Goal: Task Accomplishment & Management: Manage account settings

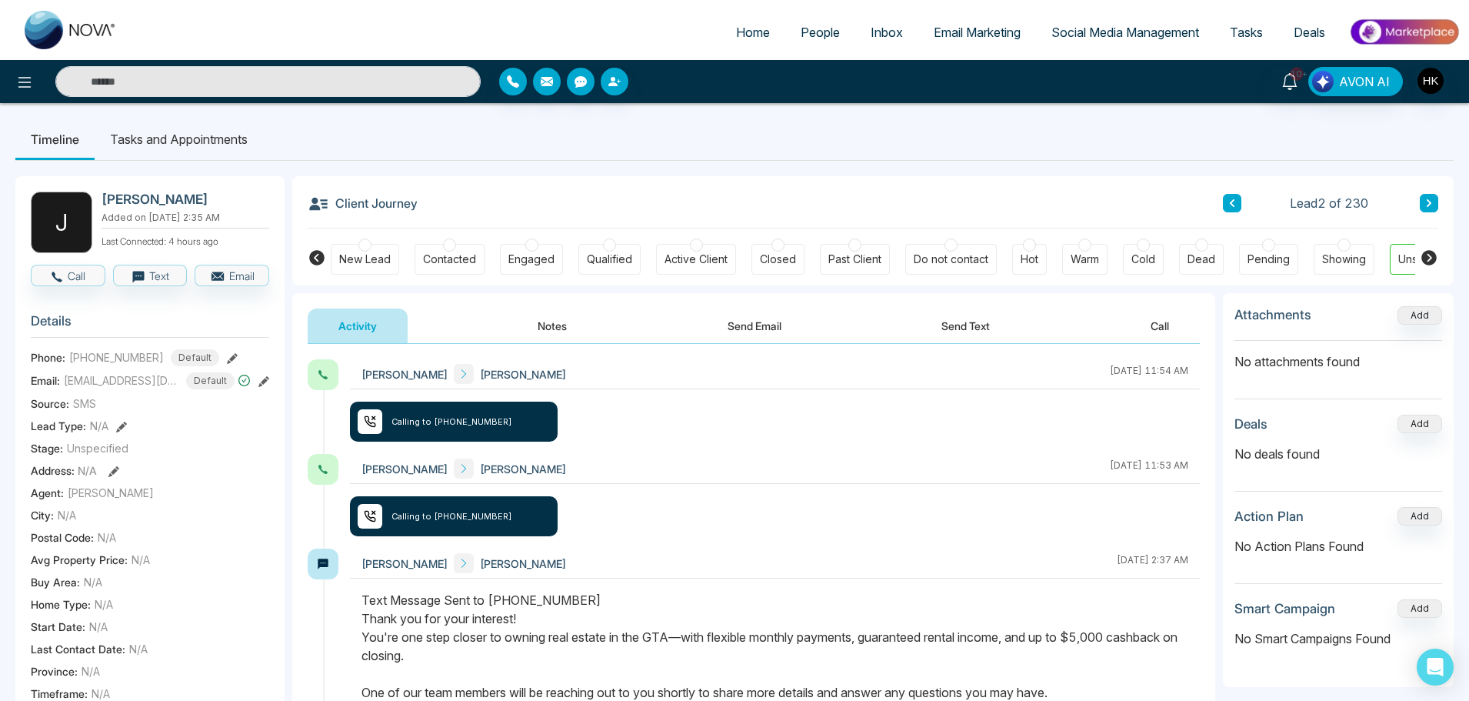
click at [1232, 204] on icon at bounding box center [1232, 203] width 5 height 8
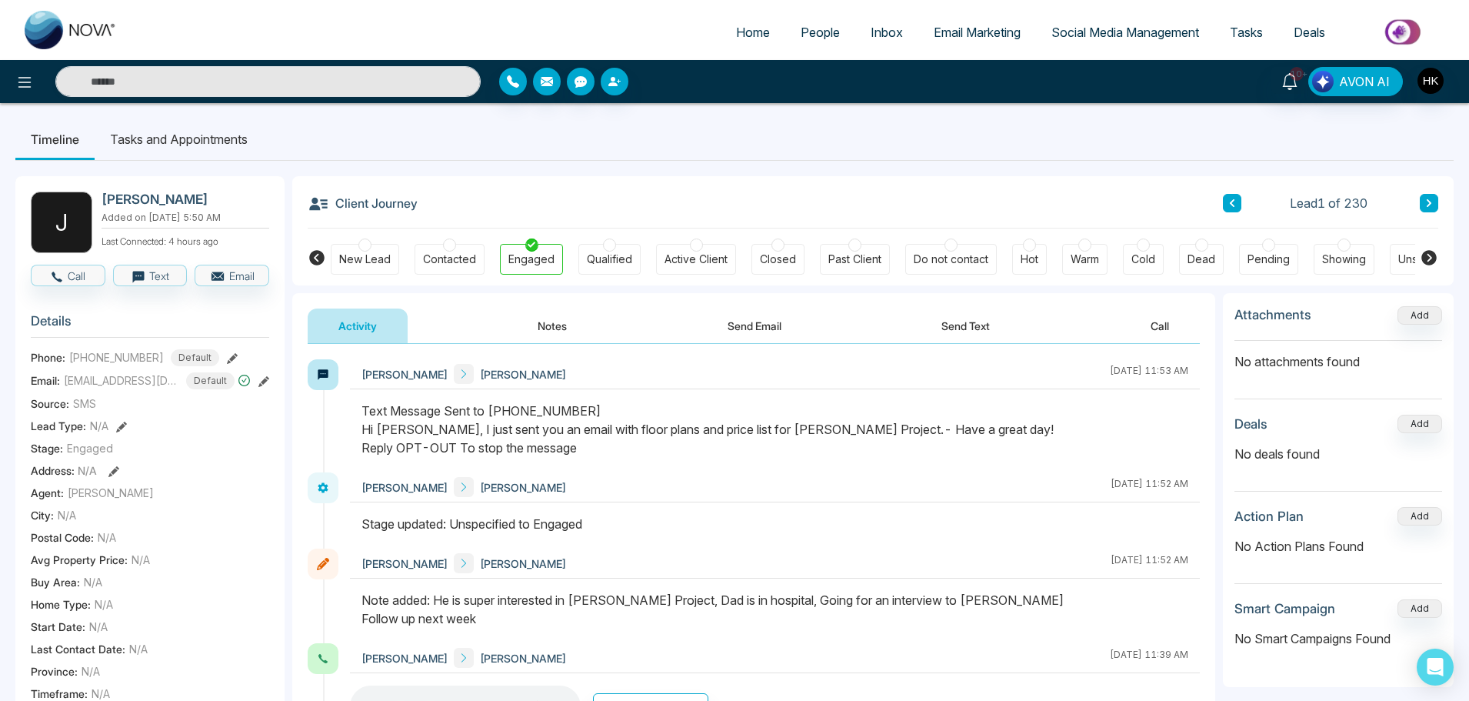
click at [804, 30] on span "People" at bounding box center [820, 32] width 39 height 15
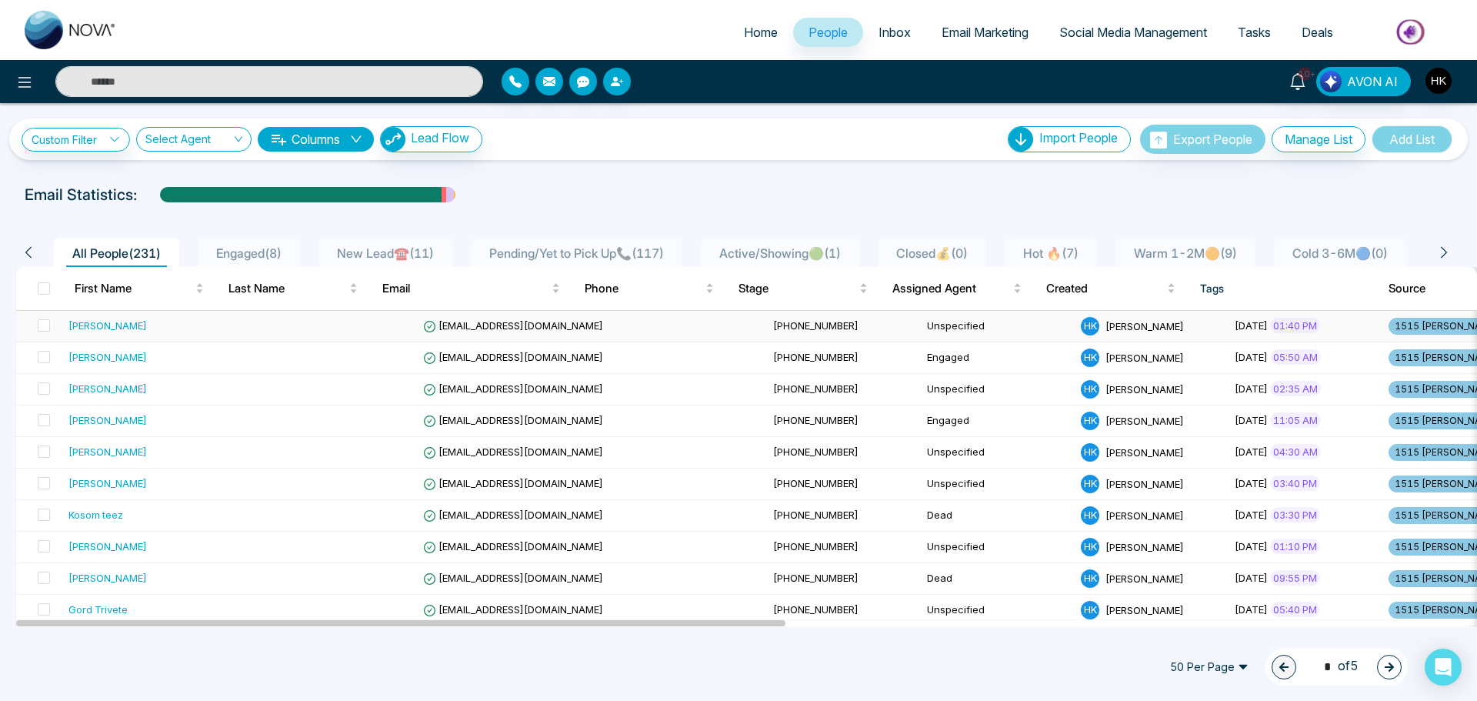
click at [112, 326] on div "[PERSON_NAME]" at bounding box center [107, 325] width 78 height 15
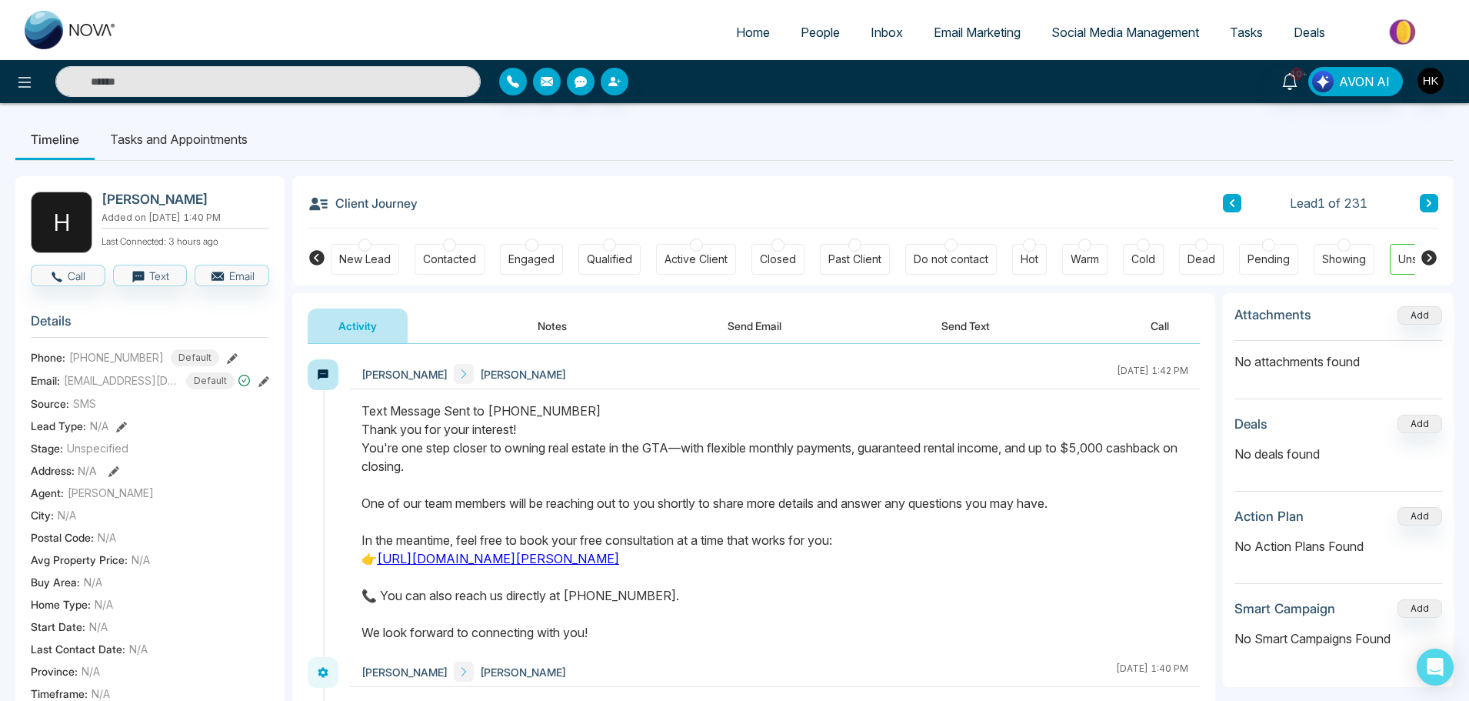
drag, startPoint x: 1140, startPoint y: 372, endPoint x: 1195, endPoint y: 372, distance: 54.6
click at [1195, 372] on div "Hamdan Ahmed Habte Abraha August 29 2025 | 1:42 PM" at bounding box center [775, 374] width 850 height 30
click at [1125, 445] on div "Text Message Sent to +16472192028 Thank you for your interest! You're one step …" at bounding box center [774, 521] width 827 height 240
click at [667, 487] on div "Text Message Sent to +16472192028 Thank you for your interest! You're one step …" at bounding box center [774, 521] width 827 height 240
click at [76, 276] on button "Call" at bounding box center [68, 276] width 75 height 22
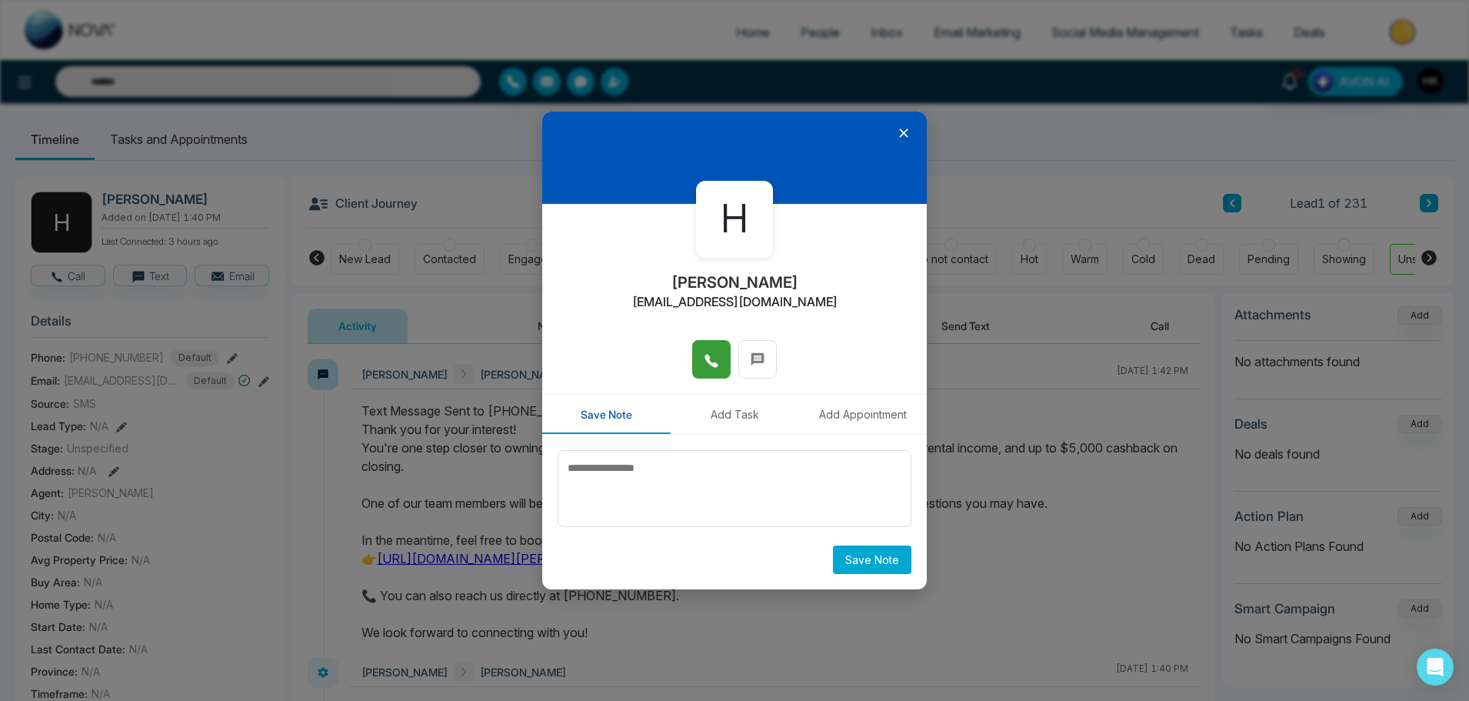
click at [718, 359] on icon at bounding box center [711, 360] width 15 height 15
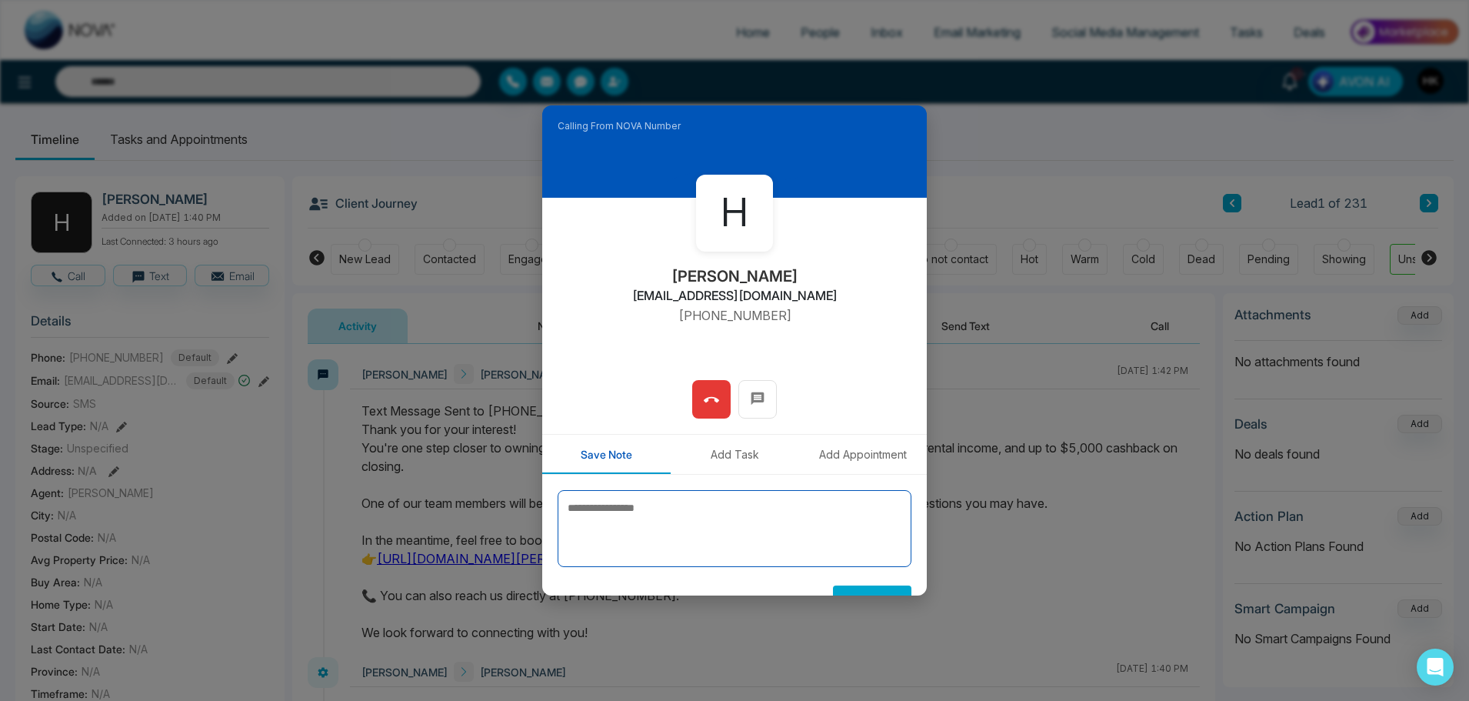
click at [705, 512] on textarea at bounding box center [735, 528] width 354 height 77
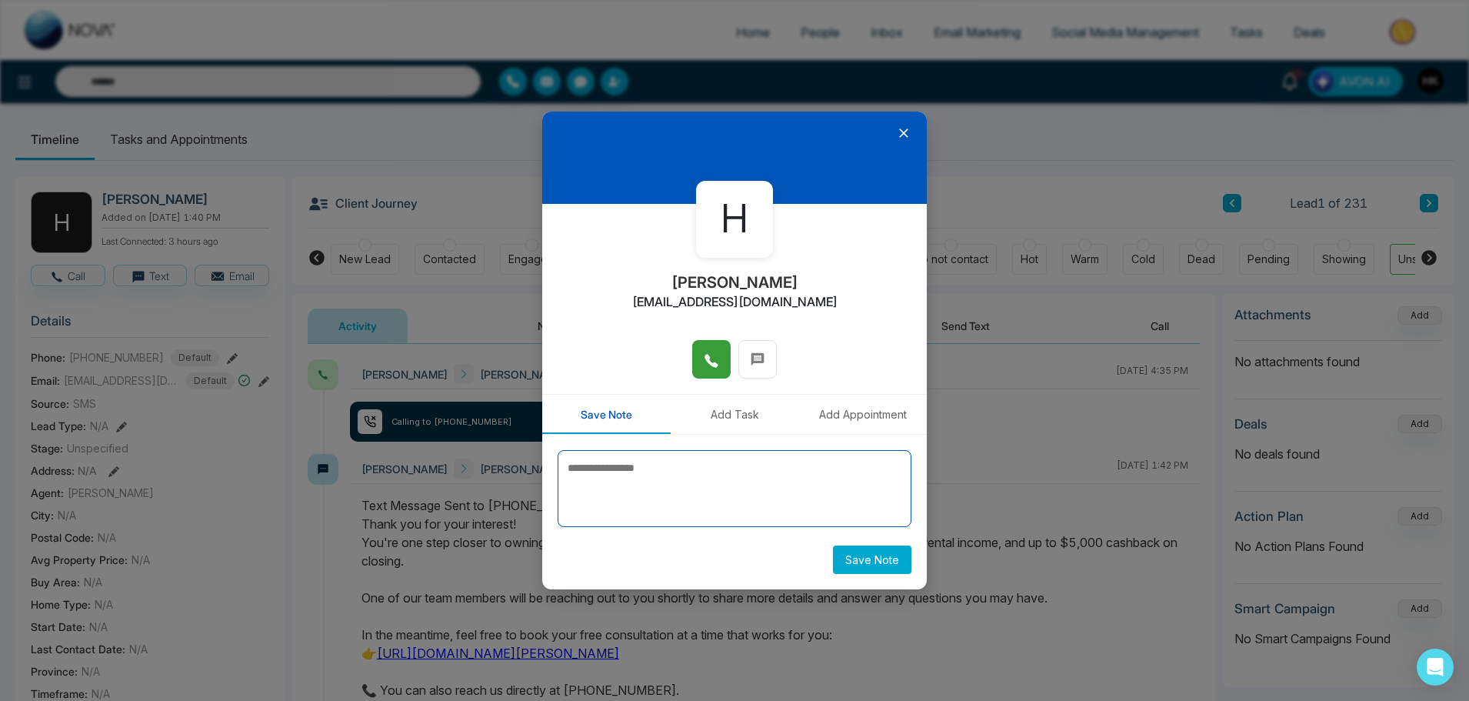
click at [621, 485] on textarea at bounding box center [735, 488] width 354 height 77
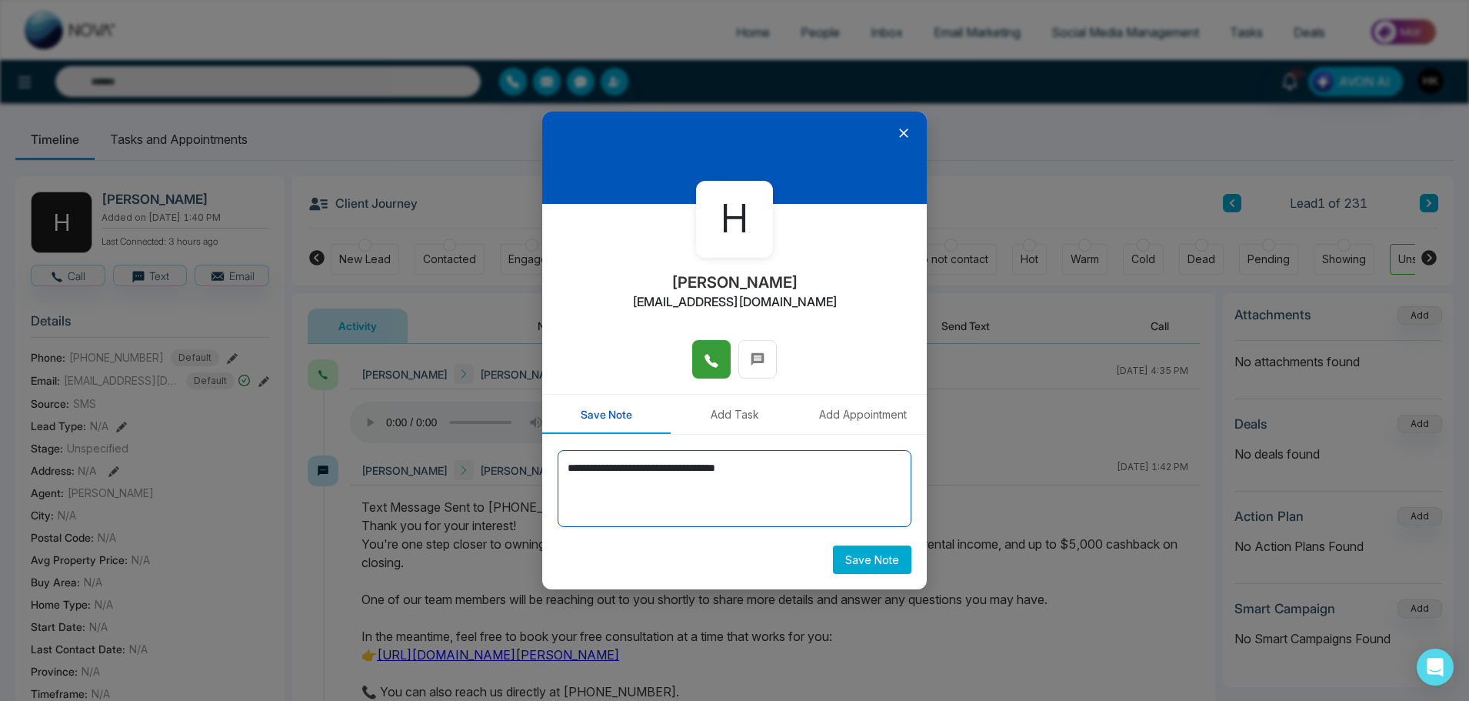
drag, startPoint x: 815, startPoint y: 469, endPoint x: 500, endPoint y: 503, distance: 317.1
click at [500, 503] on div "**********" at bounding box center [734, 350] width 1469 height 701
type textarea "**********"
click at [875, 562] on button "Save Note" at bounding box center [872, 559] width 78 height 28
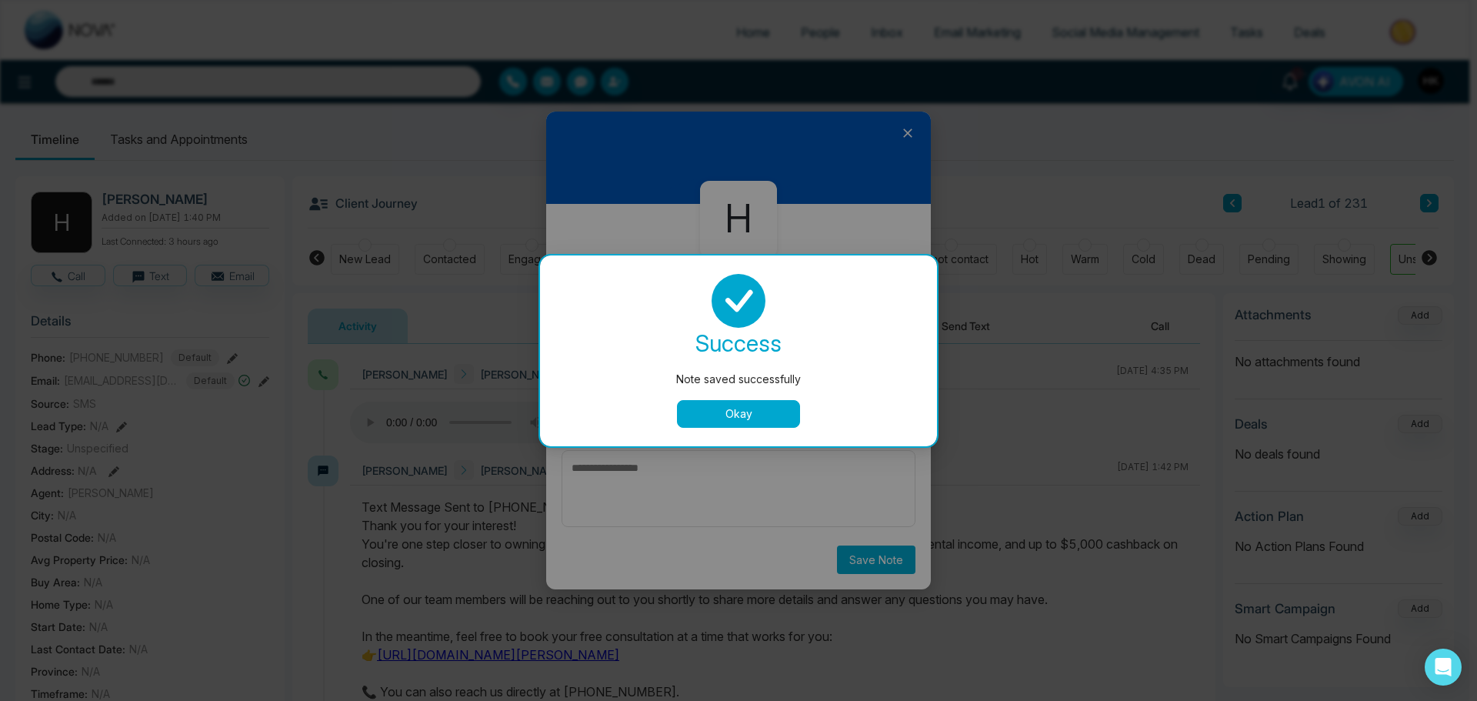
click at [749, 403] on button "Okay" at bounding box center [738, 414] width 123 height 28
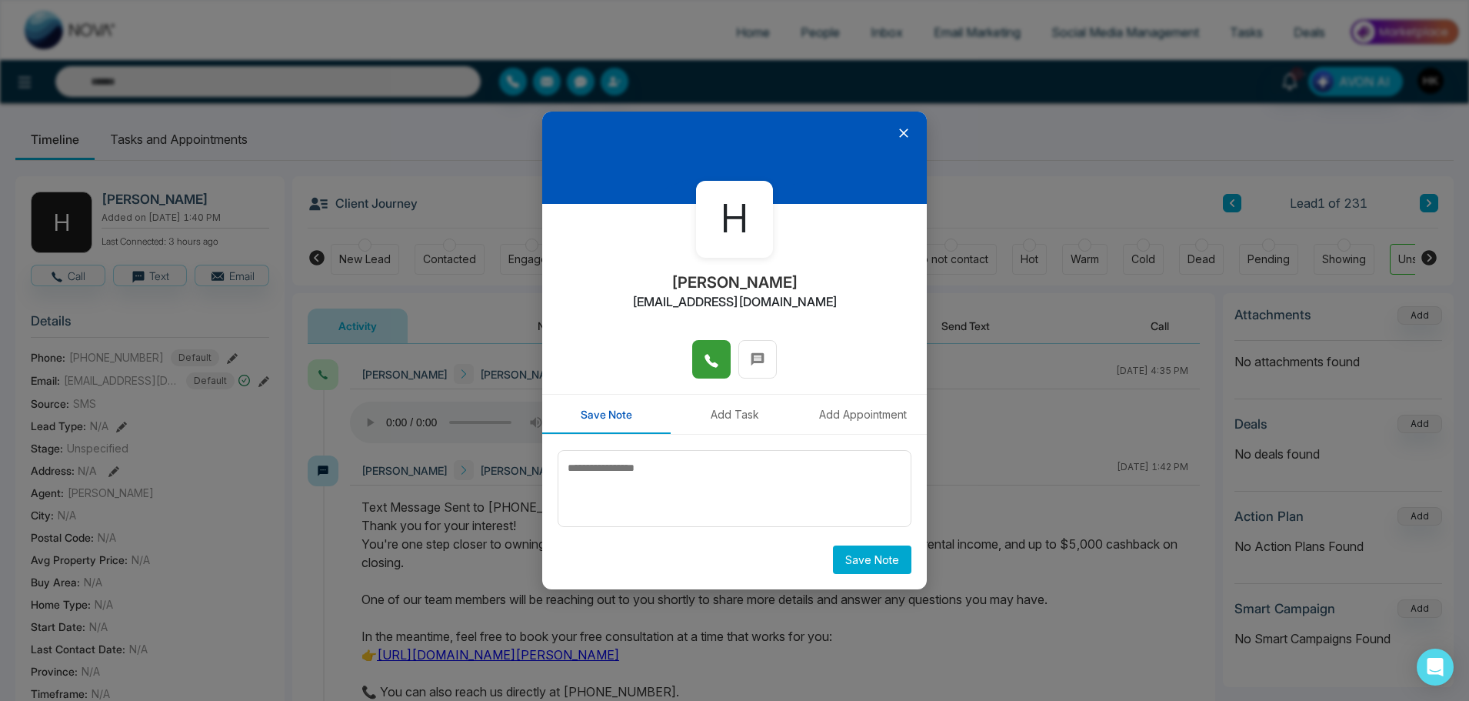
click at [906, 128] on icon at bounding box center [903, 132] width 15 height 15
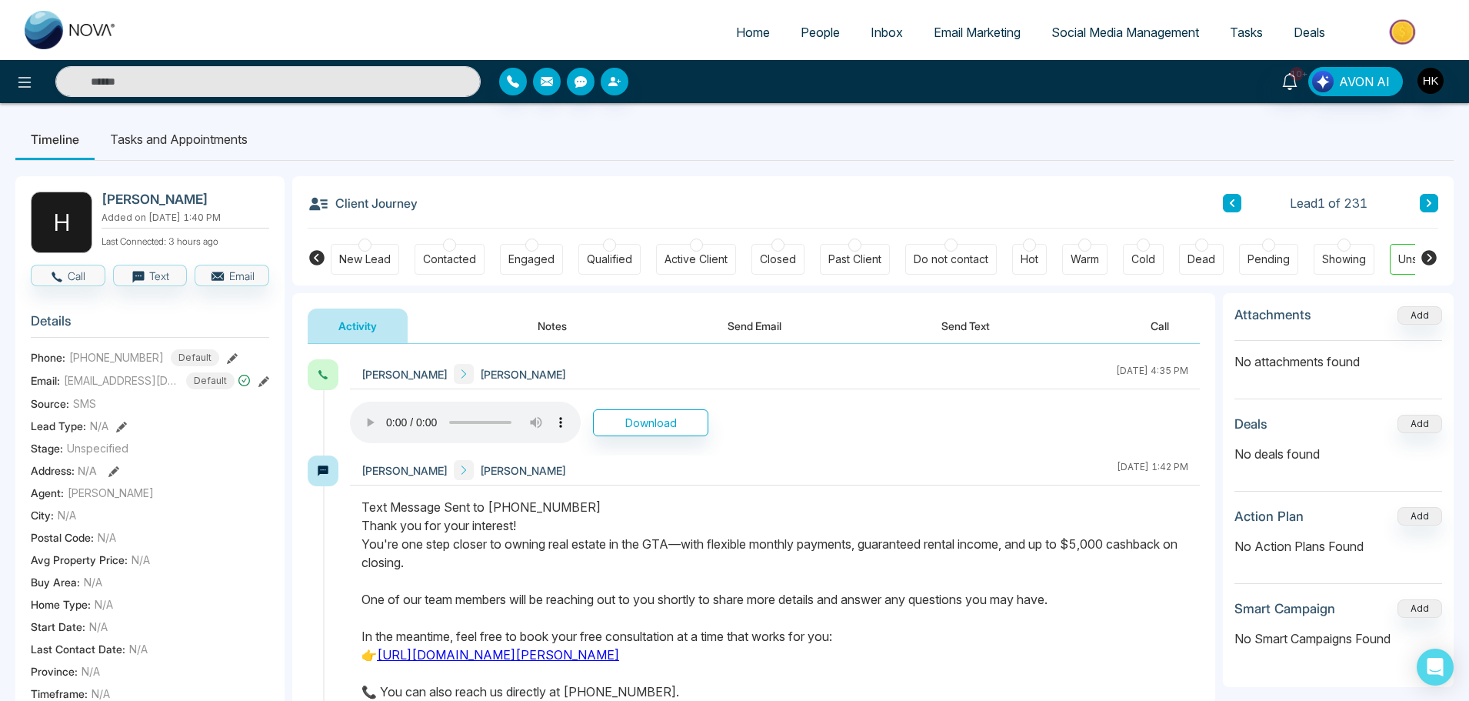
click at [1200, 248] on div at bounding box center [1201, 244] width 13 height 13
click at [558, 329] on button "Notes" at bounding box center [552, 325] width 91 height 35
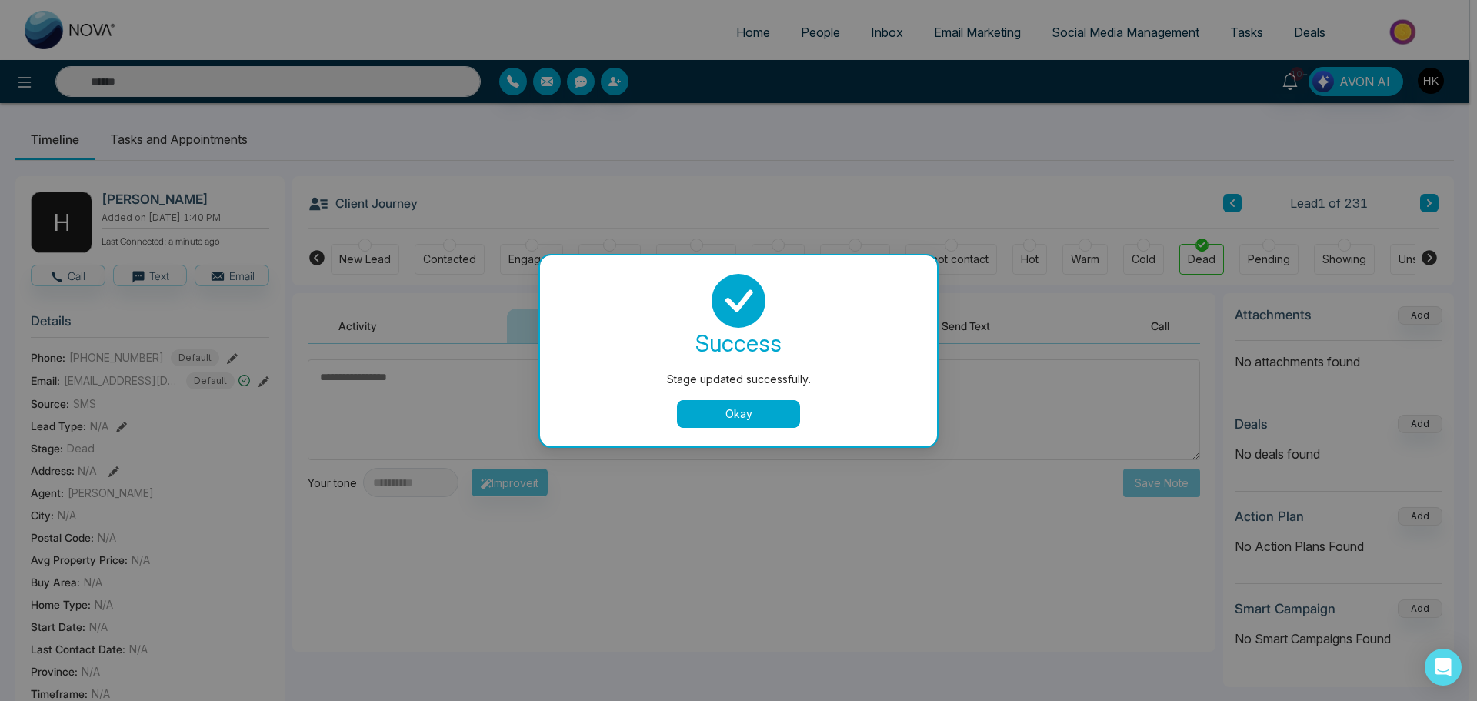
click at [783, 411] on button "Okay" at bounding box center [738, 414] width 123 height 28
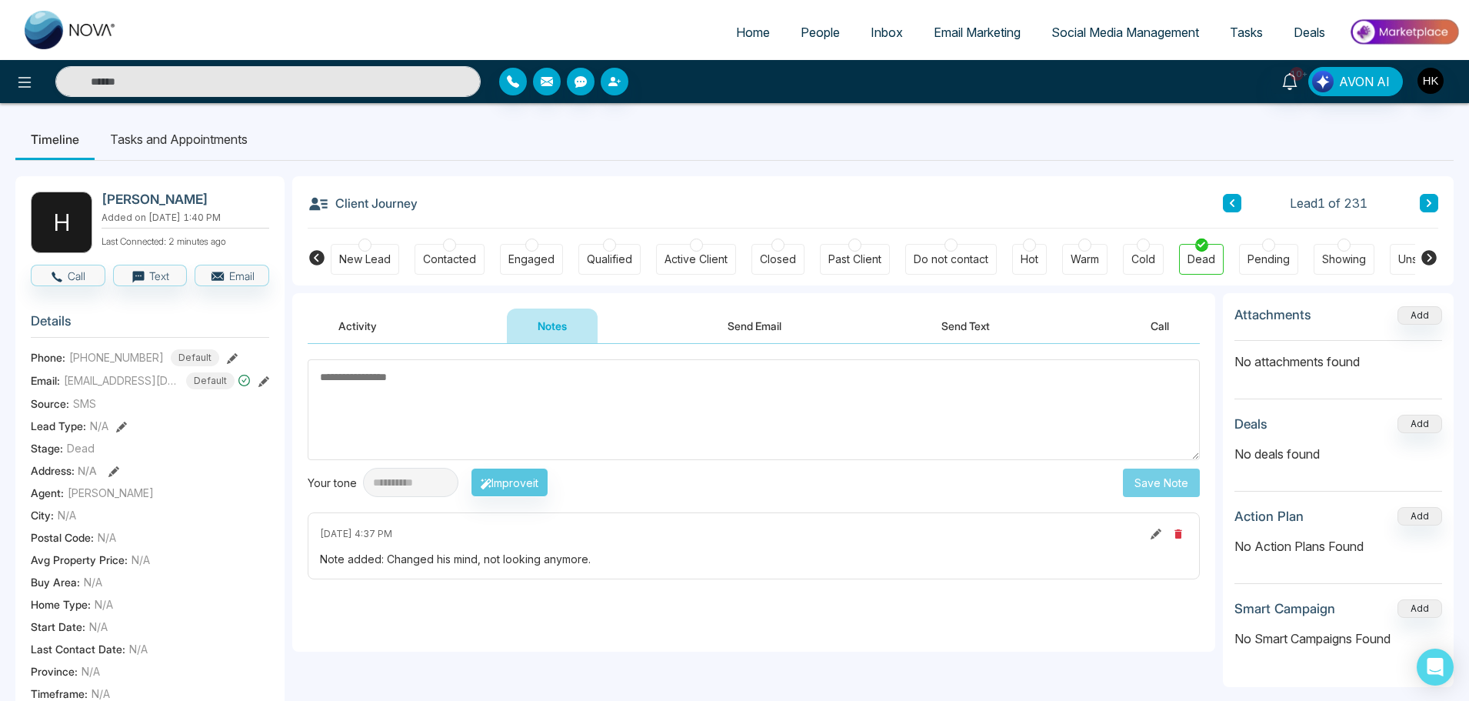
click at [814, 35] on span "People" at bounding box center [820, 32] width 39 height 15
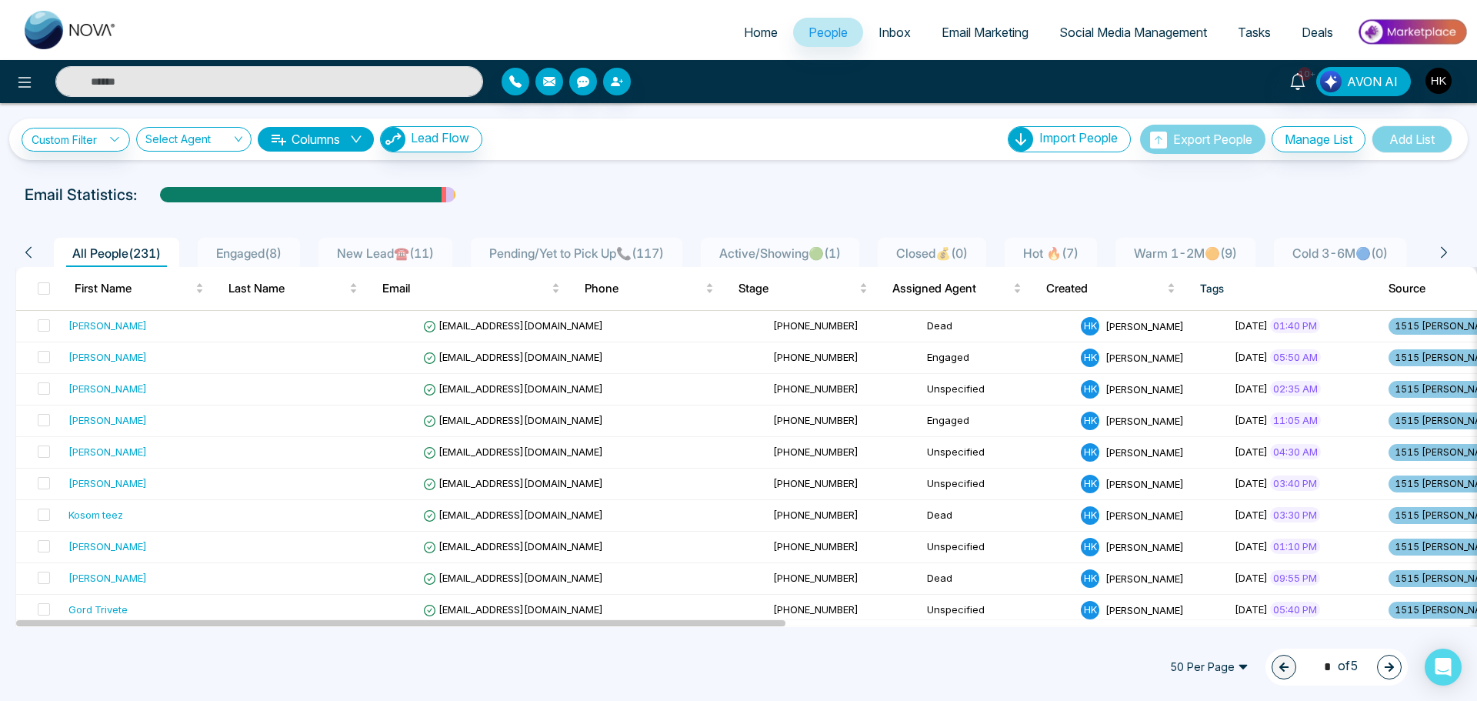
click at [268, 255] on span "Engaged ( 8 )" at bounding box center [249, 252] width 78 height 15
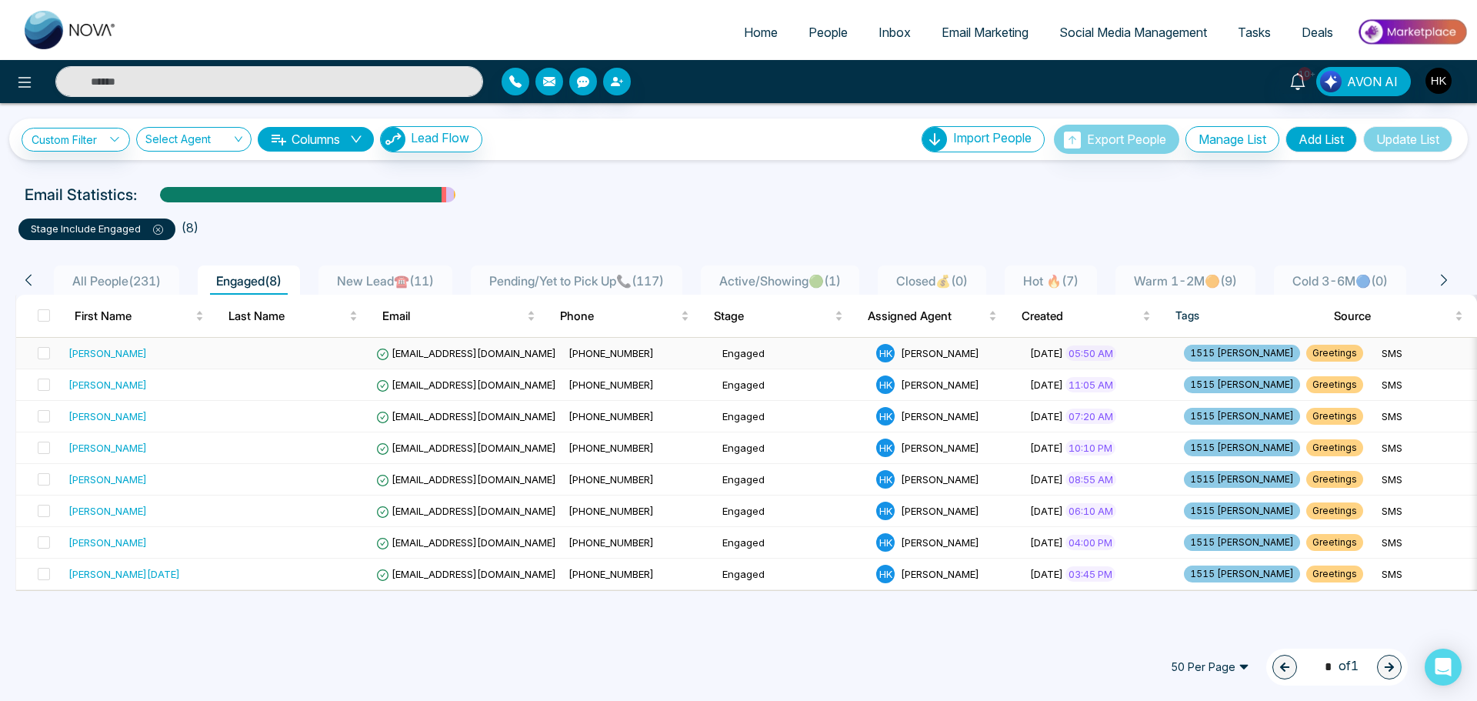
click at [122, 353] on div "[PERSON_NAME]" at bounding box center [107, 352] width 78 height 15
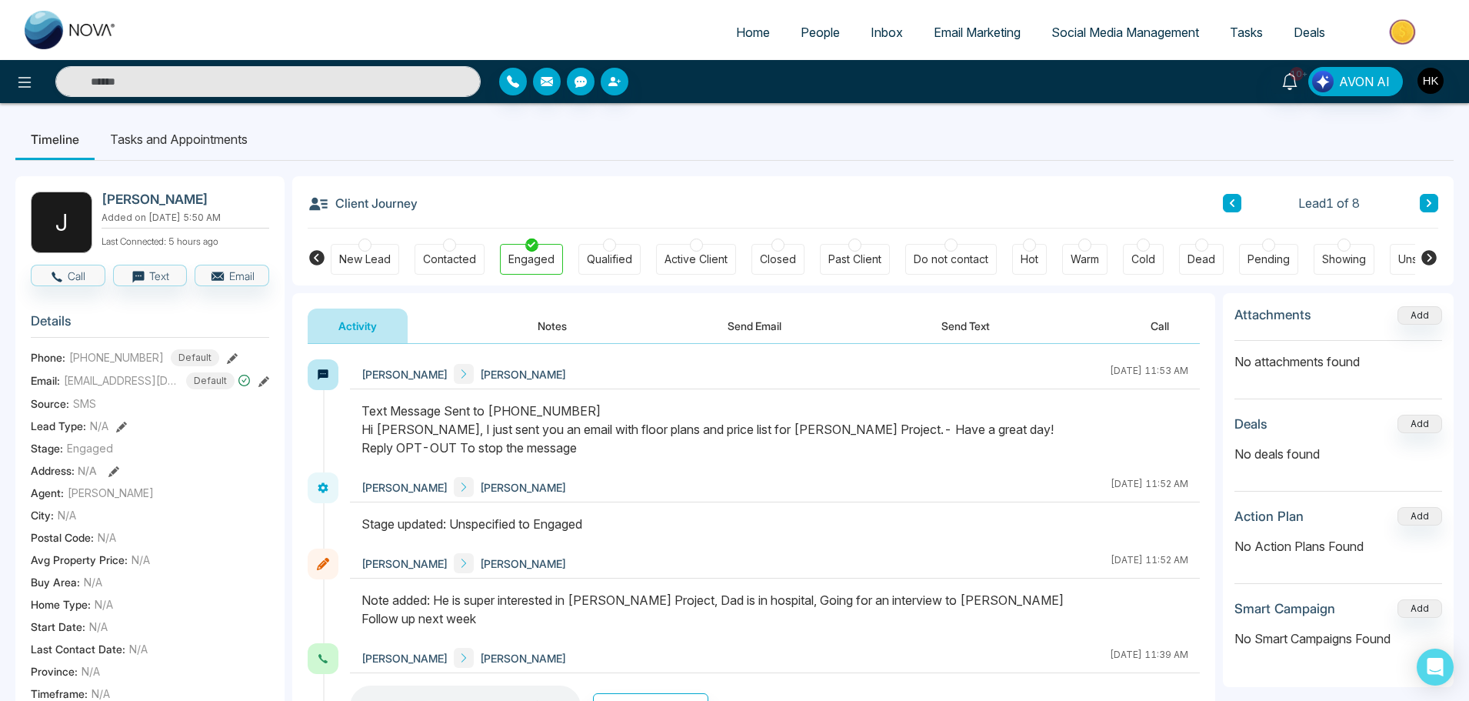
click at [146, 138] on li "Tasks and Appointments" at bounding box center [179, 139] width 168 height 42
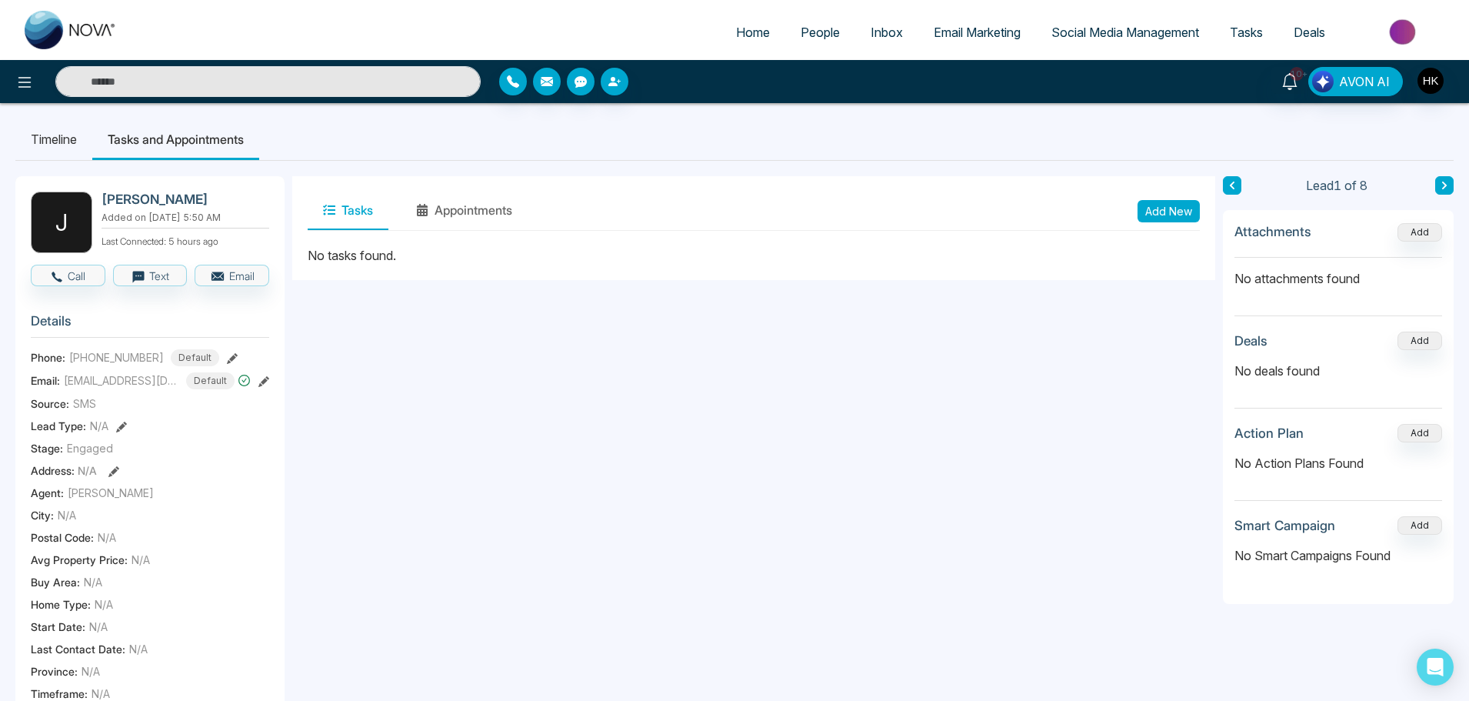
click at [65, 141] on li "Timeline" at bounding box center [53, 139] width 77 height 42
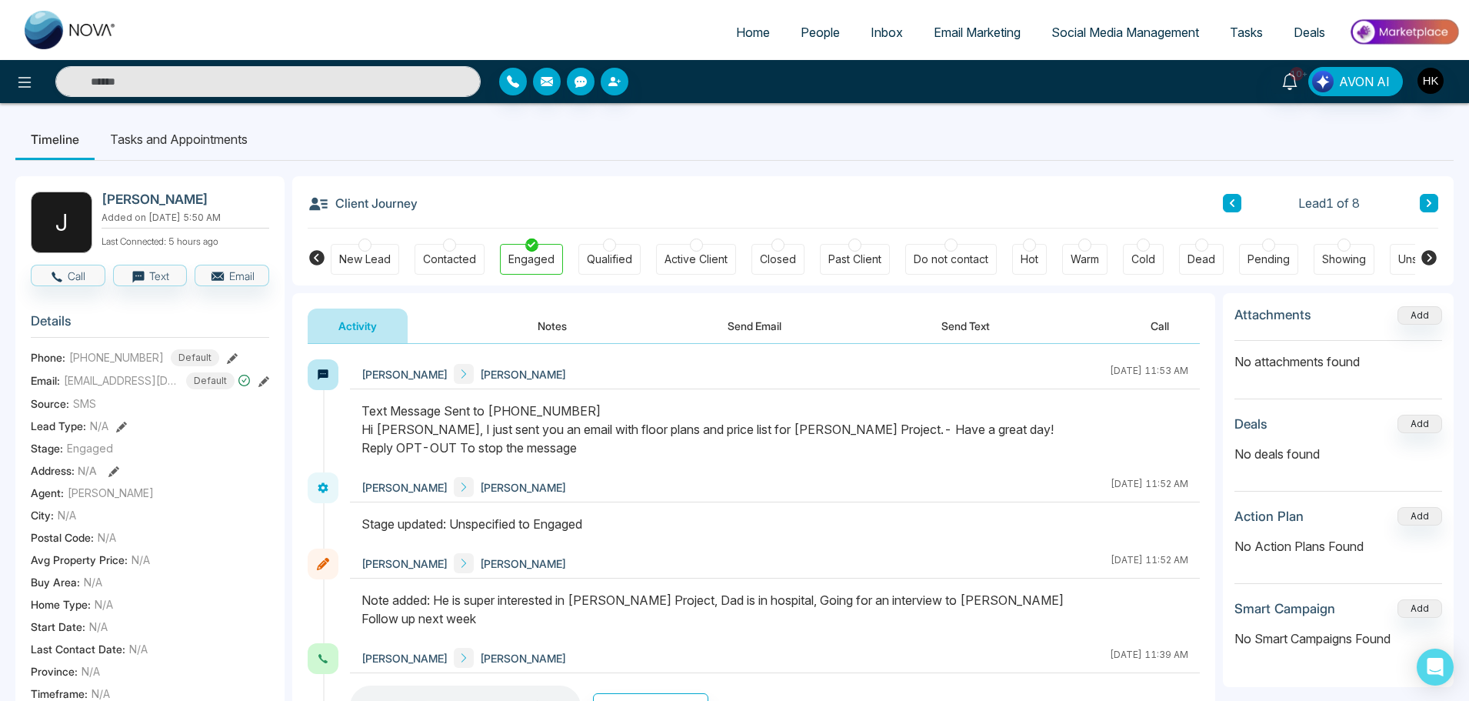
click at [155, 139] on li "Tasks and Appointments" at bounding box center [179, 139] width 168 height 42
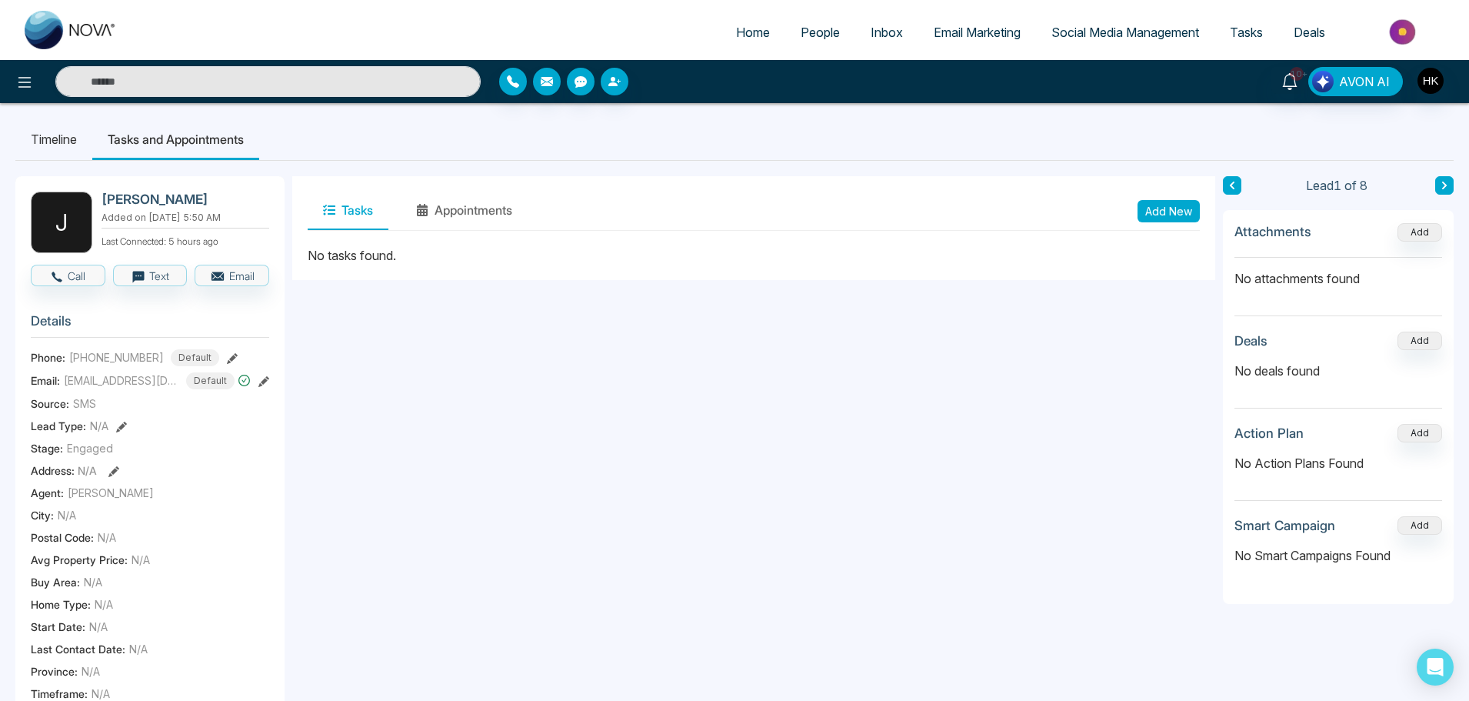
click at [1150, 208] on button "Add New" at bounding box center [1168, 211] width 62 height 22
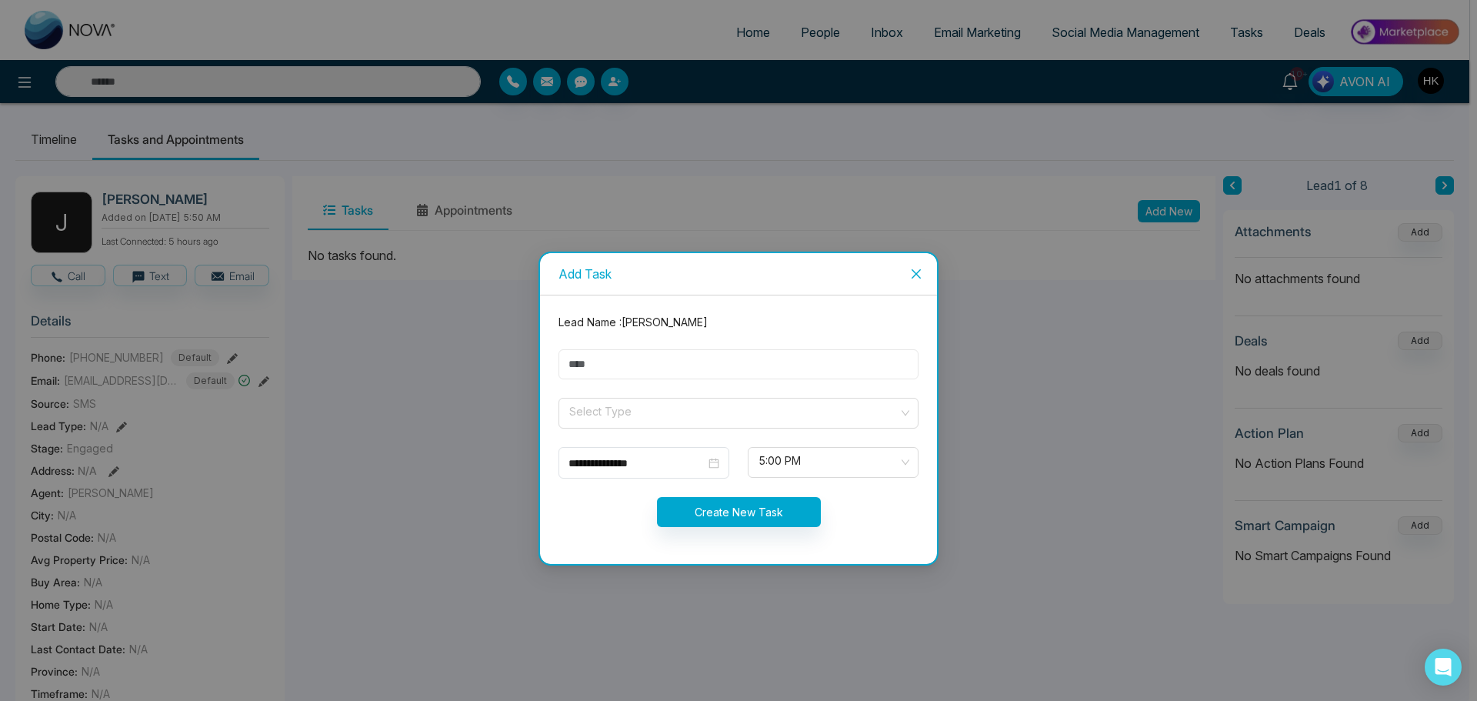
click at [617, 367] on input "text" at bounding box center [738, 364] width 360 height 30
click at [595, 393] on form "**********" at bounding box center [738, 429] width 378 height 231
click at [591, 421] on input "search" at bounding box center [733, 409] width 331 height 23
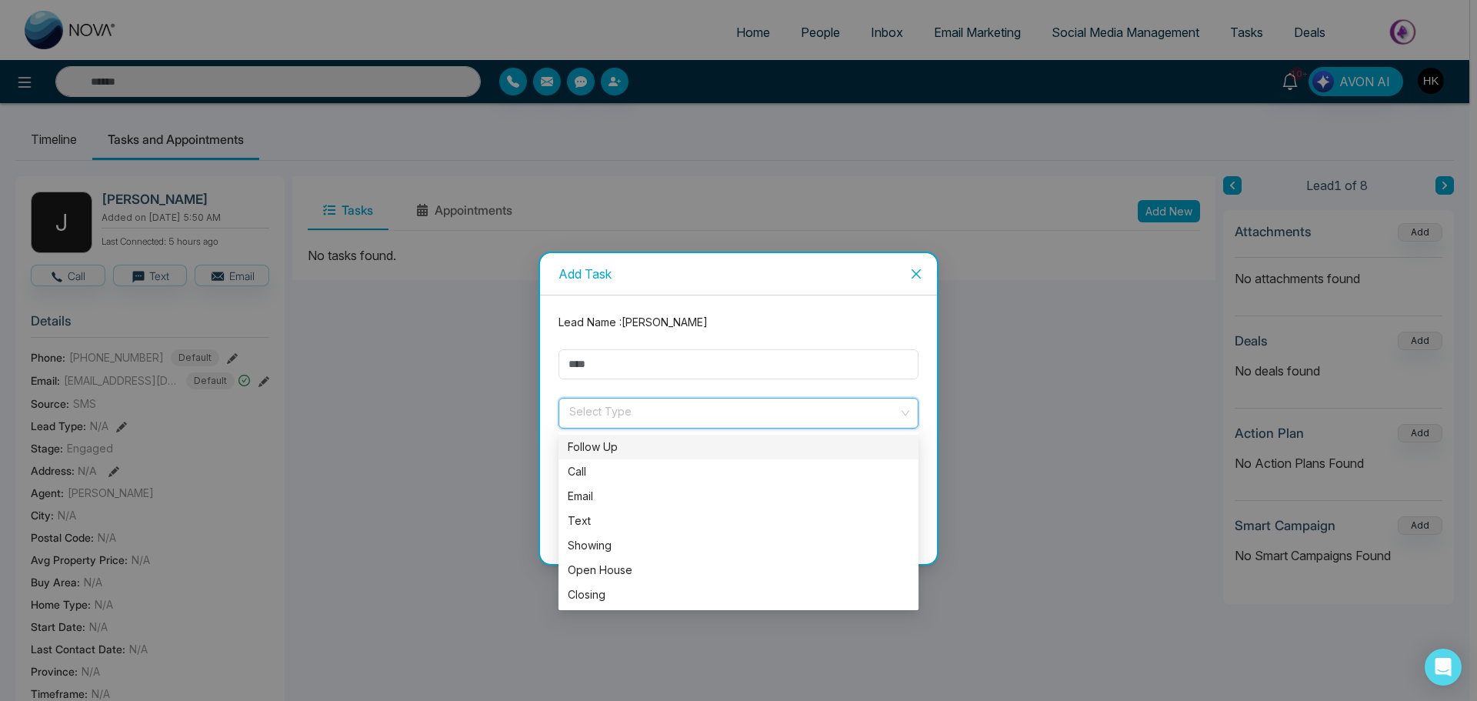
click at [598, 443] on div "Follow Up" at bounding box center [738, 446] width 341 height 17
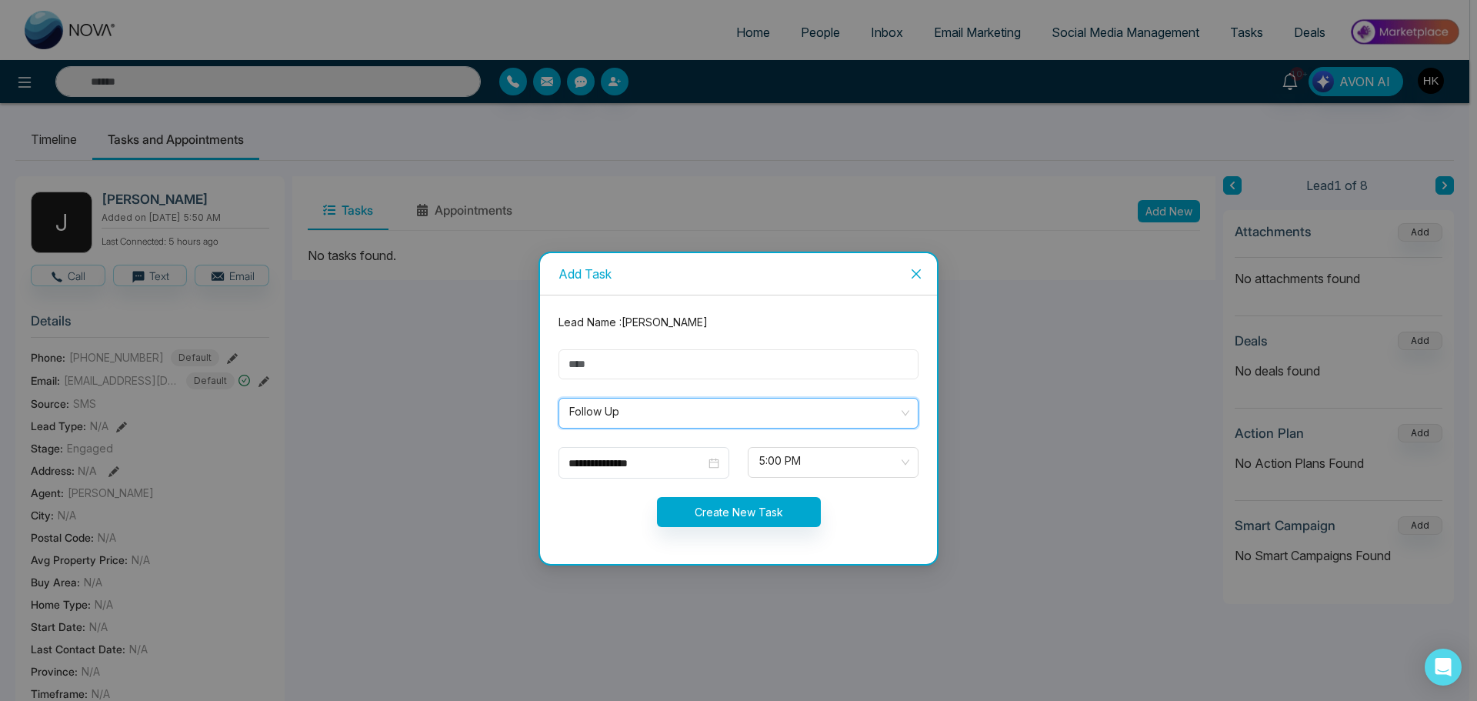
click at [636, 350] on input "text" at bounding box center [738, 364] width 360 height 30
click at [649, 358] on input "*********" at bounding box center [738, 364] width 360 height 30
drag, startPoint x: 645, startPoint y: 365, endPoint x: 554, endPoint y: 367, distance: 90.8
click at [554, 367] on div "*********" at bounding box center [738, 364] width 378 height 30
click at [607, 361] on input "*********" at bounding box center [738, 364] width 360 height 30
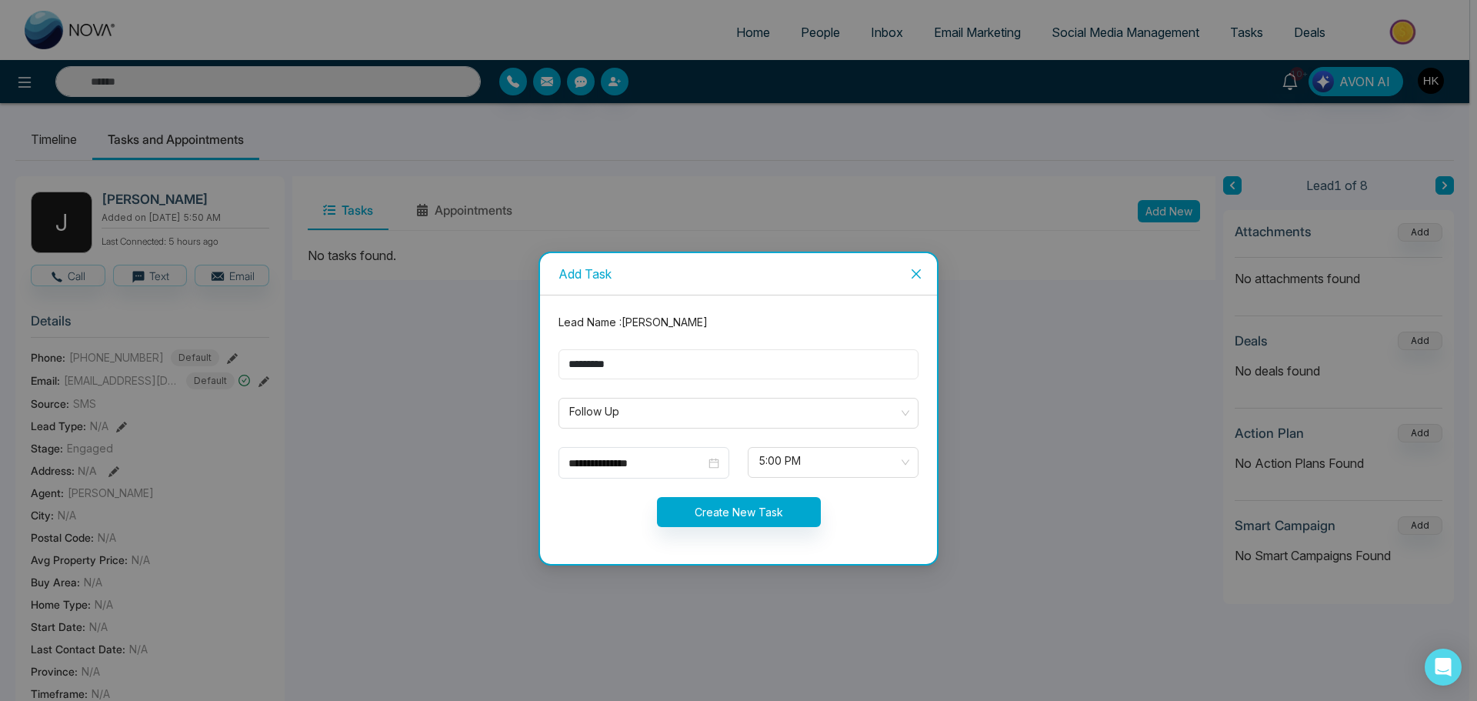
click at [613, 362] on input "*********" at bounding box center [738, 364] width 360 height 30
type input "**********"
click at [713, 463] on div "**********" at bounding box center [643, 462] width 151 height 17
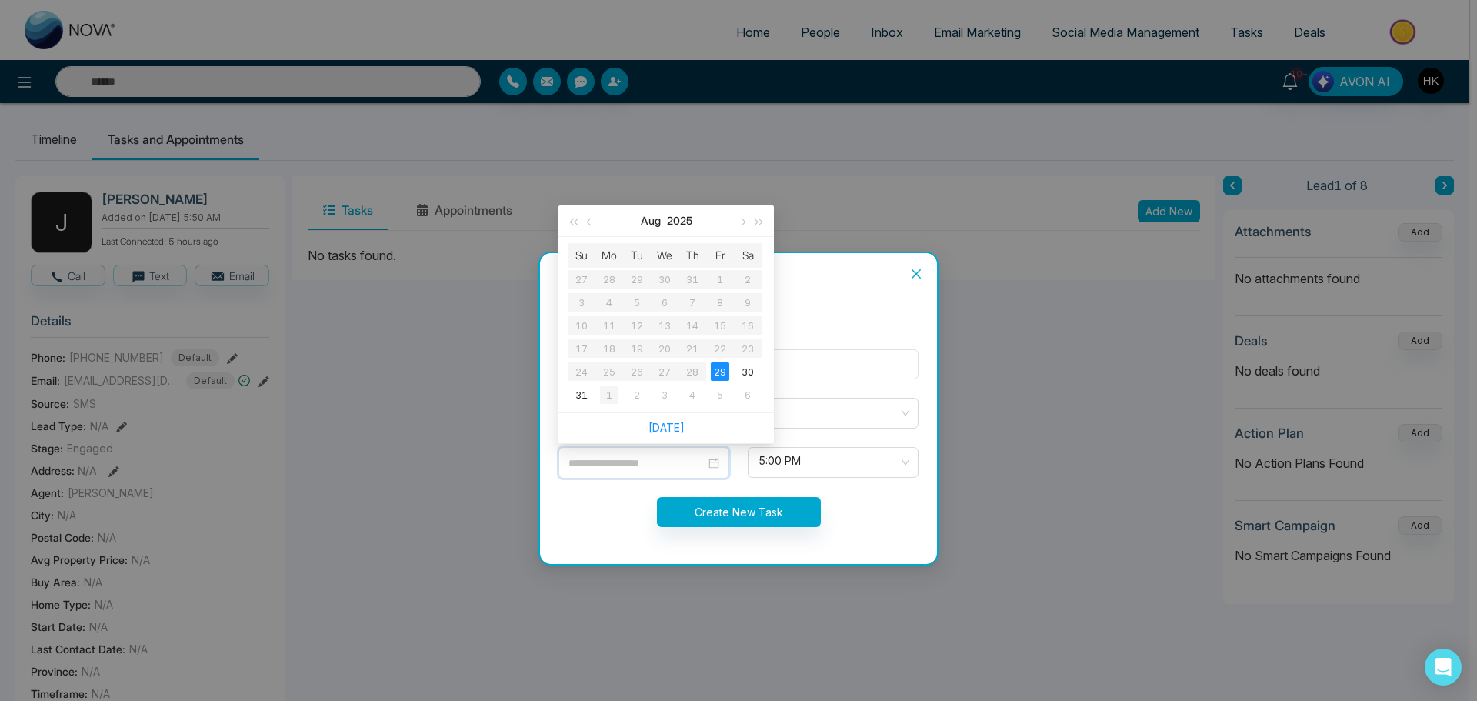
type input "**********"
click at [608, 398] on div "1" at bounding box center [609, 394] width 18 height 18
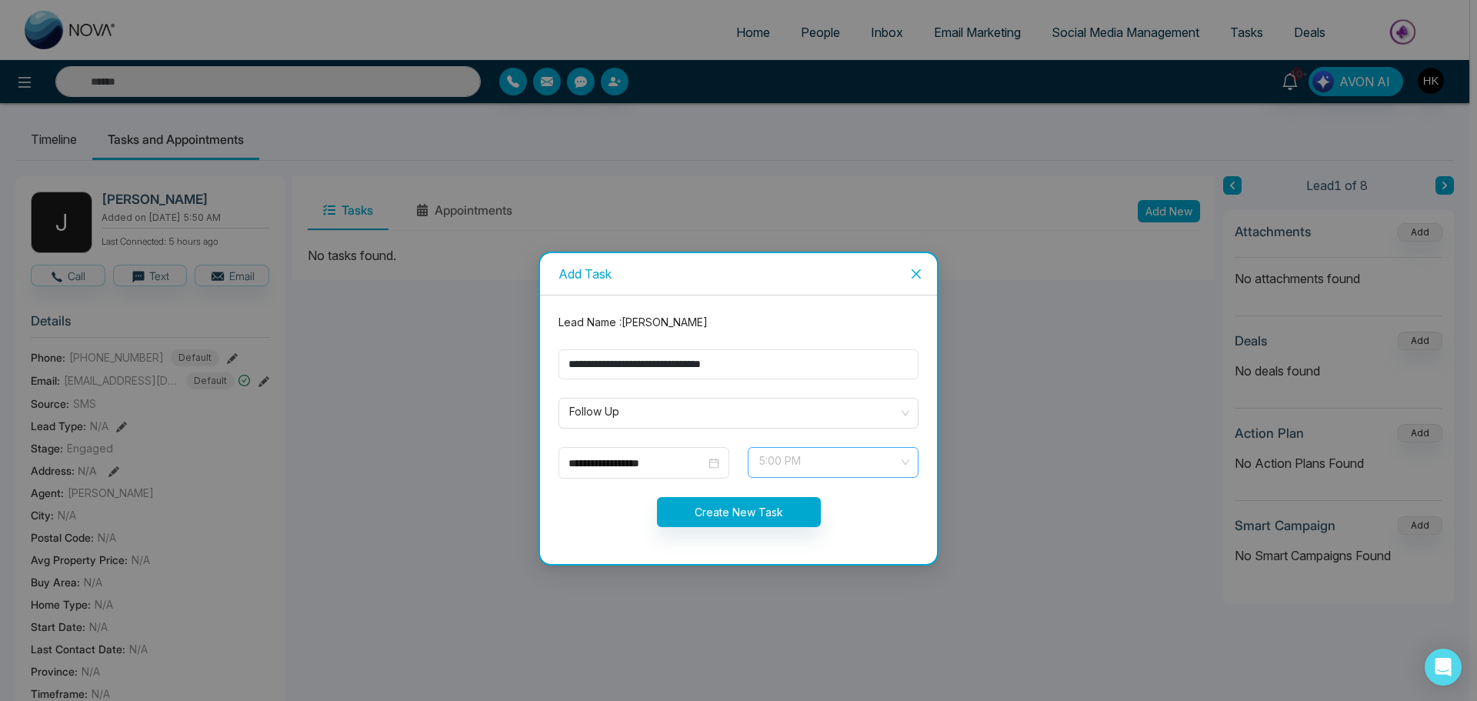
click at [807, 464] on span "5:00 PM" at bounding box center [832, 462] width 149 height 26
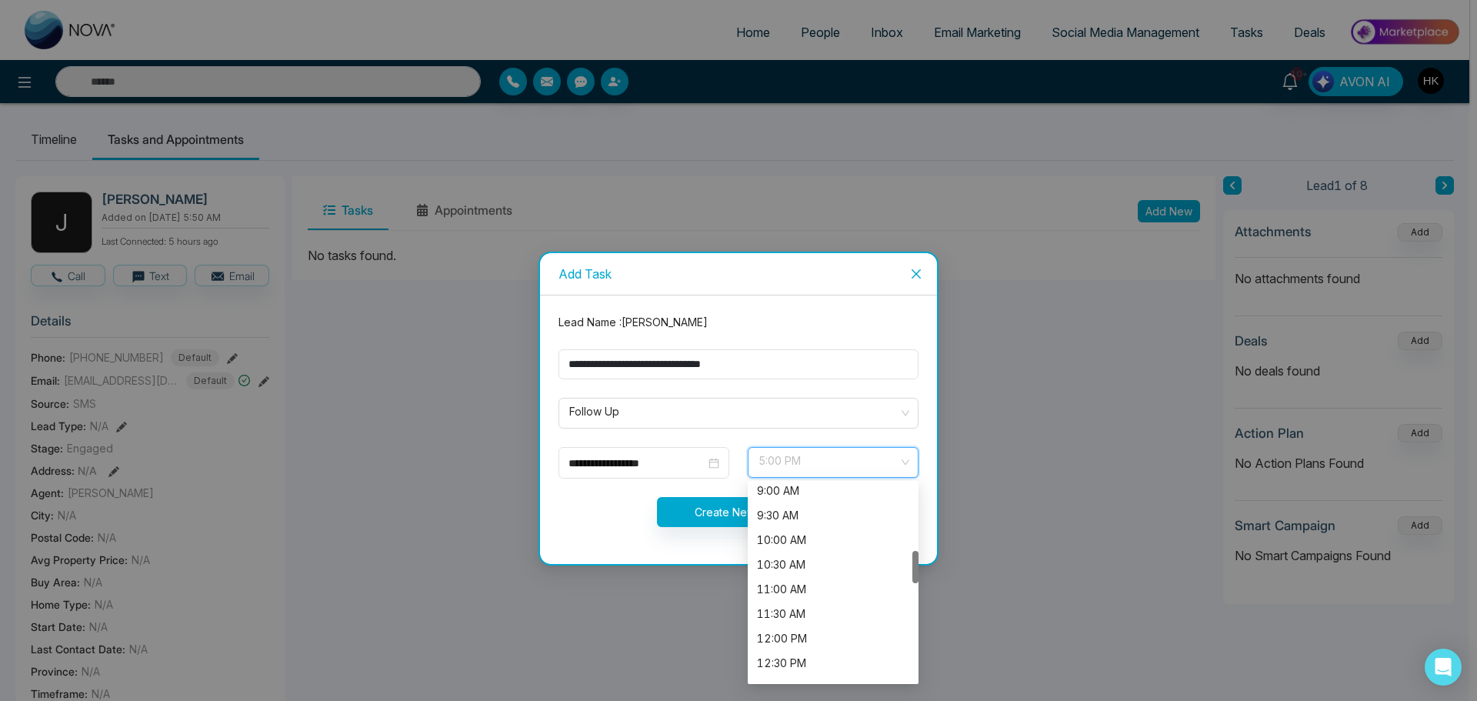
scroll to position [380, 0]
drag, startPoint x: 917, startPoint y: 606, endPoint x: 914, endPoint y: 558, distance: 47.8
click at [914, 558] on div at bounding box center [915, 563] width 6 height 32
click at [784, 632] on div "10:30 AM" at bounding box center [833, 632] width 152 height 17
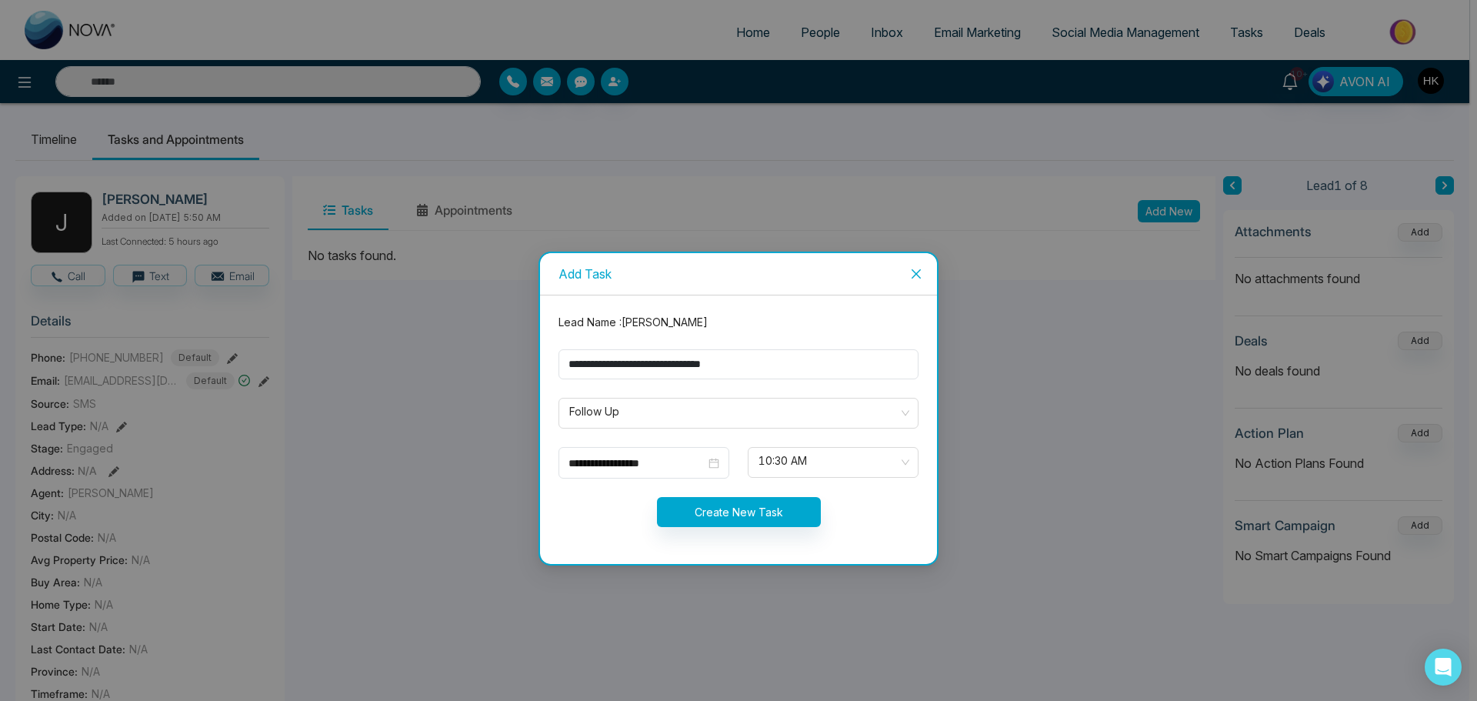
click at [654, 523] on div "Create New Task" at bounding box center [738, 512] width 378 height 30
click at [739, 512] on button "Create New Task" at bounding box center [739, 512] width 164 height 30
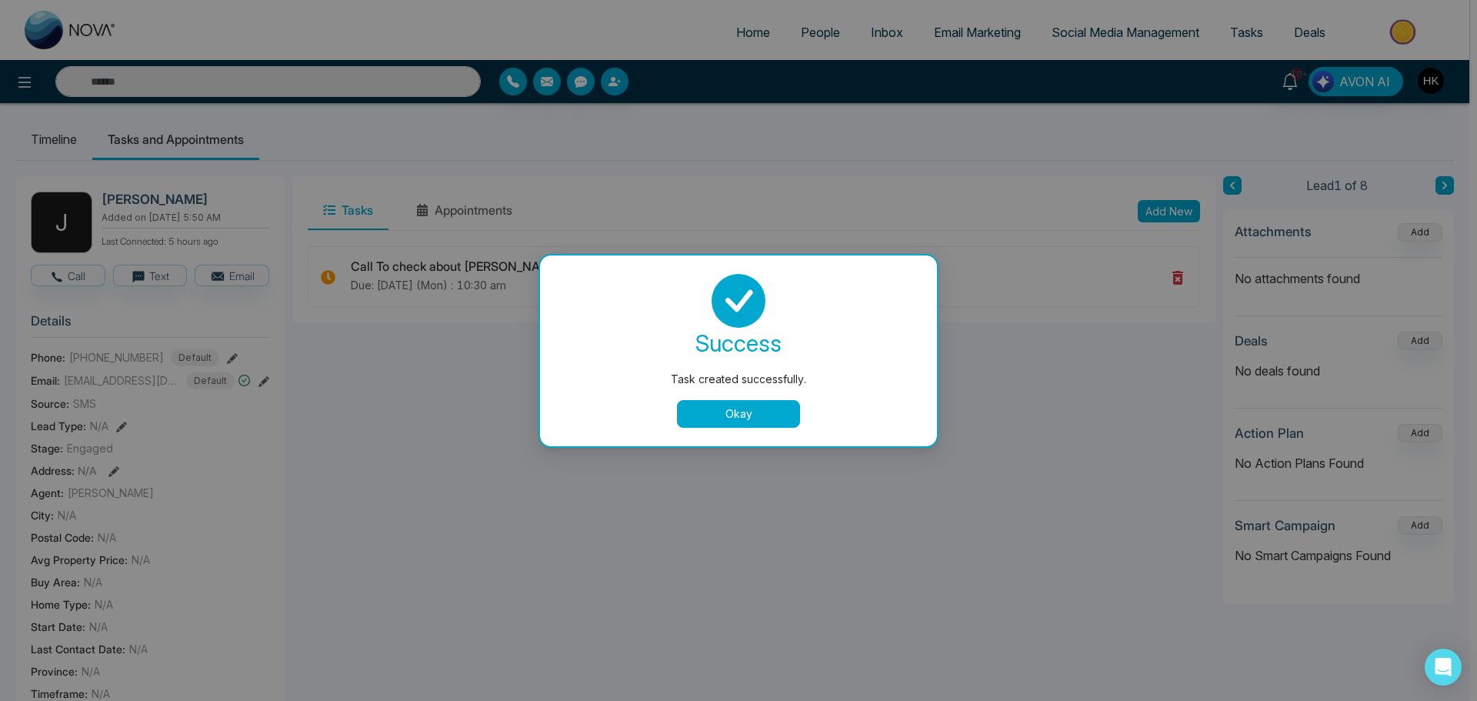
click at [753, 410] on button "Okay" at bounding box center [738, 414] width 123 height 28
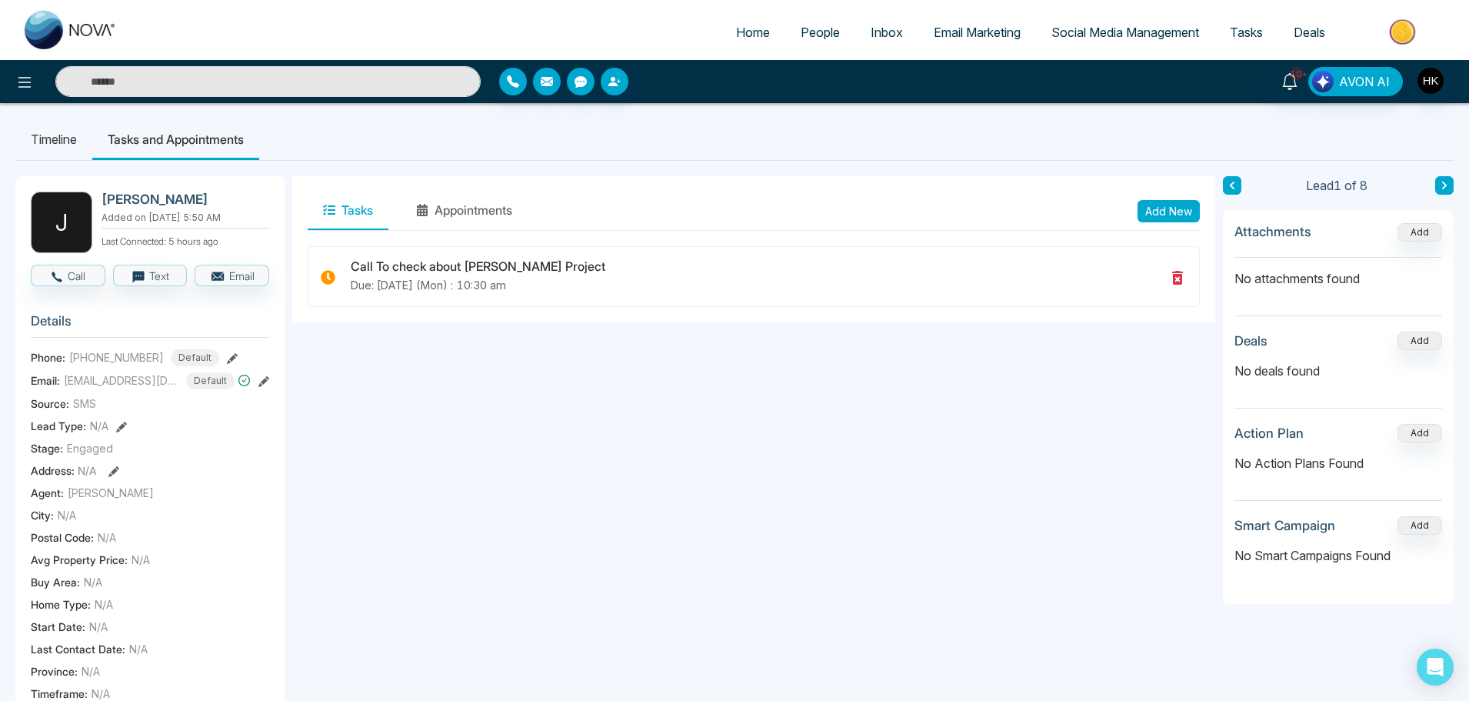
click at [814, 35] on span "People" at bounding box center [820, 32] width 39 height 15
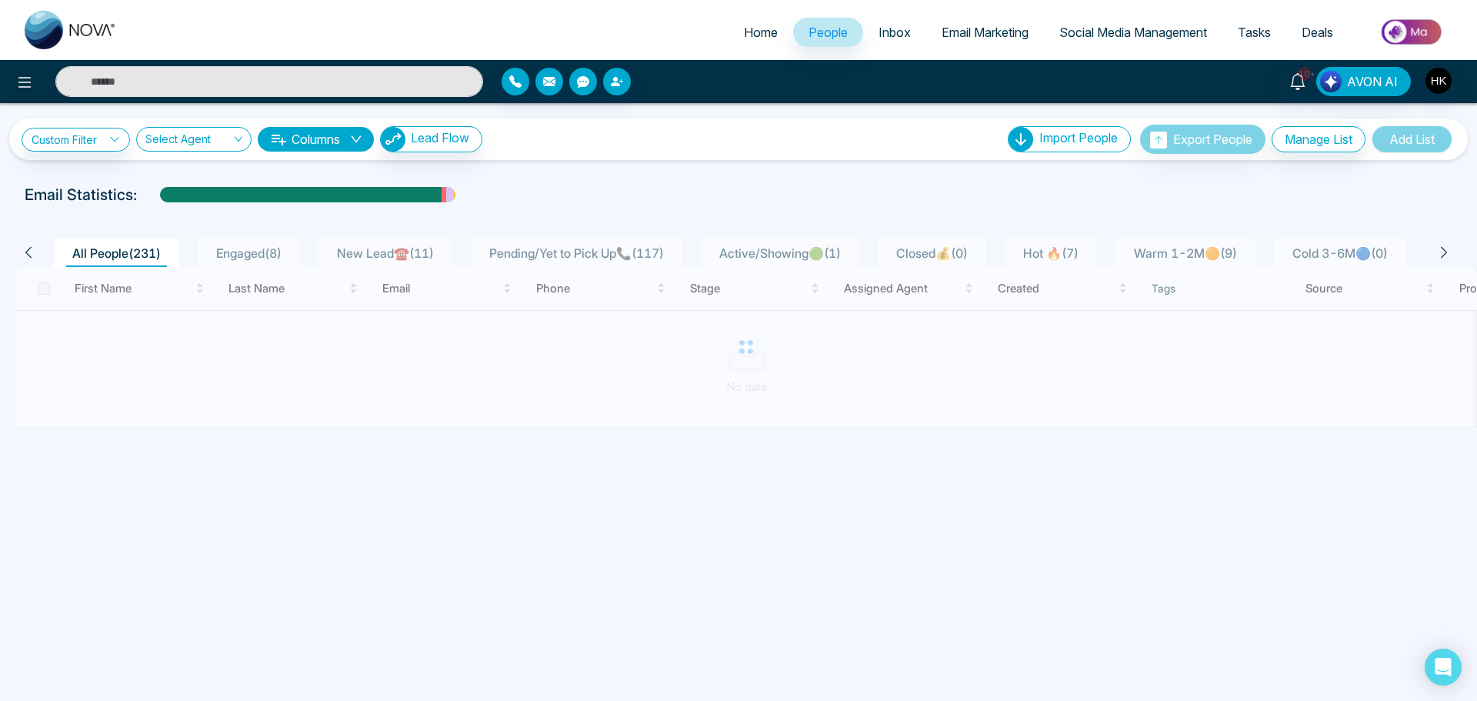
click at [274, 258] on span "Engaged ( 8 )" at bounding box center [249, 252] width 78 height 15
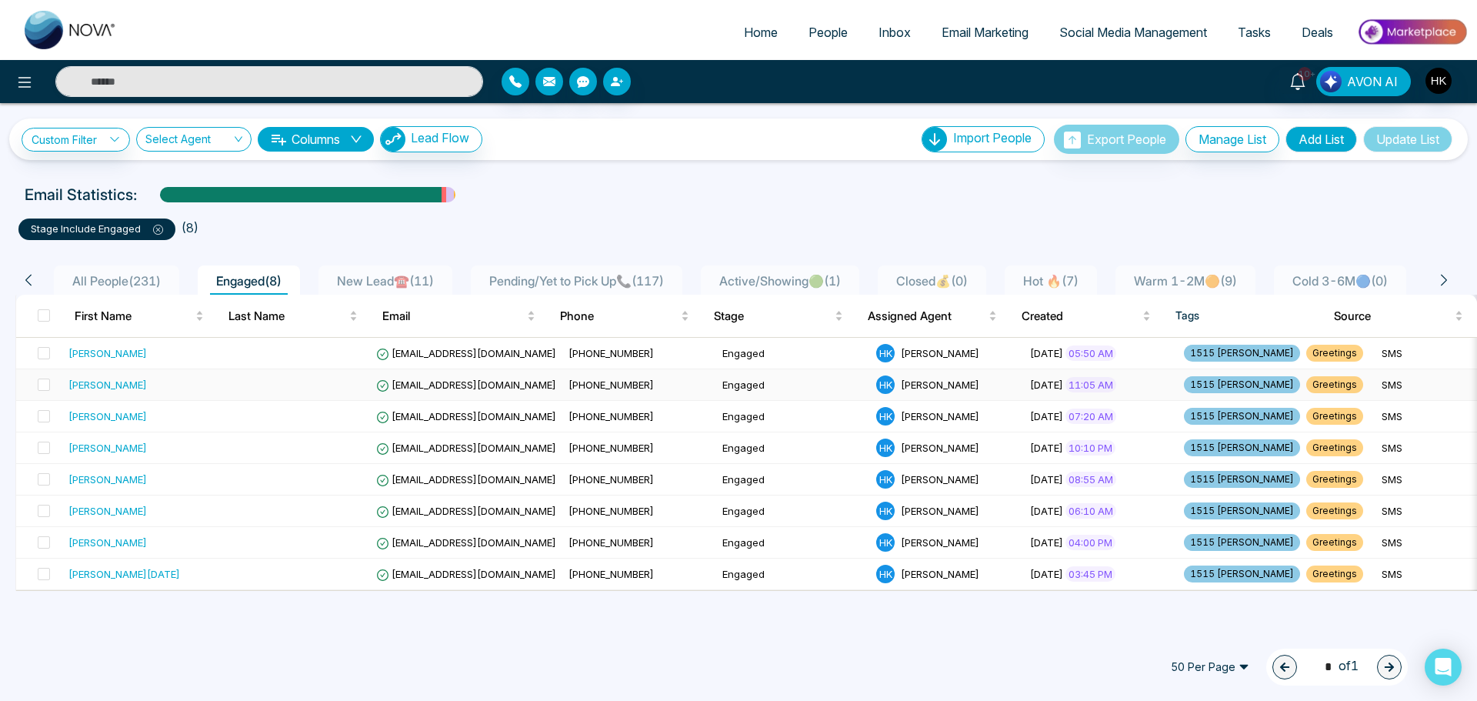
click at [94, 385] on div "[PERSON_NAME]" at bounding box center [107, 384] width 78 height 15
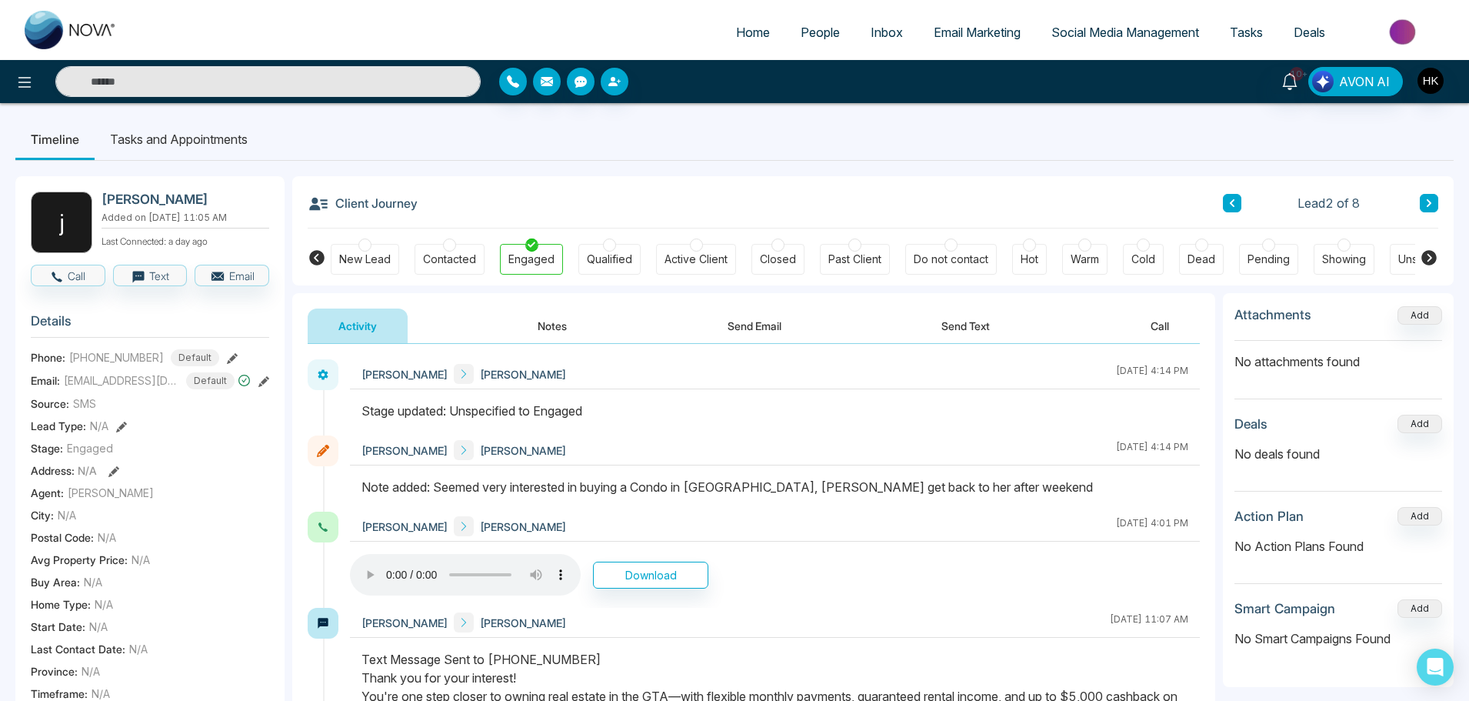
click at [138, 148] on li "Tasks and Appointments" at bounding box center [179, 139] width 168 height 42
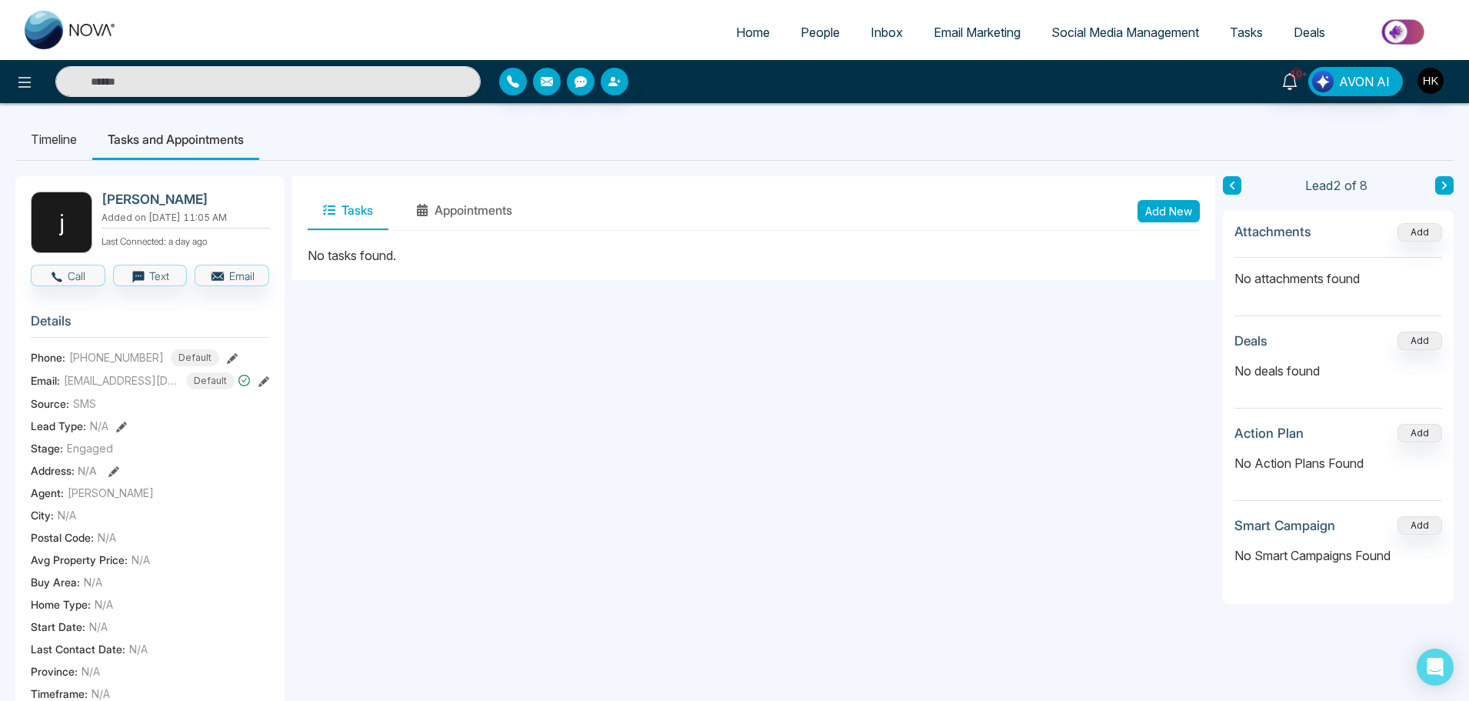
click at [1168, 205] on button "Add New" at bounding box center [1168, 211] width 62 height 22
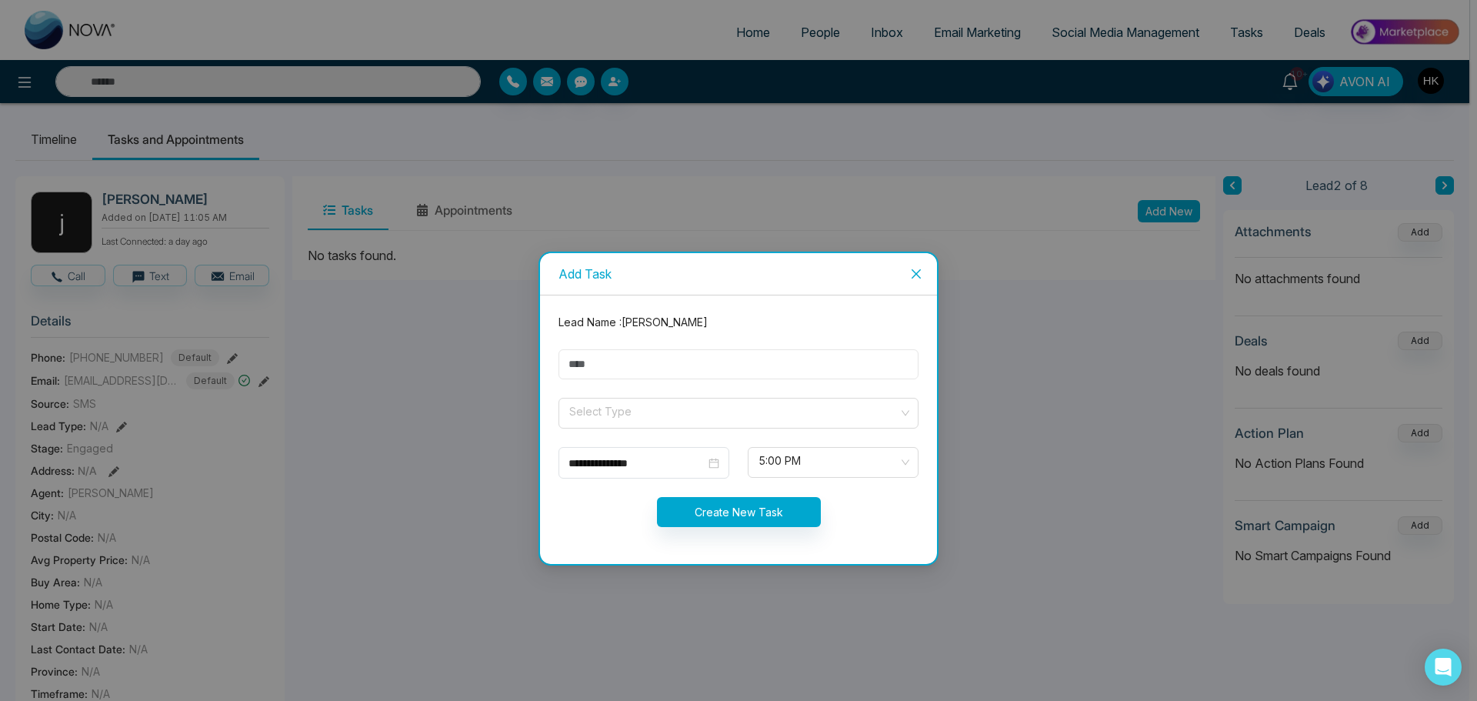
click at [620, 364] on input "text" at bounding box center [738, 364] width 360 height 30
click at [679, 355] on input "*********" at bounding box center [738, 364] width 360 height 30
type input "**********"
click at [648, 420] on input "search" at bounding box center [733, 409] width 331 height 23
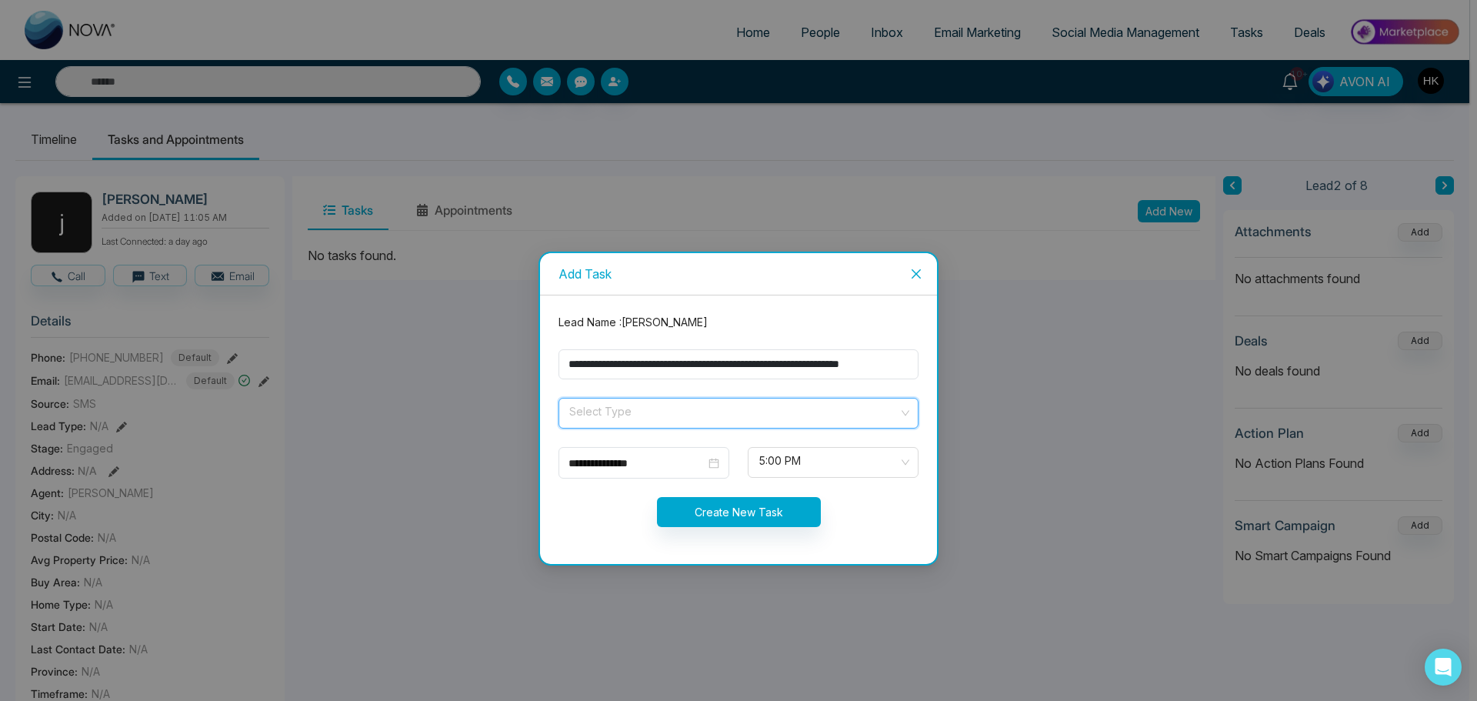
scroll to position [0, 0]
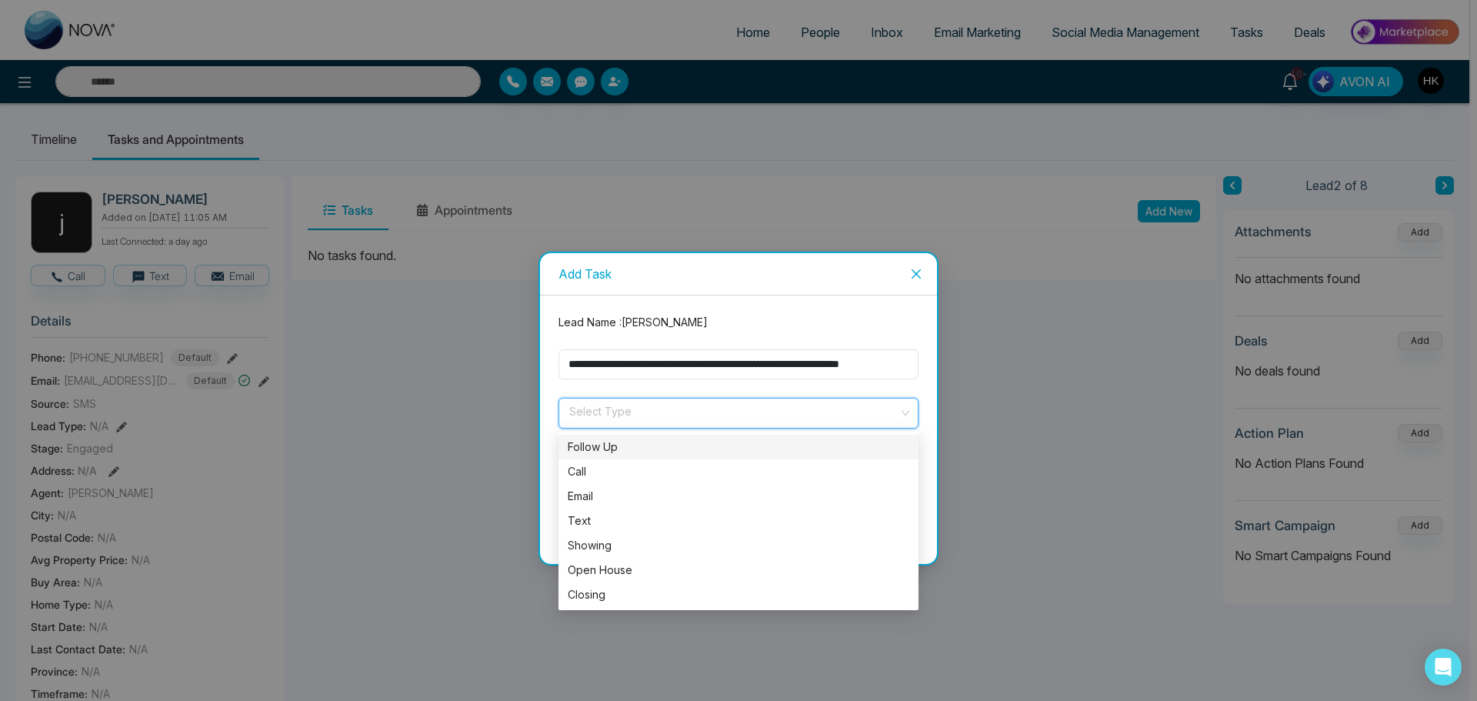
click at [604, 448] on div "Follow Up" at bounding box center [738, 446] width 341 height 17
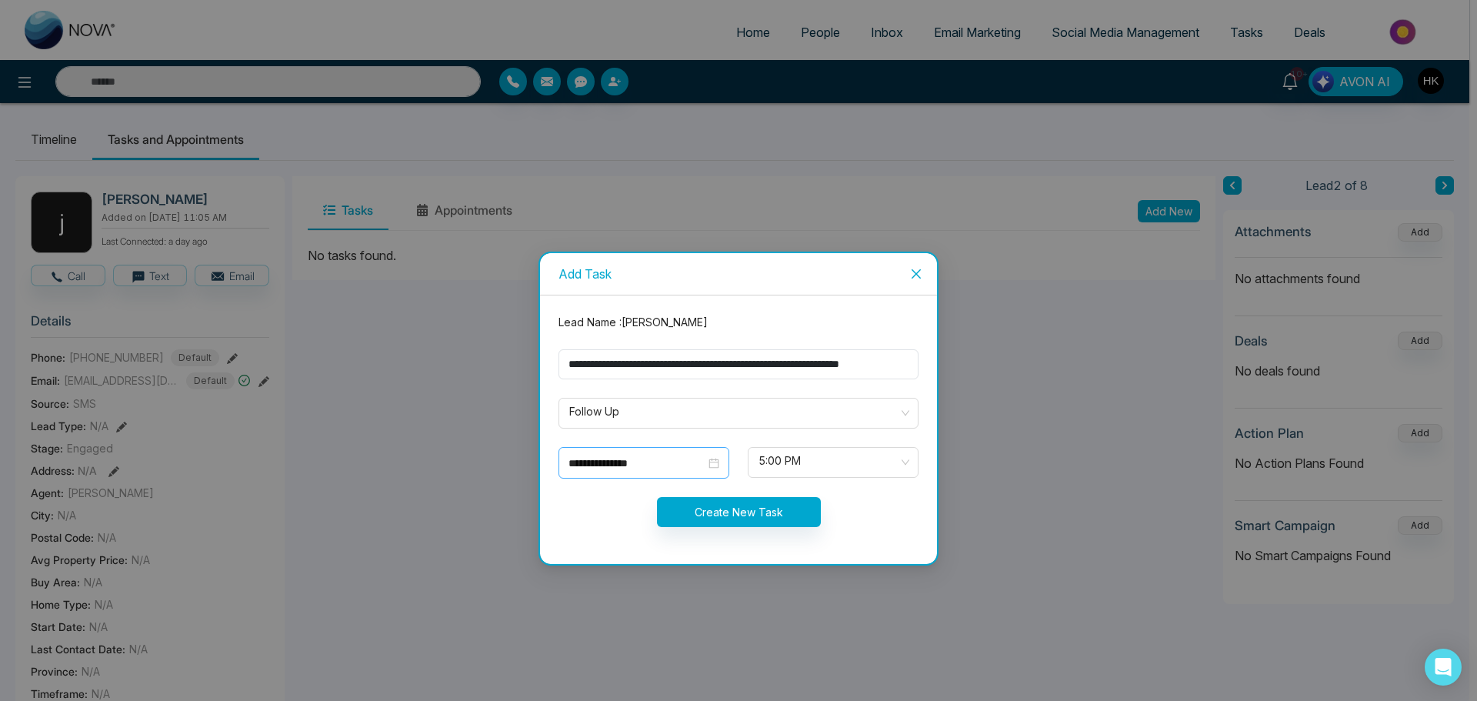
click at [710, 459] on div "**********" at bounding box center [643, 462] width 151 height 17
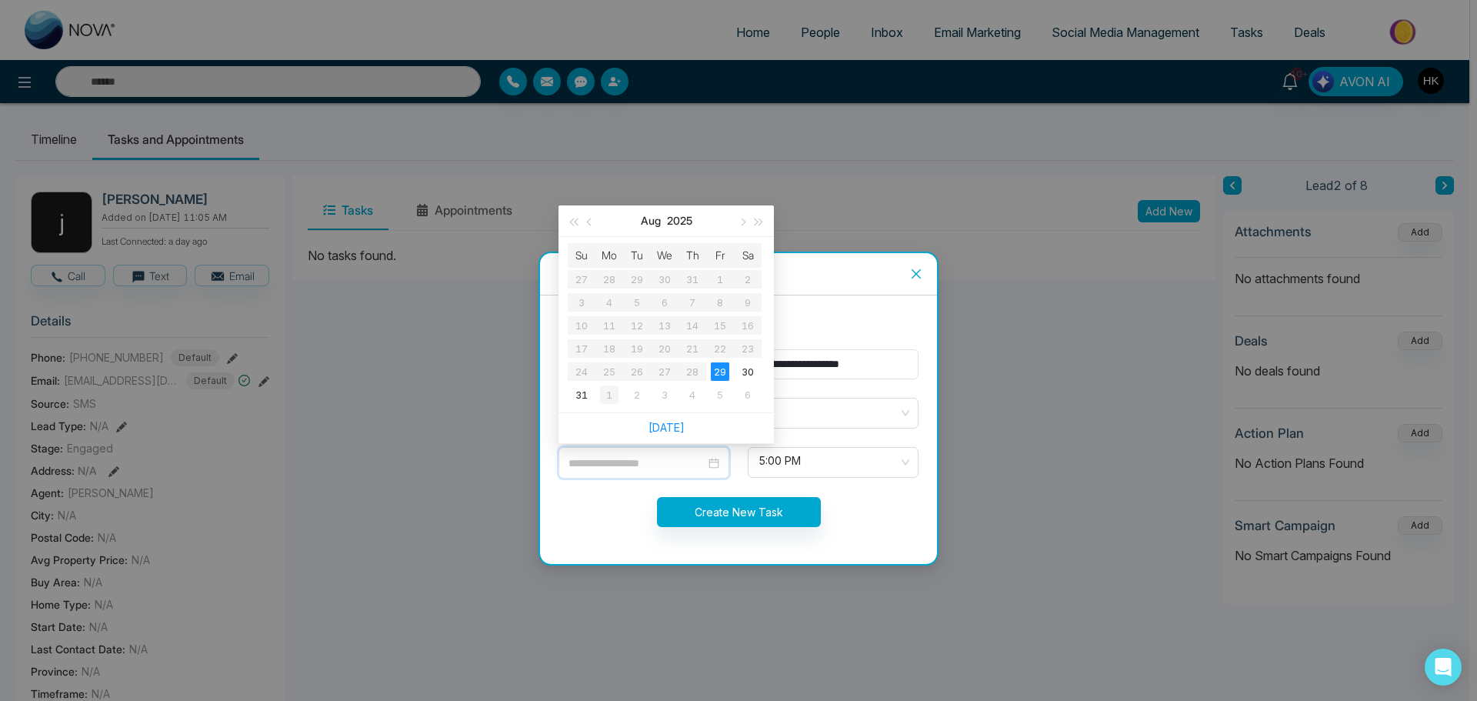
type input "**********"
click at [611, 397] on div "1" at bounding box center [609, 394] width 18 height 18
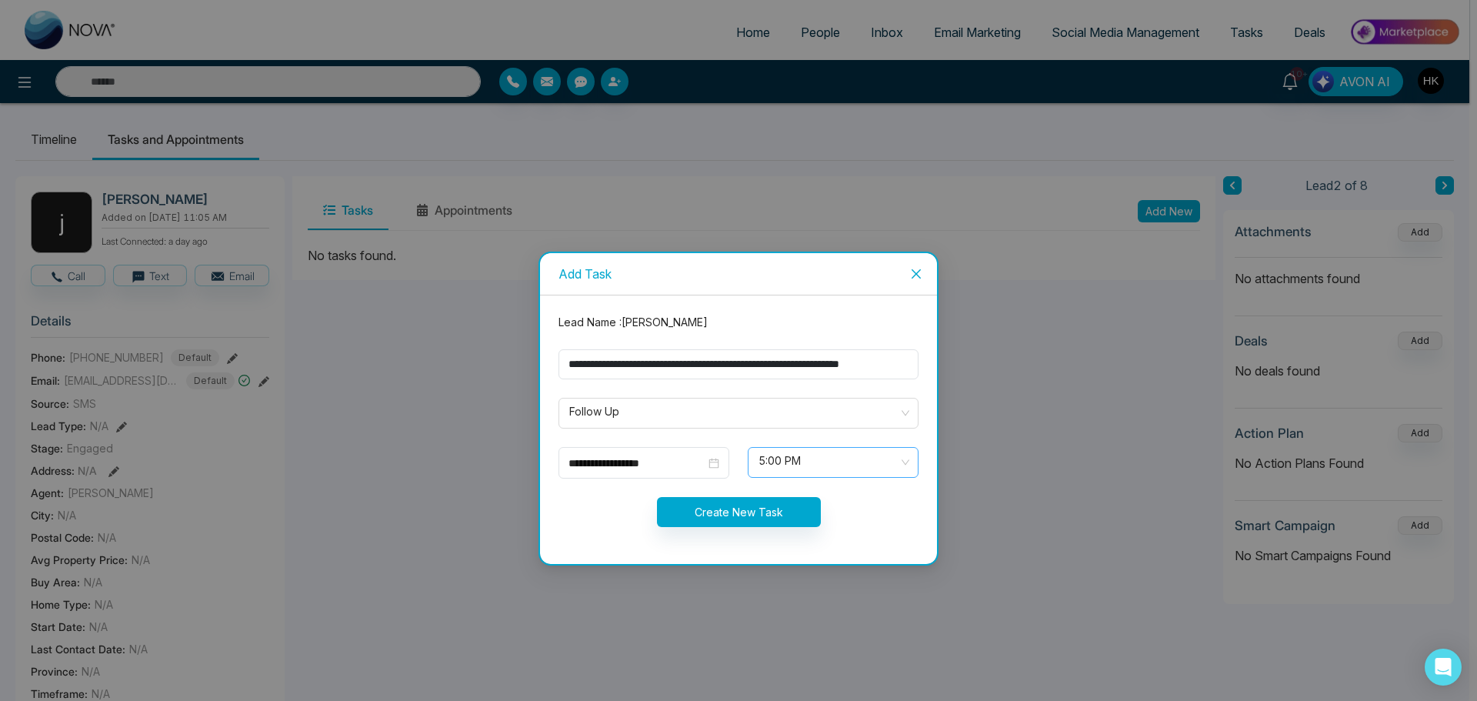
click at [777, 459] on span "5:00 PM" at bounding box center [832, 462] width 149 height 26
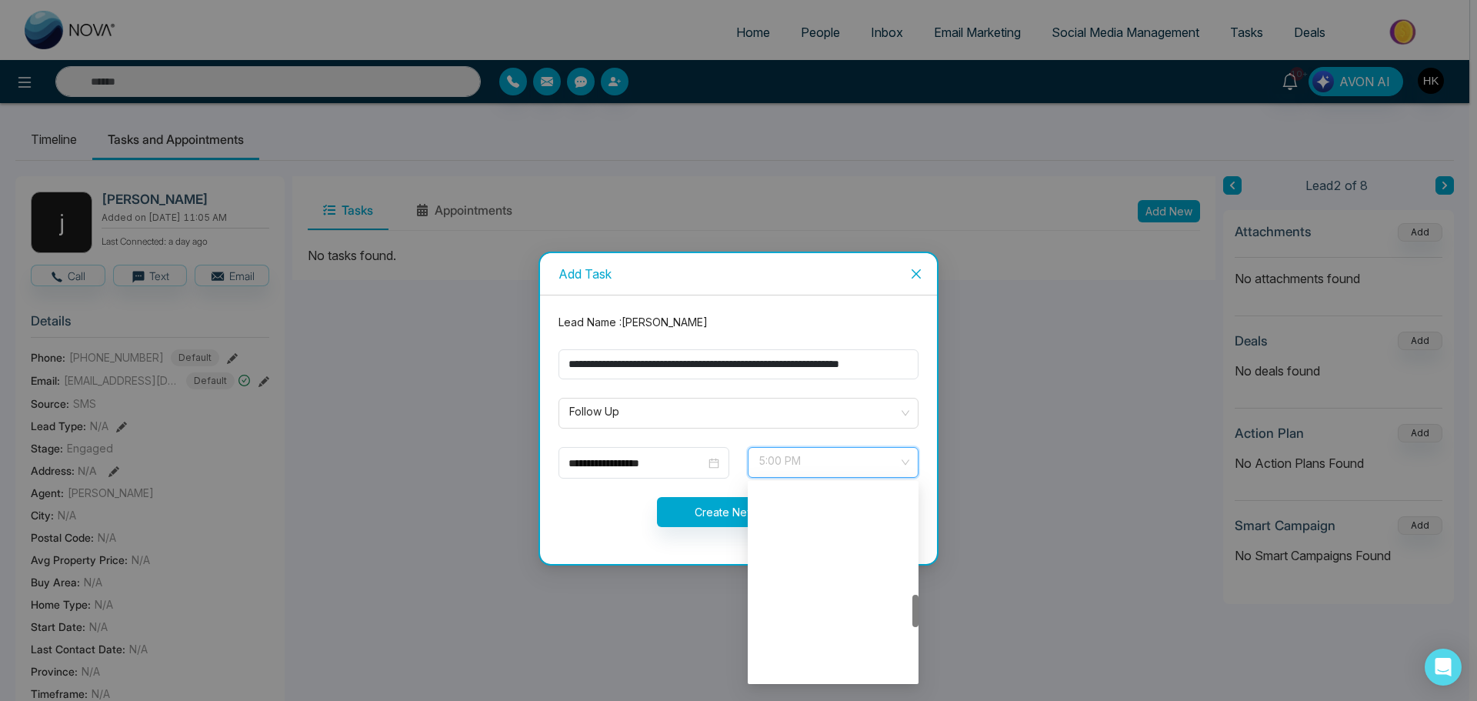
scroll to position [664, 0]
click at [916, 605] on div at bounding box center [915, 610] width 6 height 32
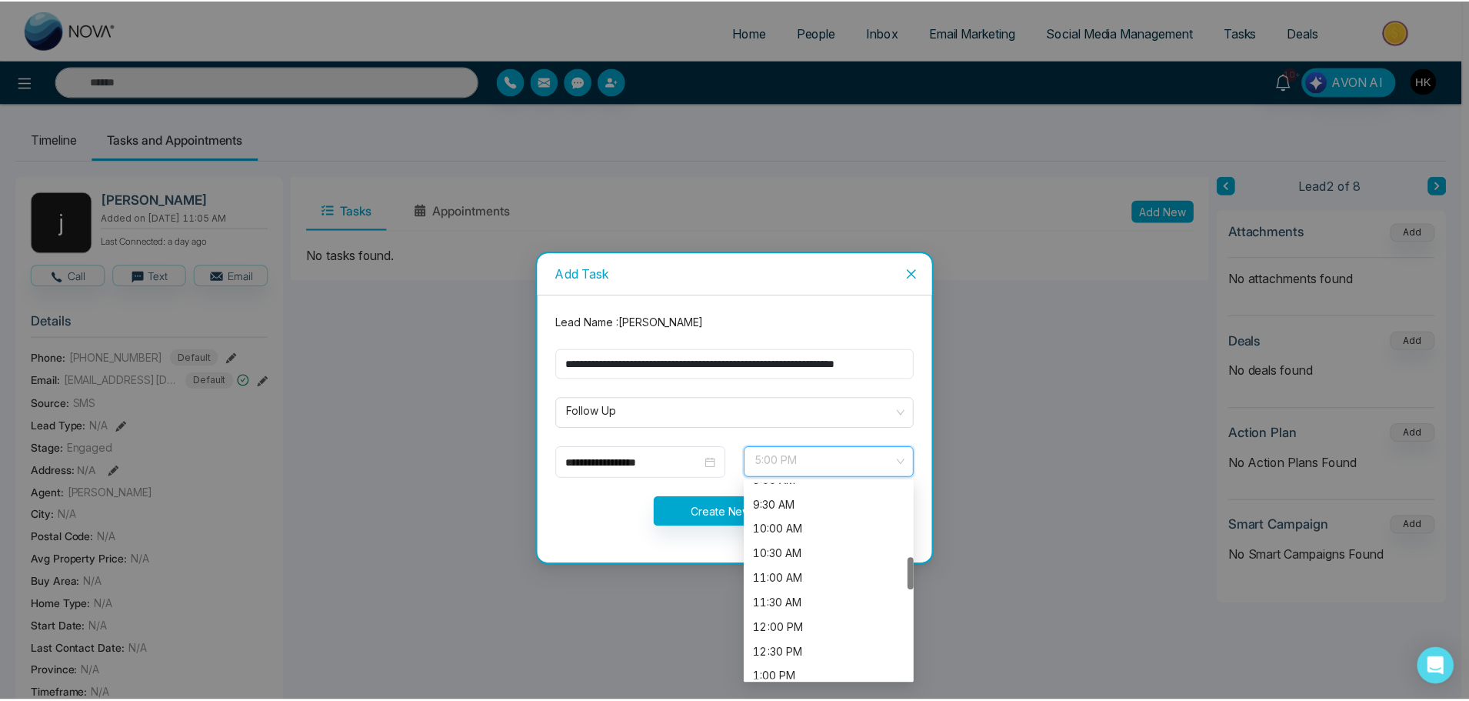
scroll to position [449, 0]
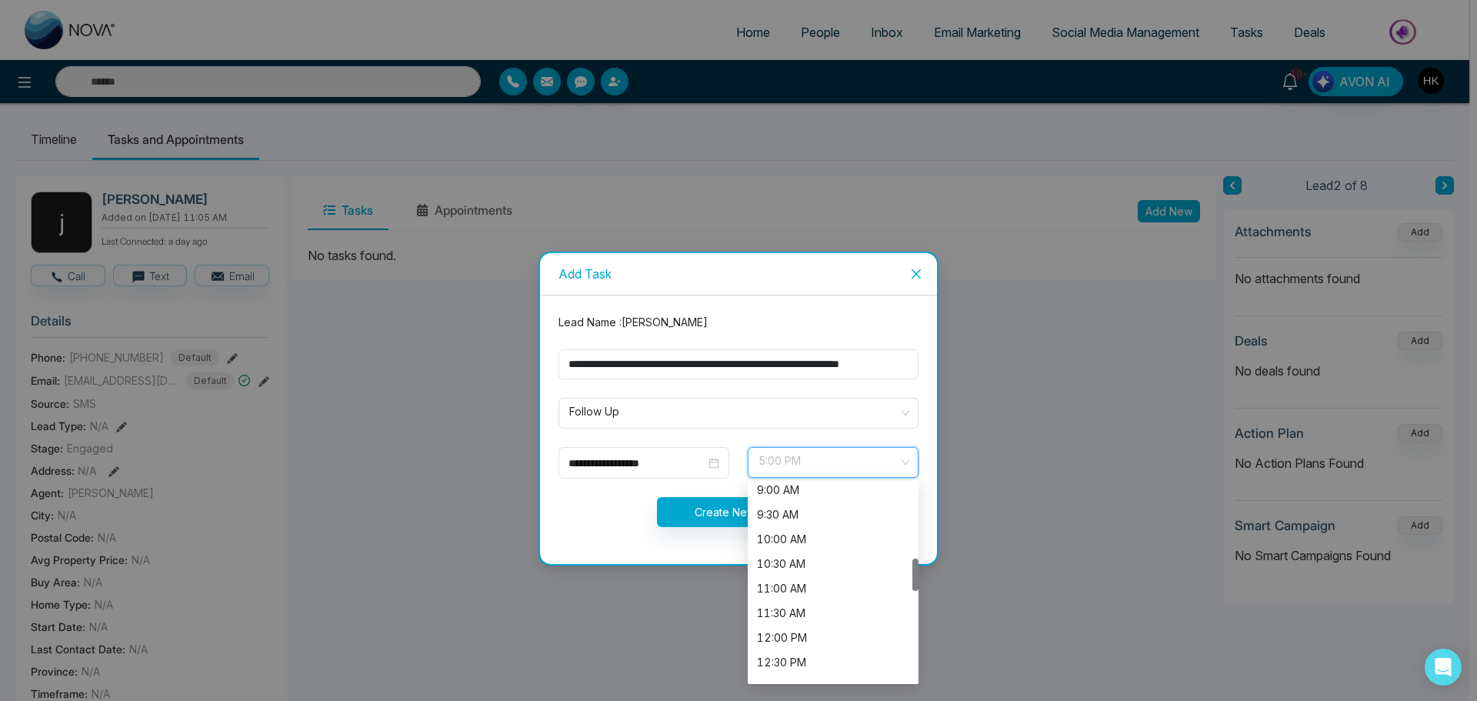
drag, startPoint x: 916, startPoint y: 601, endPoint x: 917, endPoint y: 569, distance: 32.3
click at [917, 569] on div at bounding box center [915, 574] width 6 height 32
click at [810, 562] on div "10:30 AM" at bounding box center [833, 563] width 152 height 17
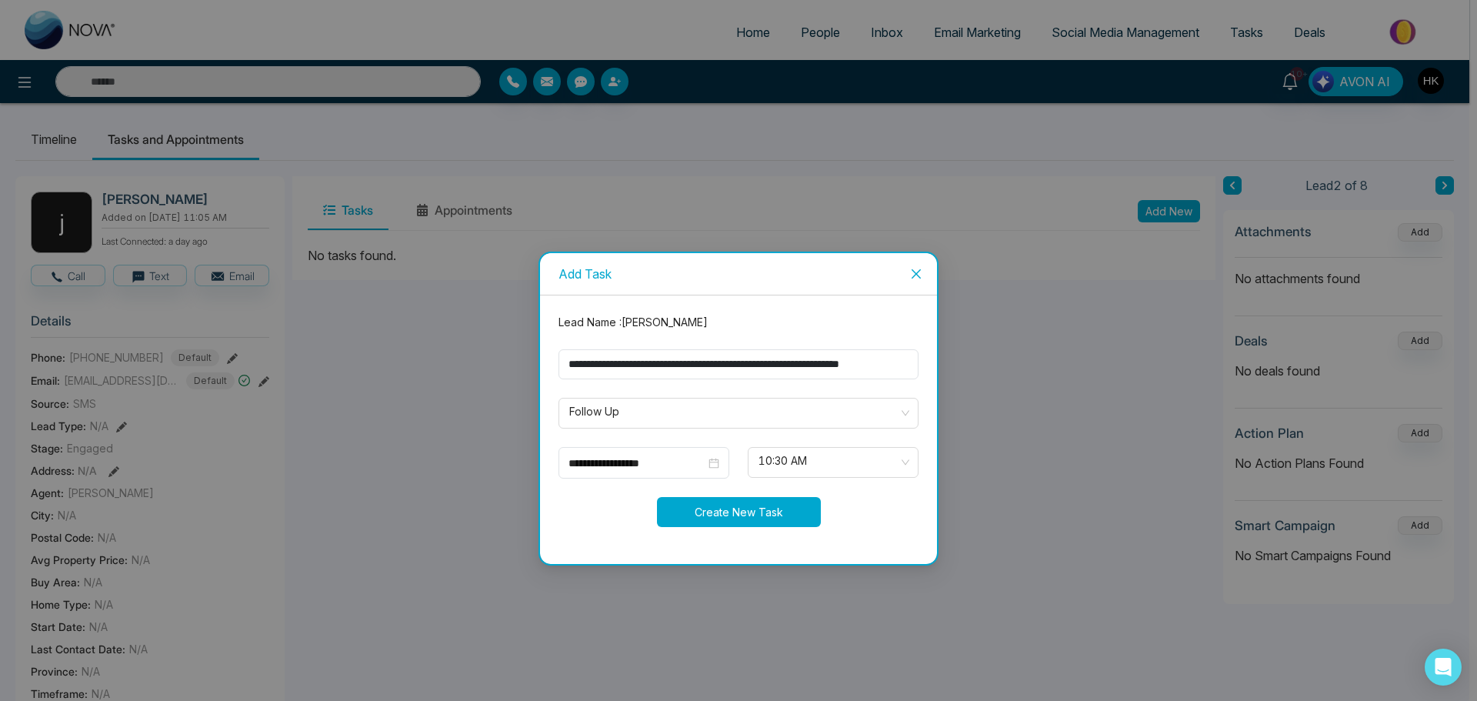
click at [707, 511] on button "Create New Task" at bounding box center [739, 512] width 164 height 30
click at [749, 510] on button "Create New Task" at bounding box center [739, 512] width 164 height 30
click at [754, 518] on button "Create New Task" at bounding box center [739, 512] width 164 height 30
click at [910, 276] on icon "close" at bounding box center [916, 274] width 12 height 12
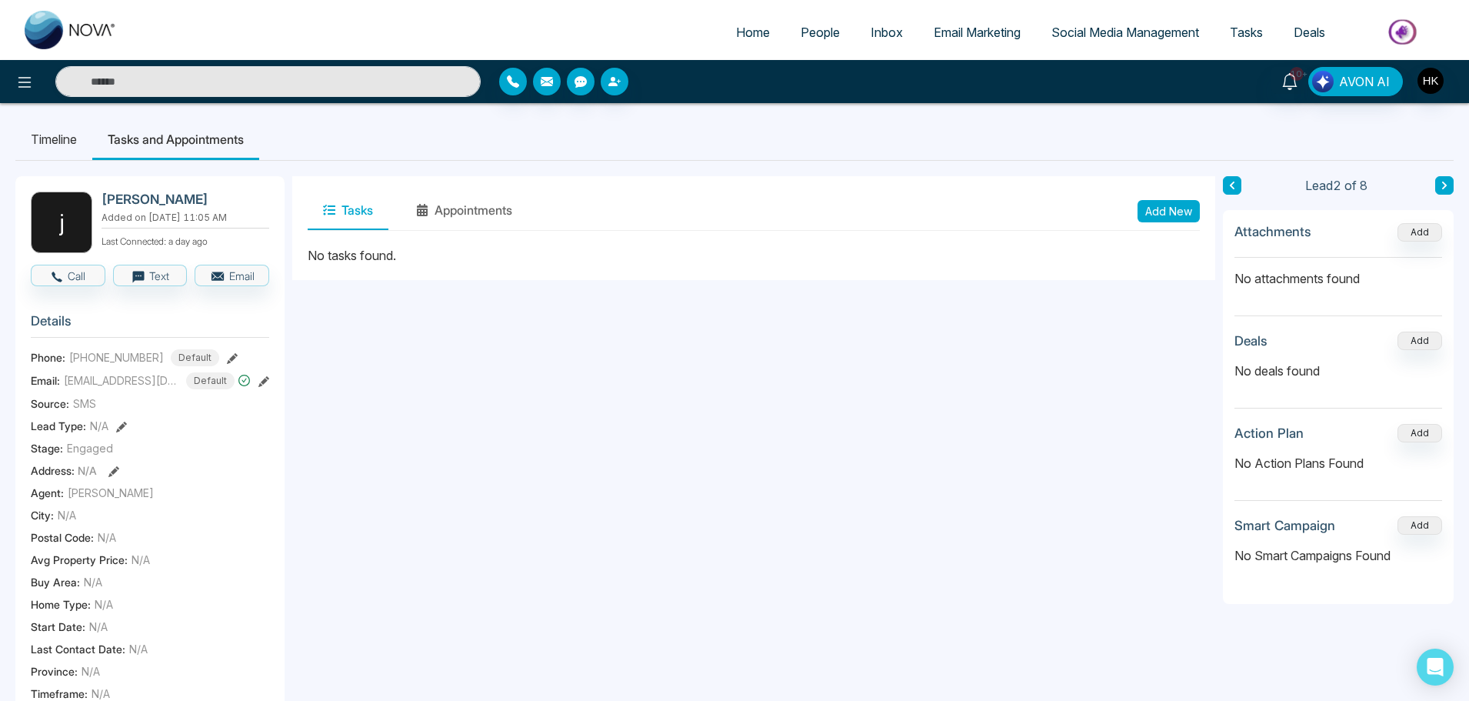
click at [1155, 212] on button "Add New" at bounding box center [1168, 211] width 62 height 22
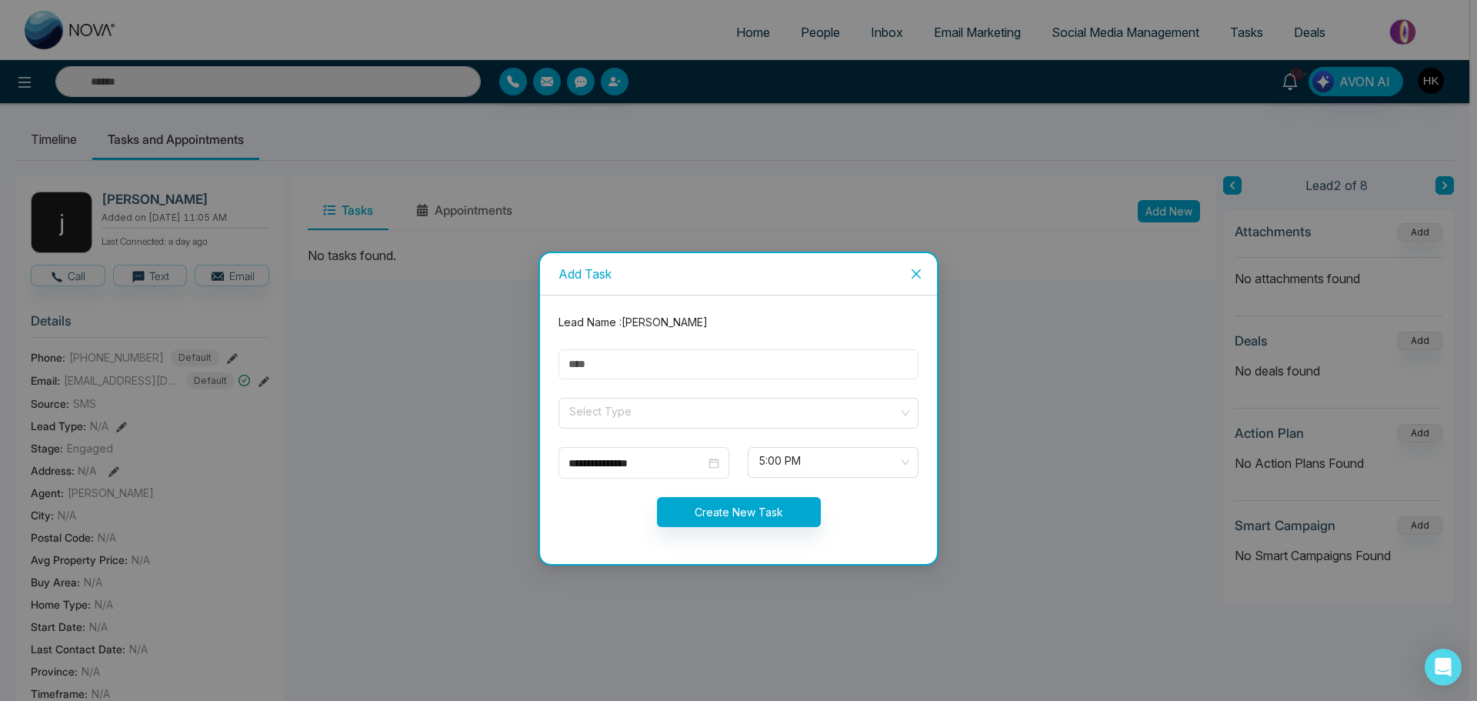
click at [617, 373] on input "text" at bounding box center [738, 364] width 360 height 30
type input "*********"
click at [606, 415] on input "search" at bounding box center [733, 409] width 331 height 23
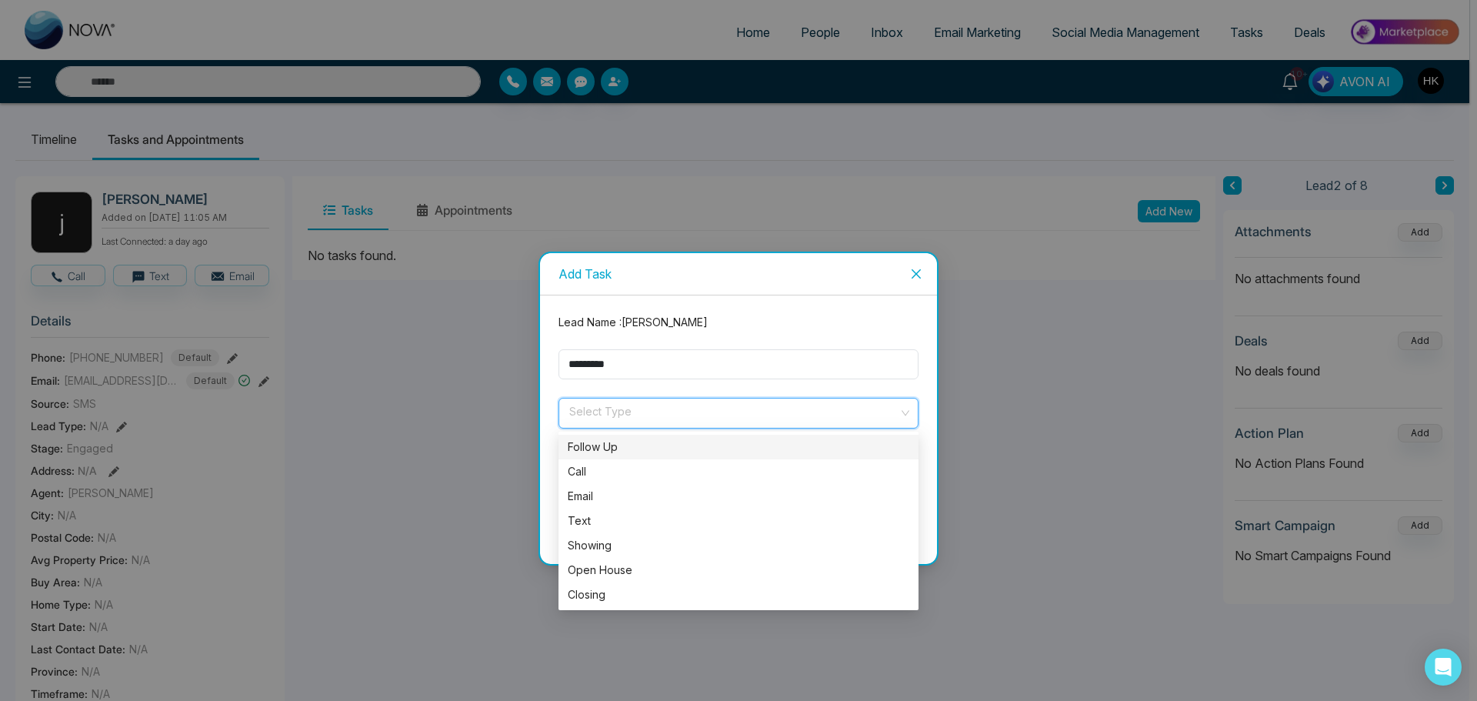
click at [600, 447] on div "Follow Up" at bounding box center [738, 446] width 341 height 17
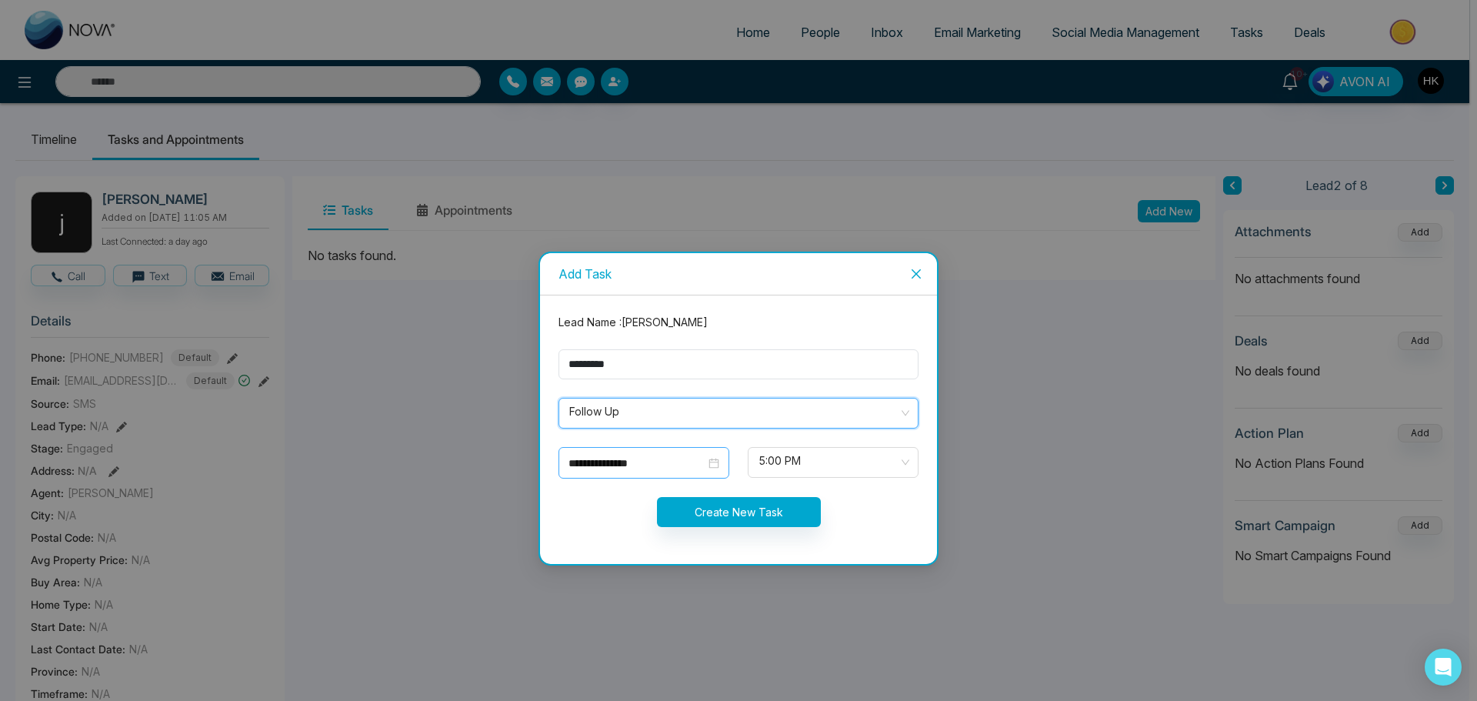
click at [685, 459] on input "**********" at bounding box center [636, 462] width 137 height 17
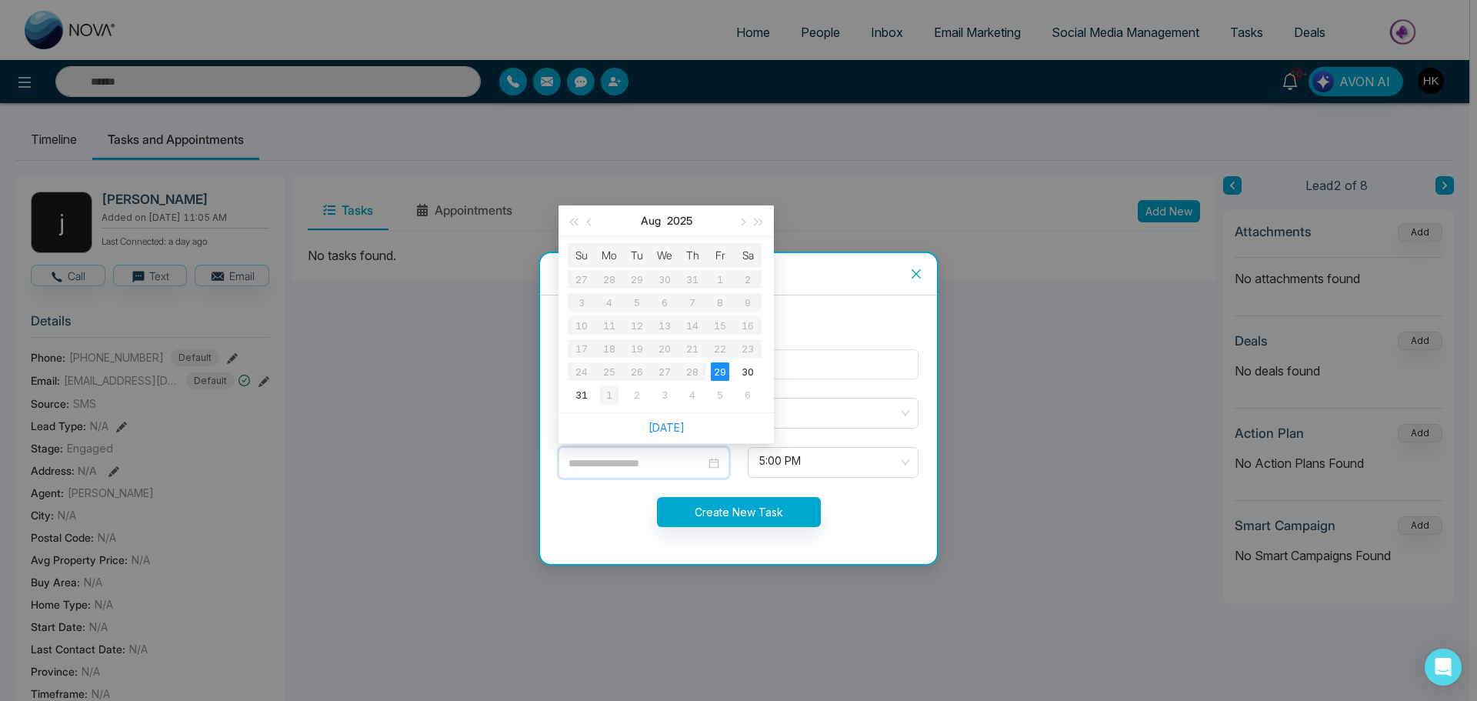
type input "**********"
click at [611, 395] on div "1" at bounding box center [609, 394] width 18 height 18
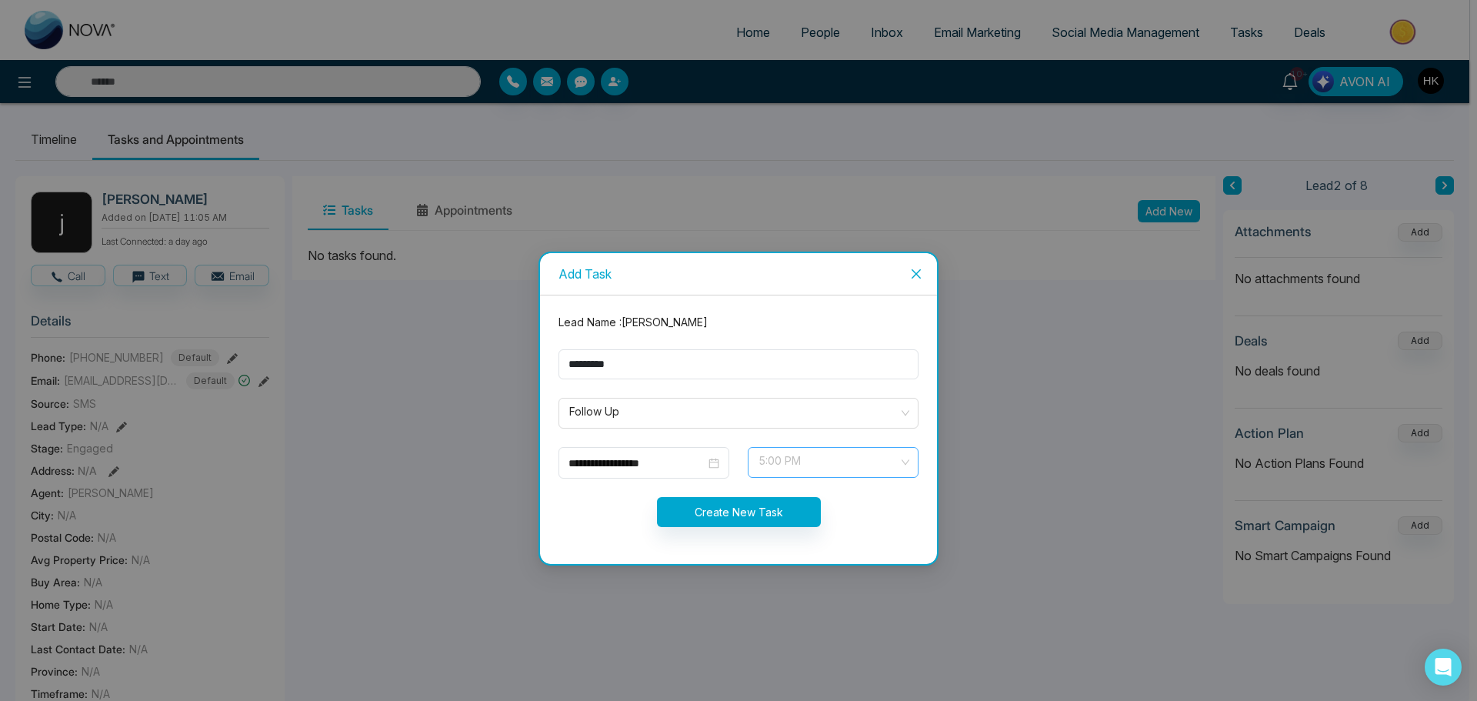
click at [812, 458] on span "5:00 PM" at bounding box center [832, 462] width 149 height 26
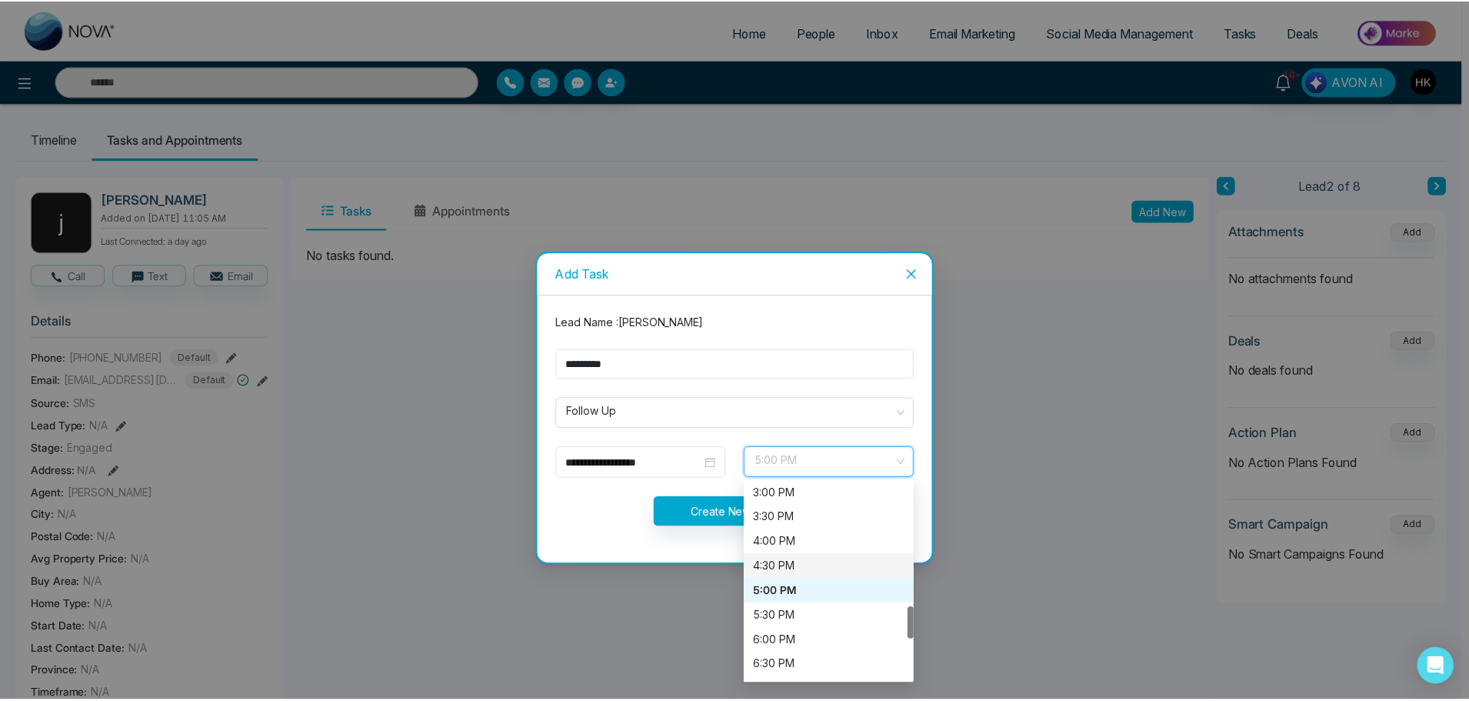
scroll to position [434, 0]
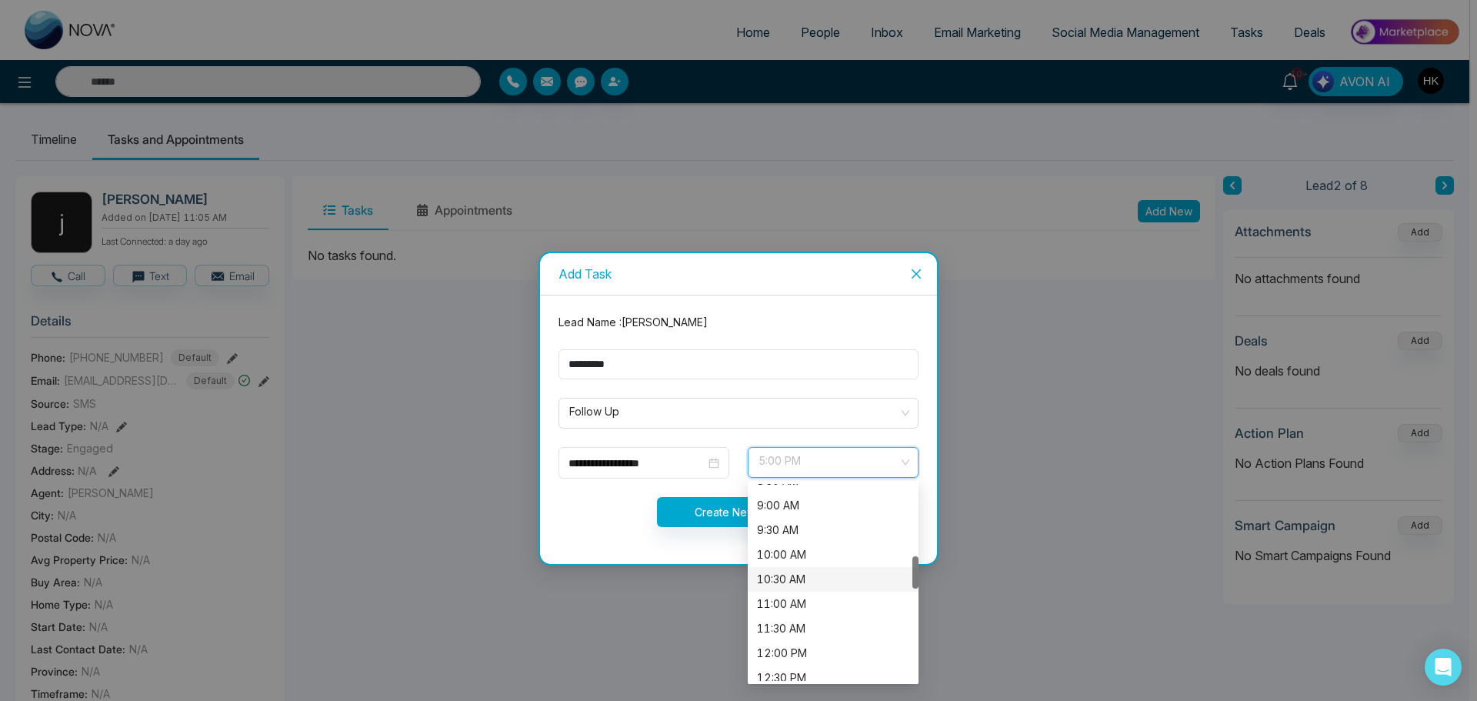
click at [811, 586] on div "10:30 AM" at bounding box center [833, 579] width 152 height 17
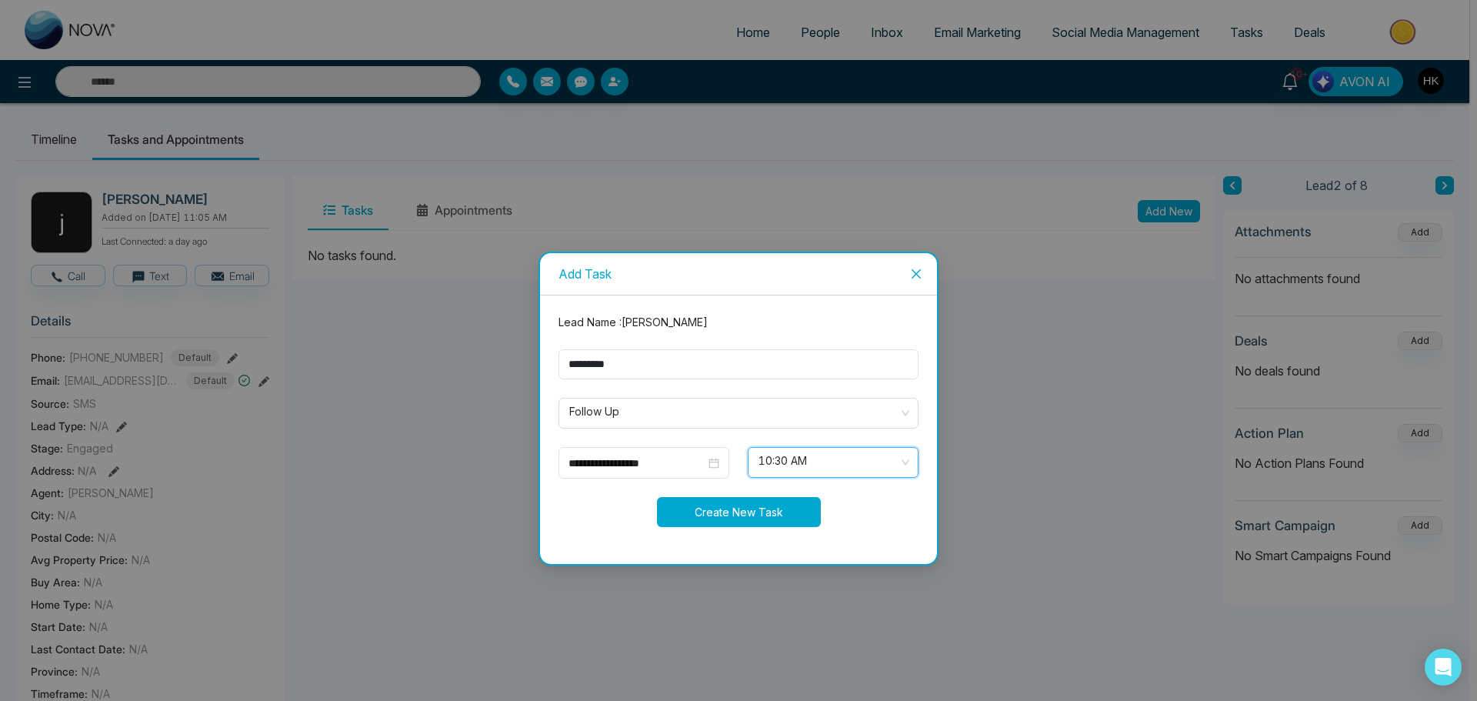
click at [707, 512] on button "Create New Task" at bounding box center [739, 512] width 164 height 30
click at [950, 286] on div "**********" at bounding box center [738, 350] width 1477 height 701
click at [761, 505] on button "Create New Task" at bounding box center [739, 512] width 164 height 30
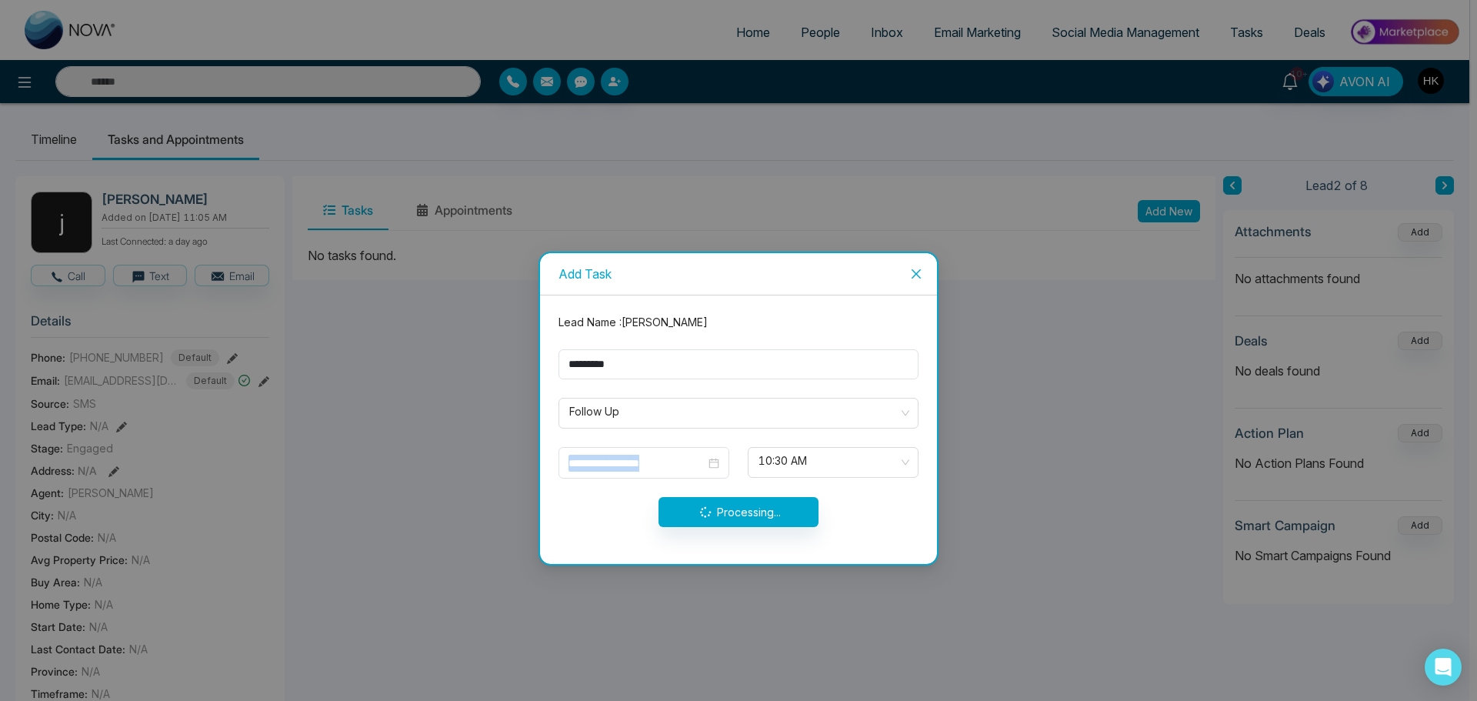
click at [761, 505] on div "Processing..." at bounding box center [738, 512] width 378 height 30
click at [914, 278] on icon "close" at bounding box center [916, 274] width 12 height 12
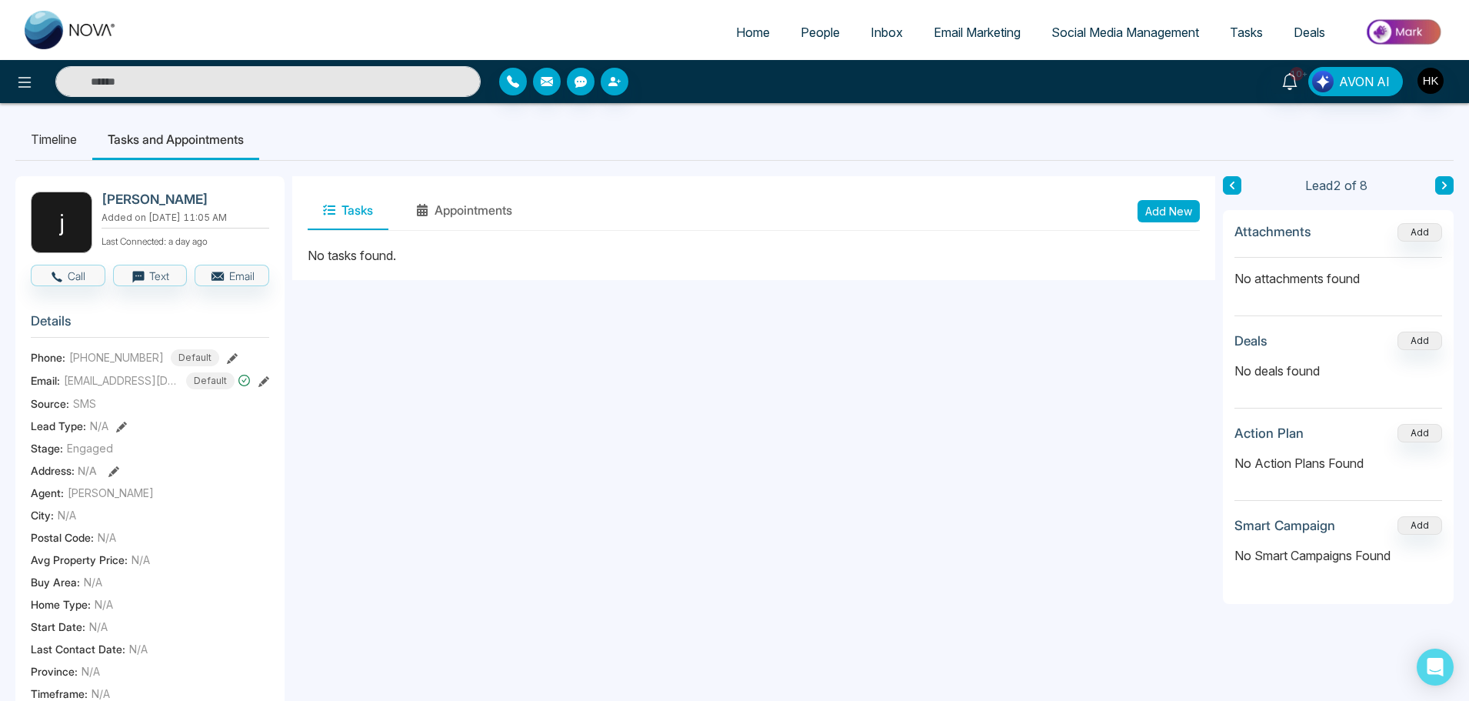
click at [1228, 193] on button at bounding box center [1232, 185] width 18 height 18
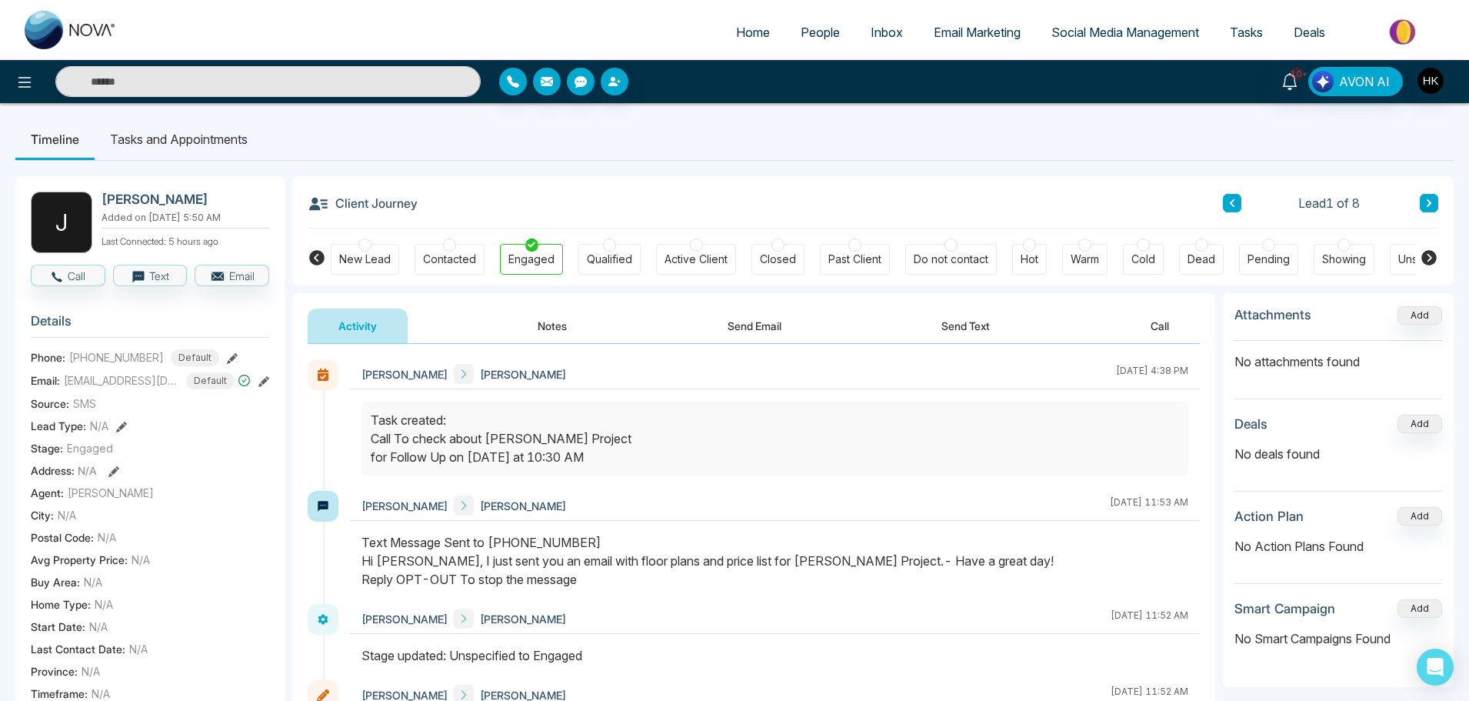
click at [801, 34] on span "People" at bounding box center [820, 32] width 39 height 15
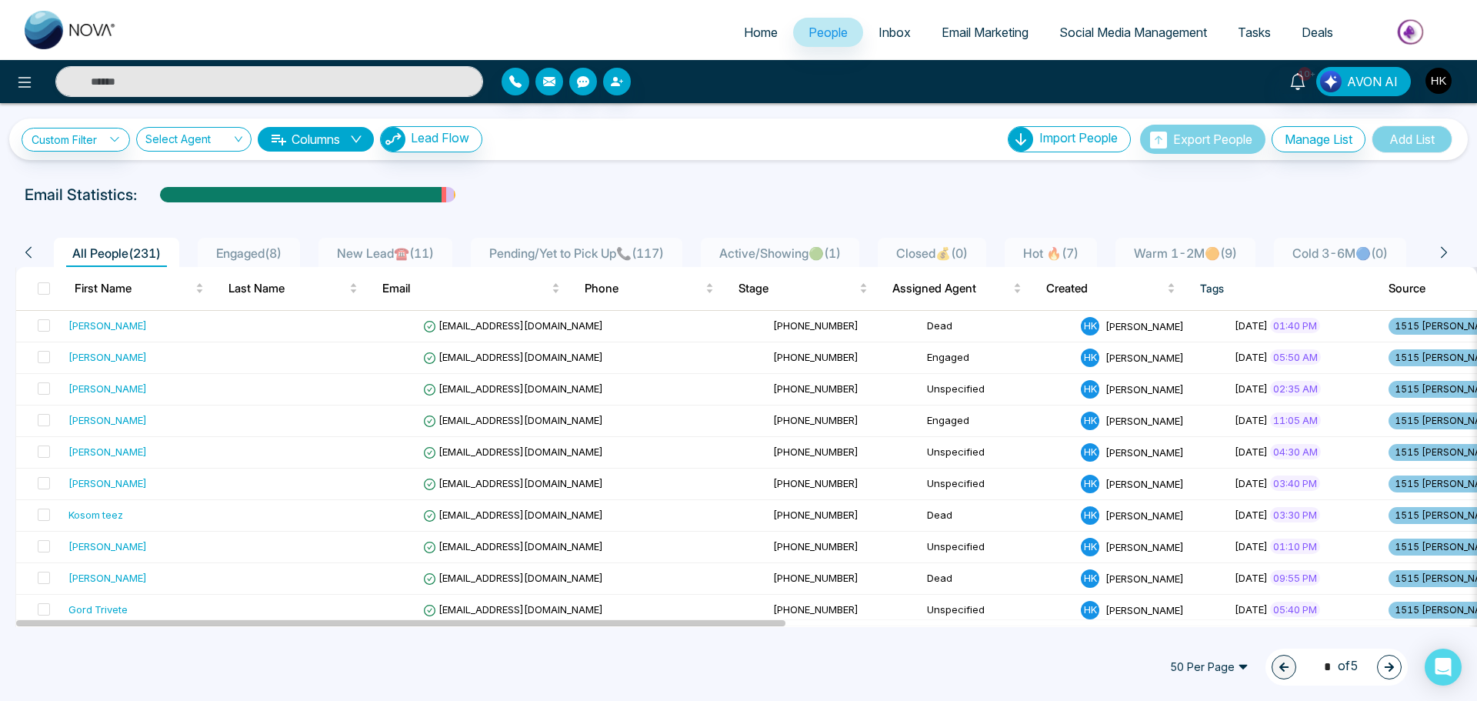
click at [269, 251] on span "Engaged ( 8 )" at bounding box center [249, 252] width 78 height 15
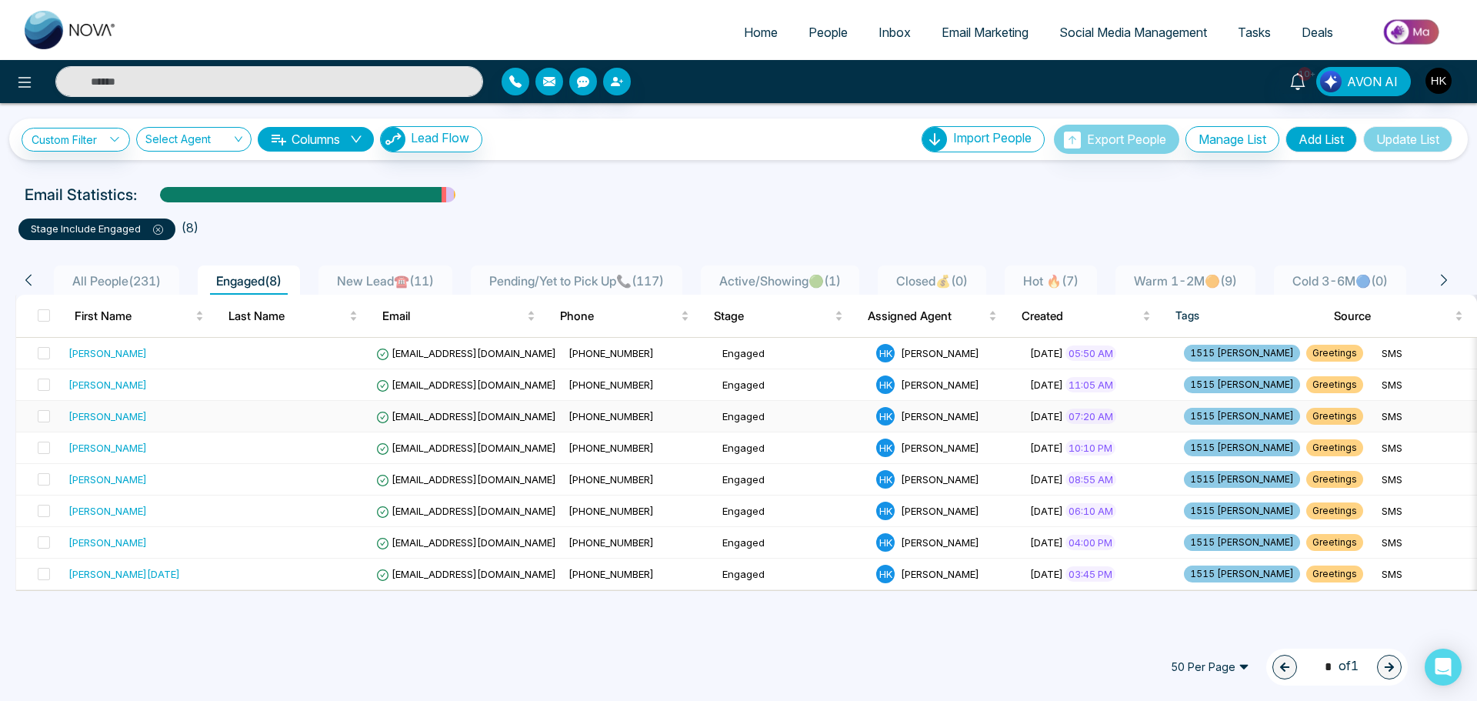
click at [99, 419] on div "[PERSON_NAME]" at bounding box center [107, 415] width 78 height 15
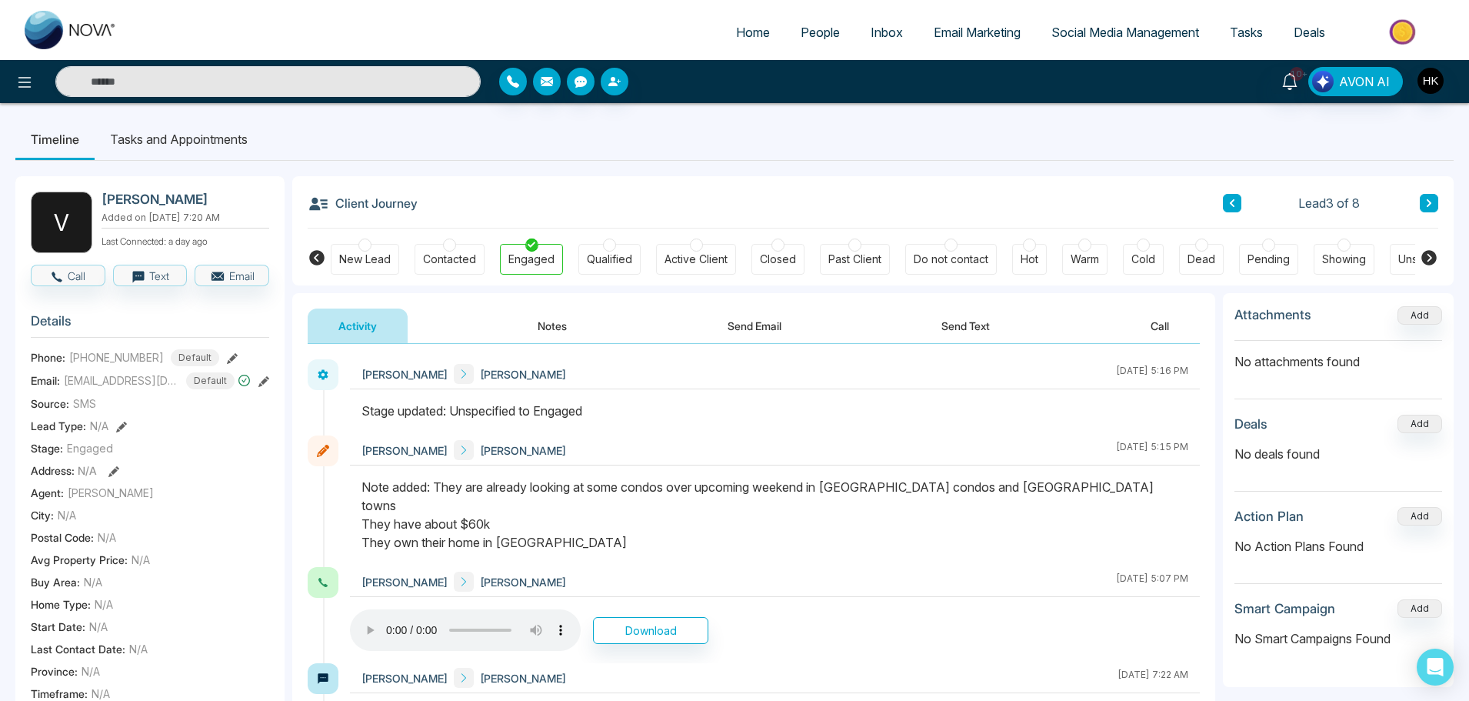
drag, startPoint x: 1024, startPoint y: 484, endPoint x: 352, endPoint y: 491, distance: 671.4
click at [352, 491] on div at bounding box center [775, 522] width 850 height 89
click at [354, 490] on div at bounding box center [775, 522] width 850 height 89
click at [1236, 198] on button at bounding box center [1232, 203] width 18 height 18
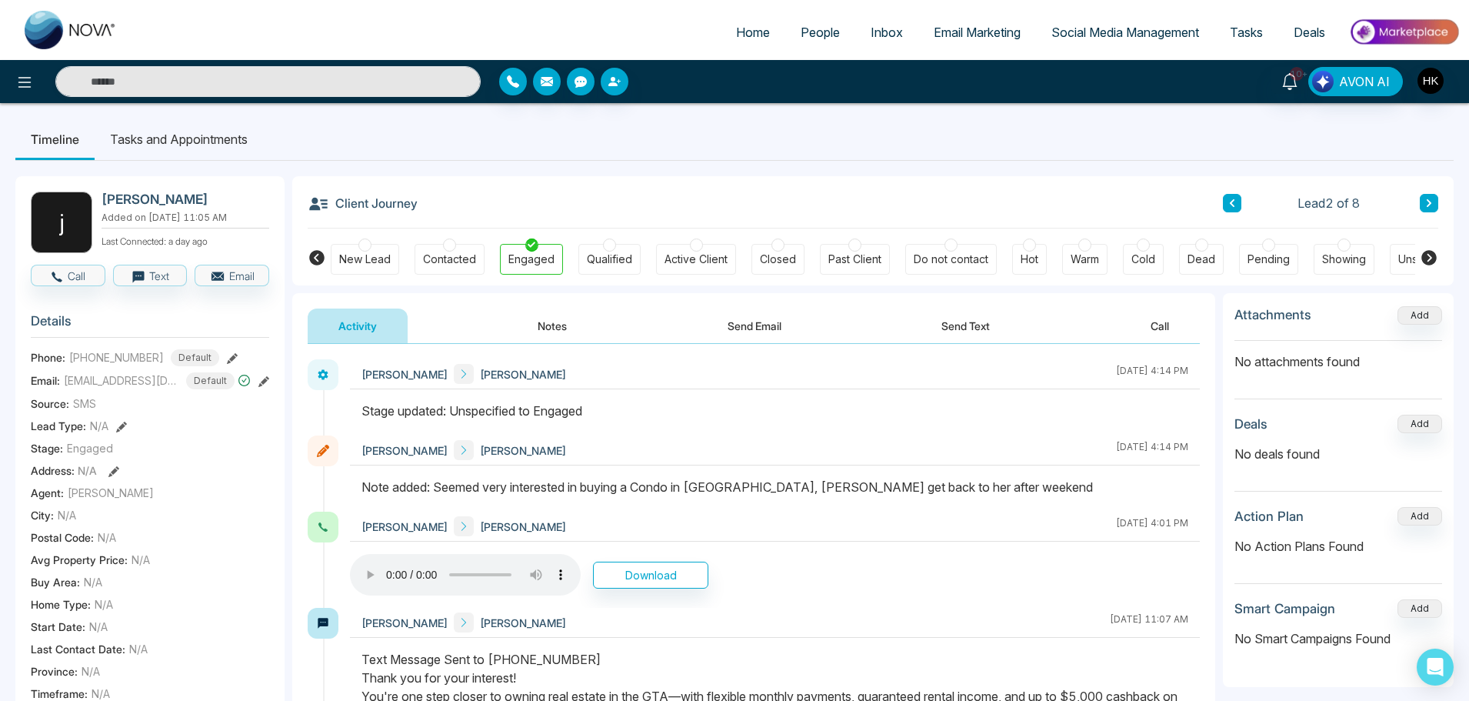
drag, startPoint x: 684, startPoint y: 486, endPoint x: 968, endPoint y: 481, distance: 284.6
click at [968, 481] on div "Note added: Seemed very interested in buying a Condo in [GEOGRAPHIC_DATA], [PER…" at bounding box center [774, 487] width 827 height 18
click at [1432, 204] on icon at bounding box center [1429, 202] width 8 height 9
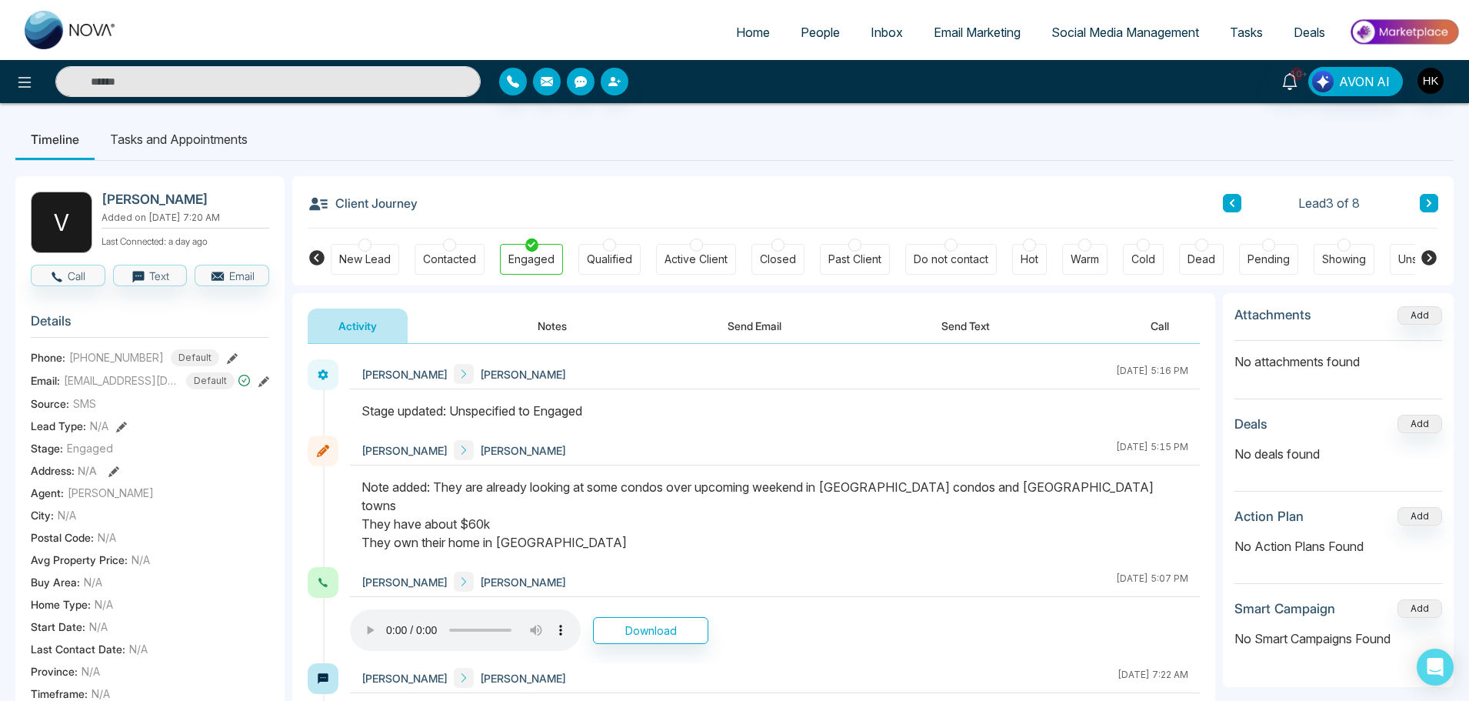
click at [1431, 203] on icon at bounding box center [1429, 203] width 5 height 8
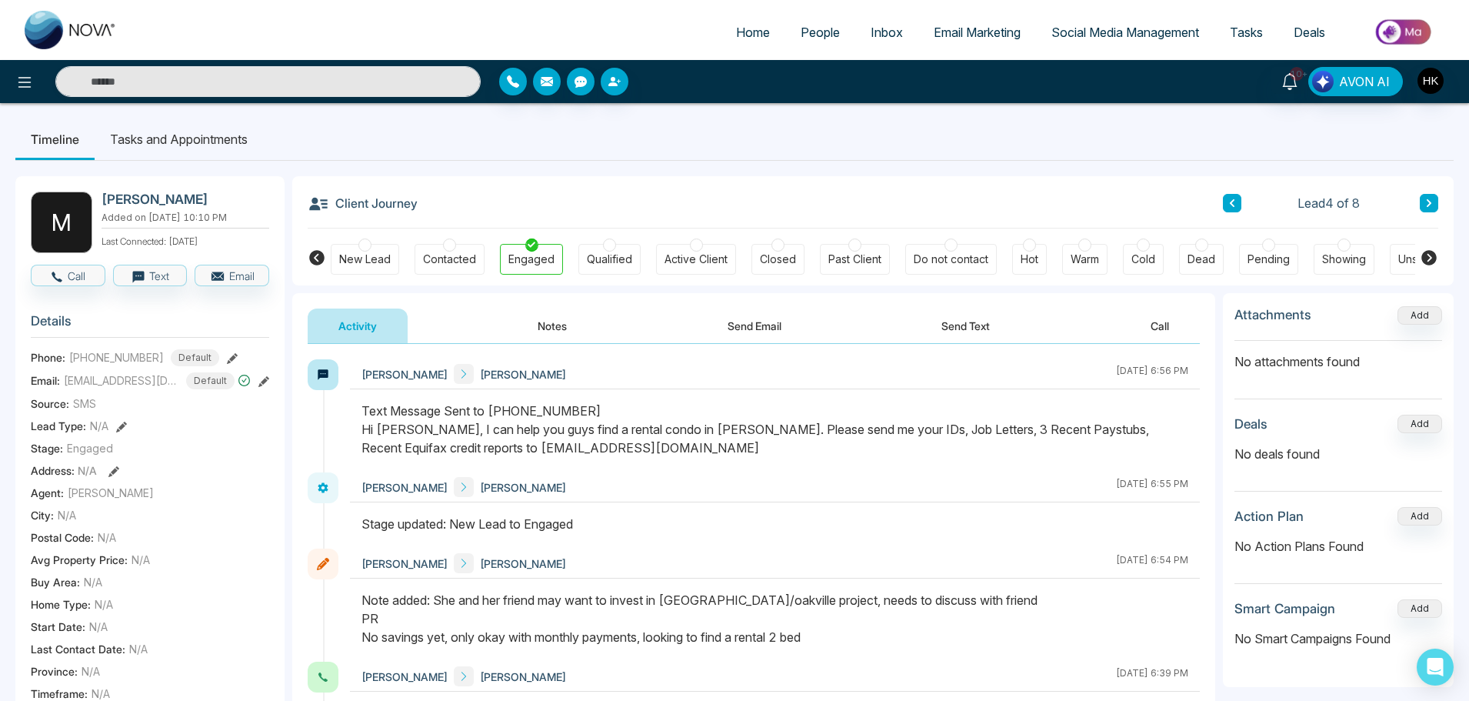
click at [547, 464] on div at bounding box center [775, 436] width 850 height 71
click at [969, 325] on button "Send Text" at bounding box center [966, 325] width 110 height 35
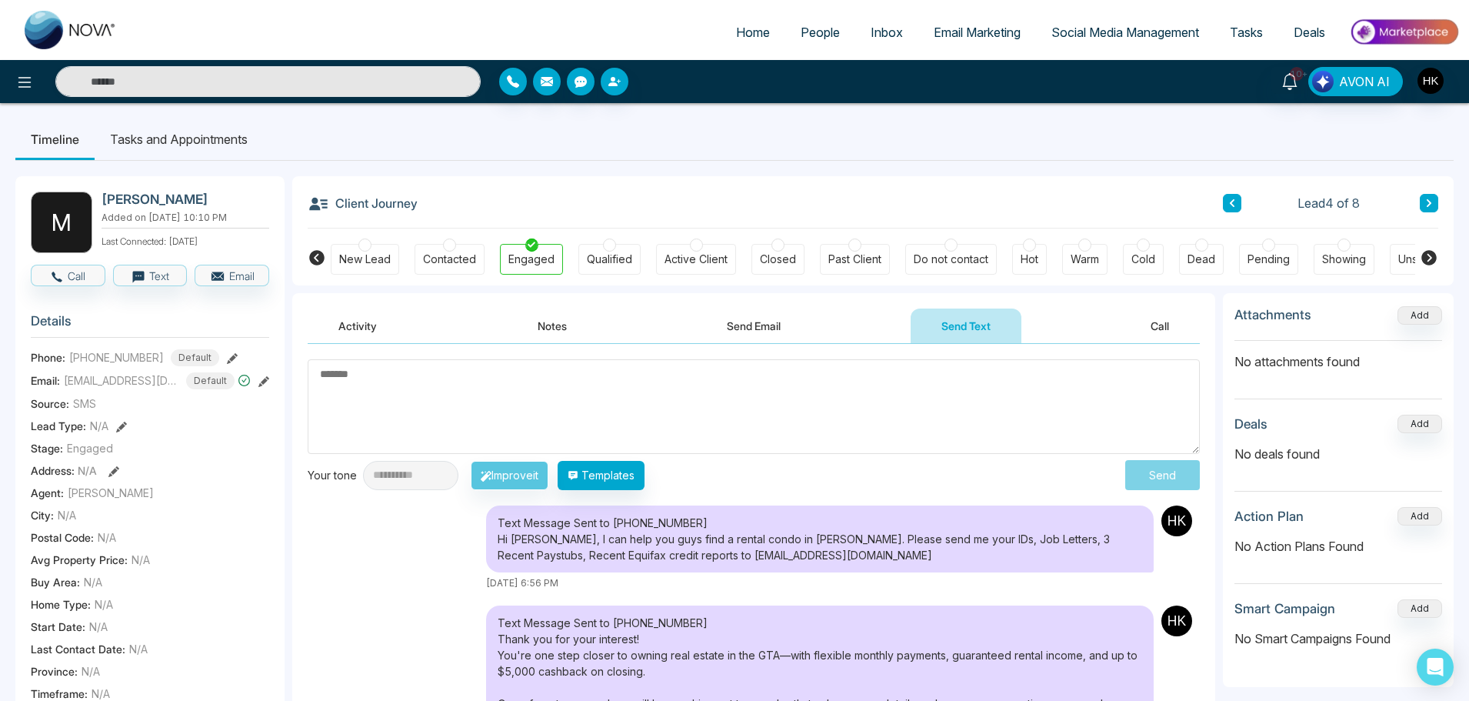
click at [474, 399] on textarea at bounding box center [754, 406] width 892 height 95
type textarea "*********"
drag, startPoint x: 441, startPoint y: 338, endPoint x: 396, endPoint y: 363, distance: 51.6
drag, startPoint x: 399, startPoint y: 380, endPoint x: 291, endPoint y: 372, distance: 108.7
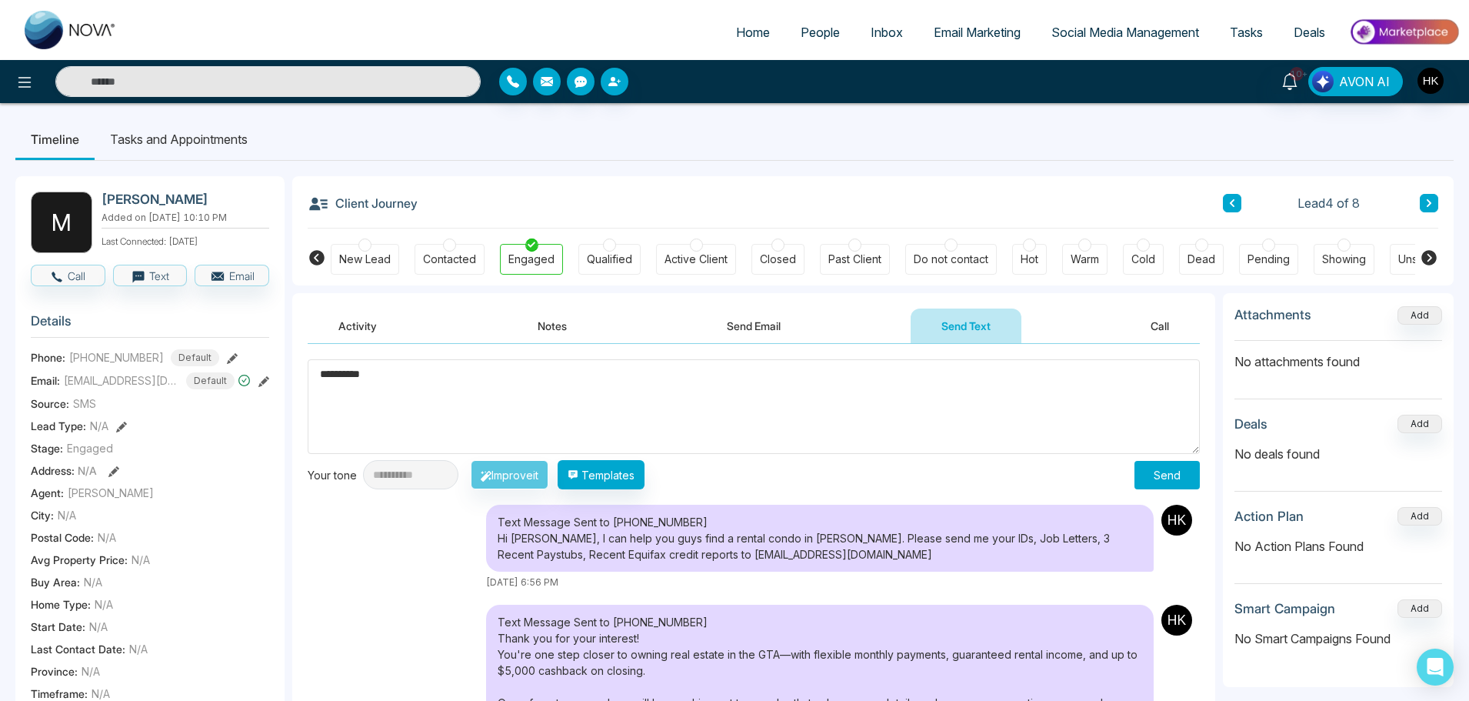
click at [291, 372] on div "**********" at bounding box center [734, 671] width 1438 height 1021
click at [548, 328] on button "Notes" at bounding box center [552, 325] width 91 height 35
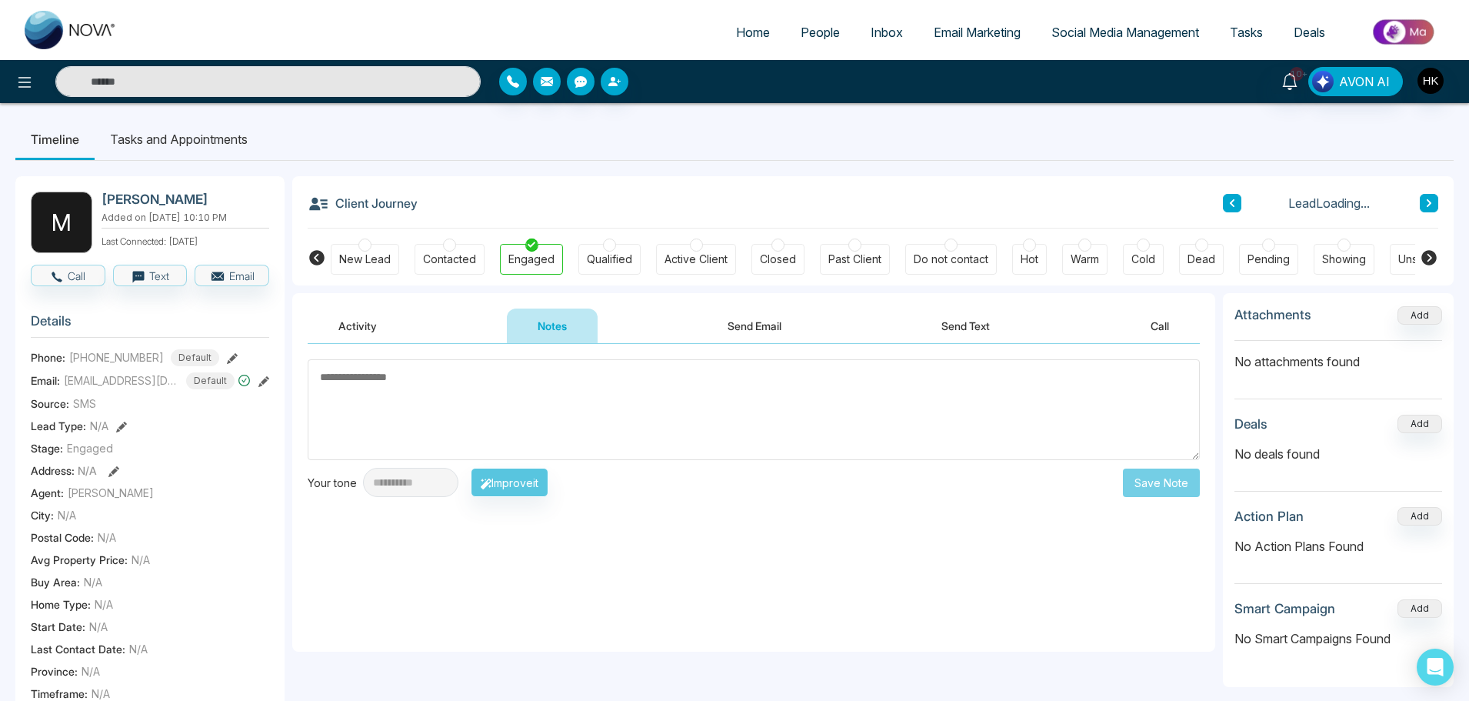
click at [435, 401] on textarea at bounding box center [754, 409] width 892 height 101
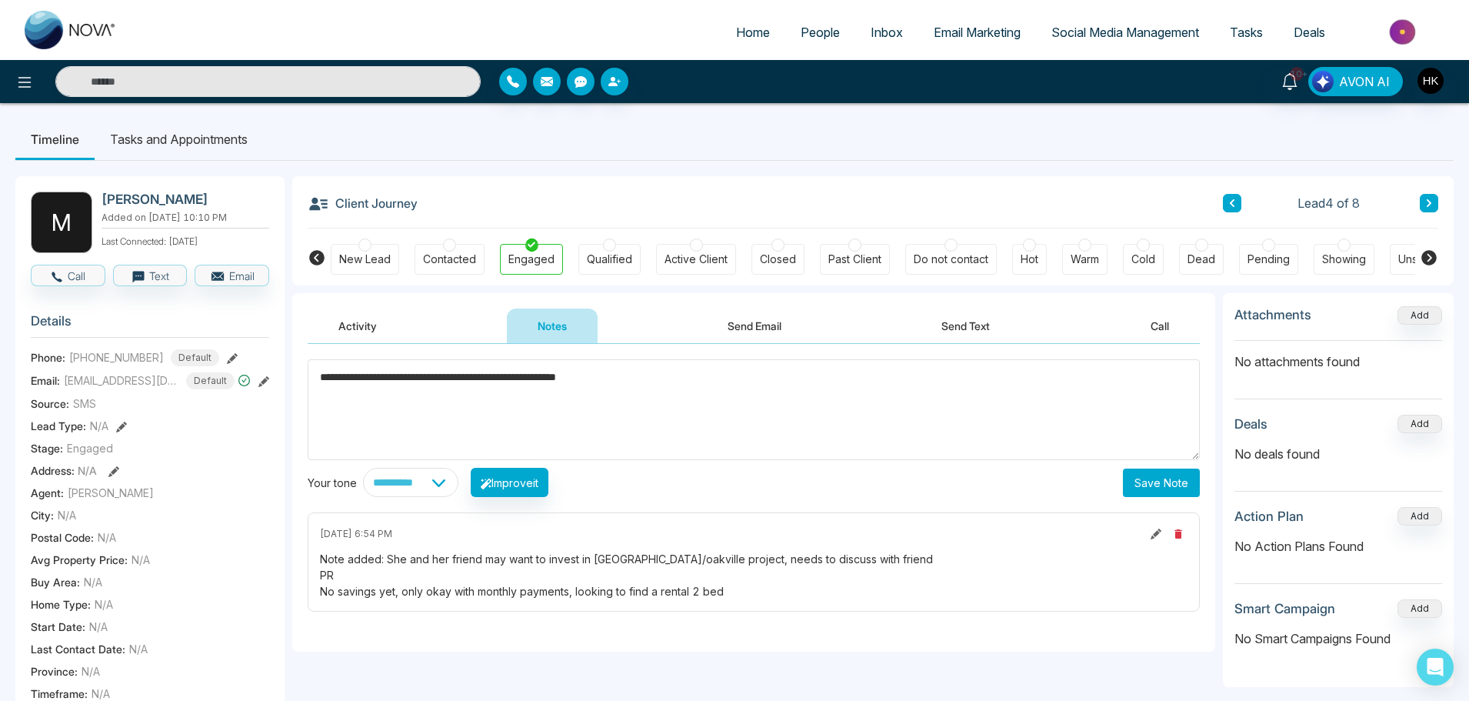
type textarea "**********"
click at [1149, 481] on button "Save Note" at bounding box center [1161, 482] width 77 height 28
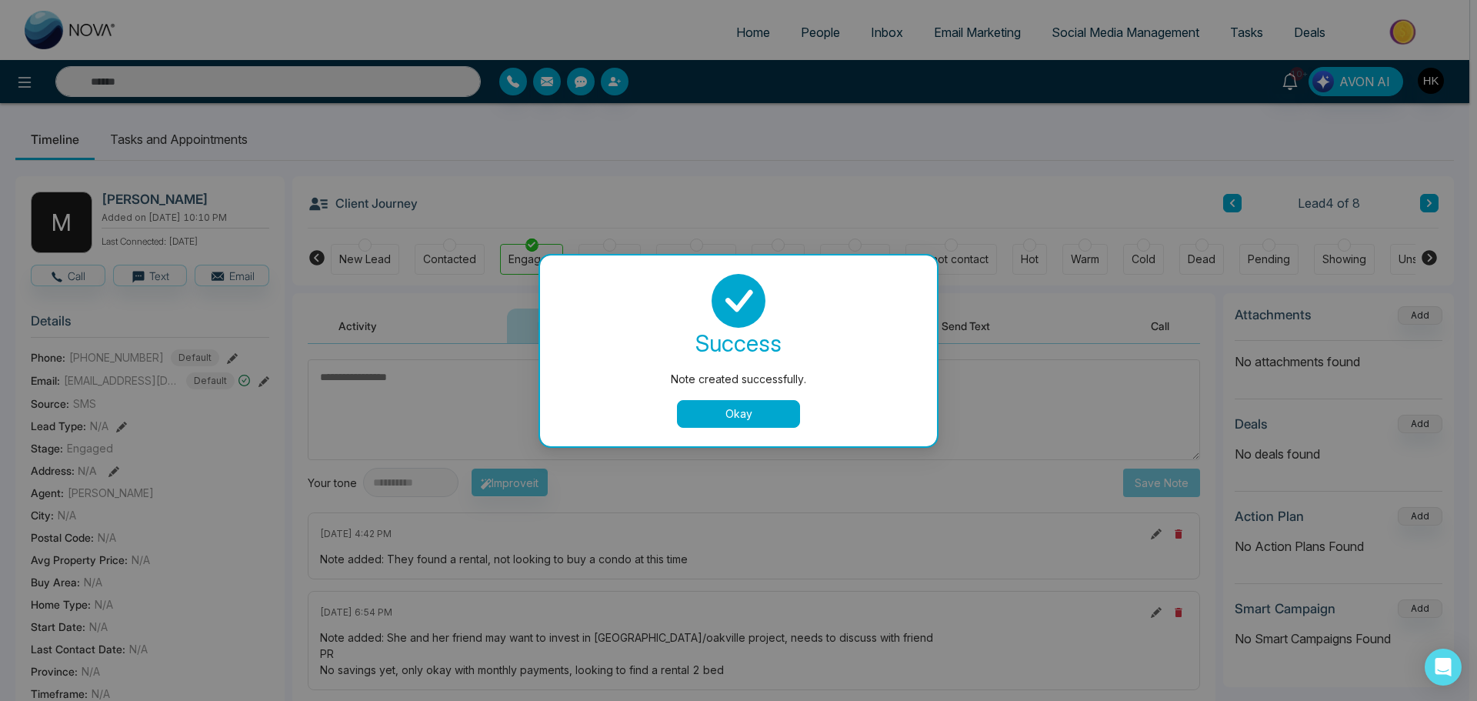
click at [752, 411] on button "Okay" at bounding box center [738, 414] width 123 height 28
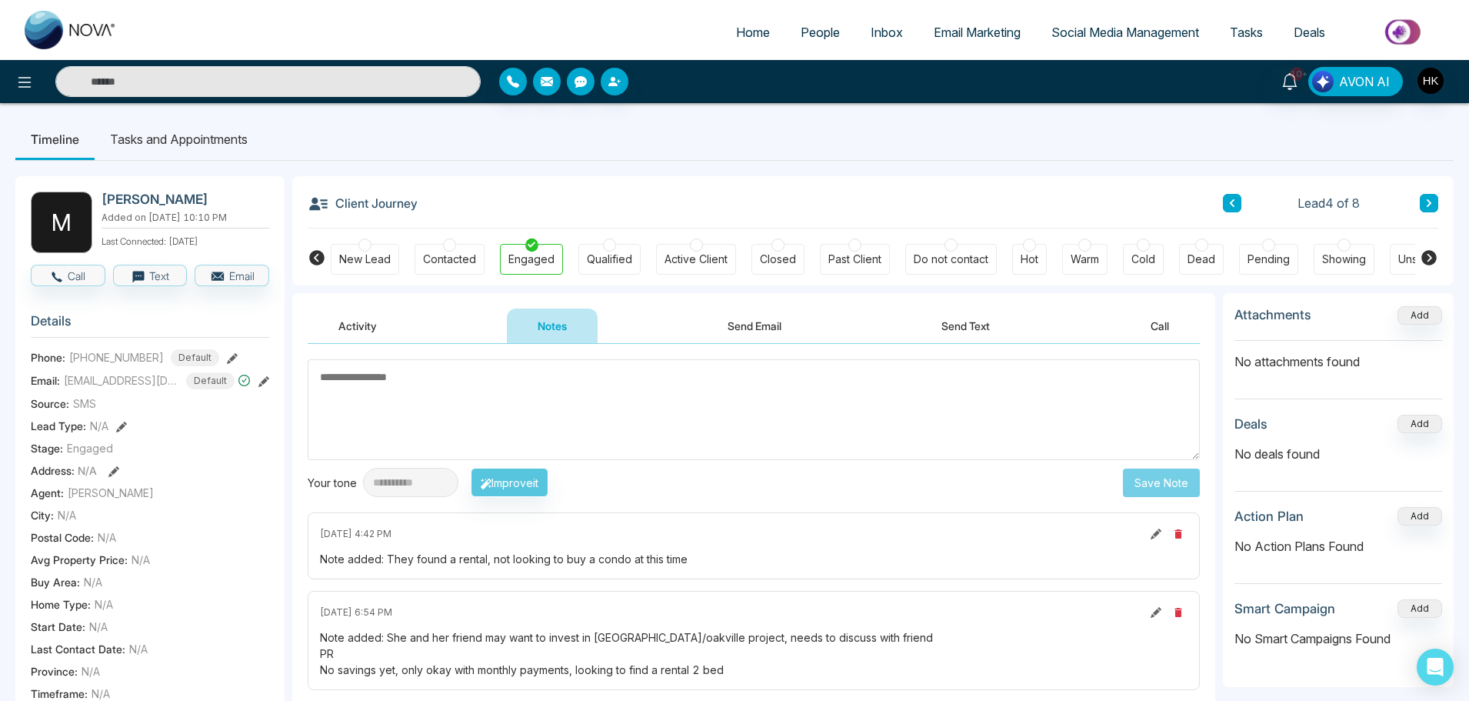
click at [1144, 248] on div at bounding box center [1143, 244] width 13 height 13
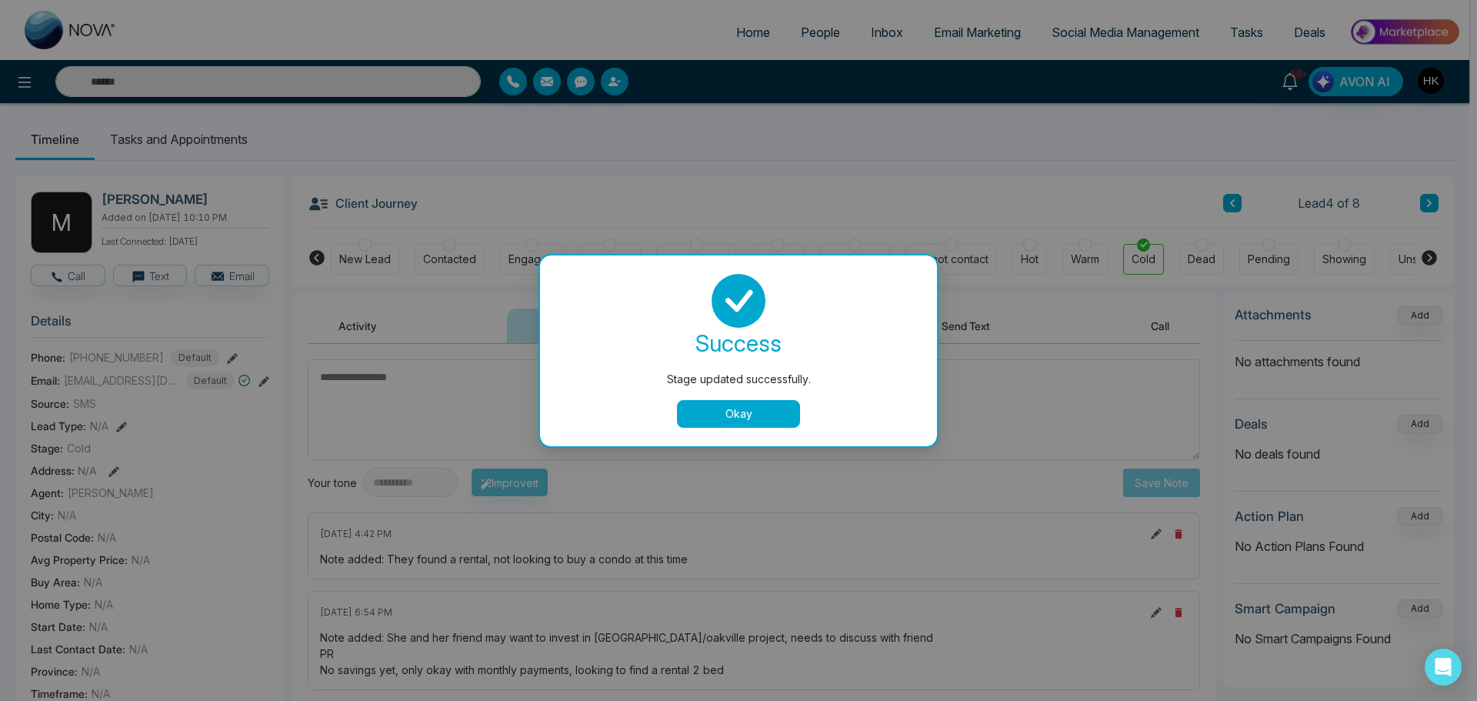
click at [739, 405] on button "Okay" at bounding box center [738, 414] width 123 height 28
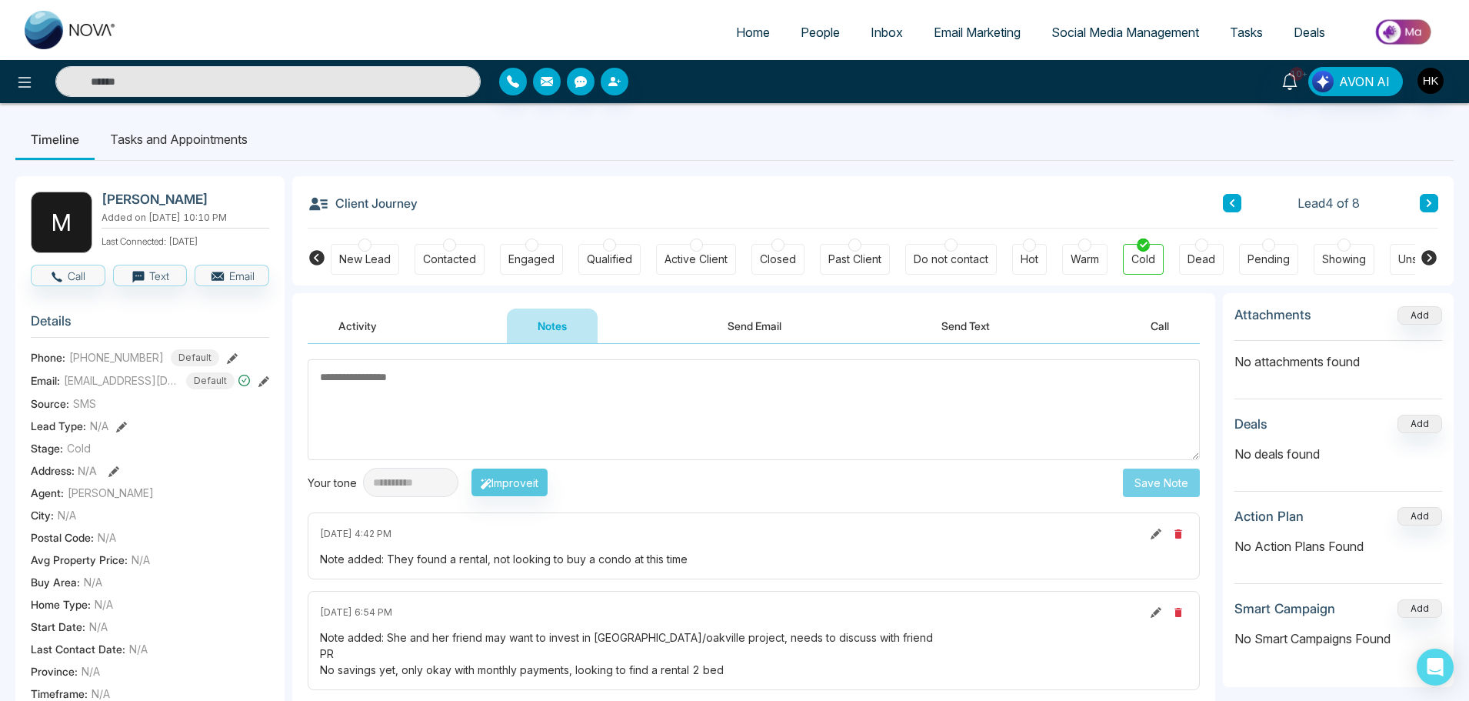
click at [1427, 204] on icon at bounding box center [1429, 202] width 8 height 9
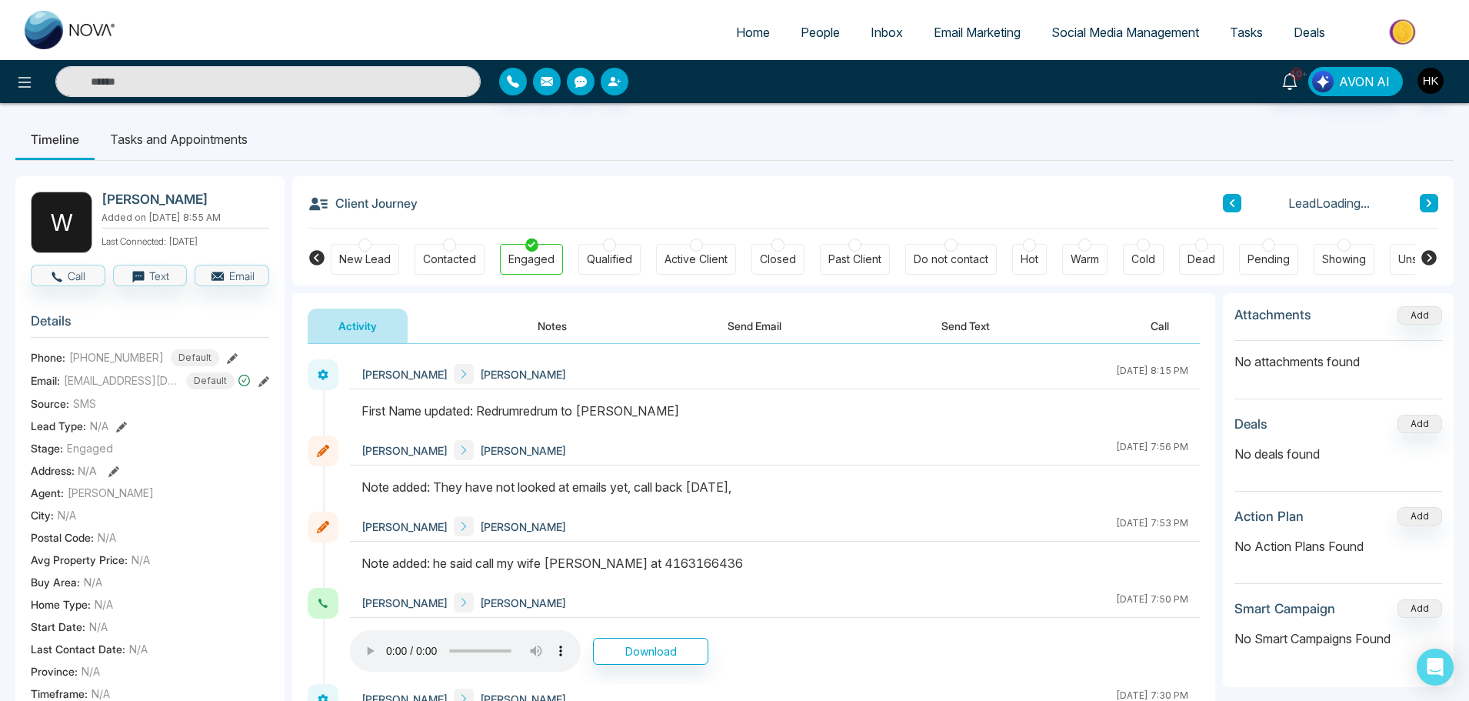
click at [1230, 205] on icon at bounding box center [1232, 202] width 8 height 9
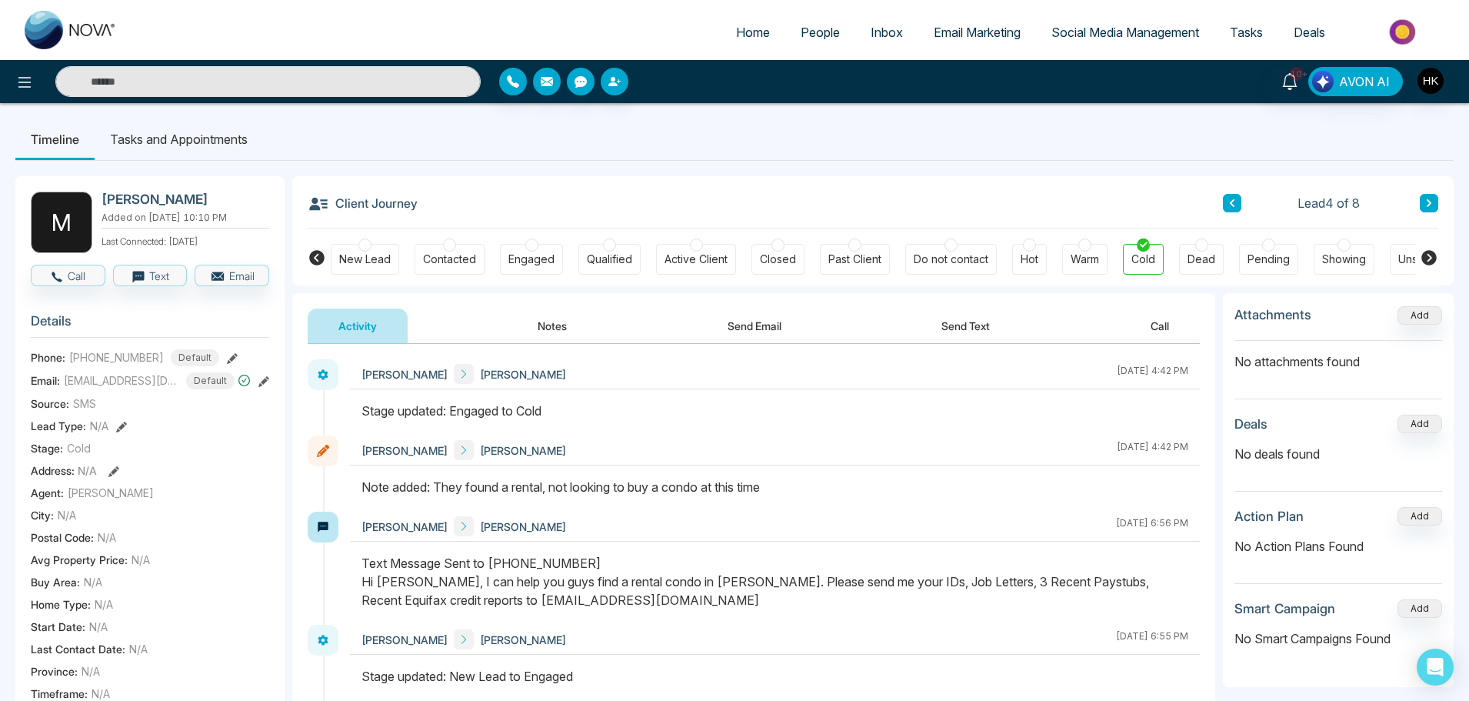
click at [1426, 198] on button at bounding box center [1429, 203] width 18 height 18
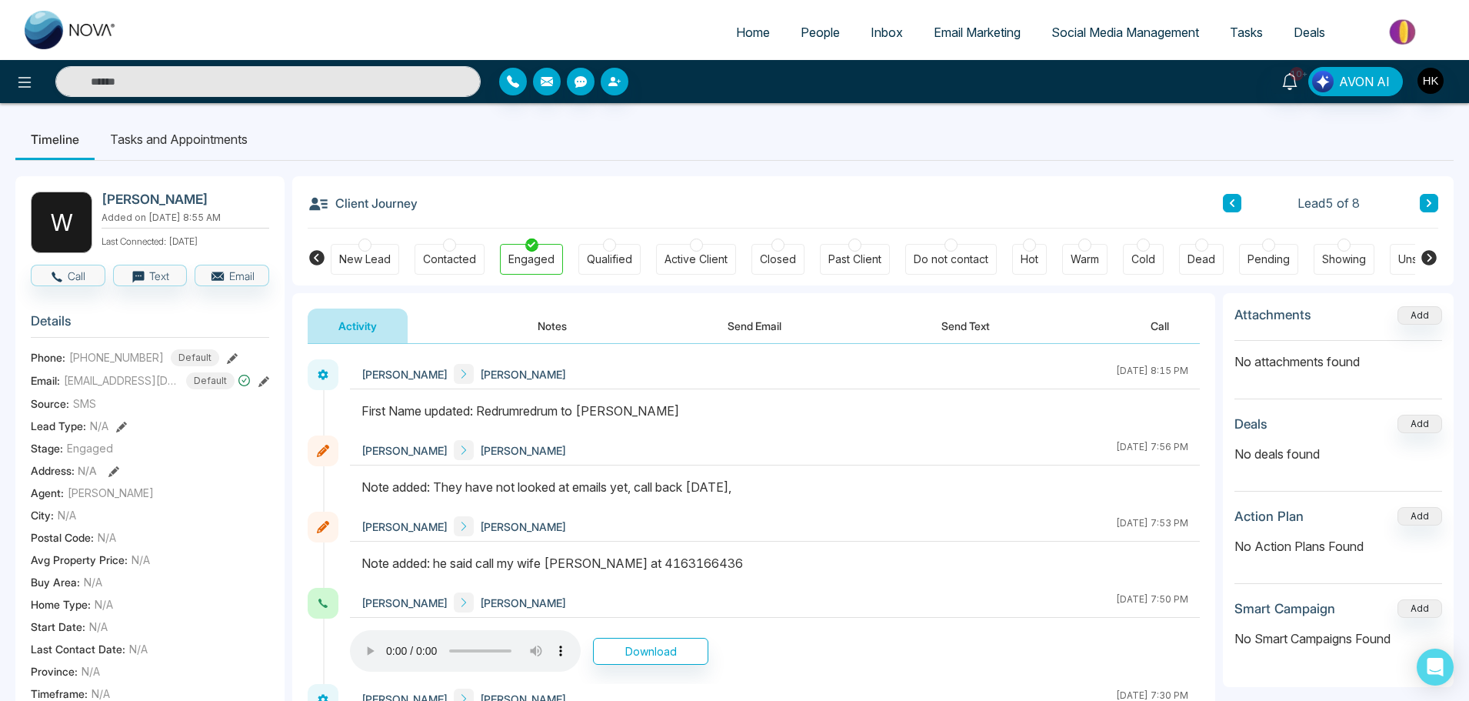
scroll to position [1, 0]
click at [78, 275] on button "Call" at bounding box center [68, 276] width 75 height 22
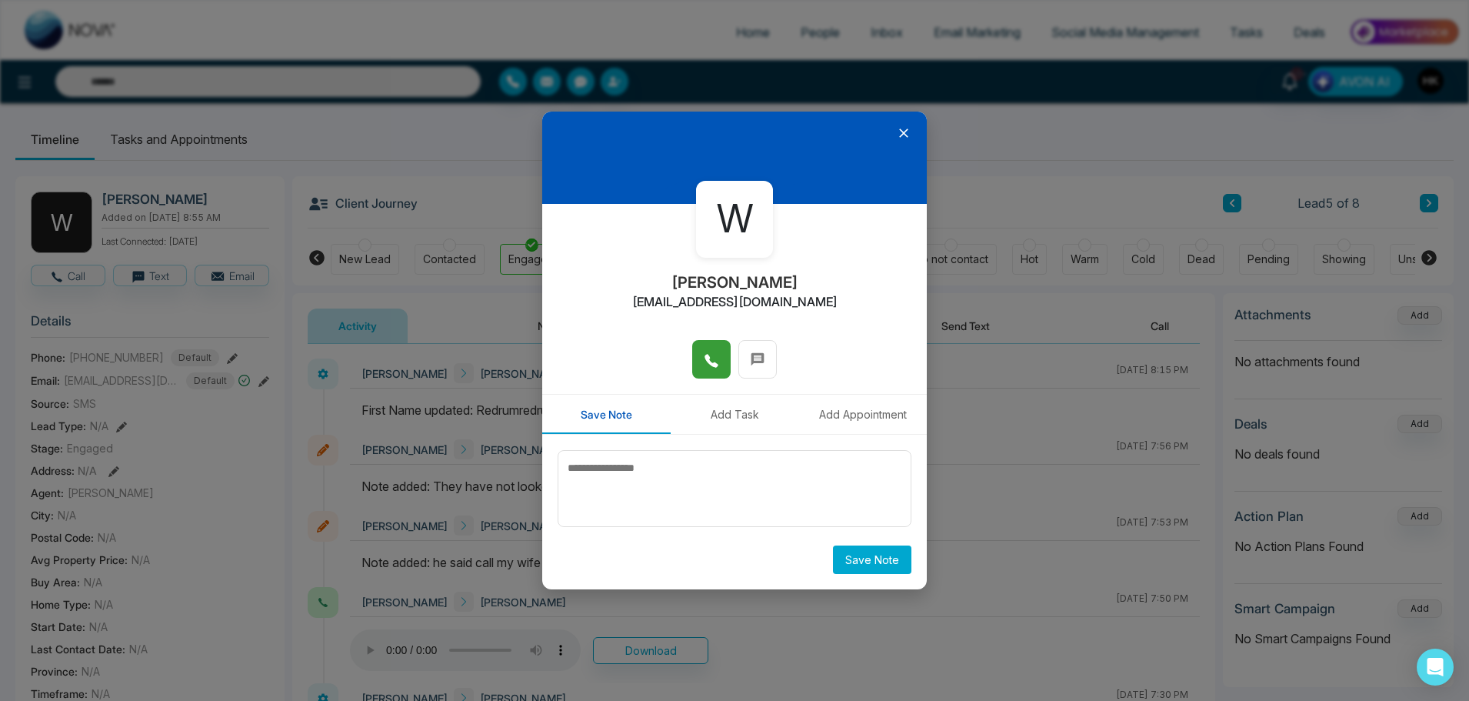
click at [701, 356] on button at bounding box center [711, 359] width 38 height 38
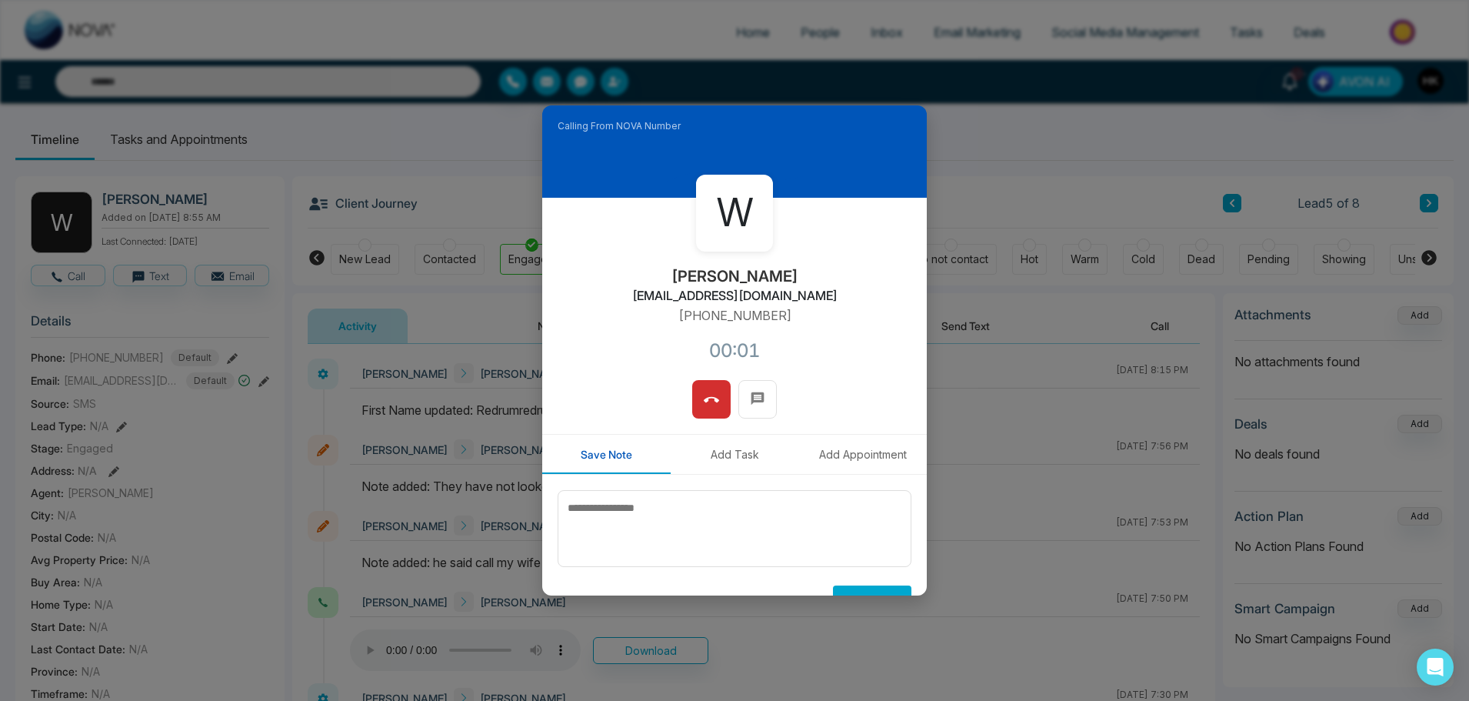
click at [851, 313] on div "W [PERSON_NAME] [EMAIL_ADDRESS][DOMAIN_NAME] [PHONE_NUMBER]:01" at bounding box center [734, 289] width 385 height 182
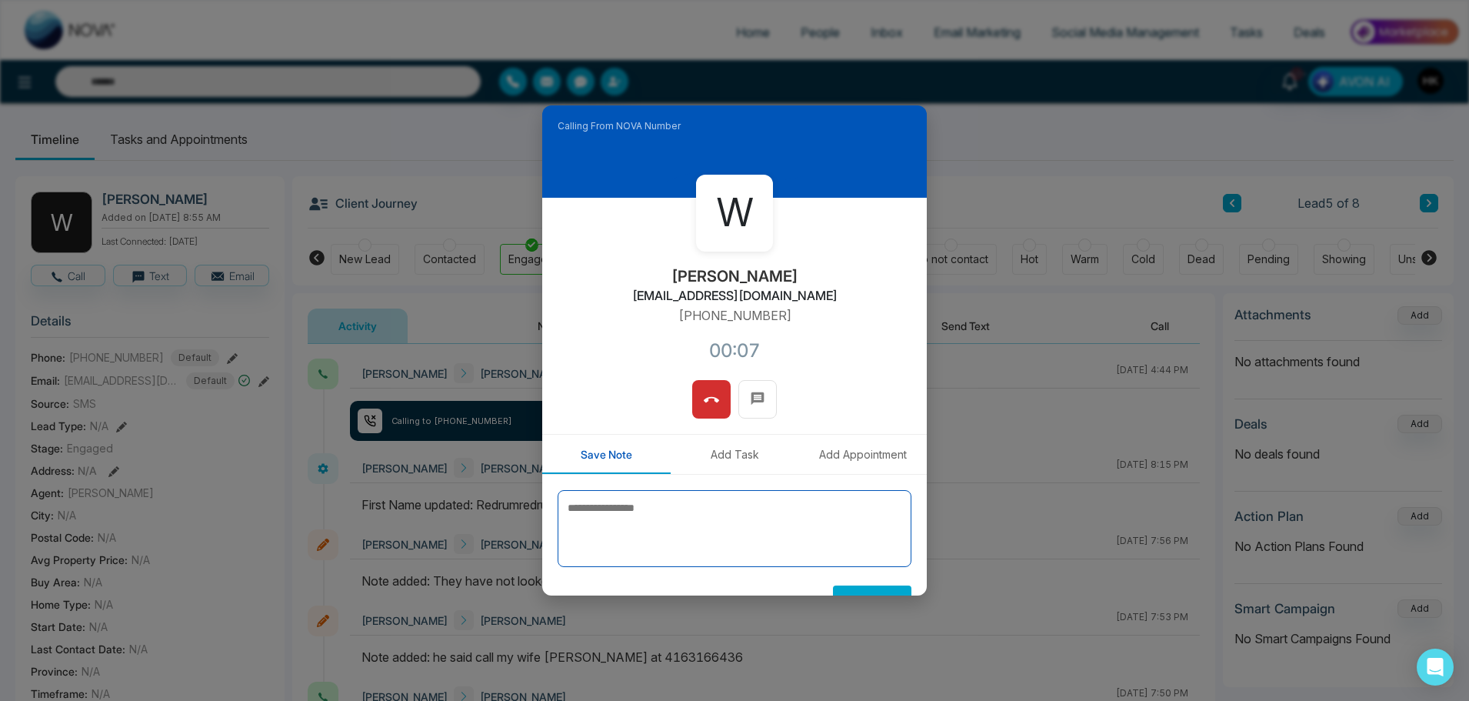
drag, startPoint x: 640, startPoint y: 549, endPoint x: 638, endPoint y: 528, distance: 20.9
click at [640, 538] on textarea at bounding box center [735, 528] width 354 height 77
click at [719, 395] on button at bounding box center [711, 399] width 38 height 38
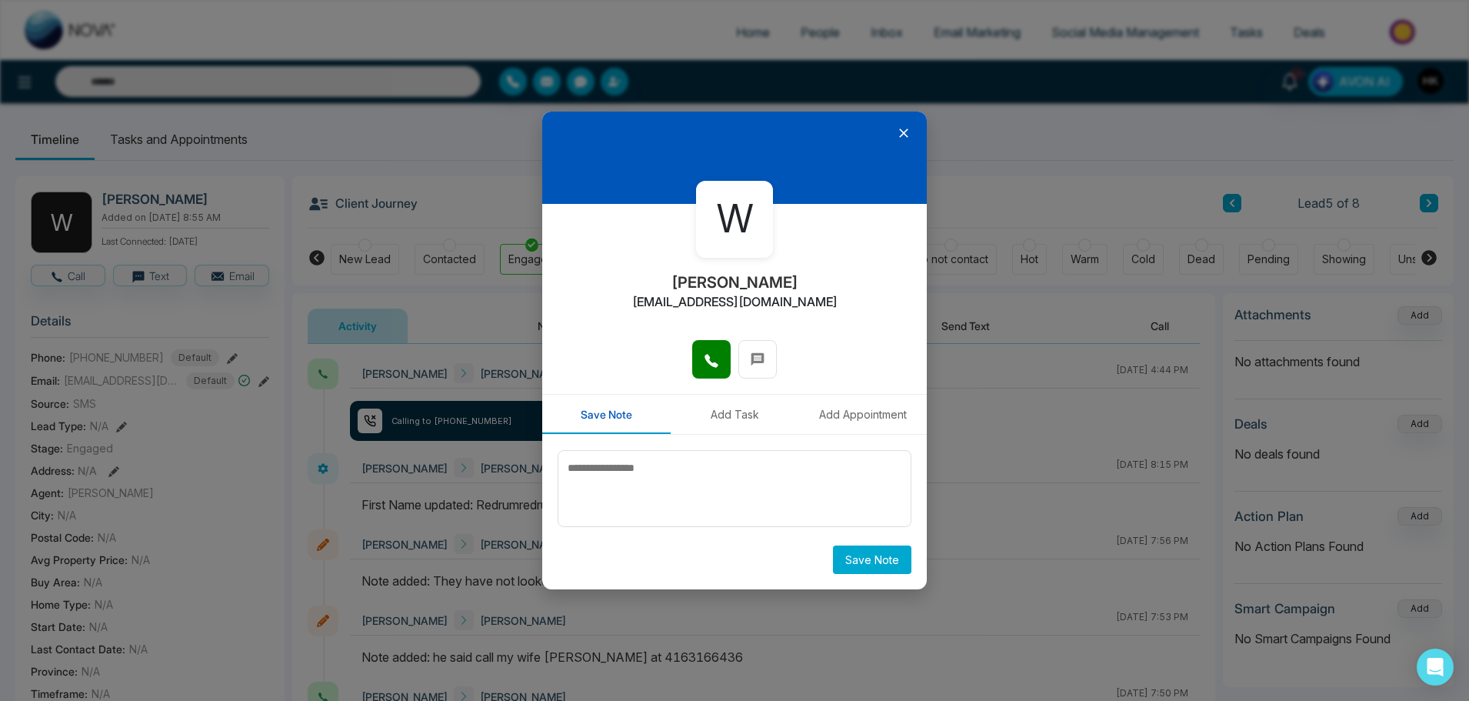
click at [910, 128] on icon at bounding box center [903, 132] width 15 height 15
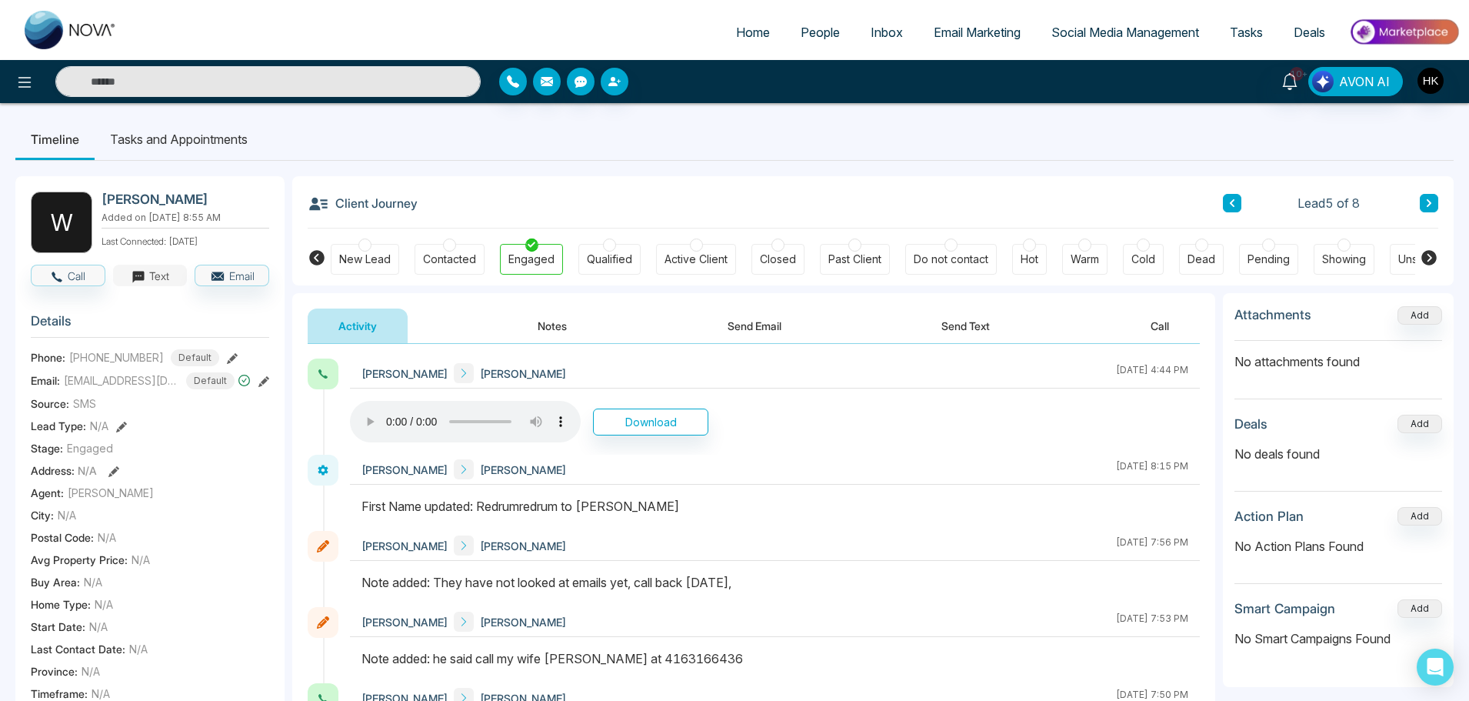
click at [166, 274] on button "Text" at bounding box center [150, 276] width 75 height 22
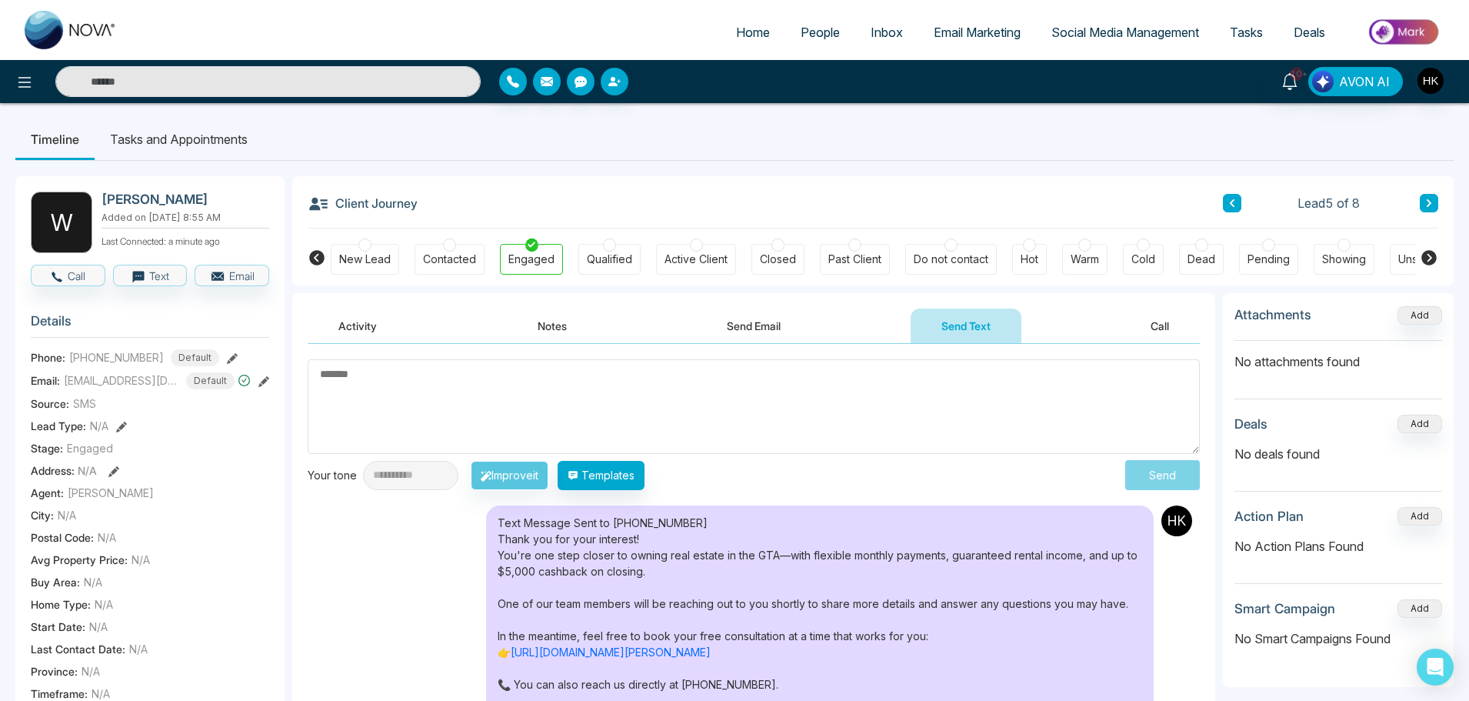
click at [833, 423] on textarea at bounding box center [754, 406] width 892 height 95
click at [1427, 255] on icon at bounding box center [1428, 257] width 15 height 15
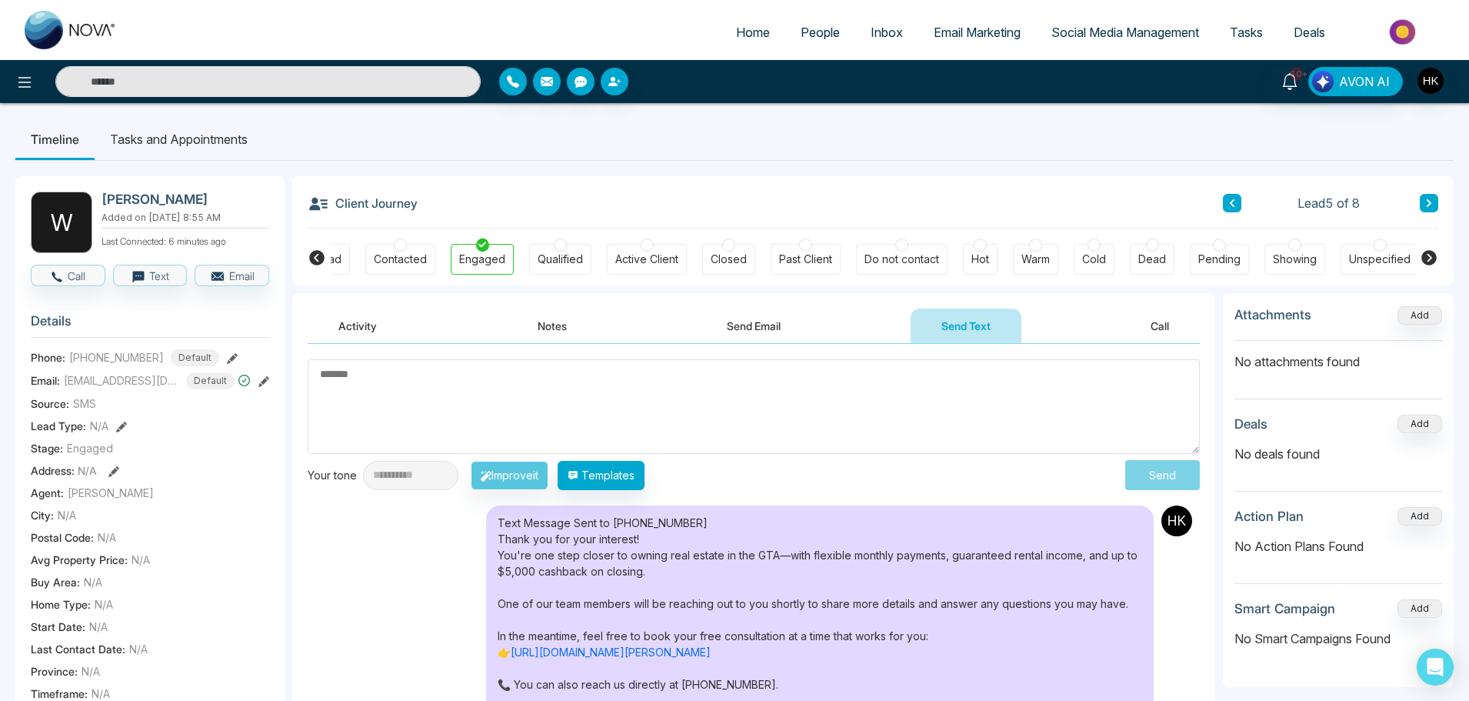
scroll to position [0, 52]
click at [1090, 248] on div at bounding box center [1091, 244] width 13 height 13
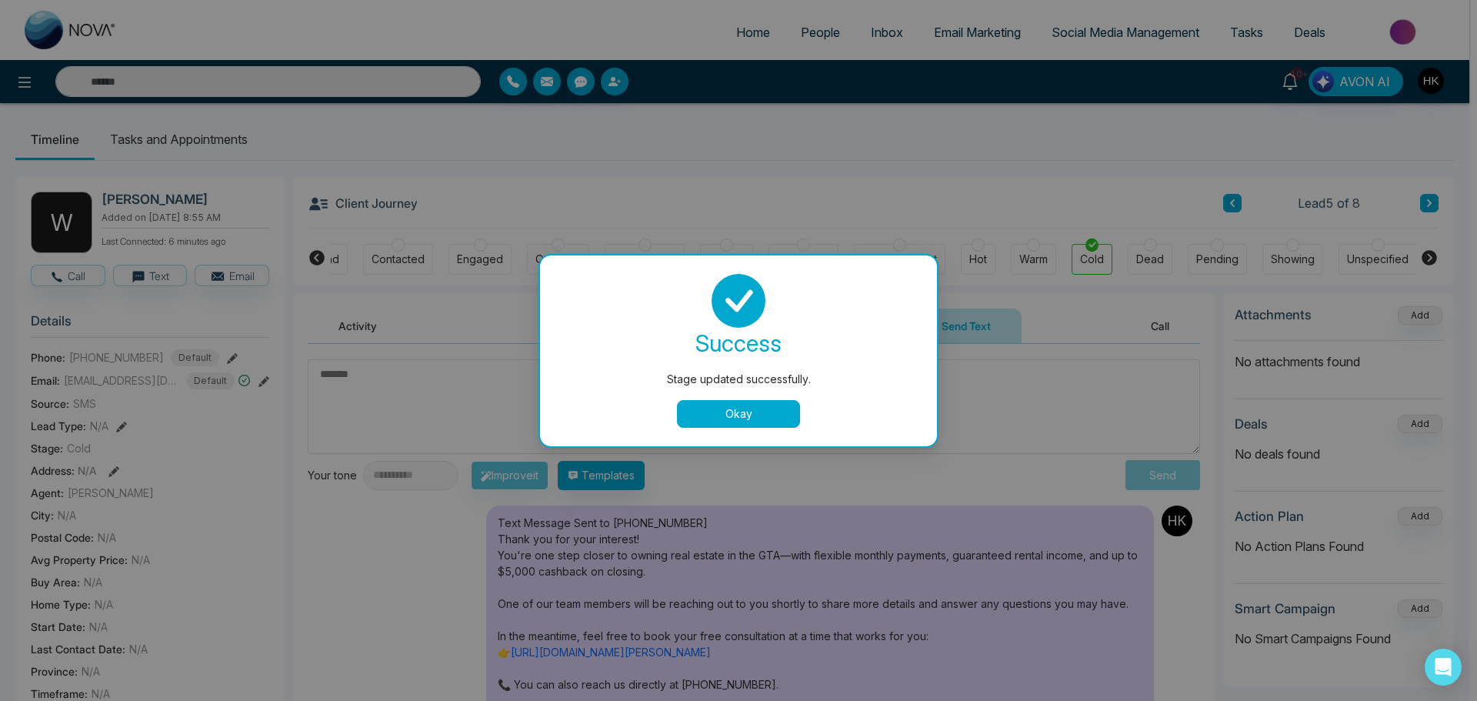
click at [739, 411] on button "Okay" at bounding box center [738, 414] width 123 height 28
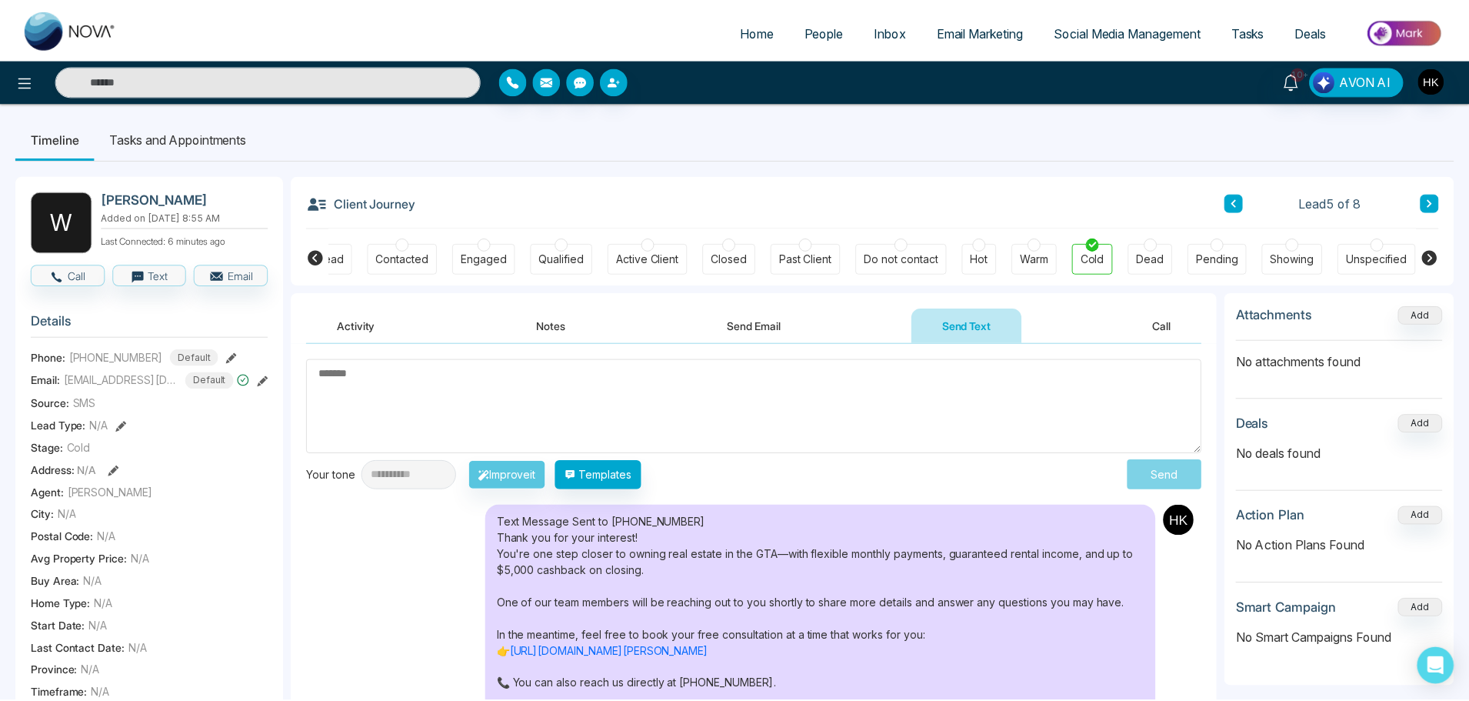
scroll to position [0, 44]
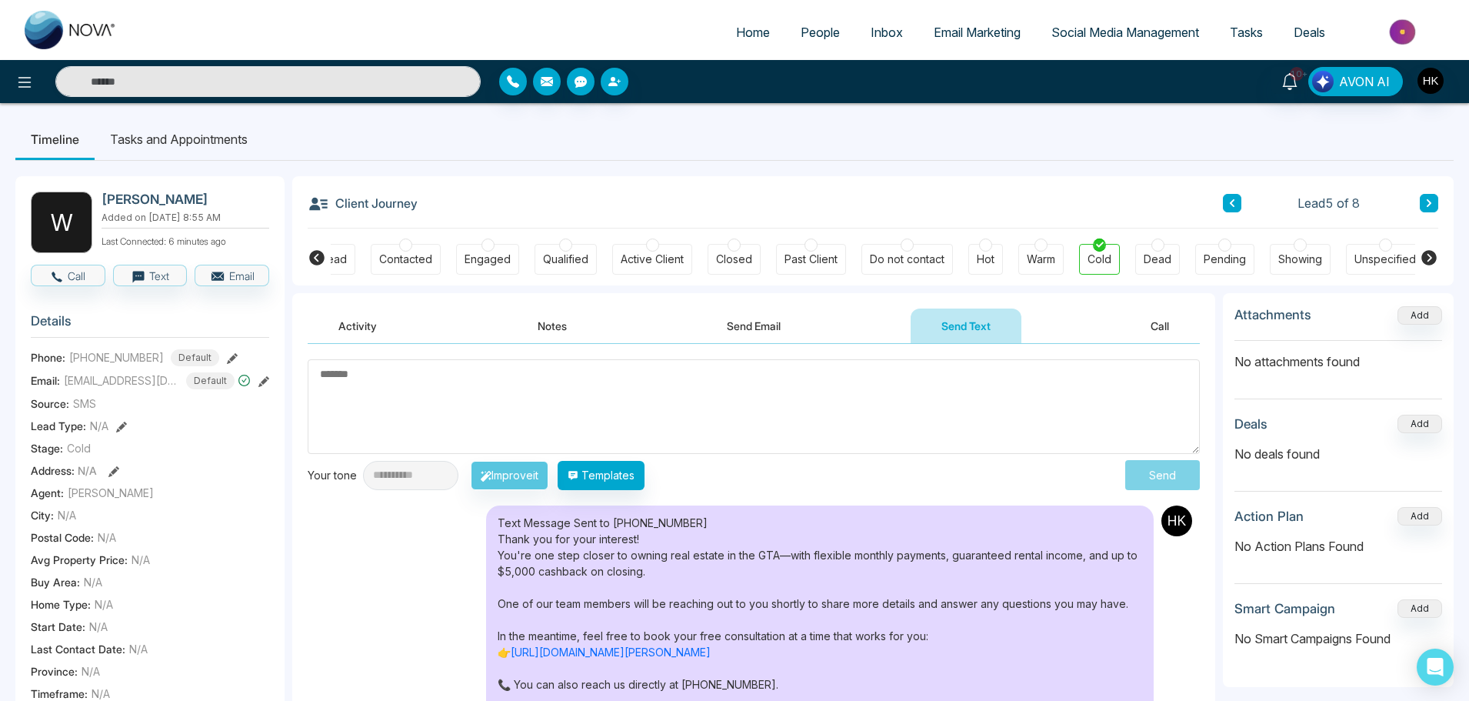
click at [571, 332] on button "Notes" at bounding box center [552, 325] width 91 height 35
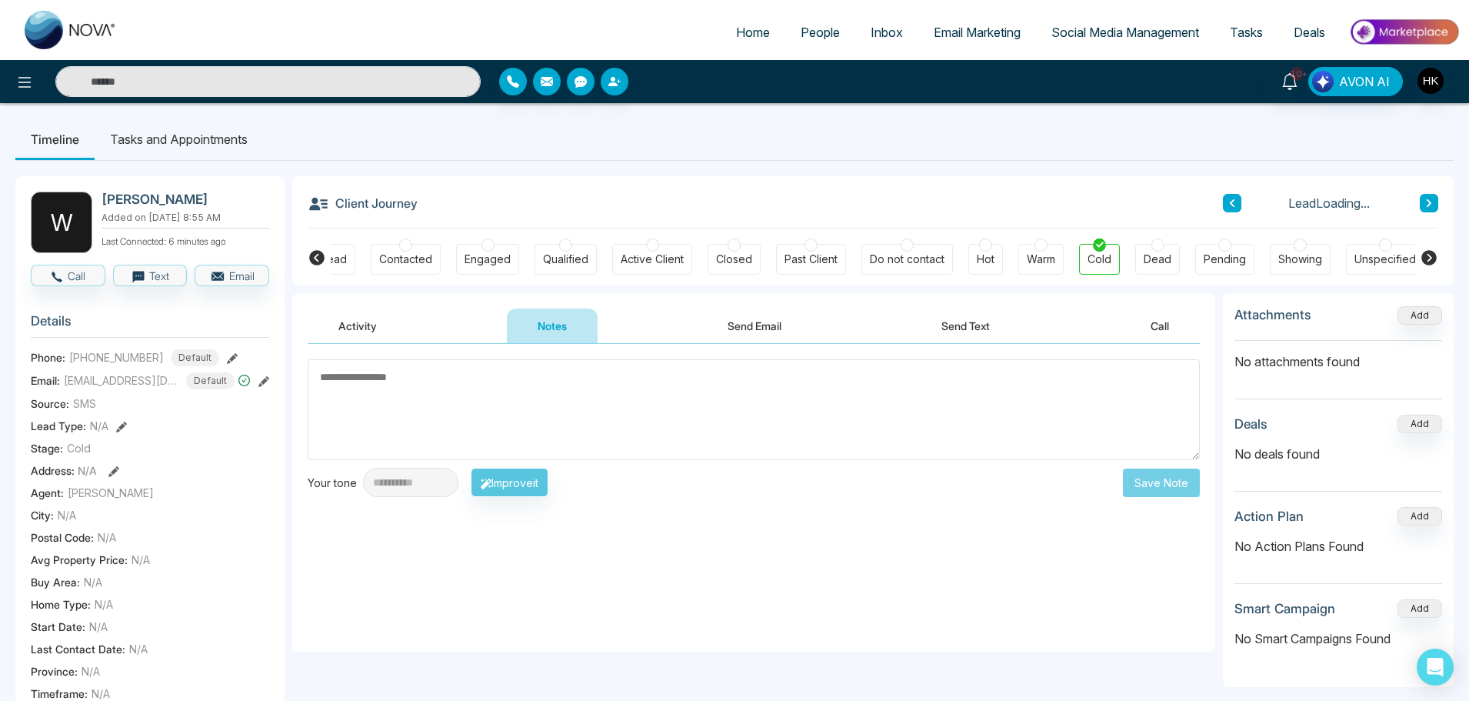
click at [440, 393] on textarea at bounding box center [754, 409] width 892 height 101
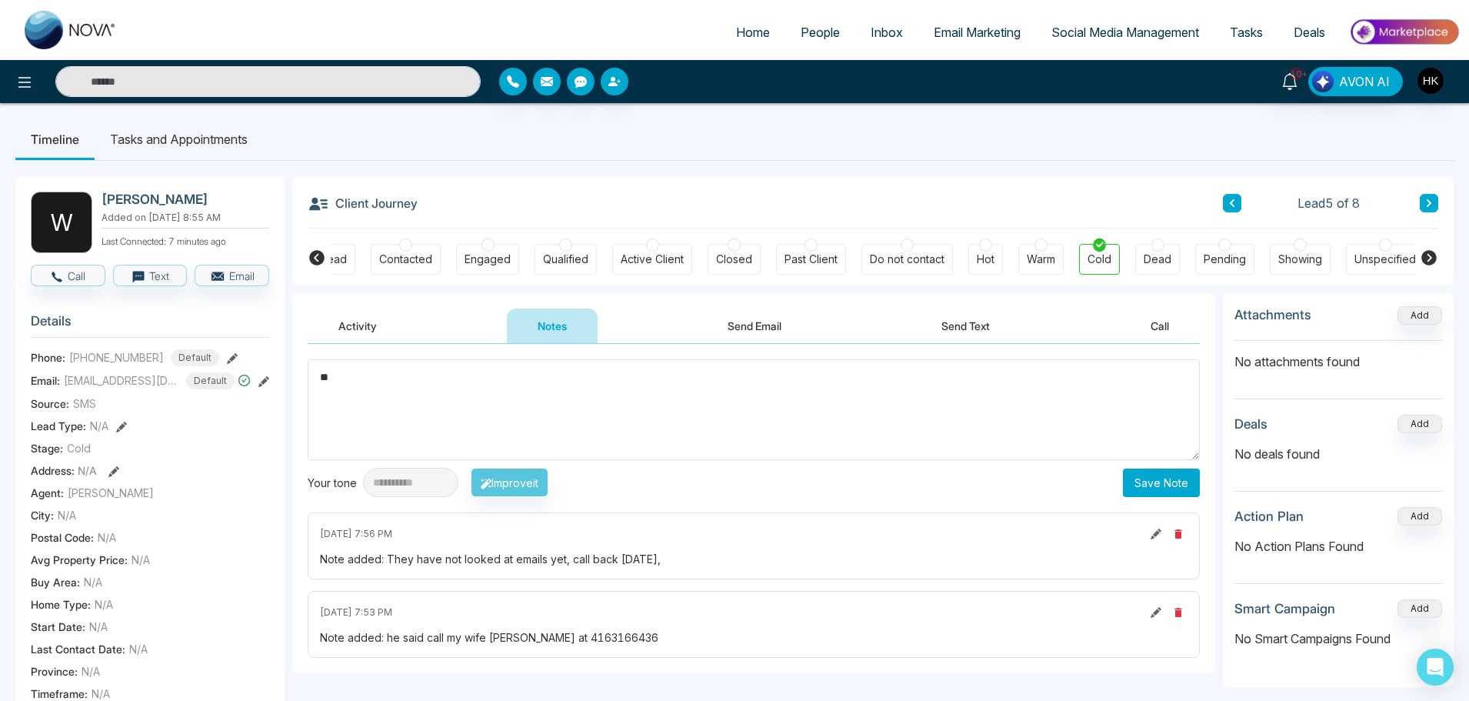
type textarea "*"
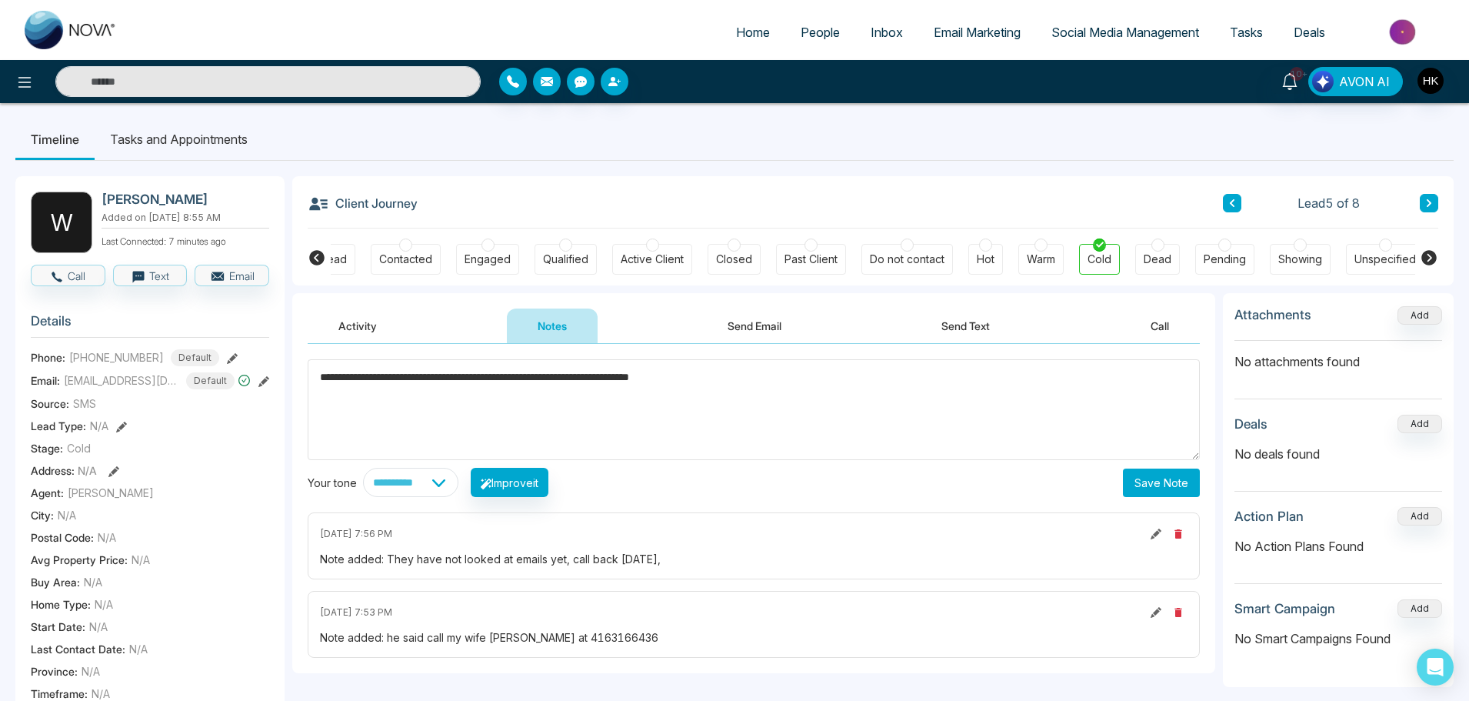
click at [589, 378] on textarea "**********" at bounding box center [754, 409] width 892 height 101
click at [595, 378] on textarea "**********" at bounding box center [754, 409] width 892 height 101
click at [801, 376] on textarea "**********" at bounding box center [754, 409] width 892 height 101
type textarea "**********"
click at [1144, 475] on button "Save Note" at bounding box center [1161, 482] width 77 height 28
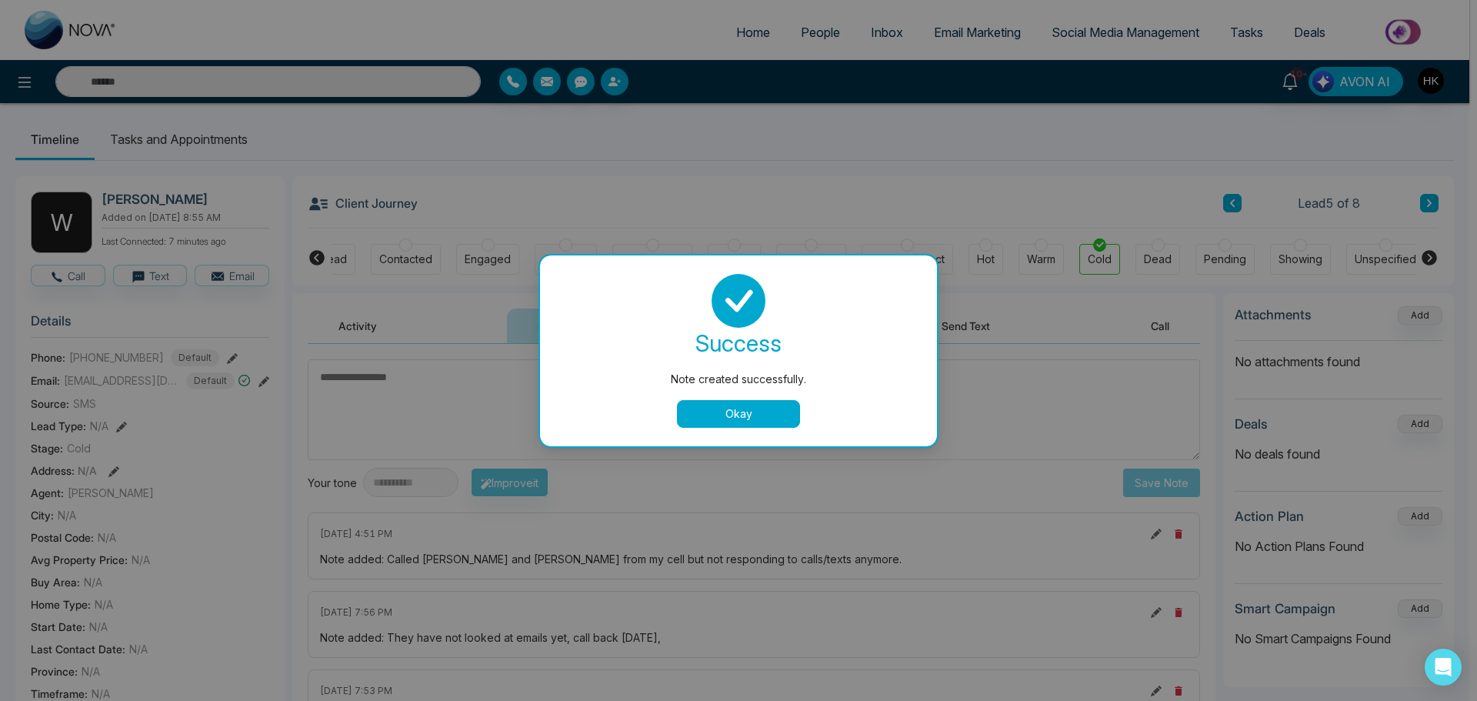
click at [734, 415] on button "Okay" at bounding box center [738, 414] width 123 height 28
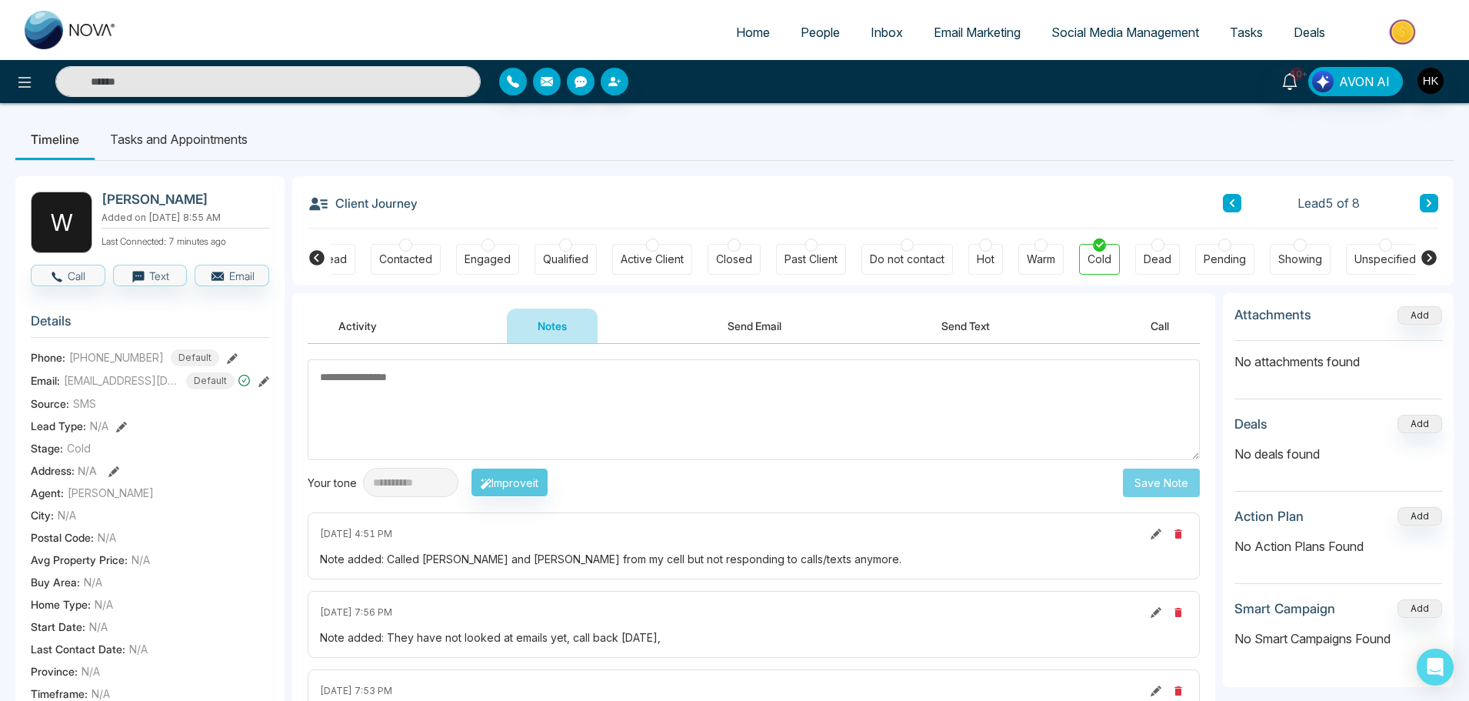
click at [1432, 198] on icon at bounding box center [1429, 202] width 8 height 9
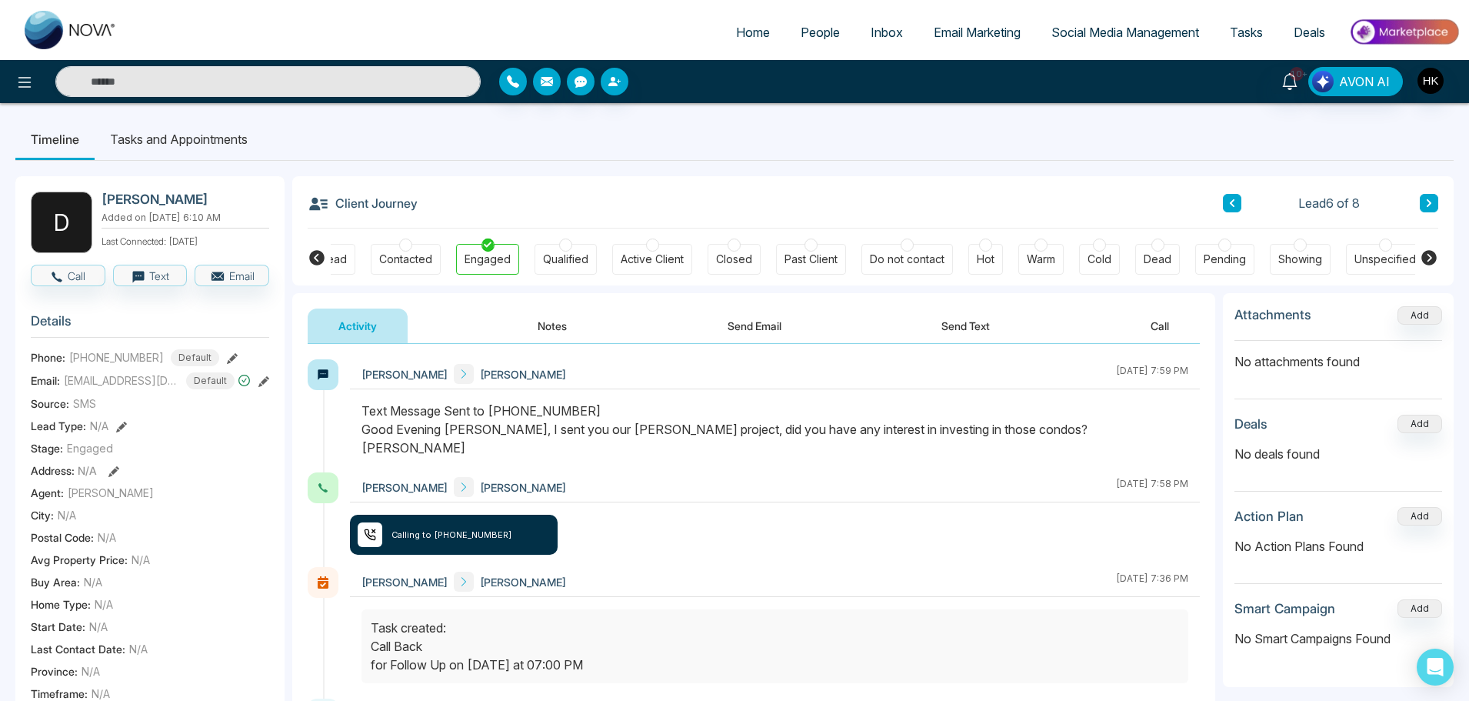
drag, startPoint x: 641, startPoint y: 425, endPoint x: 1056, endPoint y: 431, distance: 414.6
click at [1056, 431] on div "Text Message Sent to [PHONE_NUMBER] Good Evening [PERSON_NAME], I sent you our …" at bounding box center [774, 428] width 827 height 55
click at [1048, 418] on div "Text Message Sent to [PHONE_NUMBER] Good Evening [PERSON_NAME], I sent you our …" at bounding box center [774, 428] width 827 height 55
click at [78, 277] on button "Call" at bounding box center [68, 276] width 75 height 22
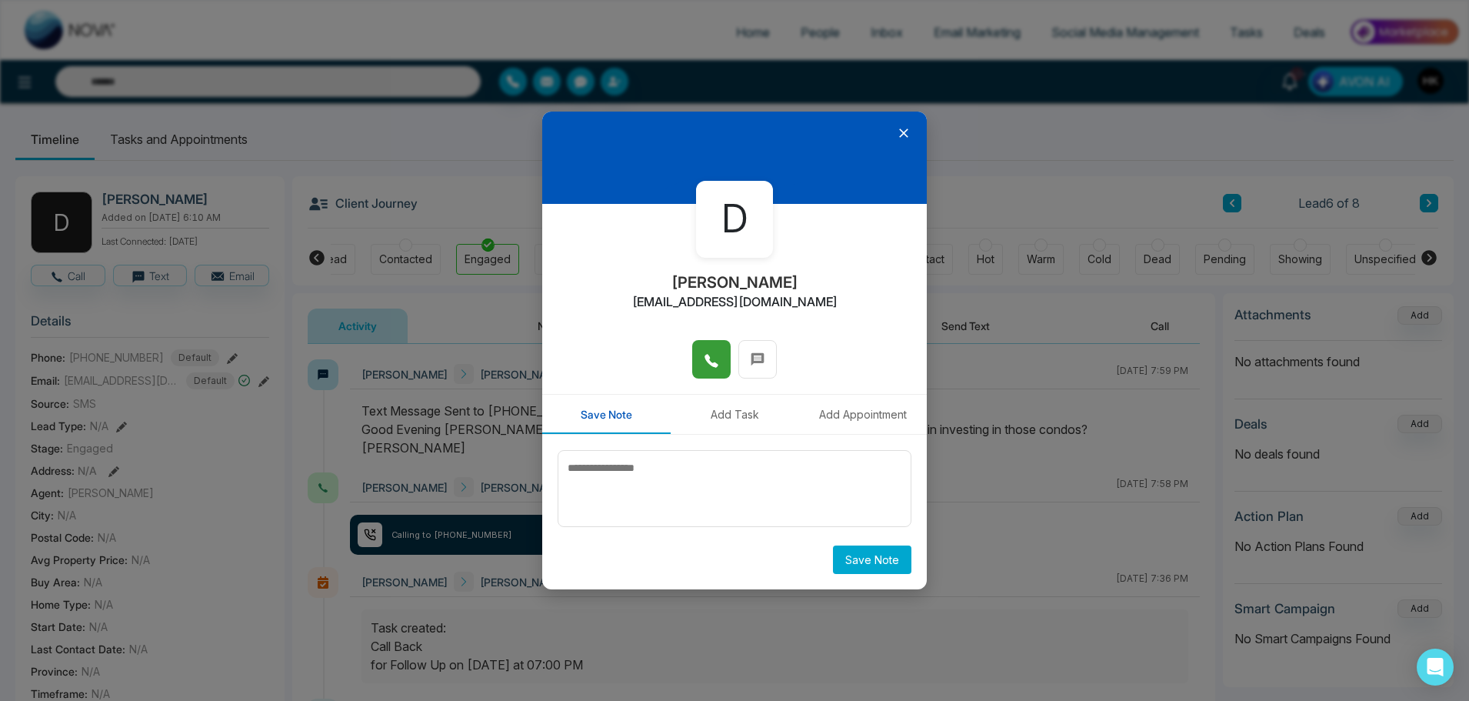
click at [704, 354] on icon at bounding box center [711, 360] width 15 height 15
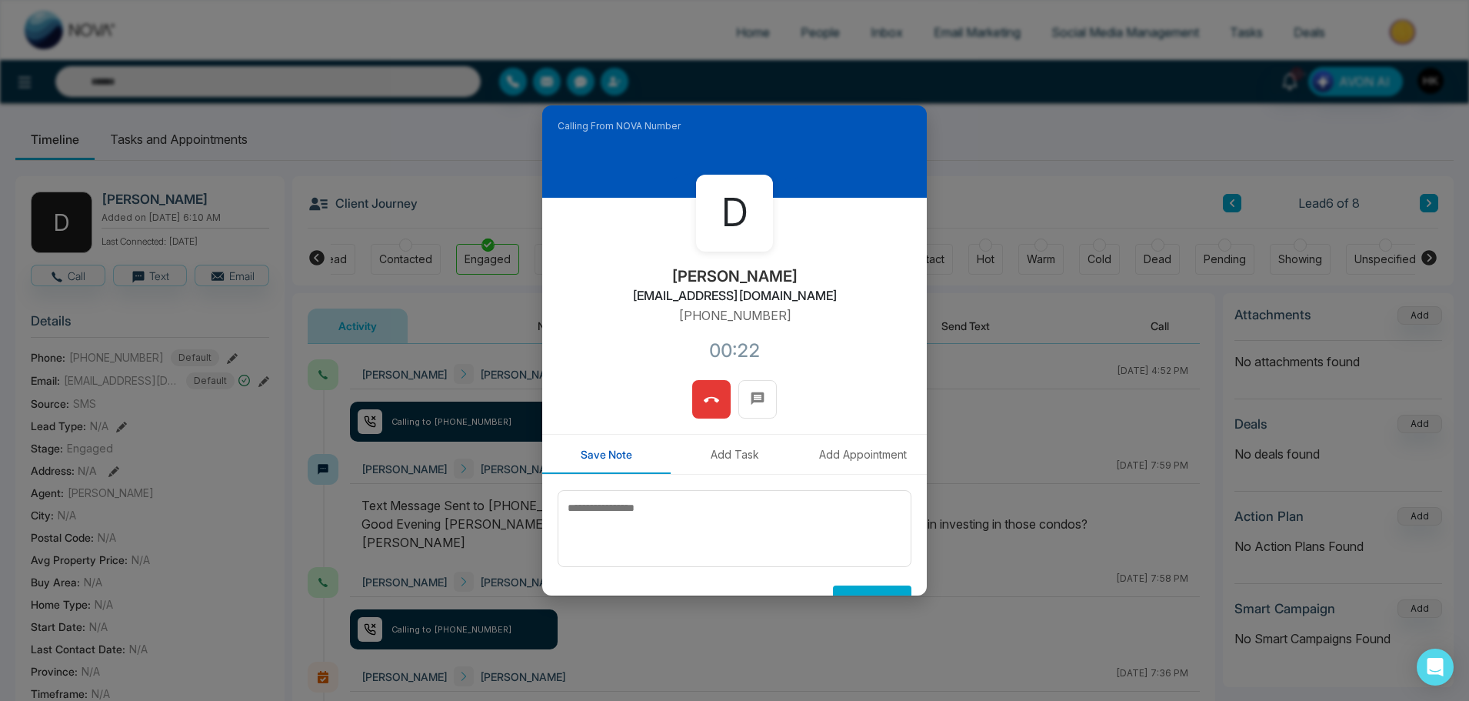
click at [730, 401] on div at bounding box center [734, 407] width 385 height 54
click at [711, 398] on icon at bounding box center [711, 399] width 15 height 5
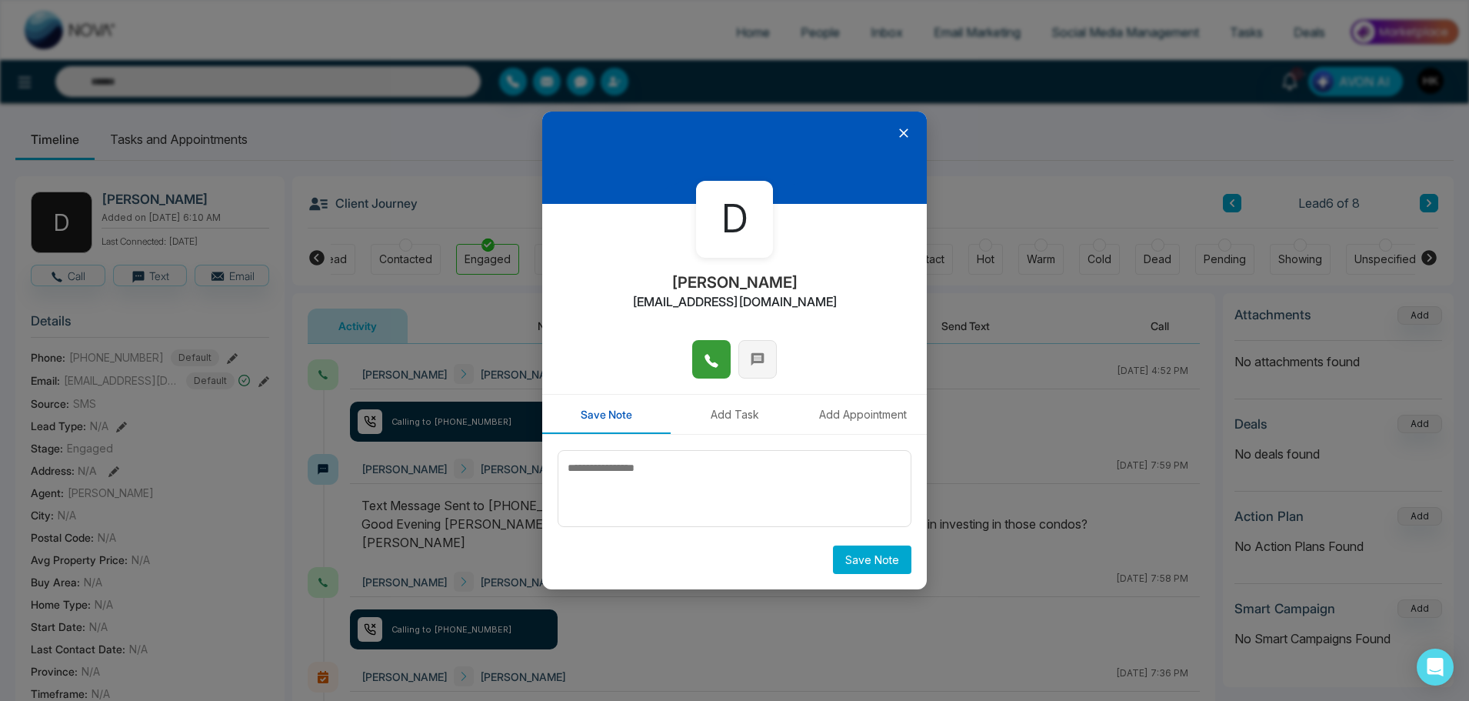
click at [746, 358] on button at bounding box center [757, 359] width 38 height 38
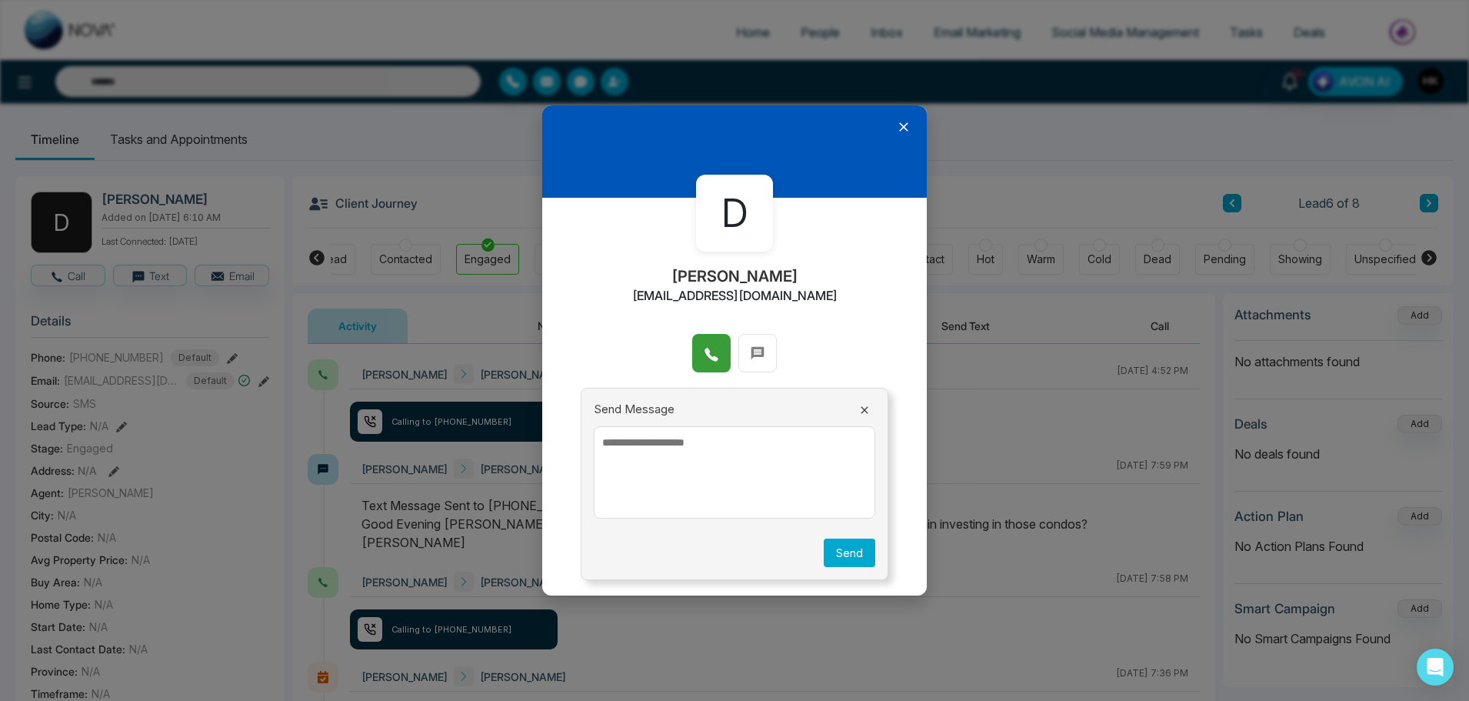
click at [698, 453] on textarea at bounding box center [734, 472] width 281 height 92
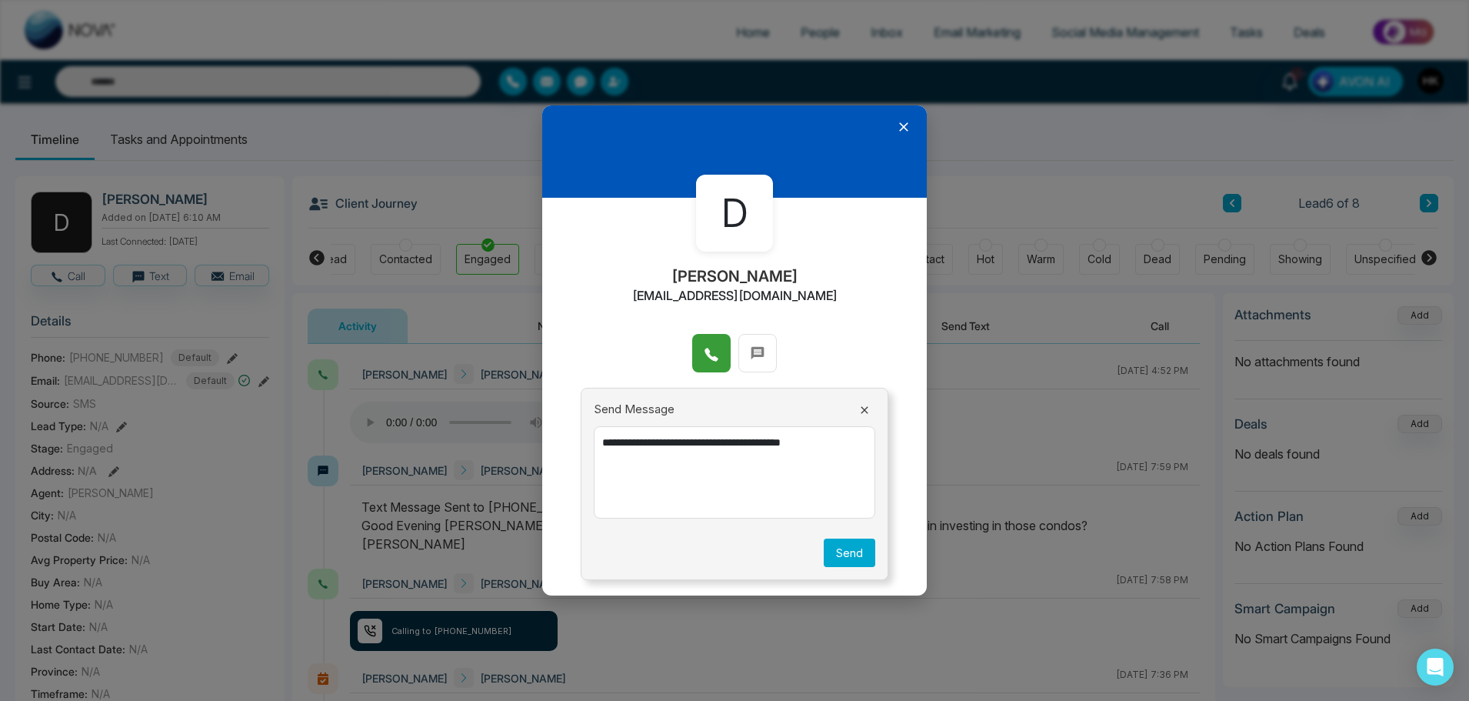
click at [670, 448] on textarea "**********" at bounding box center [734, 472] width 281 height 92
click at [644, 441] on textarea "**********" at bounding box center [734, 472] width 281 height 92
click at [653, 454] on textarea "**********" at bounding box center [734, 472] width 281 height 92
click at [651, 450] on textarea "**********" at bounding box center [734, 472] width 281 height 92
click at [762, 456] on textarea "**********" at bounding box center [734, 472] width 281 height 92
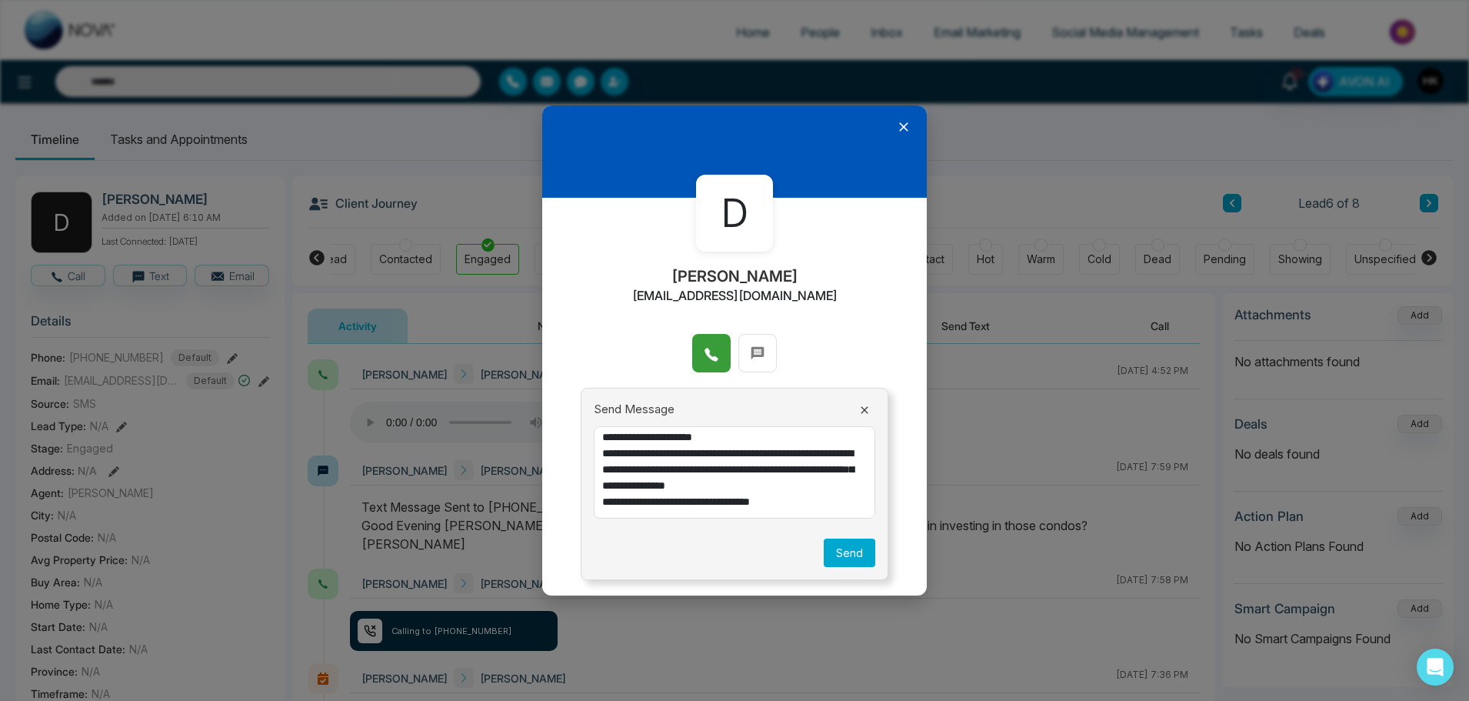
scroll to position [77, 0]
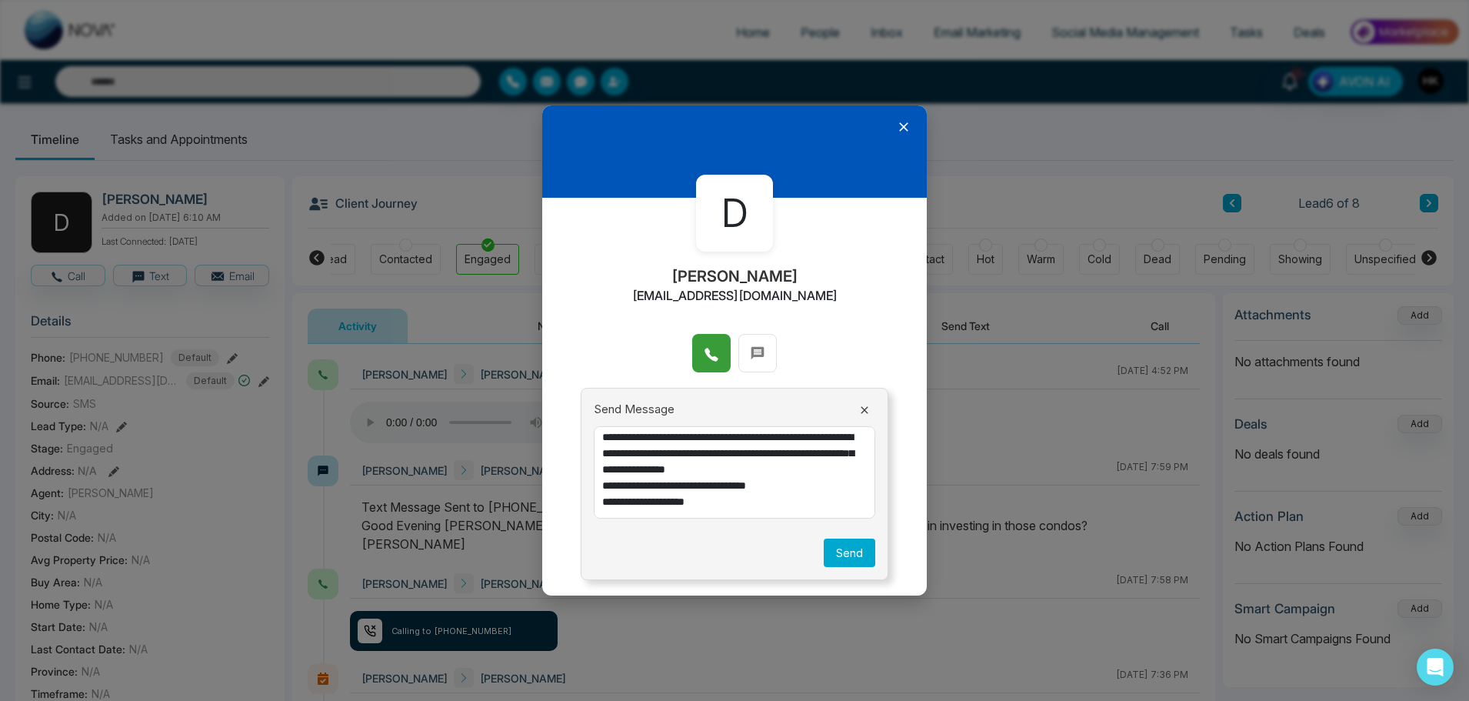
click at [601, 515] on textarea "**********" at bounding box center [734, 472] width 281 height 92
click at [735, 509] on textarea "**********" at bounding box center [734, 472] width 281 height 92
click at [649, 514] on textarea "**********" at bounding box center [734, 472] width 281 height 92
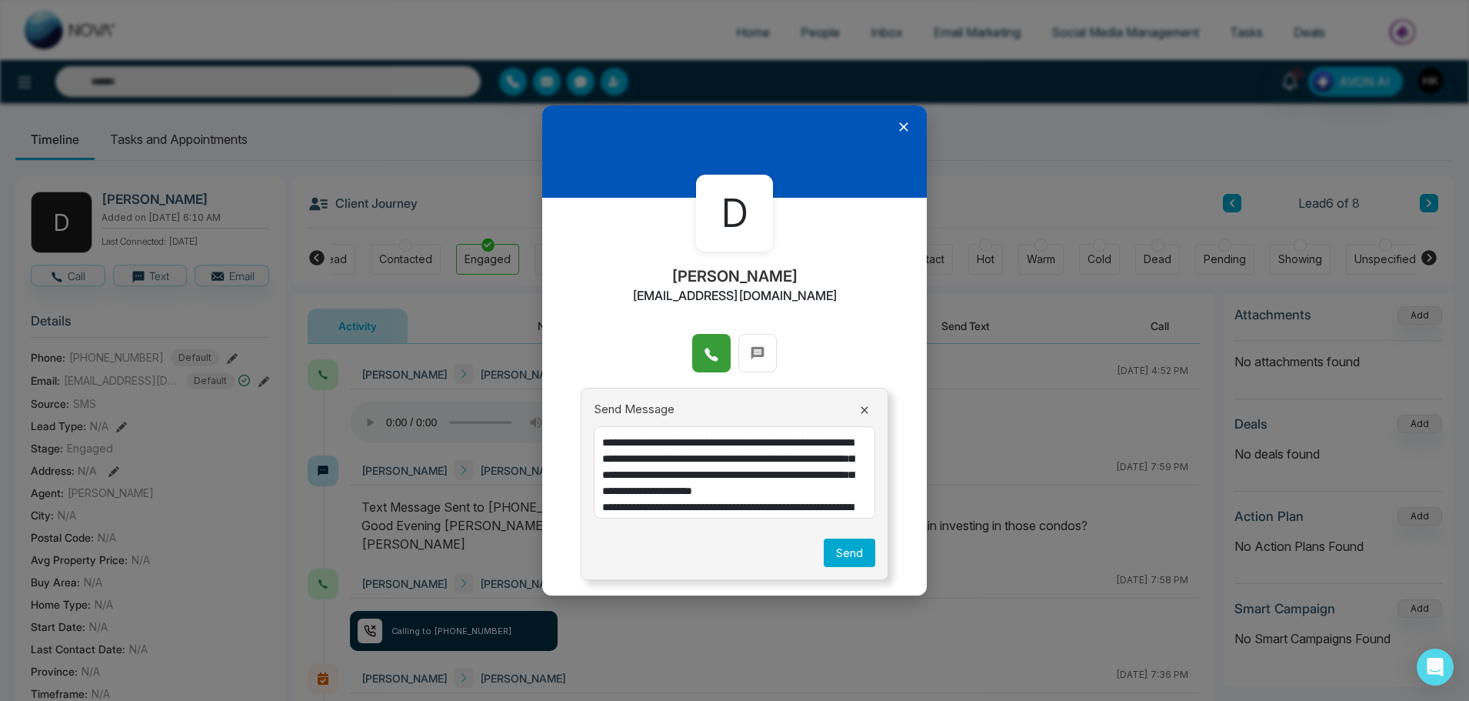
drag, startPoint x: 770, startPoint y: 513, endPoint x: 514, endPoint y: 404, distance: 278.4
click at [514, 404] on div "**********" at bounding box center [734, 350] width 1469 height 701
click at [769, 471] on textarea "**********" at bounding box center [734, 472] width 281 height 92
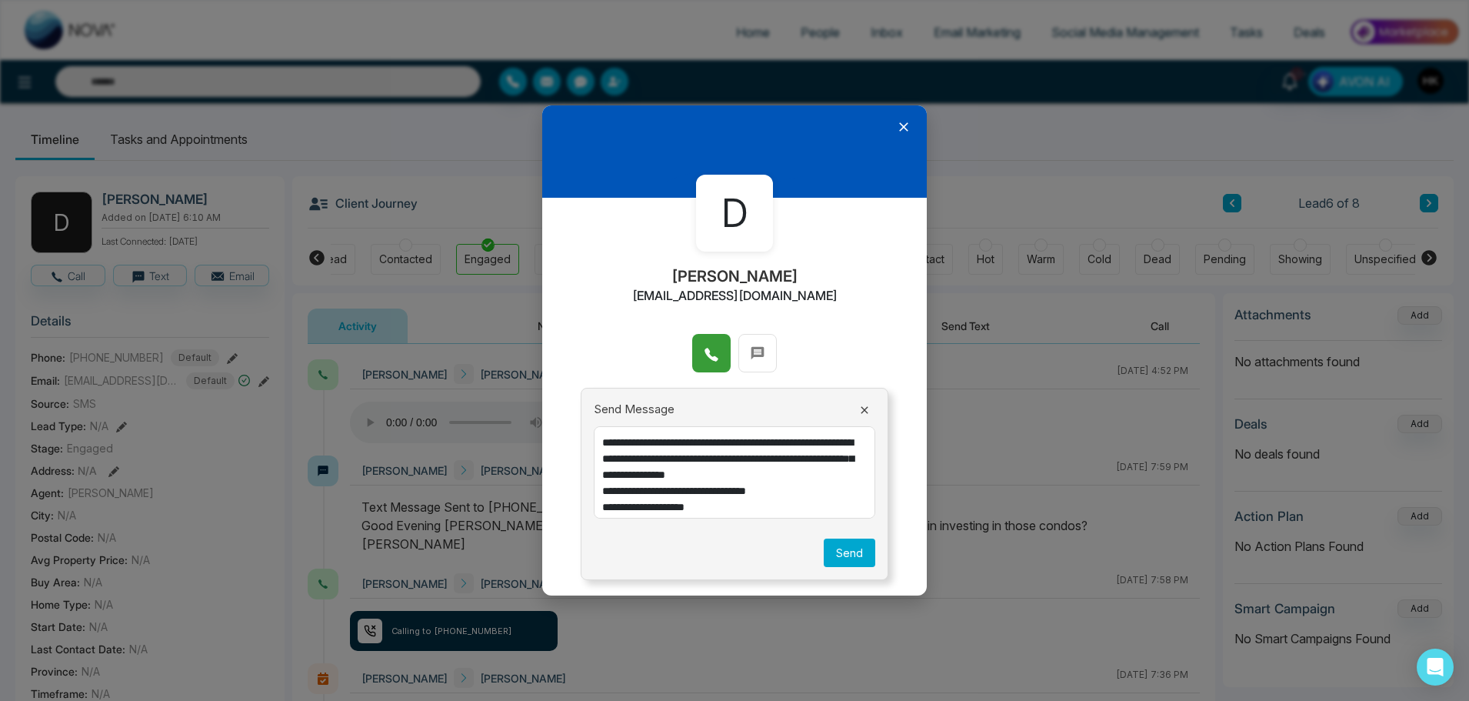
paste textarea "**********"
type textarea "**********"
click at [697, 471] on textarea "**********" at bounding box center [734, 472] width 281 height 92
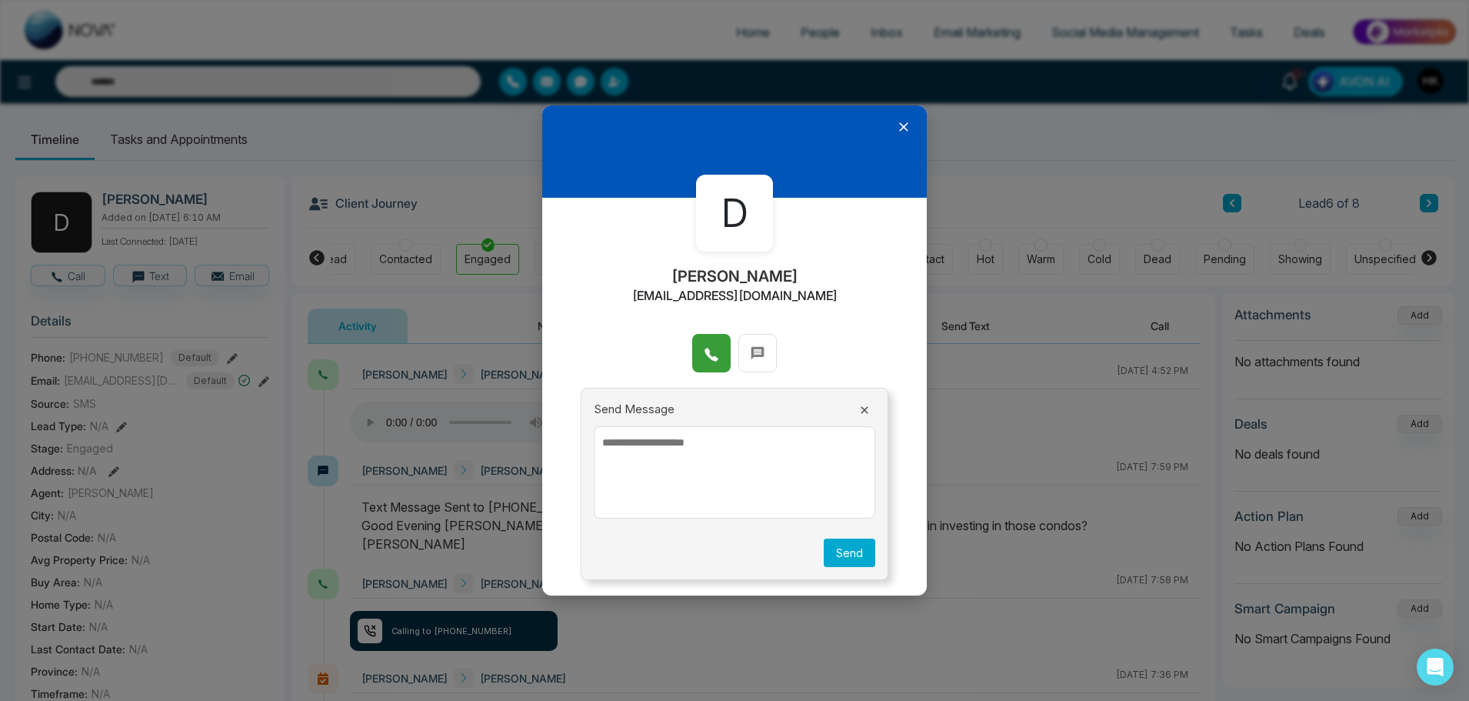
paste textarea "**********"
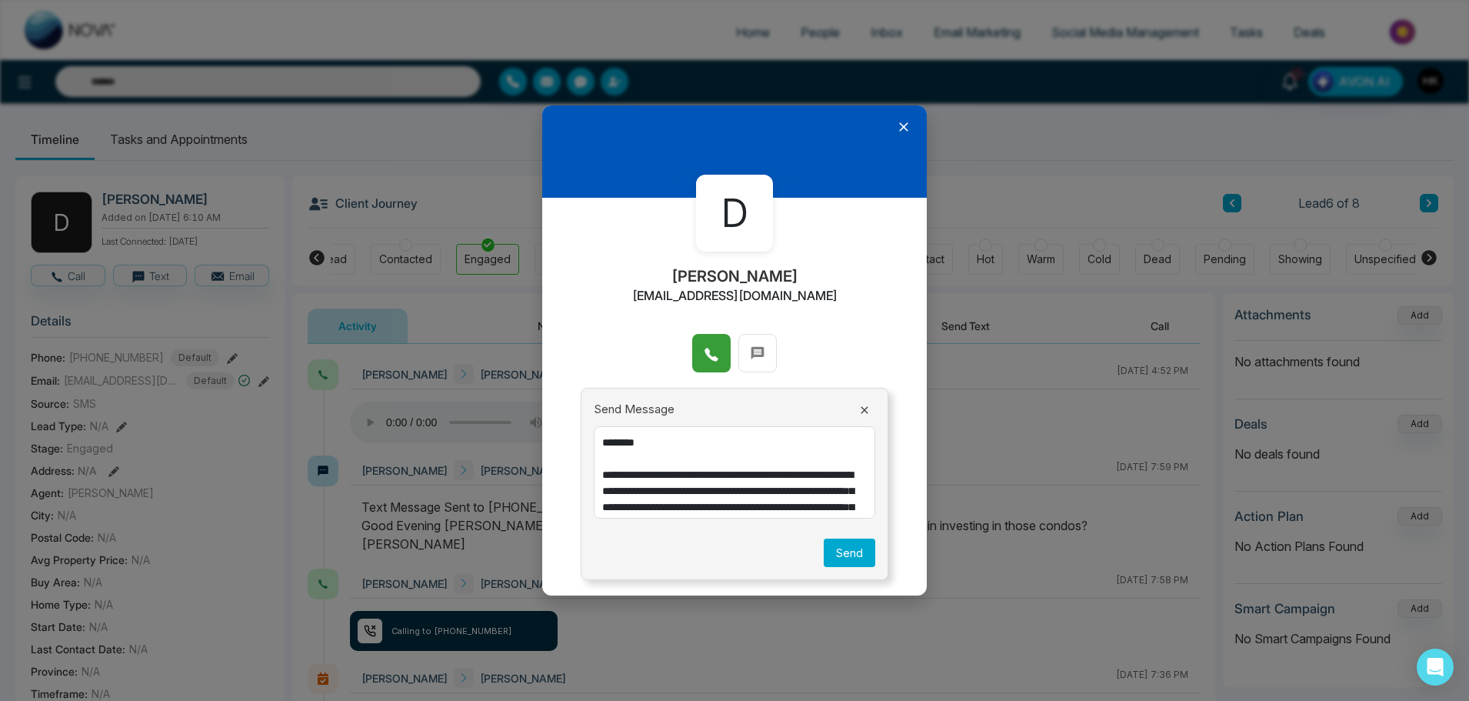
click at [714, 446] on textarea "**********" at bounding box center [734, 472] width 281 height 92
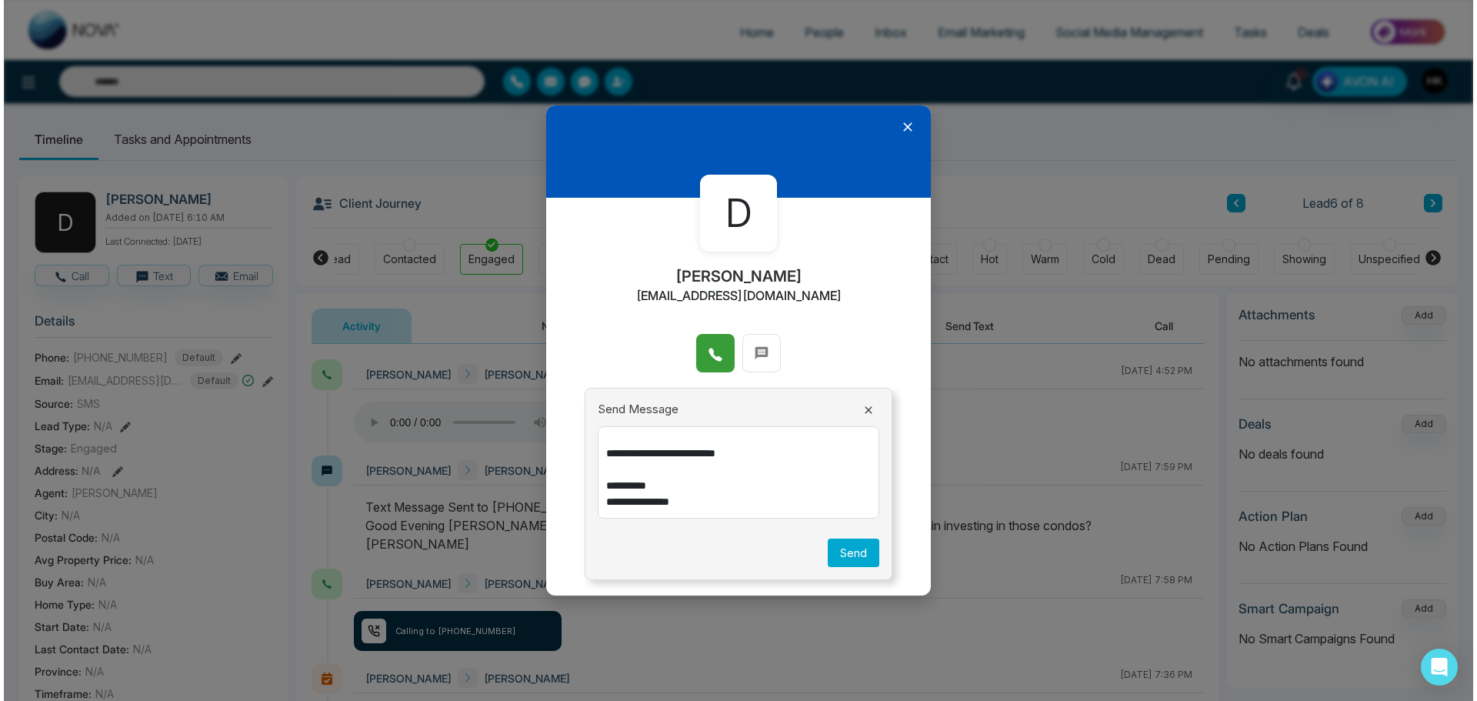
scroll to position [215, 0]
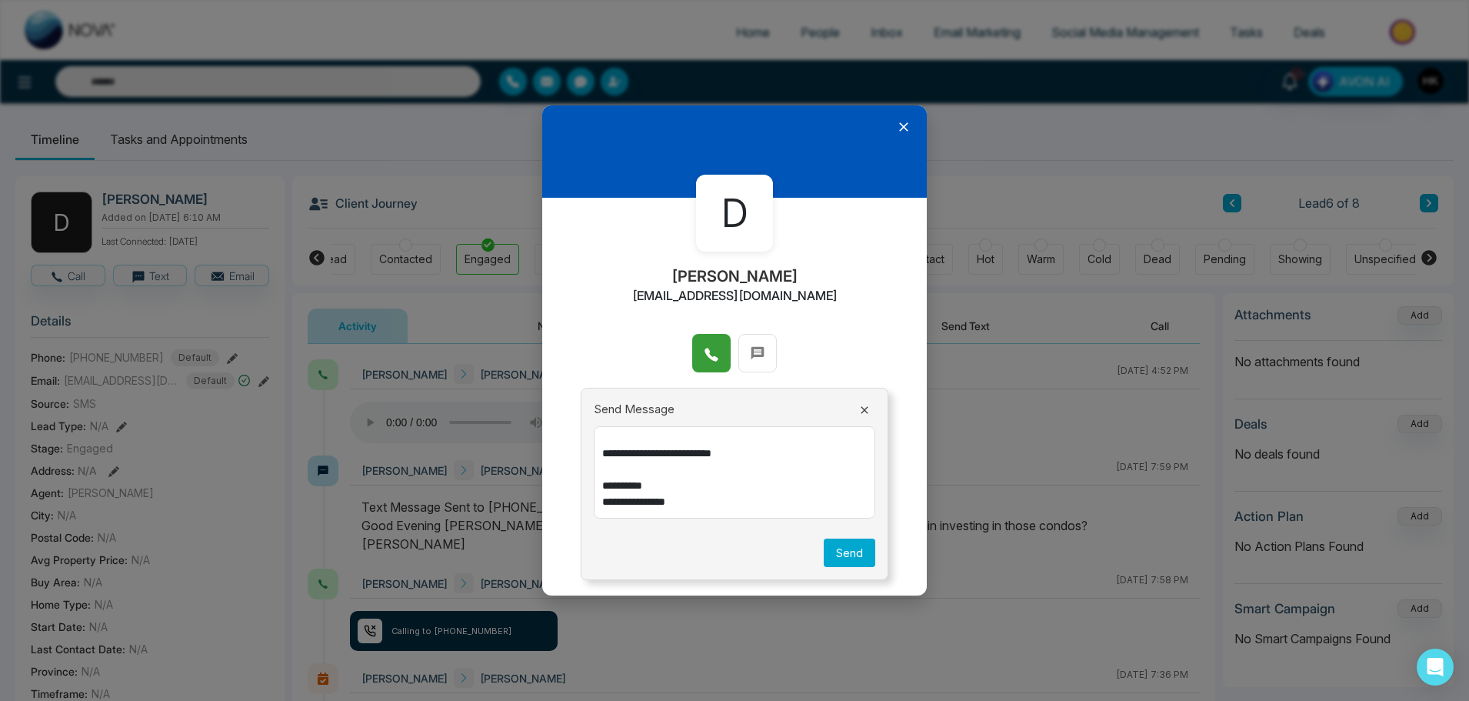
type textarea "**********"
click at [853, 553] on button "Send" at bounding box center [850, 552] width 52 height 28
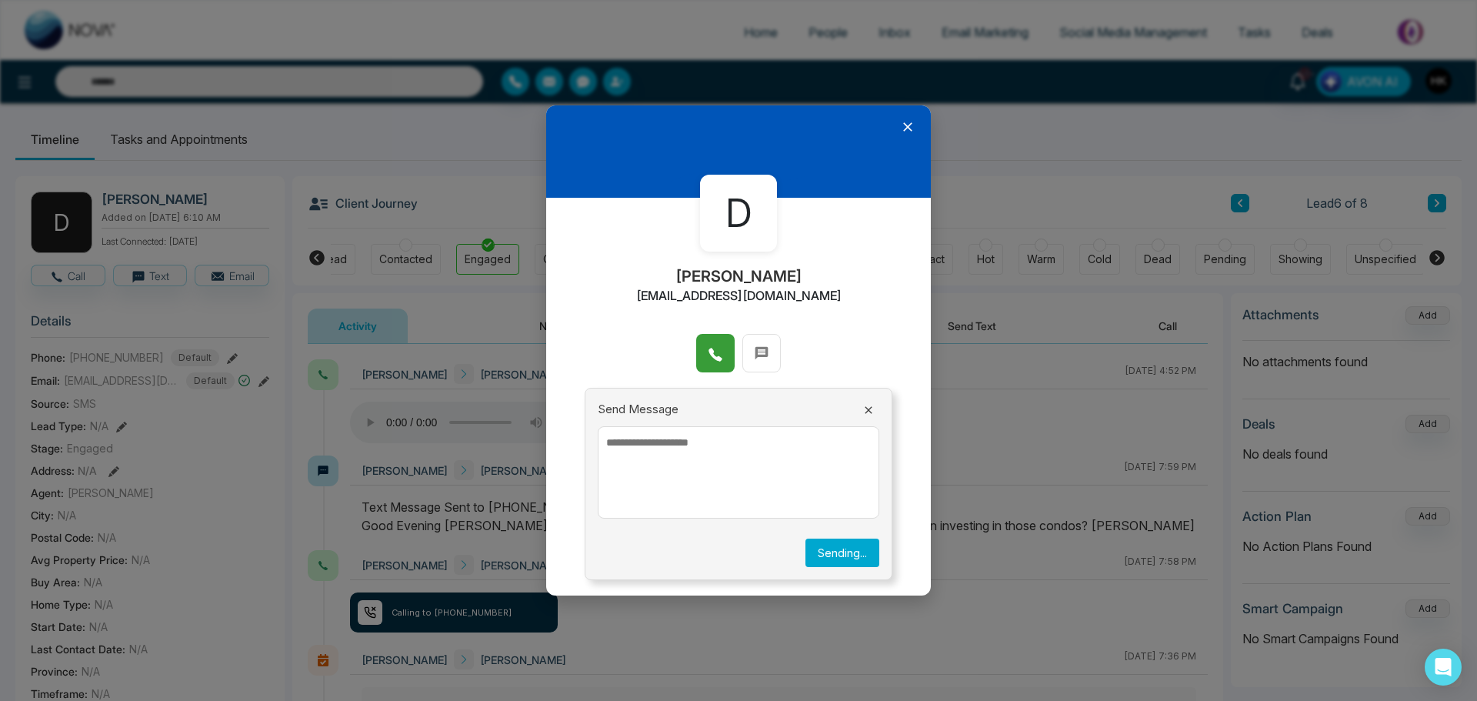
scroll to position [0, 0]
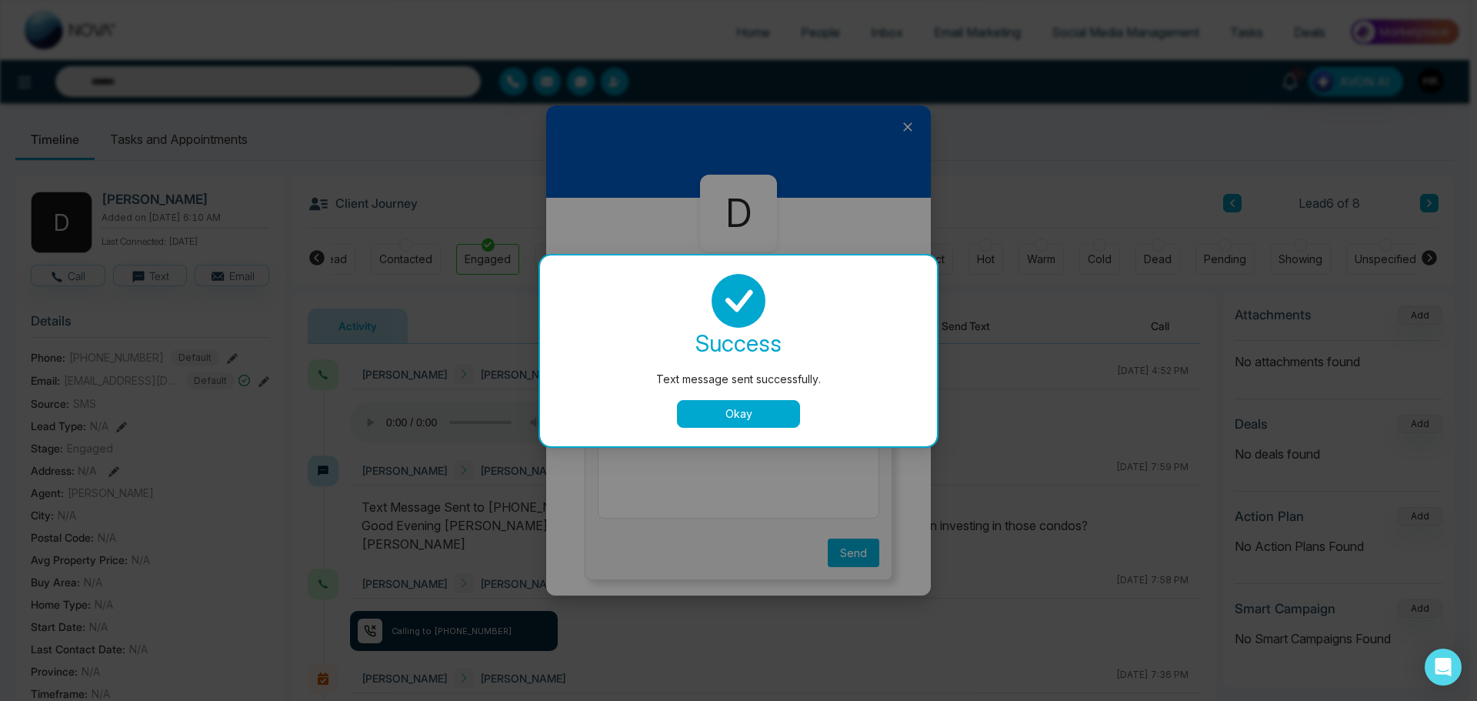
click at [744, 409] on button "Okay" at bounding box center [738, 414] width 123 height 28
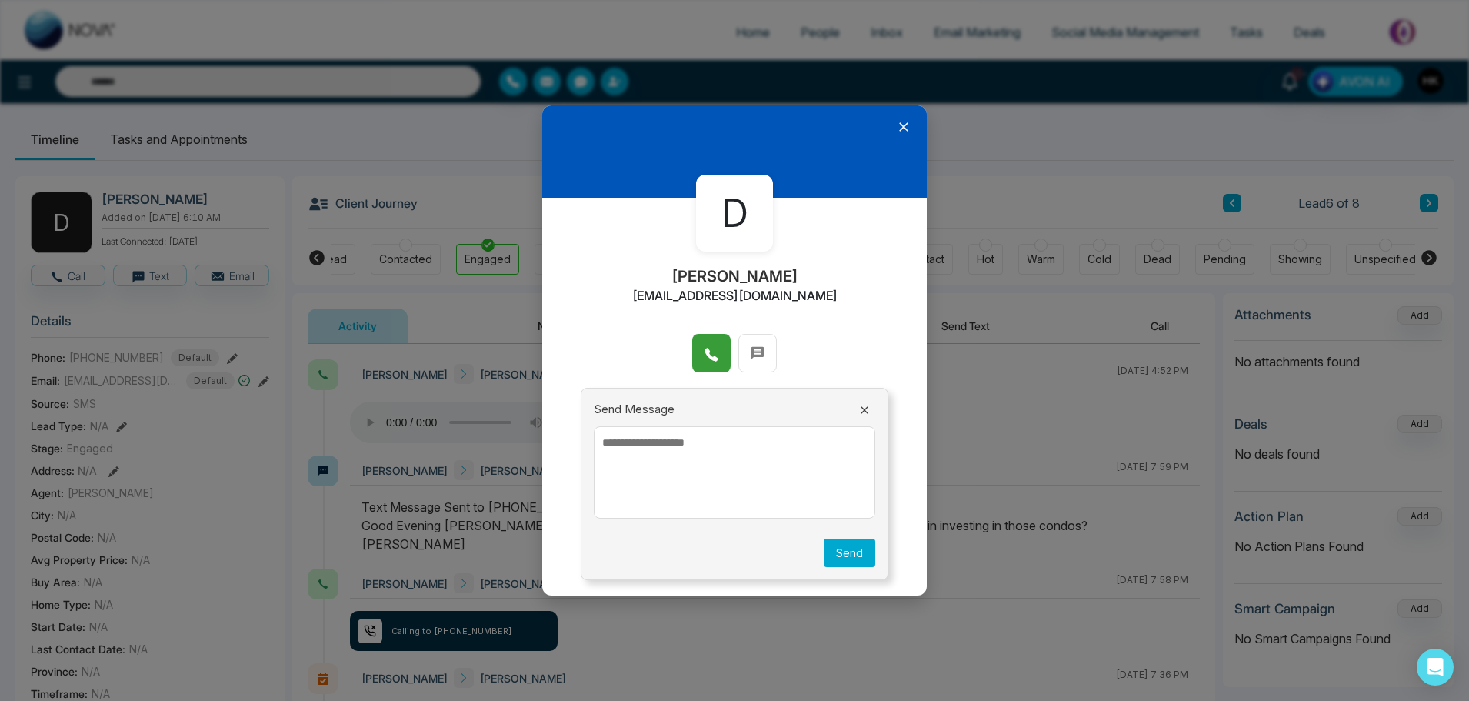
click at [903, 125] on icon at bounding box center [903, 126] width 15 height 15
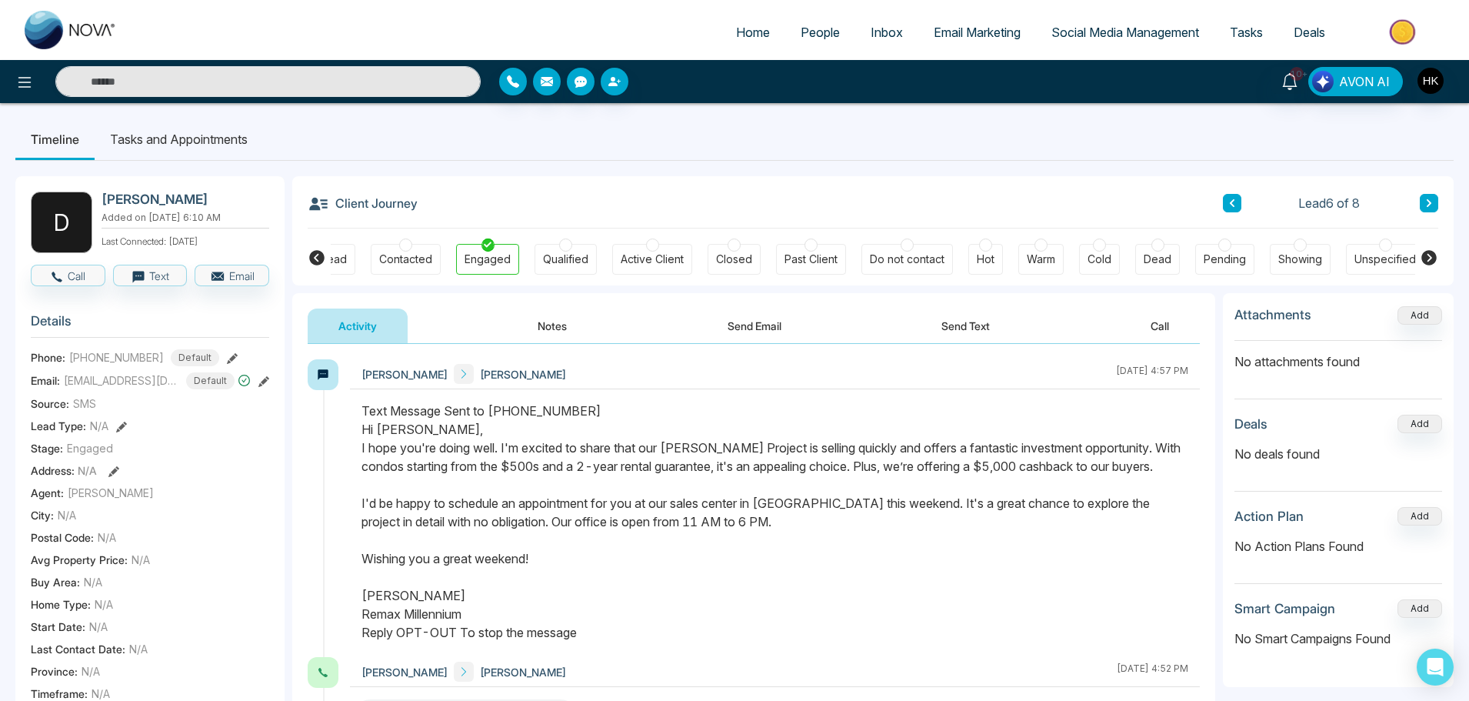
click at [1435, 201] on button at bounding box center [1429, 203] width 18 height 18
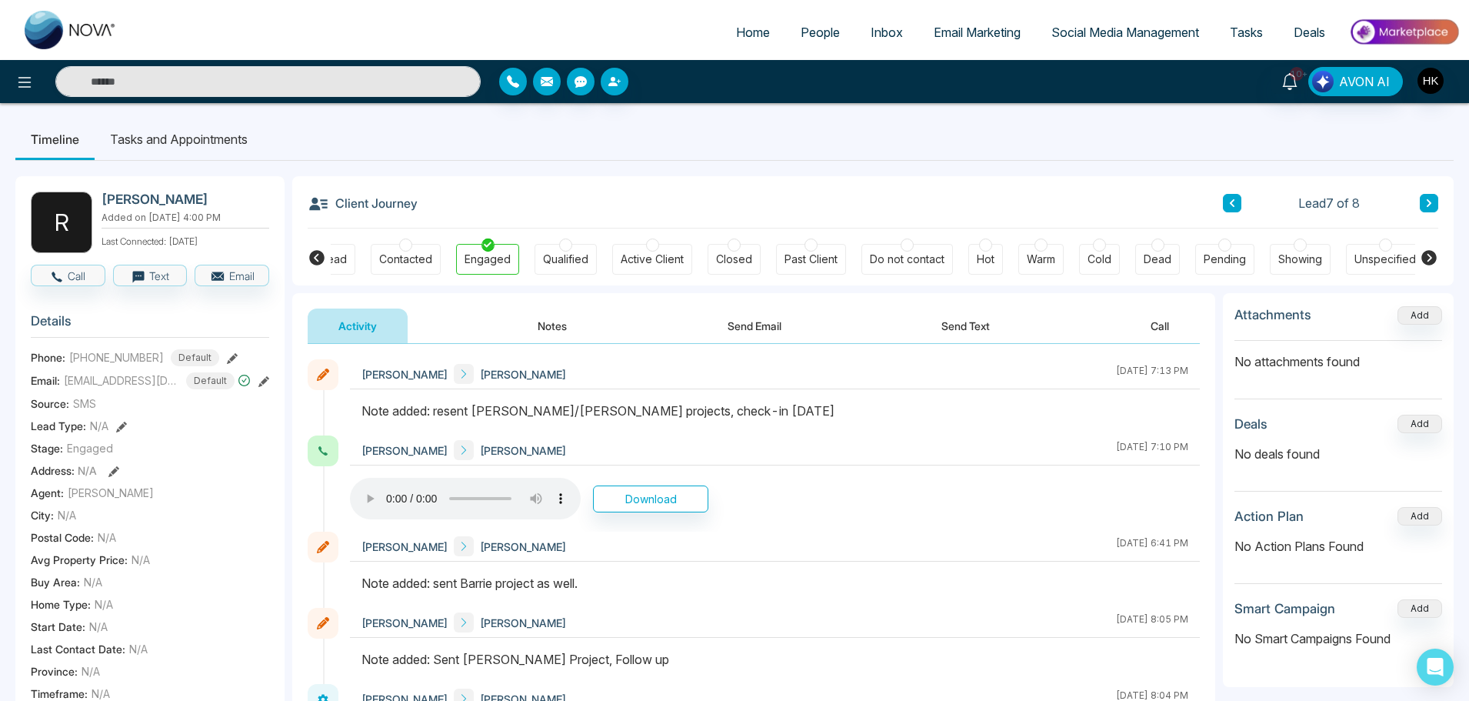
drag, startPoint x: 435, startPoint y: 412, endPoint x: 796, endPoint y: 402, distance: 361.6
click at [796, 402] on div "Note added: resent [PERSON_NAME]/[PERSON_NAME] projects, check-in [DATE]" at bounding box center [774, 410] width 827 height 18
click at [797, 401] on div "Note added: resent [PERSON_NAME]/[PERSON_NAME] projects, check-in [DATE]" at bounding box center [774, 410] width 827 height 18
click at [71, 279] on button "Call" at bounding box center [68, 276] width 75 height 22
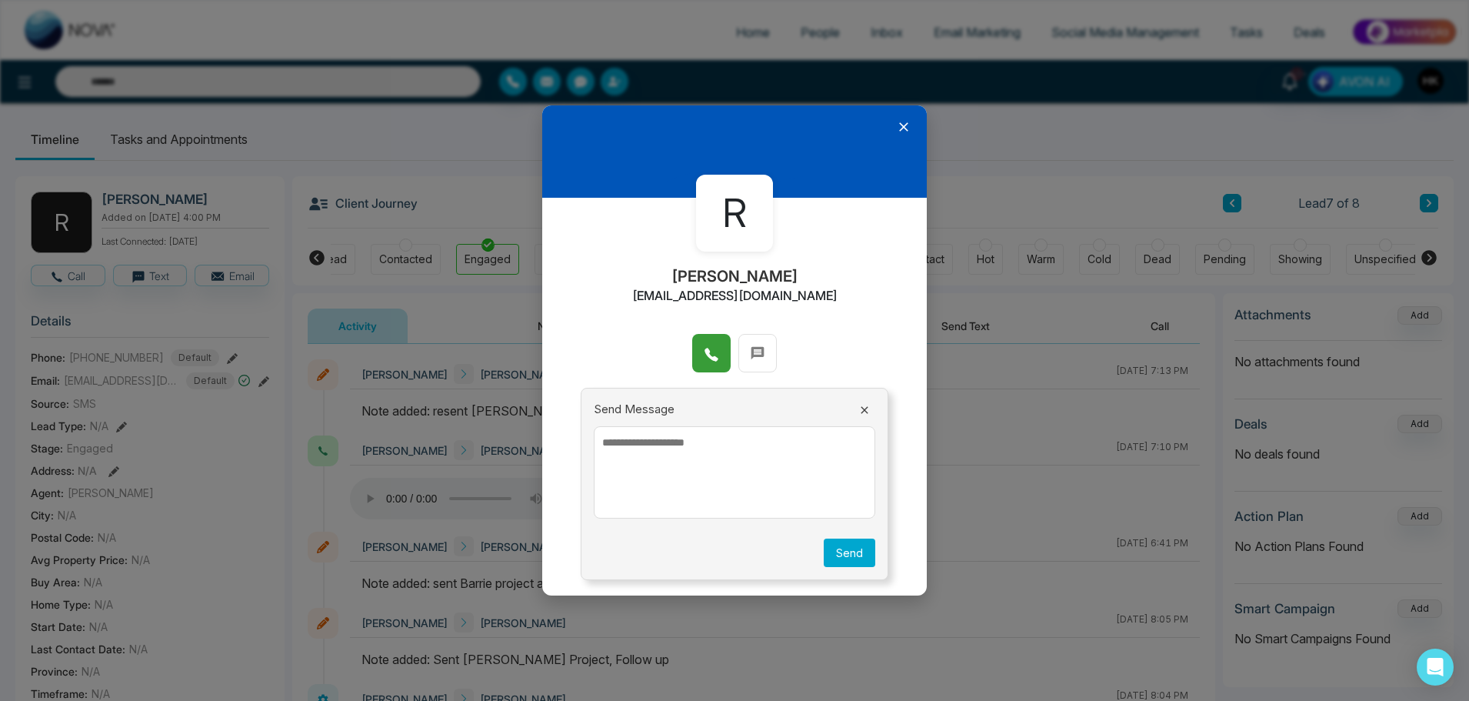
click at [708, 343] on span at bounding box center [711, 352] width 15 height 23
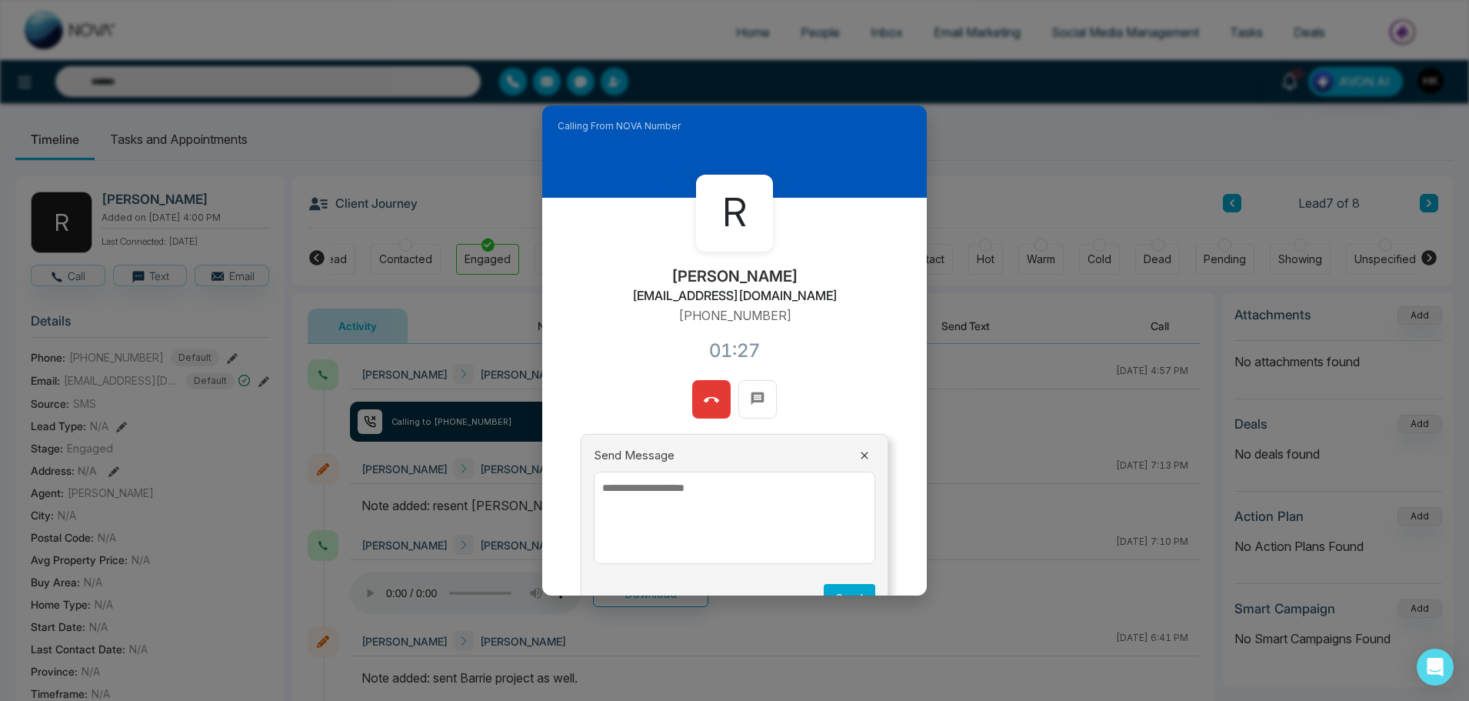
click at [705, 395] on icon at bounding box center [711, 399] width 15 height 15
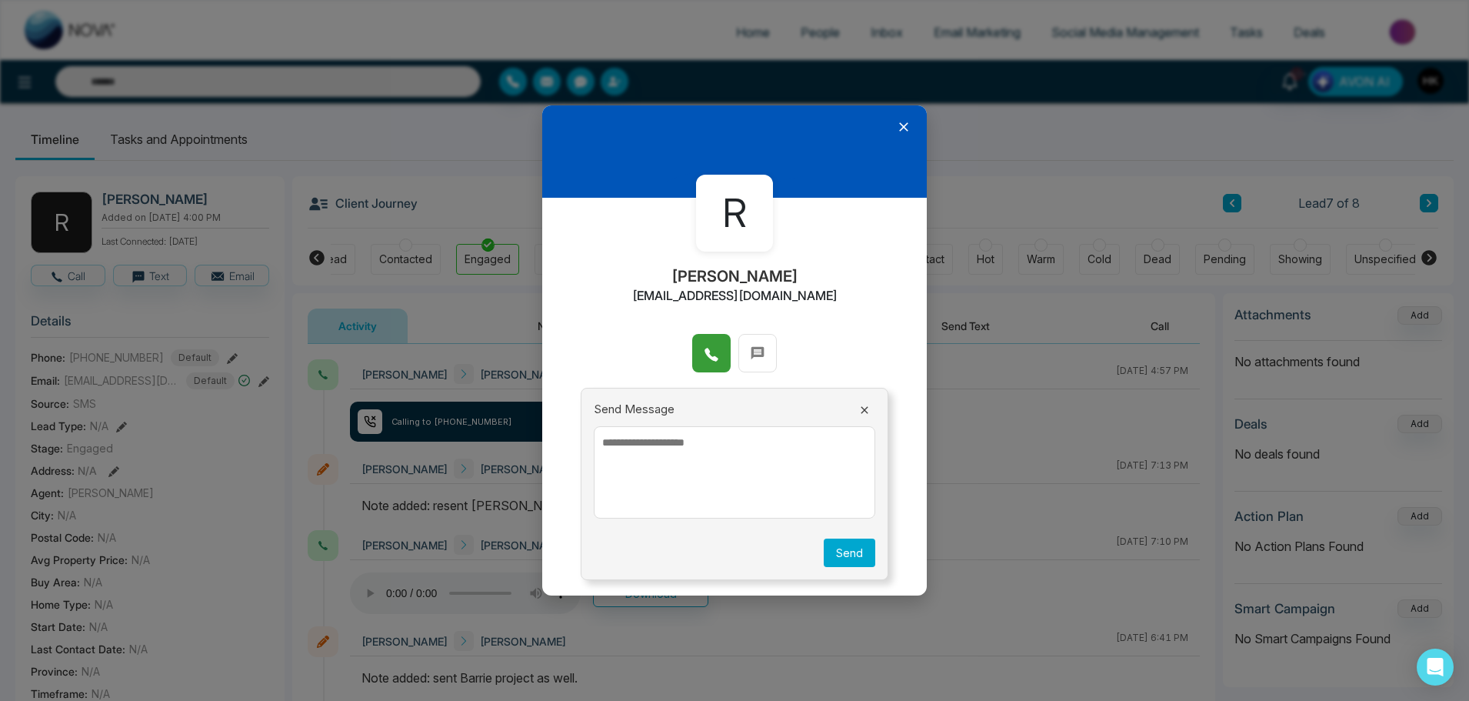
click at [678, 457] on textarea at bounding box center [734, 472] width 281 height 92
click at [870, 405] on icon at bounding box center [864, 410] width 12 height 12
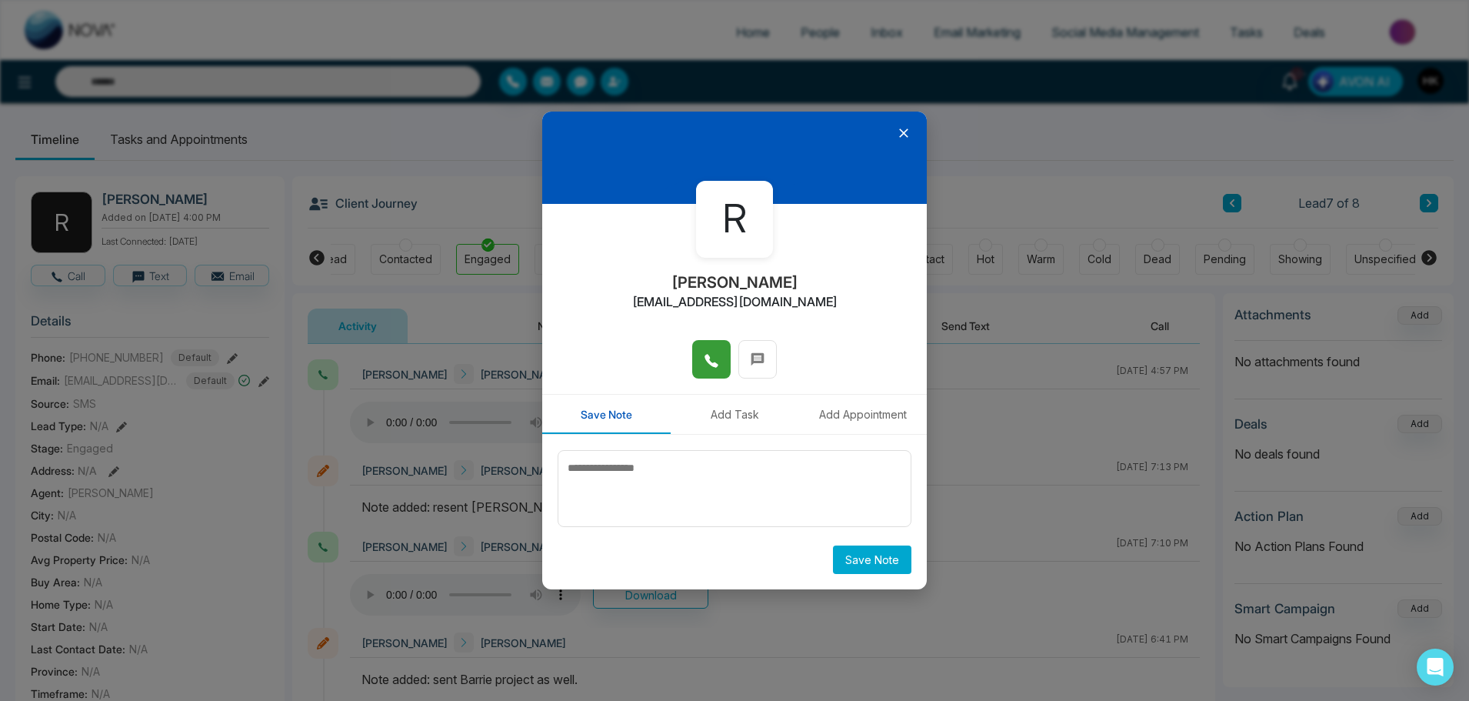
click at [901, 133] on icon at bounding box center [903, 132] width 15 height 15
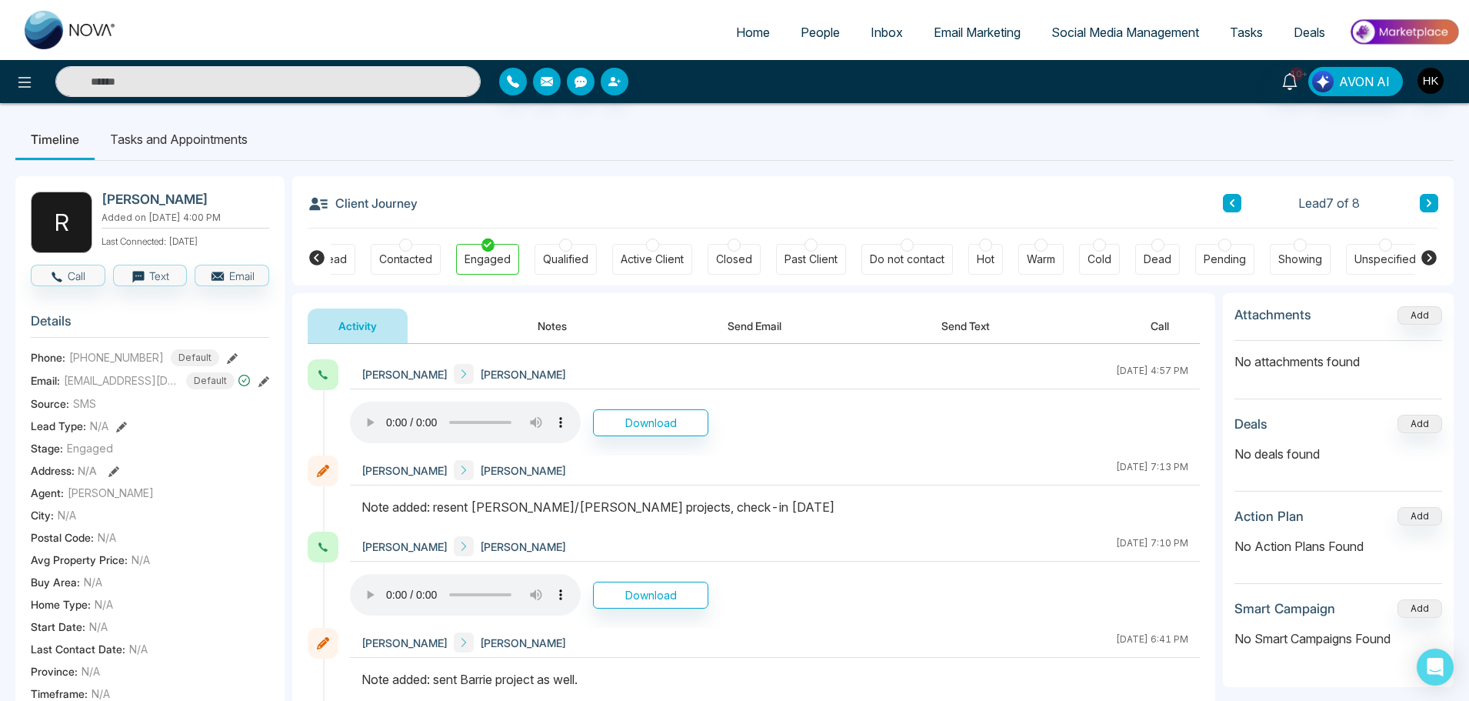
click at [984, 247] on div at bounding box center [985, 244] width 13 height 13
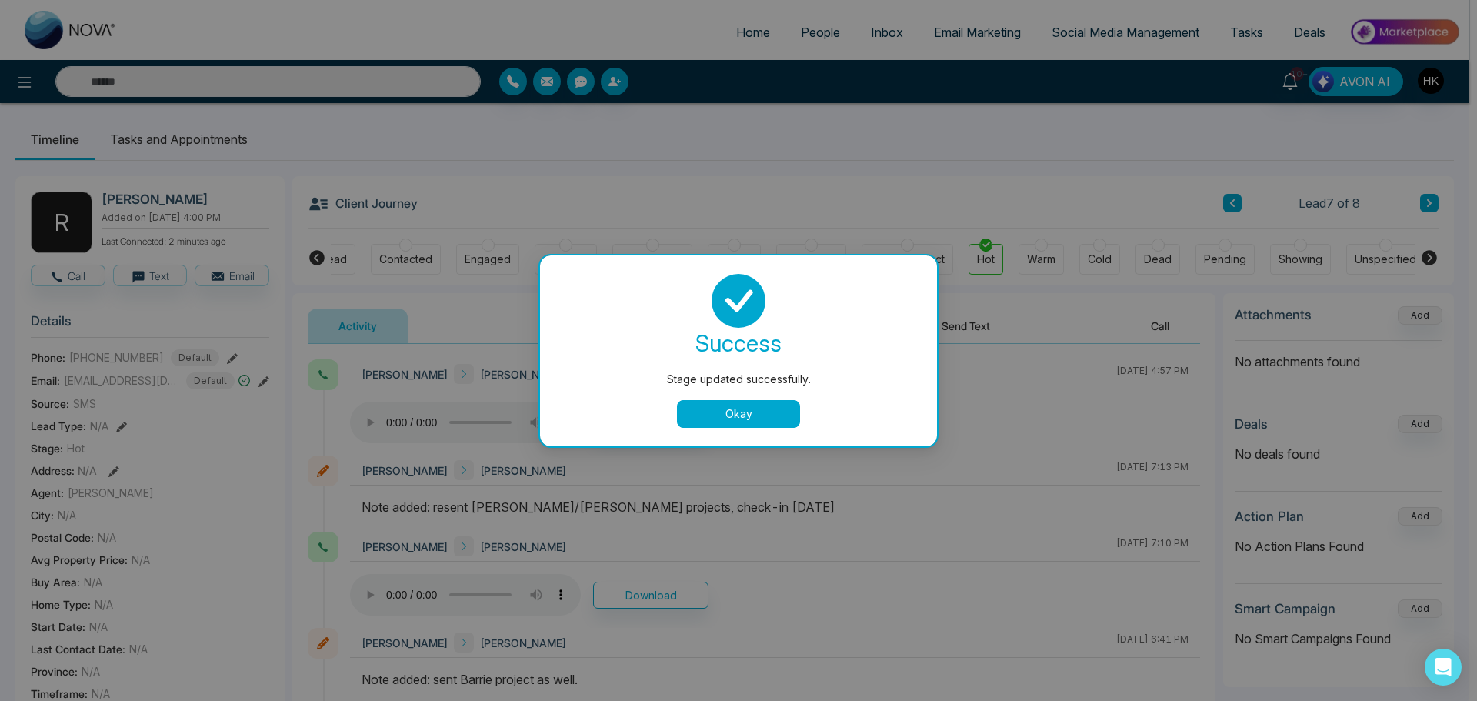
click at [721, 428] on div "success Stage updated successfully. Okay" at bounding box center [738, 350] width 397 height 191
click at [721, 417] on button "Okay" at bounding box center [738, 414] width 123 height 28
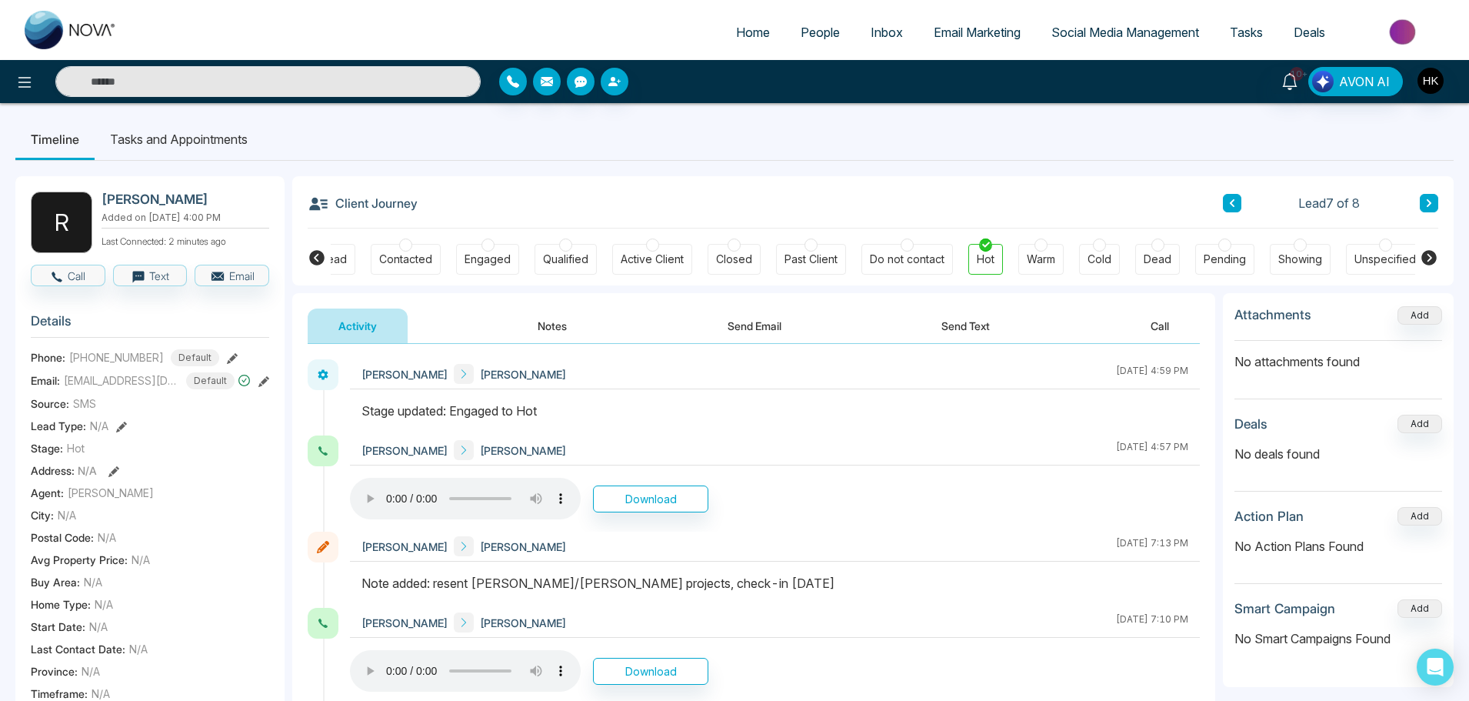
click at [548, 325] on button "Notes" at bounding box center [552, 325] width 91 height 35
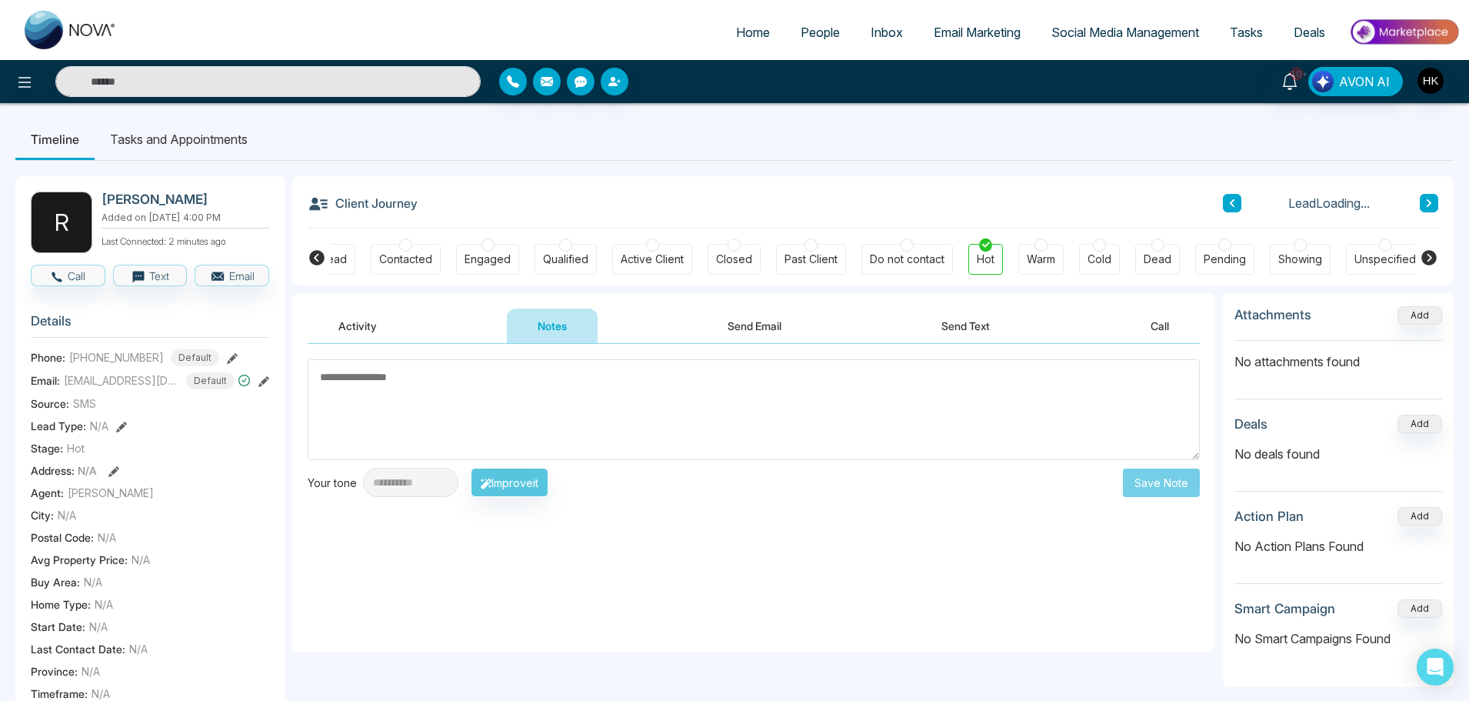
click at [472, 394] on textarea at bounding box center [754, 409] width 892 height 101
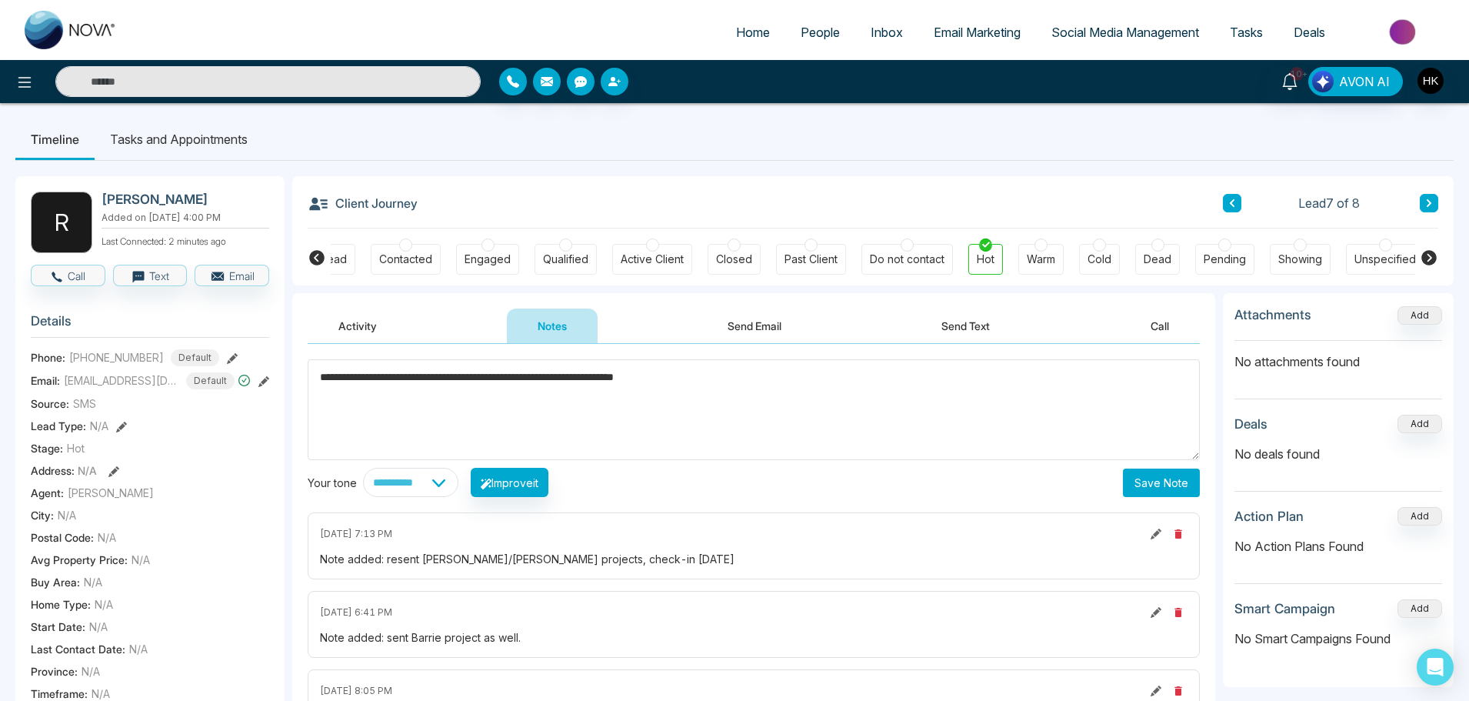
type textarea "**********"
click at [1177, 468] on button "Save Note" at bounding box center [1161, 482] width 77 height 28
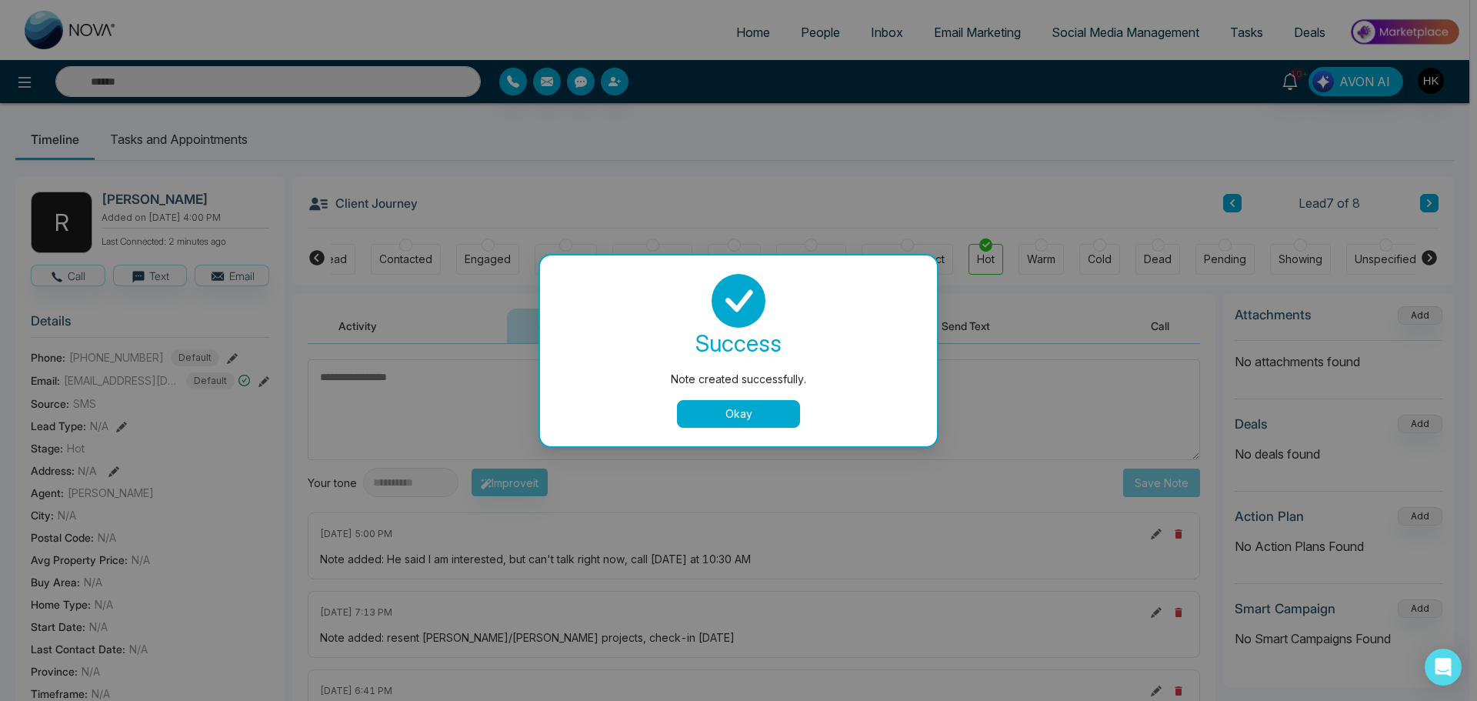
click at [709, 412] on button "Okay" at bounding box center [738, 414] width 123 height 28
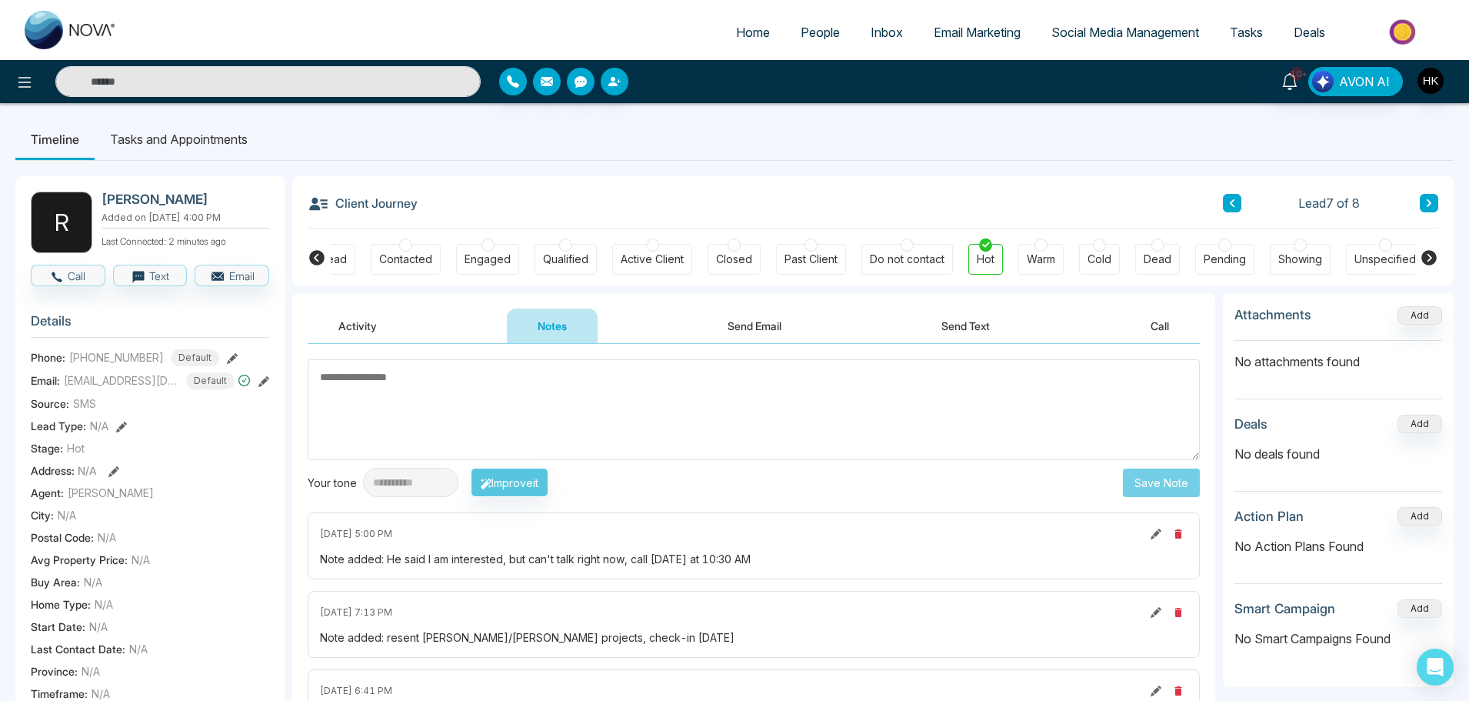
click at [196, 130] on li "Tasks and Appointments" at bounding box center [179, 139] width 168 height 42
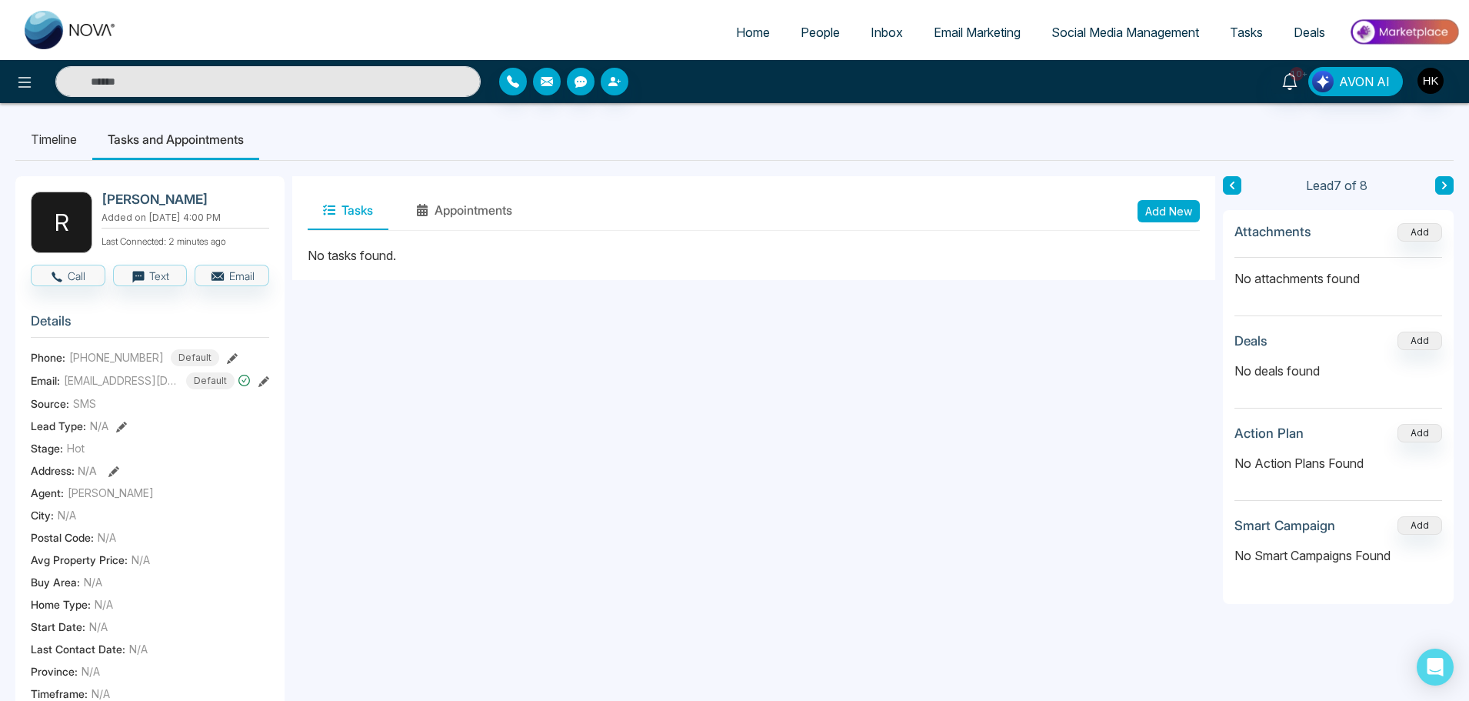
click at [1154, 208] on button "Add New" at bounding box center [1168, 211] width 62 height 22
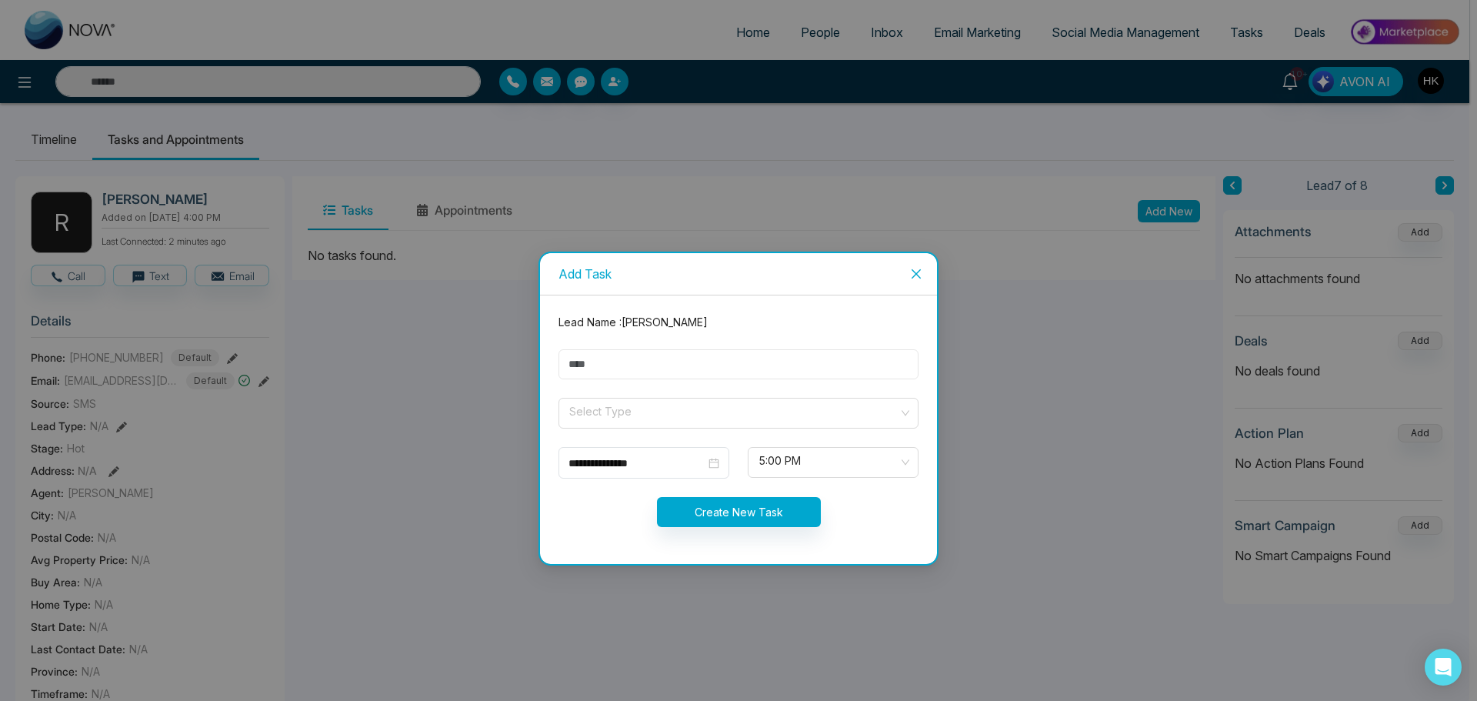
click at [605, 363] on input "text" at bounding box center [738, 364] width 360 height 30
type input "*********"
click at [628, 418] on input "search" at bounding box center [733, 409] width 331 height 23
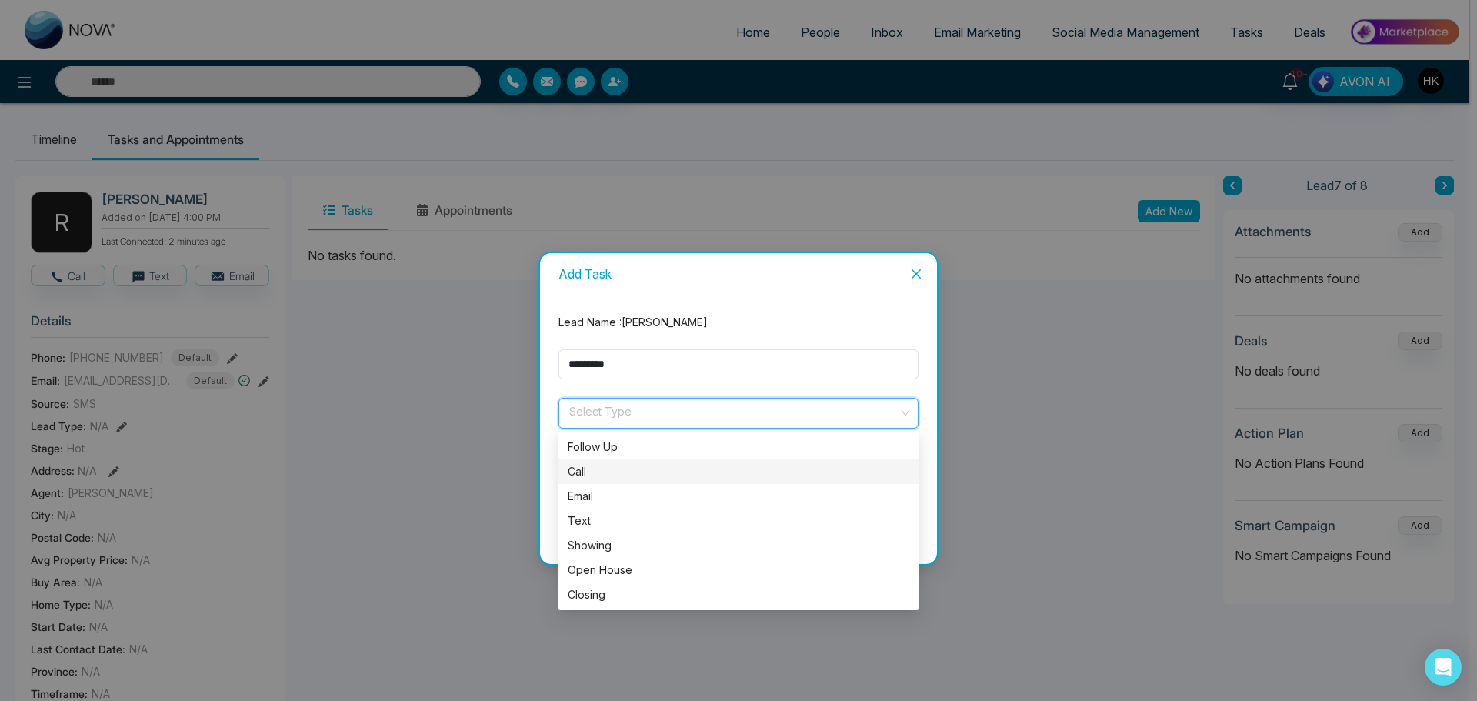
click at [589, 472] on div "Call" at bounding box center [738, 471] width 341 height 17
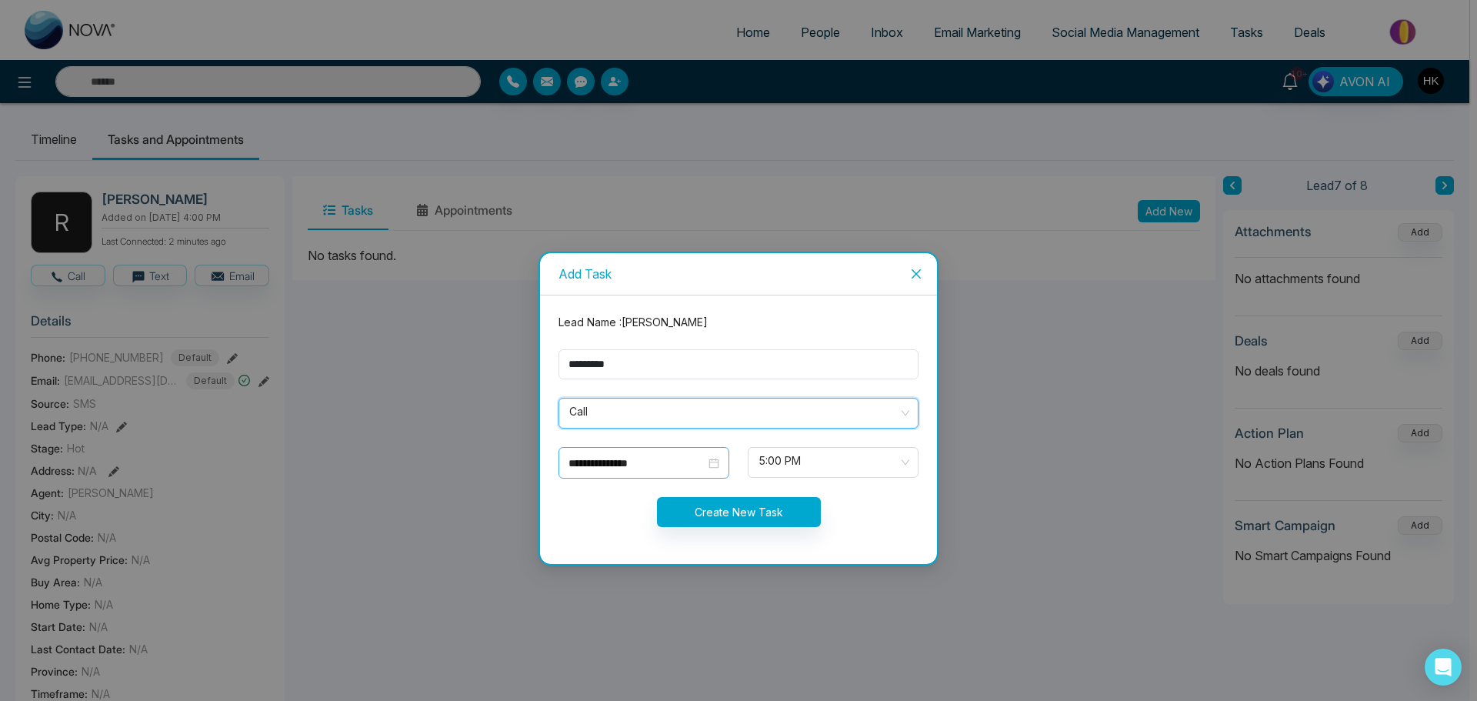
click at [710, 463] on div "**********" at bounding box center [643, 462] width 151 height 17
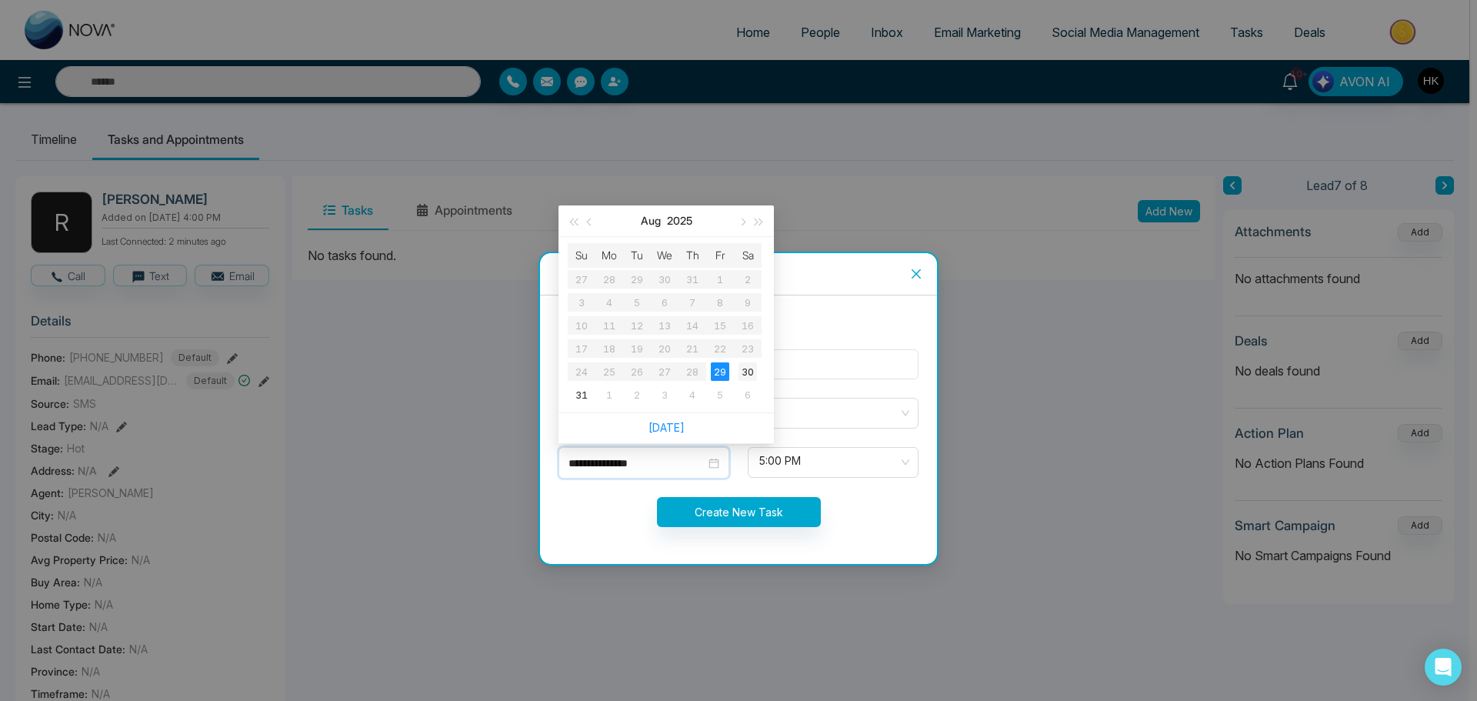
type input "**********"
click at [745, 371] on div "30" at bounding box center [747, 371] width 18 height 18
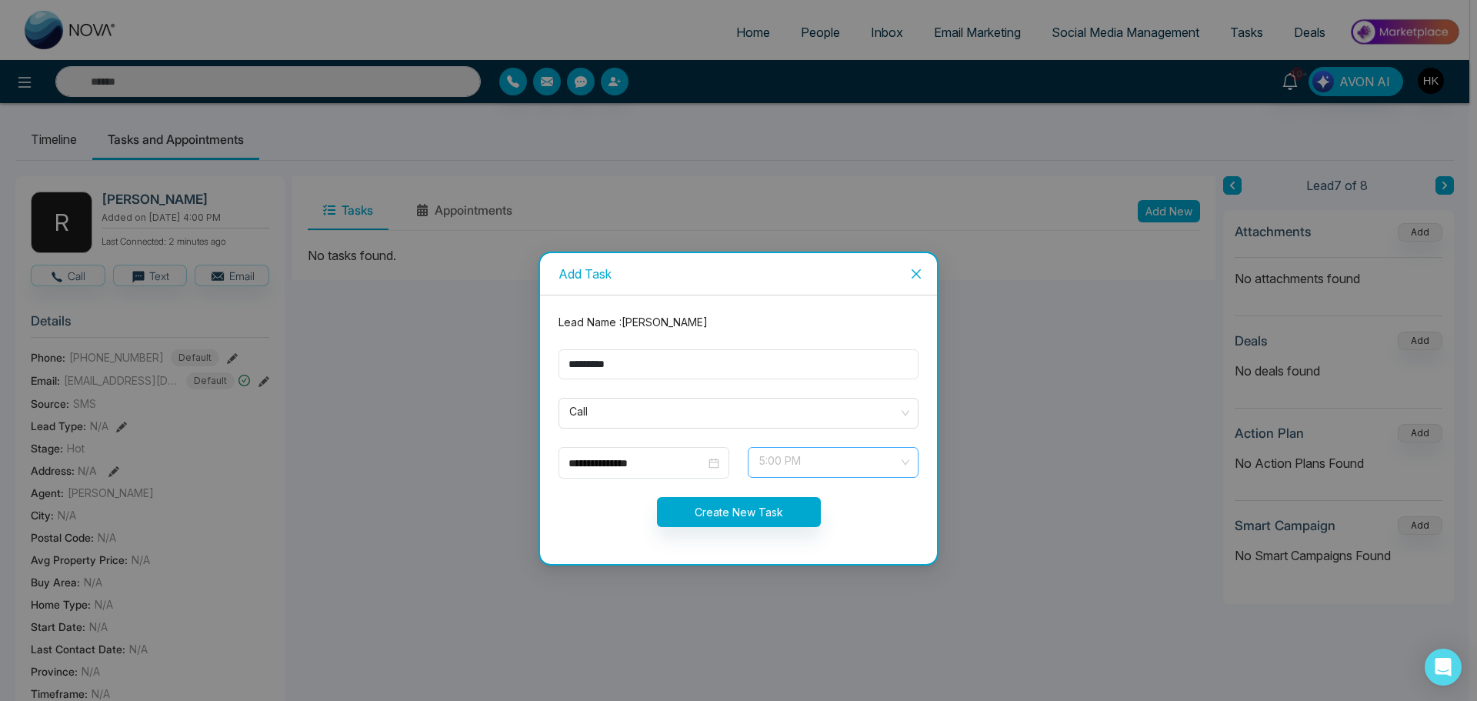
click at [792, 457] on span "5:00 PM" at bounding box center [832, 462] width 149 height 26
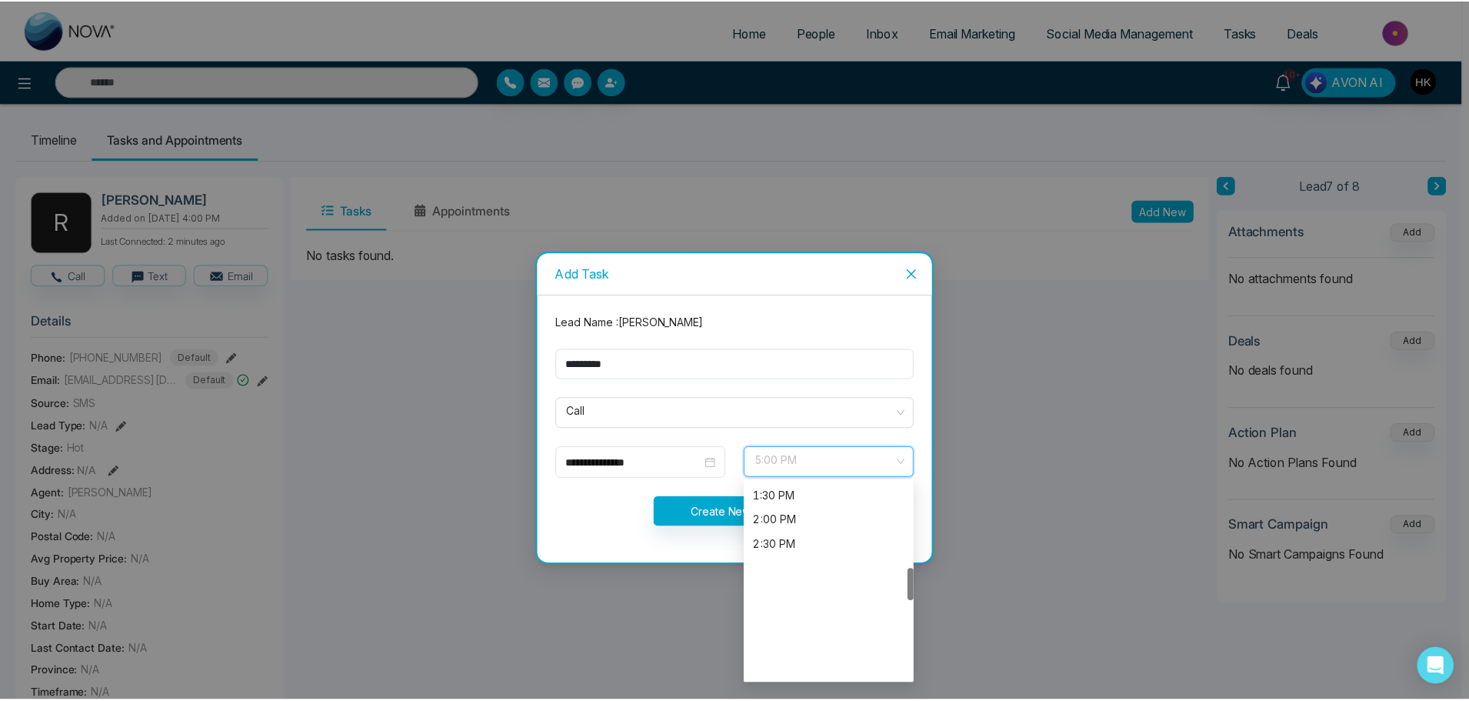
scroll to position [511, 0]
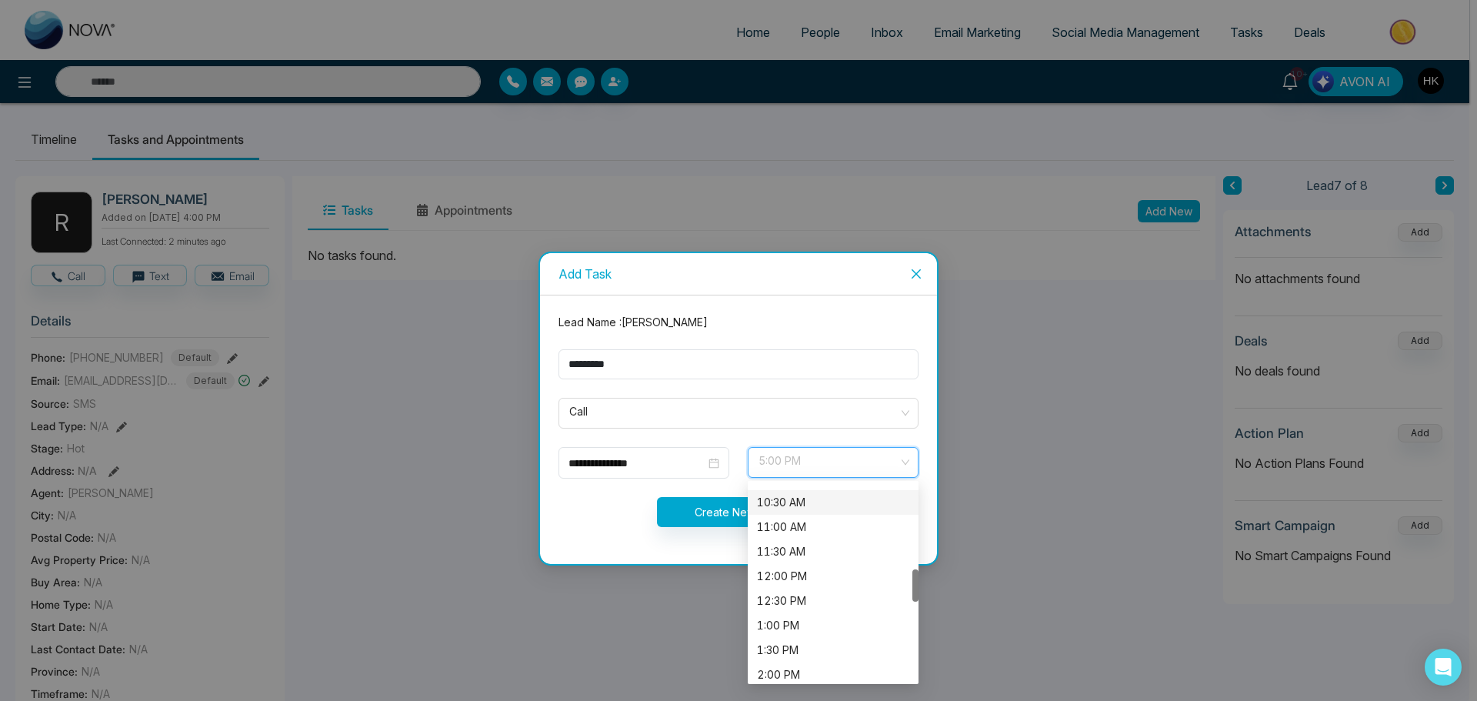
click at [831, 498] on div "10:30 AM" at bounding box center [833, 502] width 152 height 17
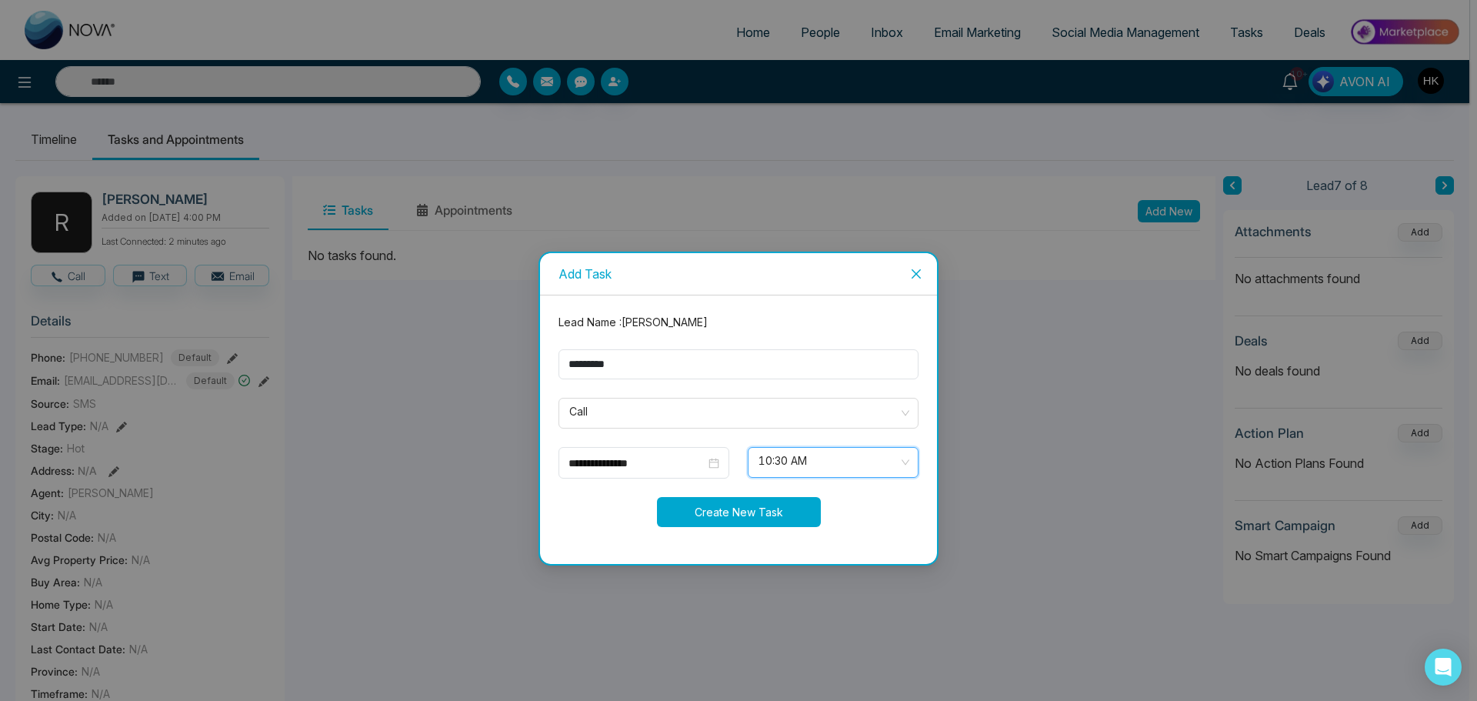
click at [730, 514] on button "Create New Task" at bounding box center [739, 512] width 164 height 30
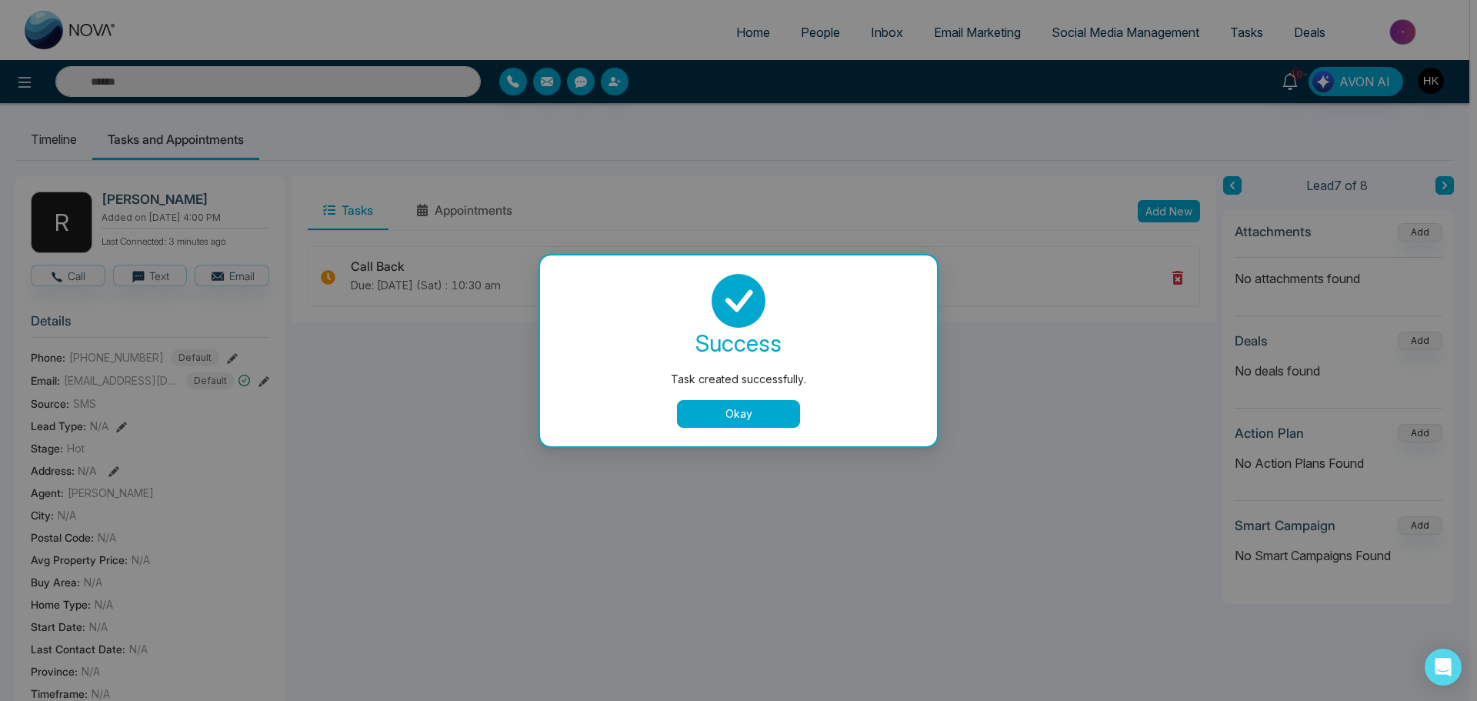
click at [740, 421] on button "Okay" at bounding box center [738, 414] width 123 height 28
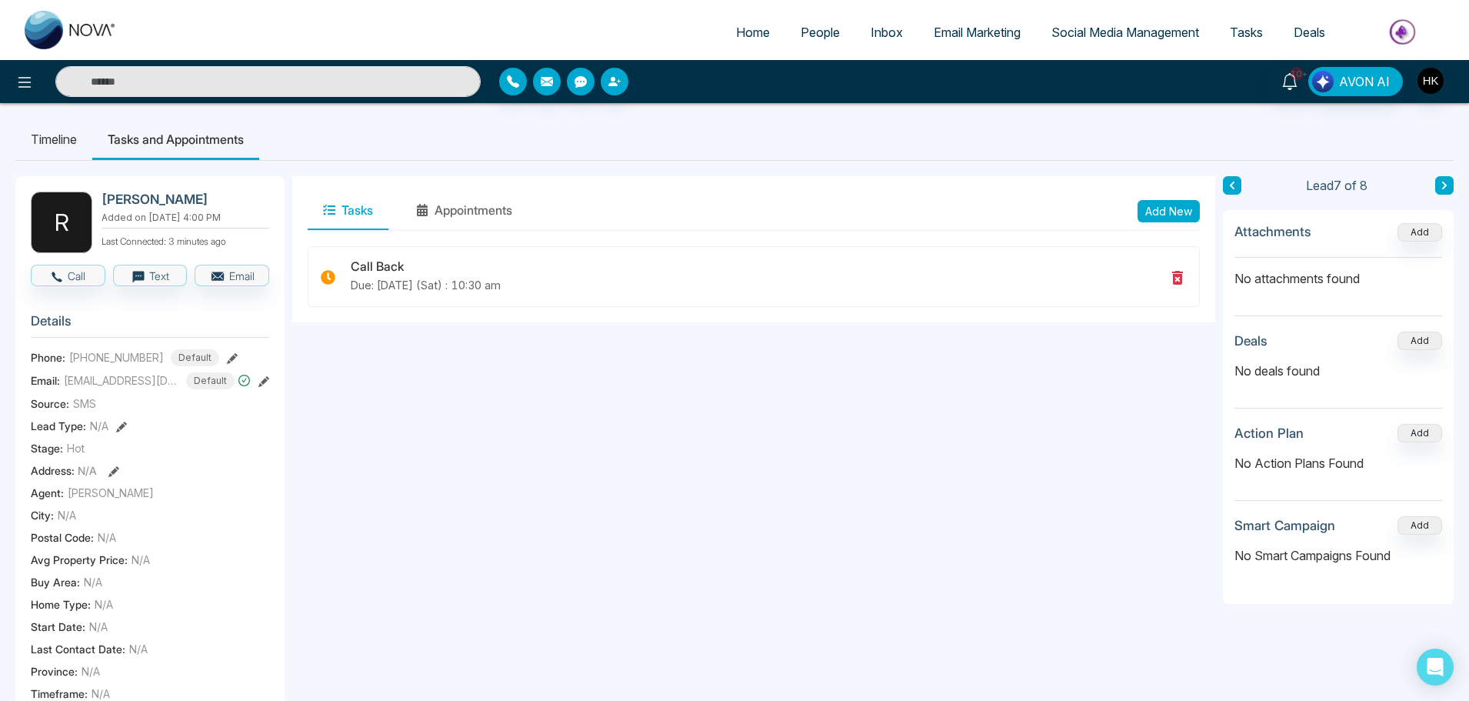
click at [1442, 188] on icon at bounding box center [1444, 185] width 8 height 9
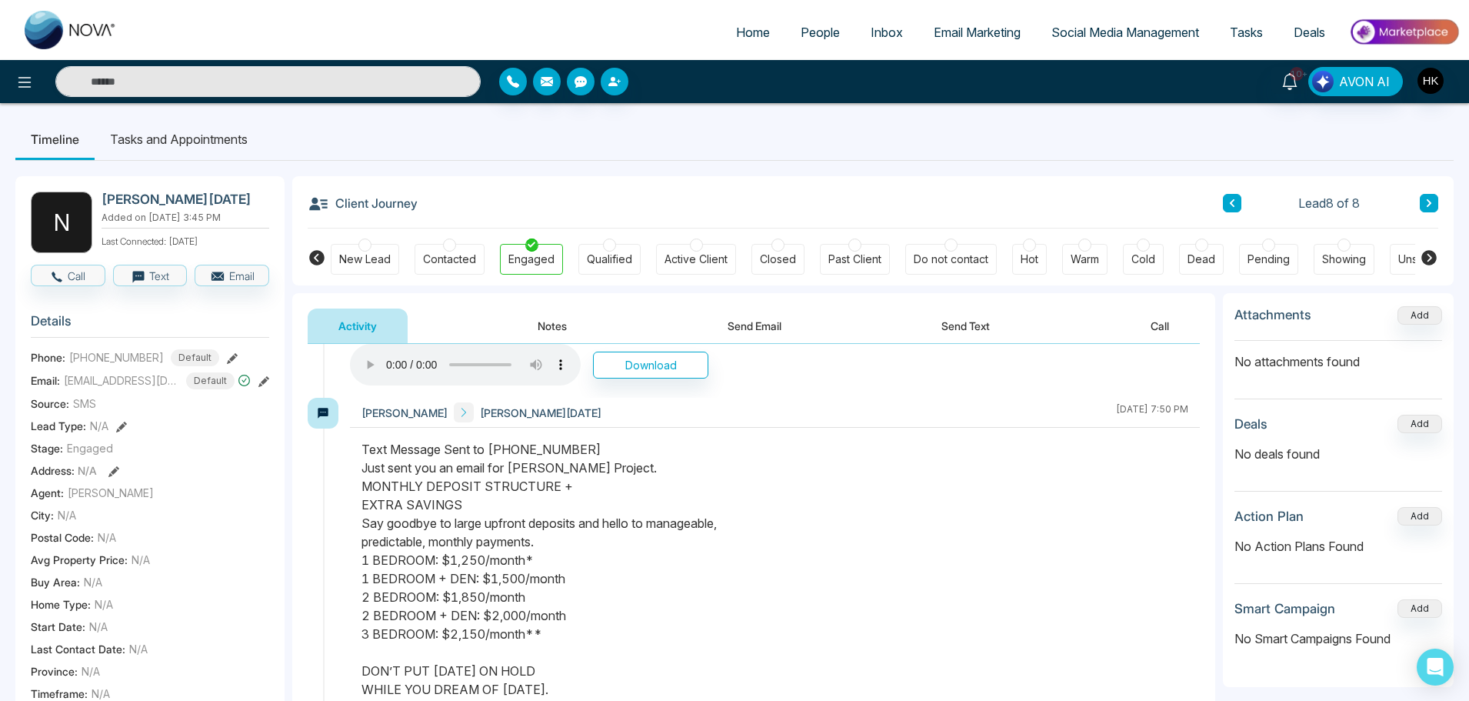
scroll to position [231, 0]
click at [66, 273] on button "Call" at bounding box center [68, 276] width 75 height 22
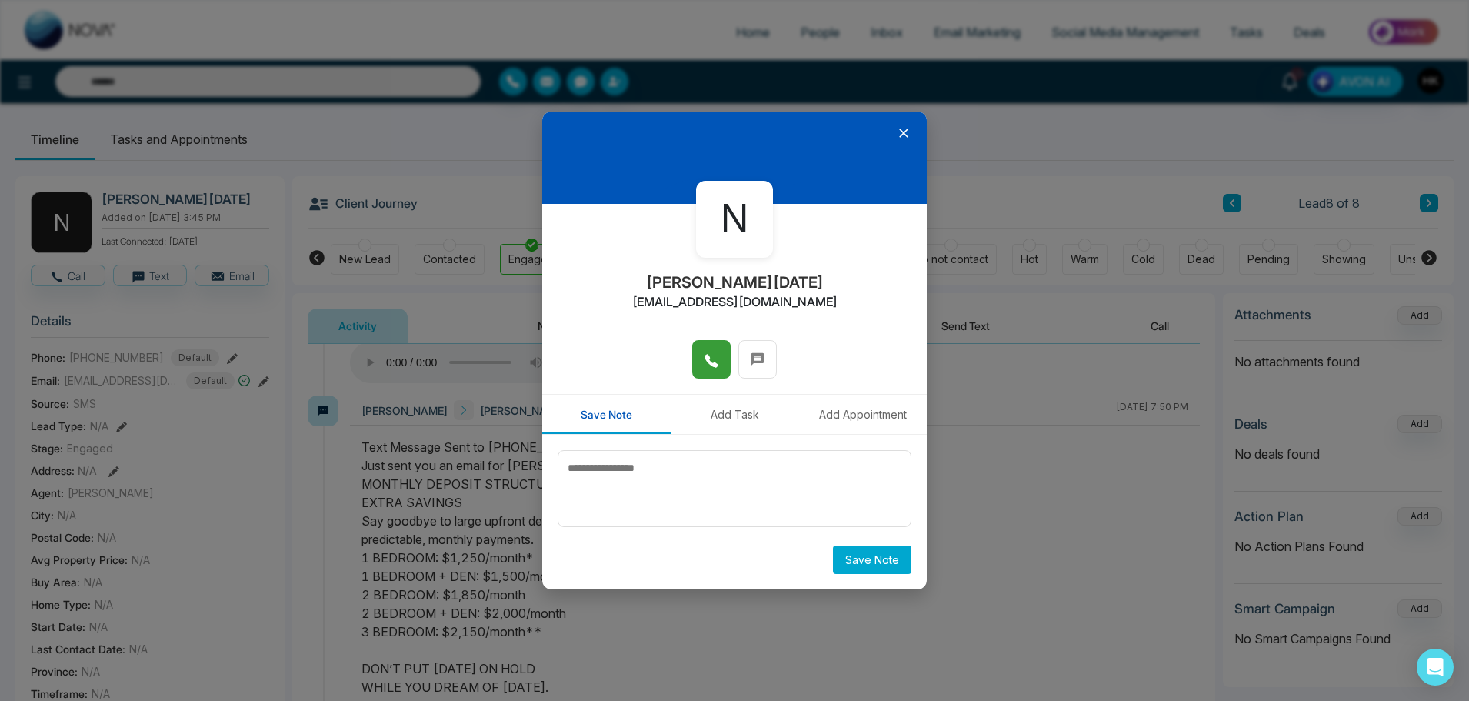
click at [713, 353] on icon at bounding box center [711, 360] width 15 height 15
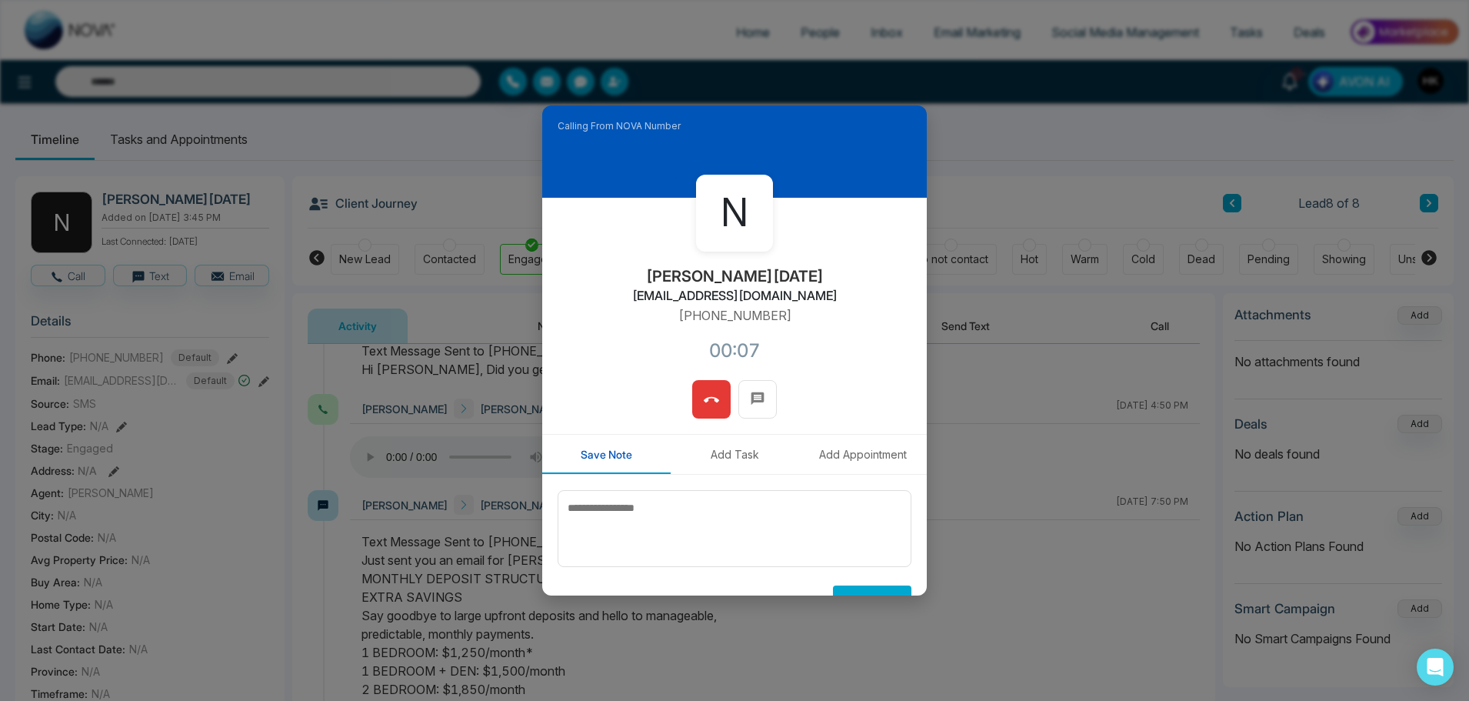
click at [704, 393] on icon at bounding box center [711, 399] width 15 height 15
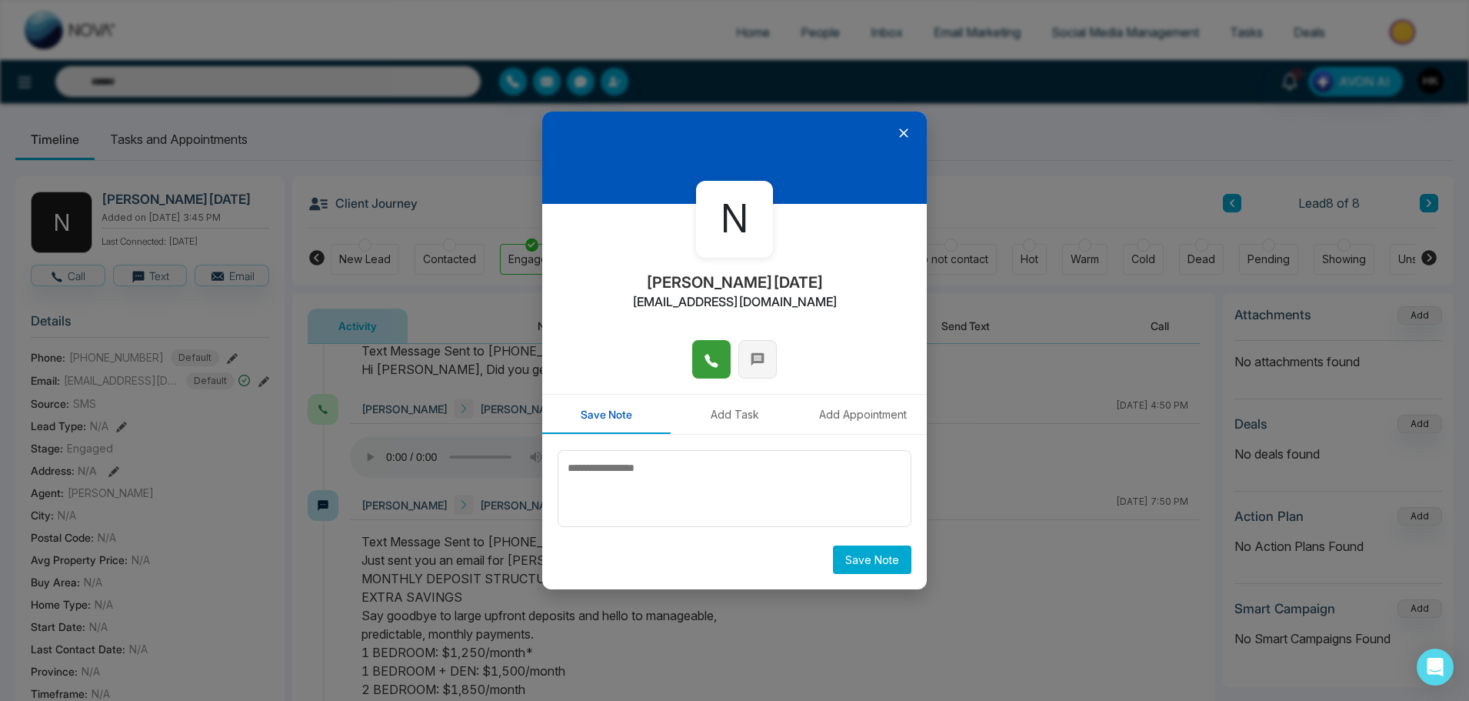
click at [749, 360] on button at bounding box center [757, 359] width 38 height 38
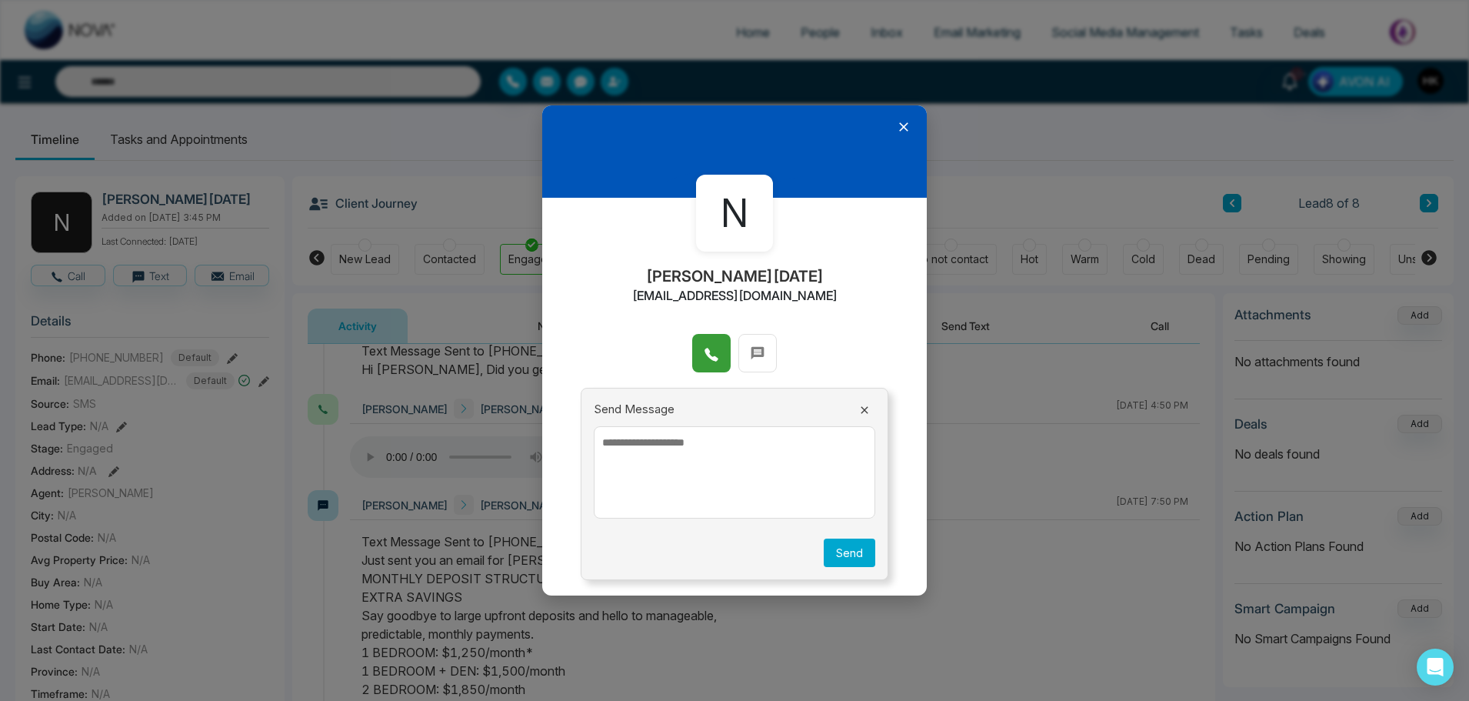
click at [676, 433] on textarea at bounding box center [734, 472] width 281 height 92
paste textarea "**********"
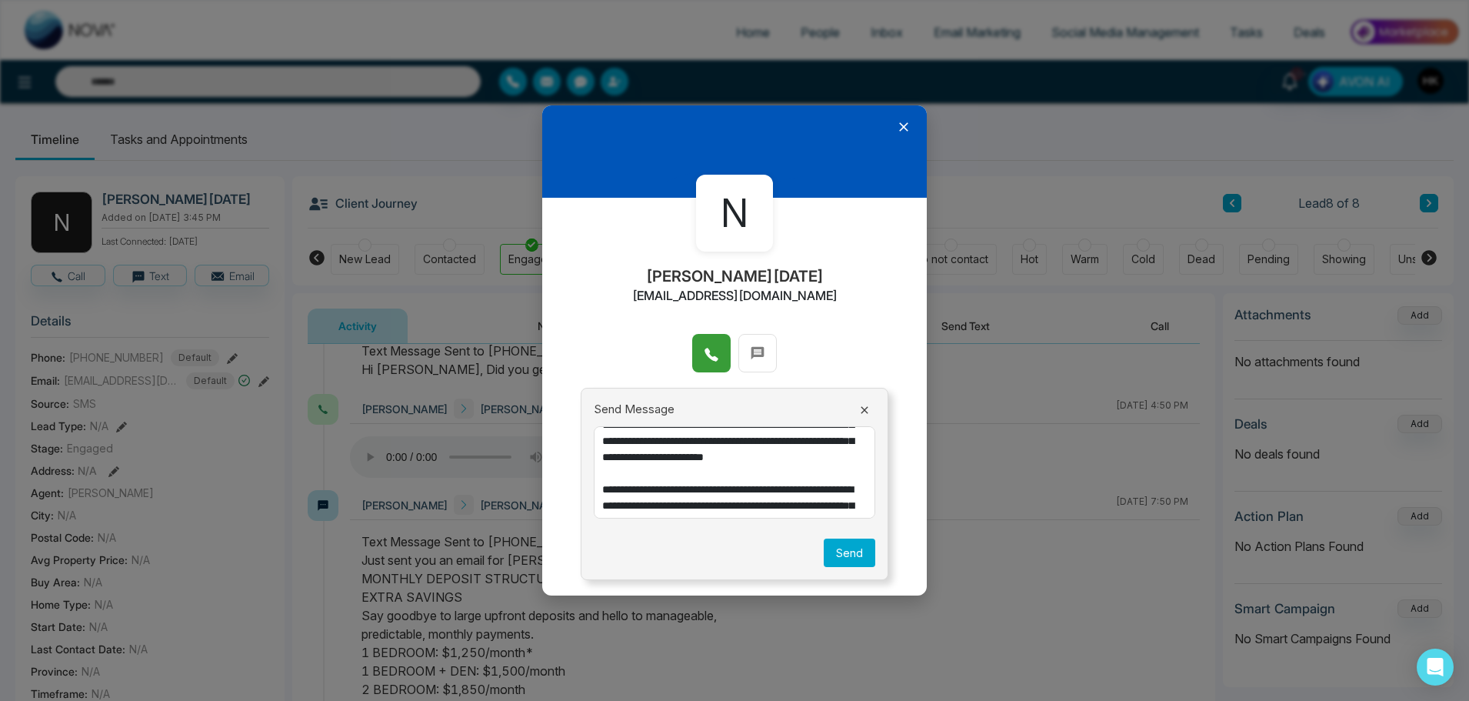
scroll to position [0, 0]
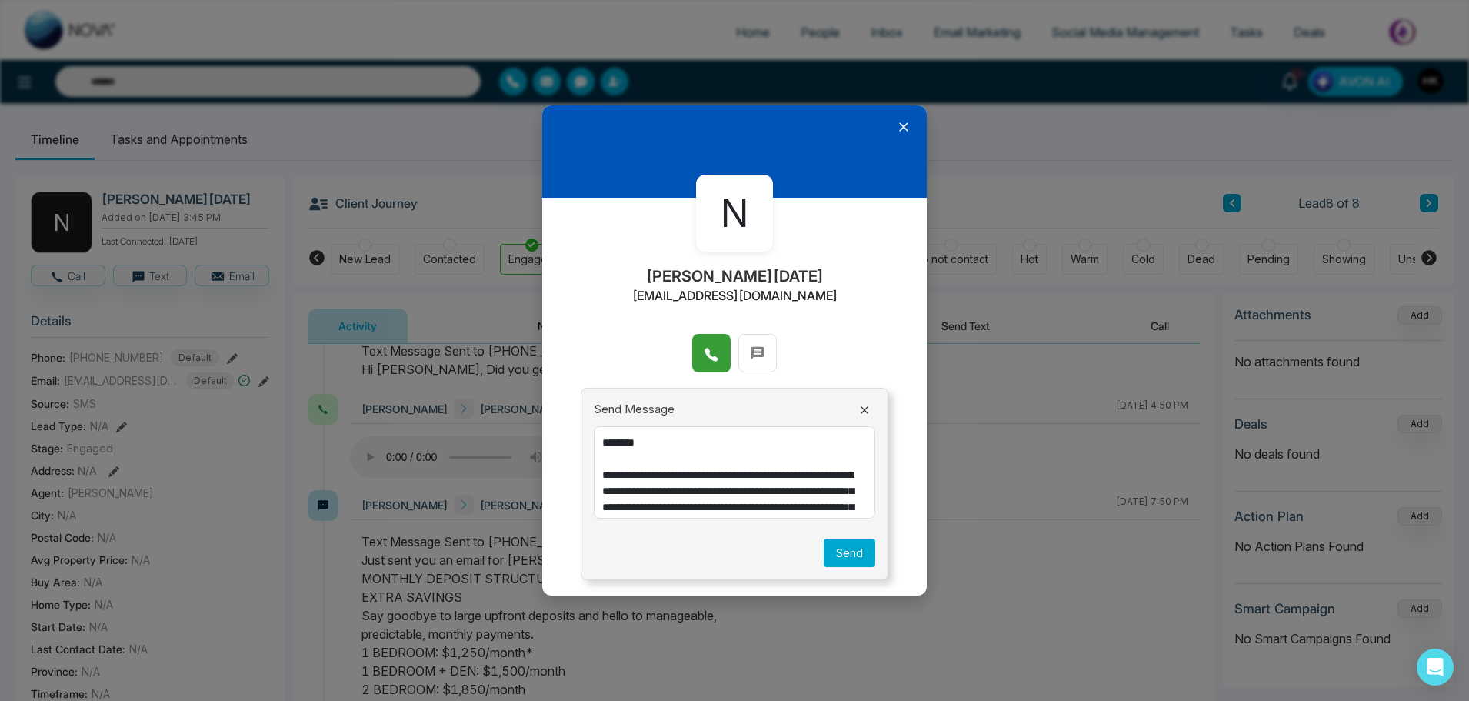
click at [632, 443] on textarea "**********" at bounding box center [734, 472] width 281 height 92
click at [649, 497] on textarea "**********" at bounding box center [734, 472] width 281 height 92
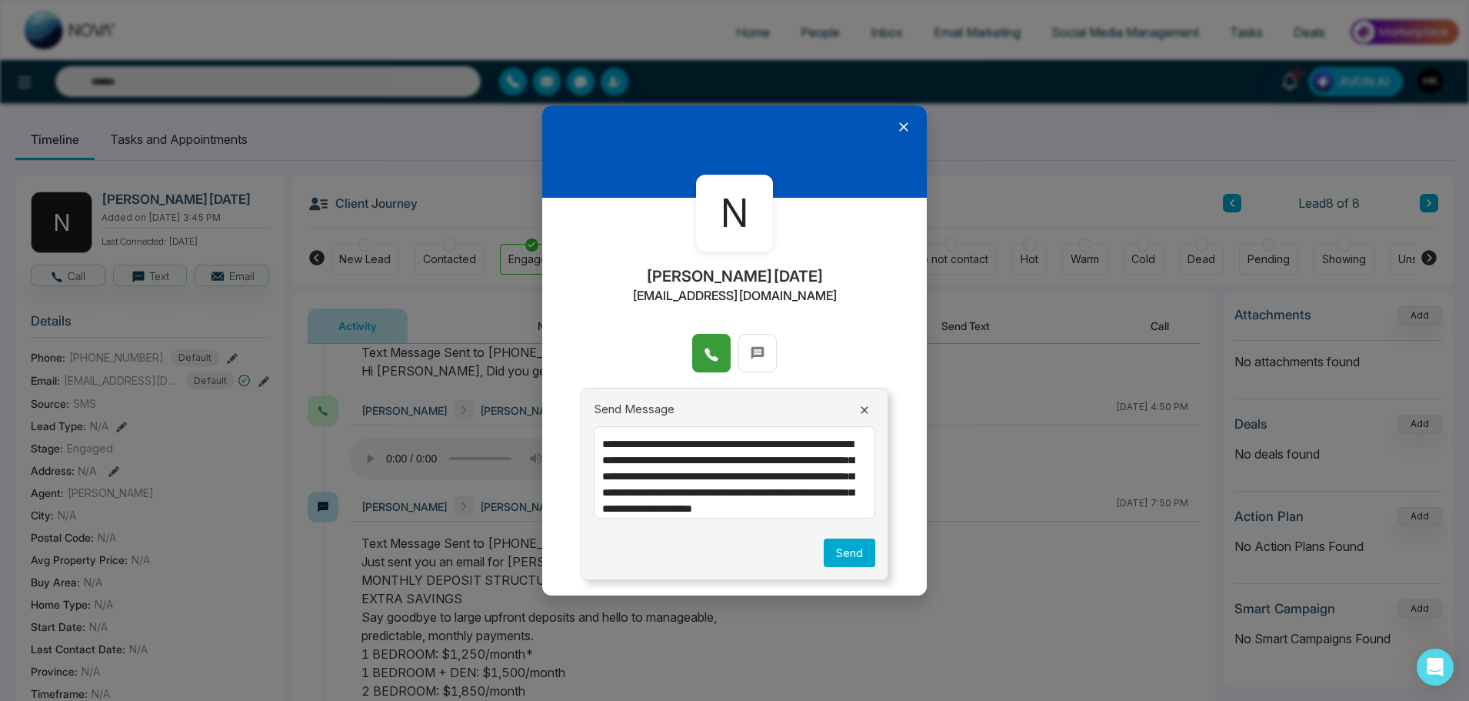
scroll to position [62, 0]
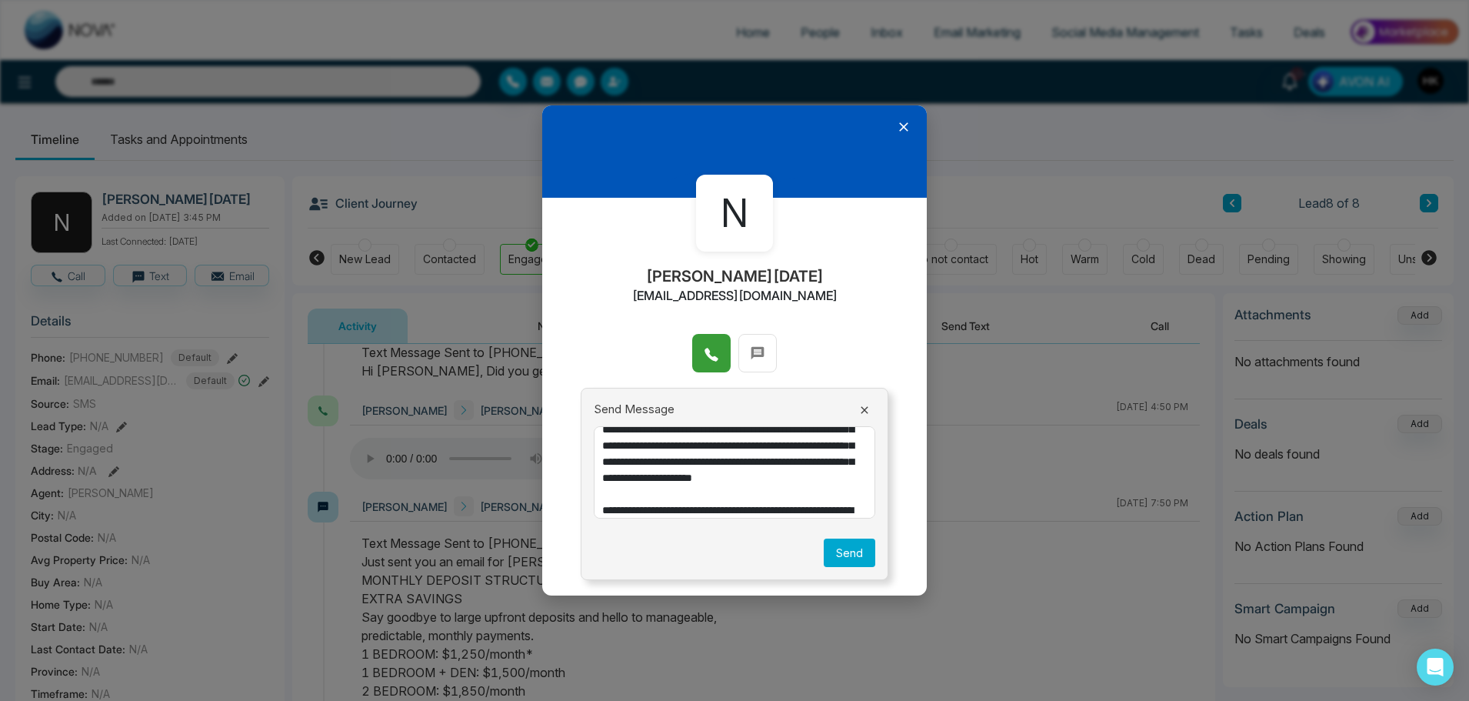
click at [651, 442] on textarea "**********" at bounding box center [734, 472] width 281 height 92
click at [649, 450] on textarea "**********" at bounding box center [734, 472] width 281 height 92
drag, startPoint x: 792, startPoint y: 461, endPoint x: 687, endPoint y: 481, distance: 107.1
click at [687, 481] on textarea "**********" at bounding box center [734, 472] width 281 height 92
drag, startPoint x: 814, startPoint y: 478, endPoint x: 786, endPoint y: 464, distance: 31.0
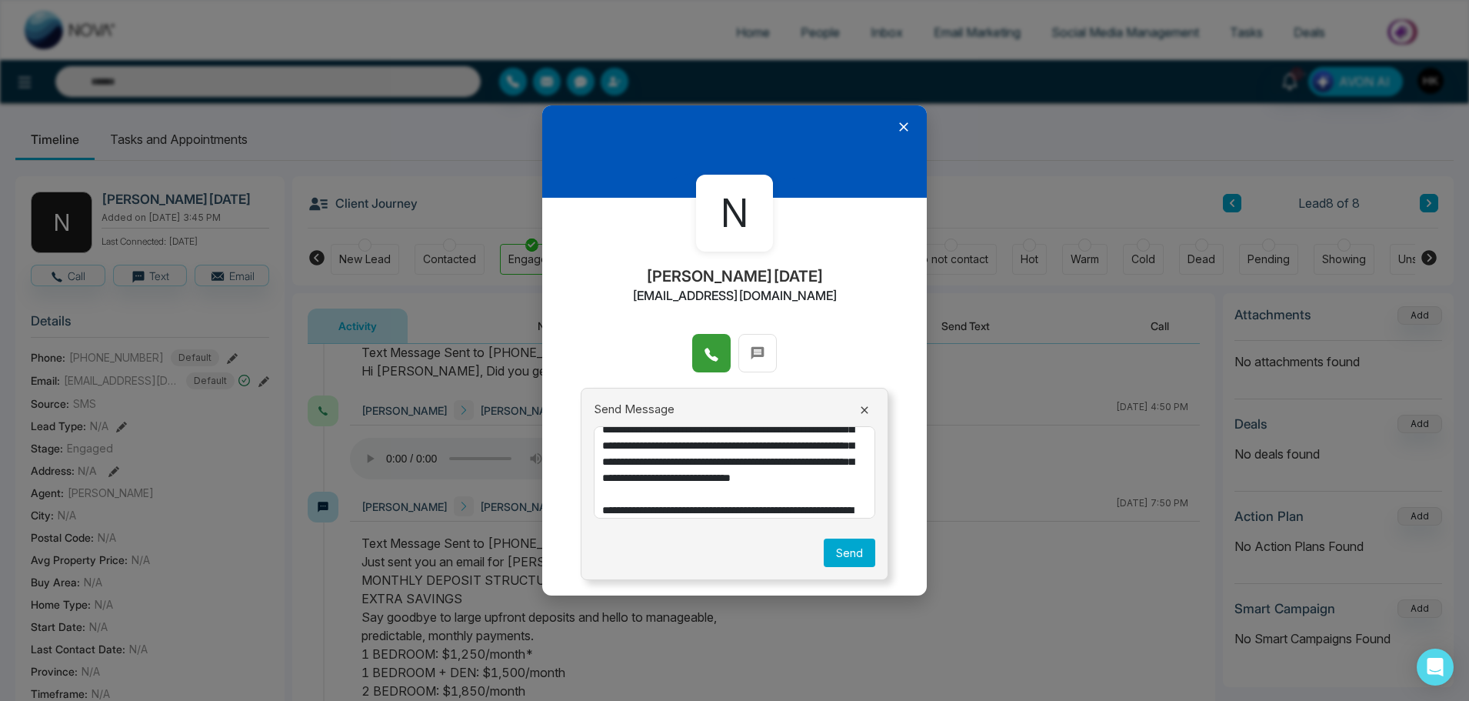
click at [786, 464] on textarea "**********" at bounding box center [734, 472] width 281 height 92
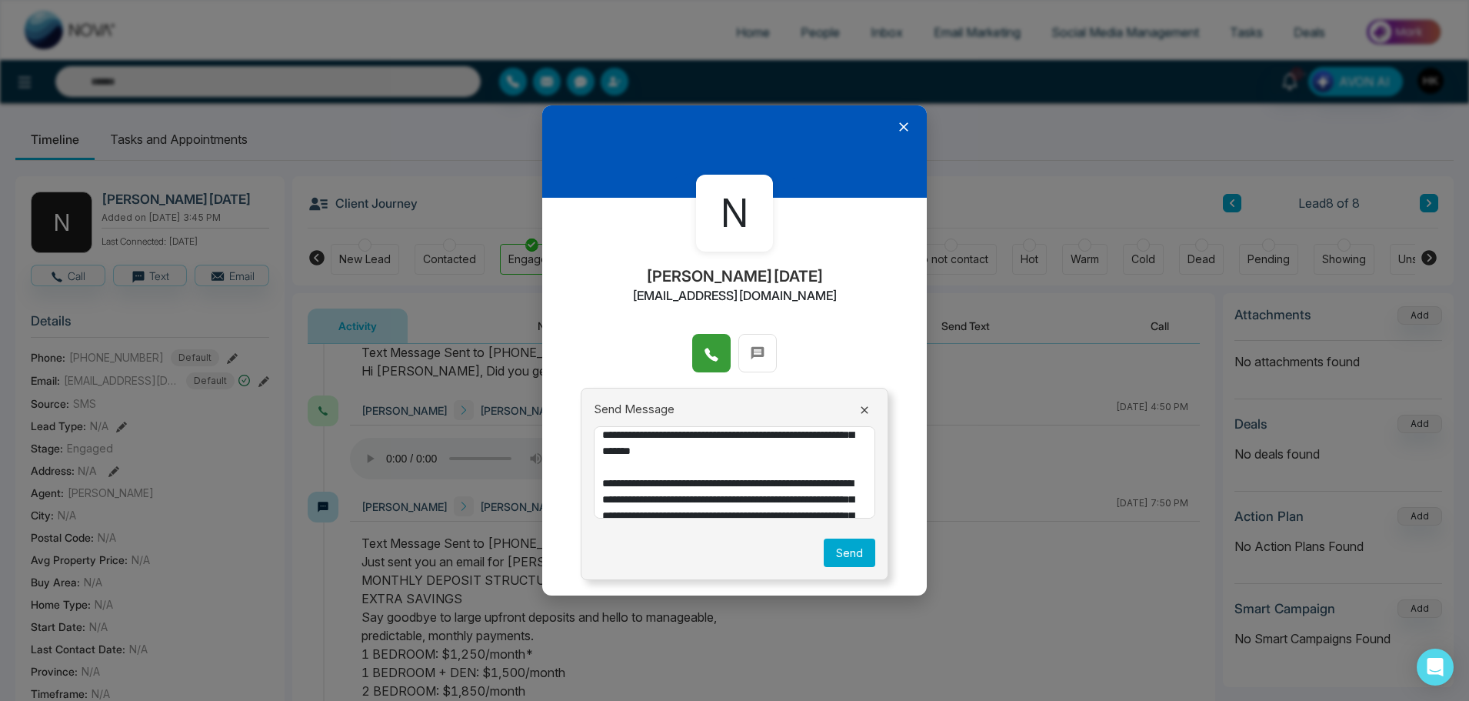
click at [795, 471] on textarea "**********" at bounding box center [734, 472] width 281 height 92
click at [778, 457] on textarea "**********" at bounding box center [734, 472] width 281 height 92
click at [691, 467] on textarea "**********" at bounding box center [734, 472] width 281 height 92
click at [691, 489] on textarea "**********" at bounding box center [734, 472] width 281 height 92
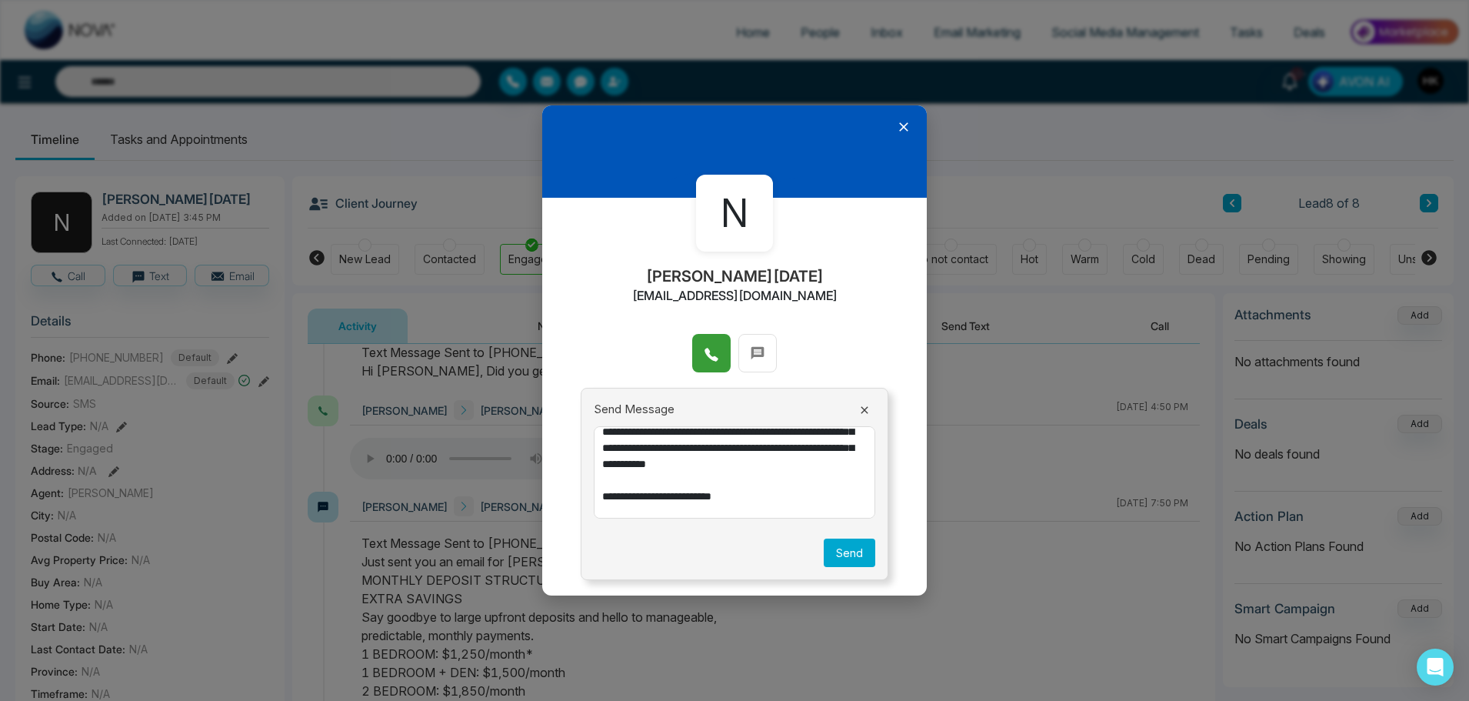
scroll to position [176, 0]
click at [724, 464] on textarea "**********" at bounding box center [734, 472] width 281 height 92
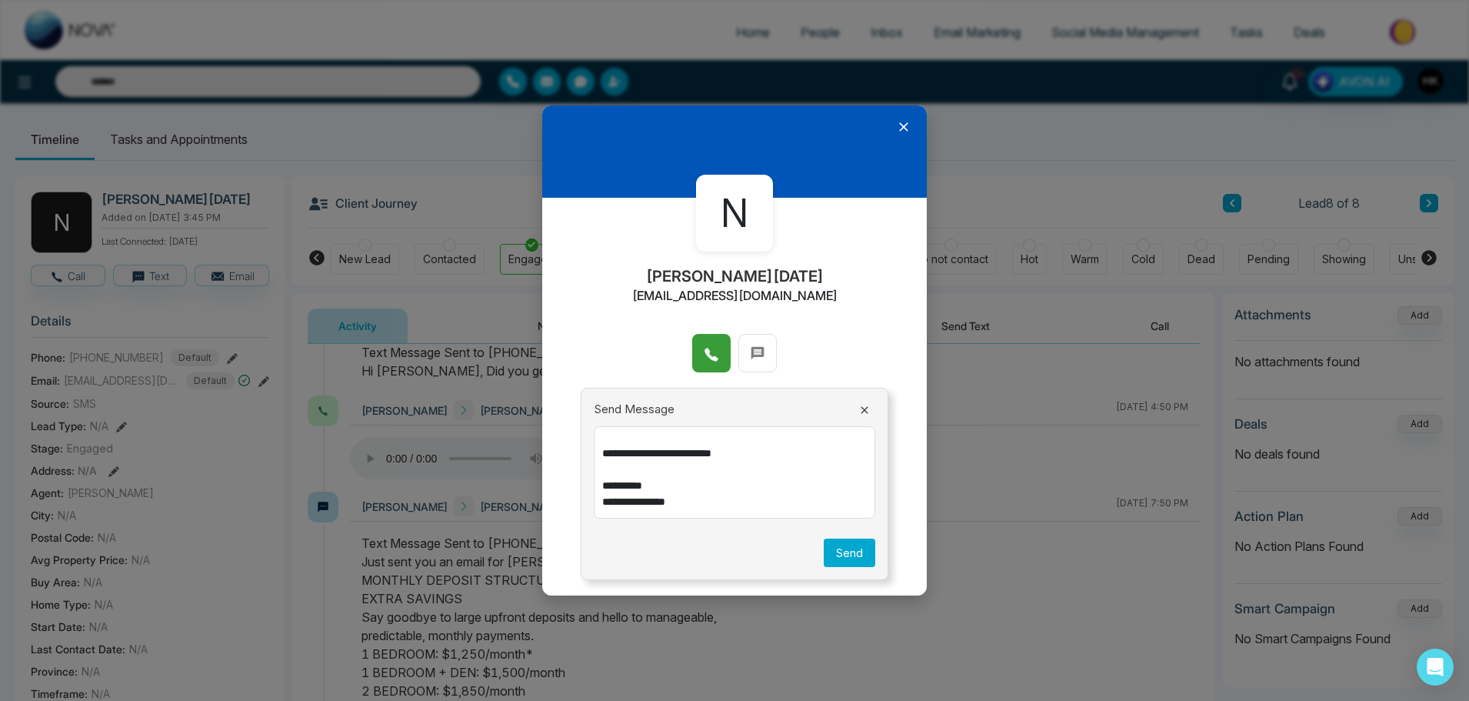
click at [638, 464] on textarea "**********" at bounding box center [734, 472] width 281 height 92
click at [764, 463] on textarea "**********" at bounding box center [734, 472] width 281 height 92
click at [835, 466] on textarea "**********" at bounding box center [734, 472] width 281 height 92
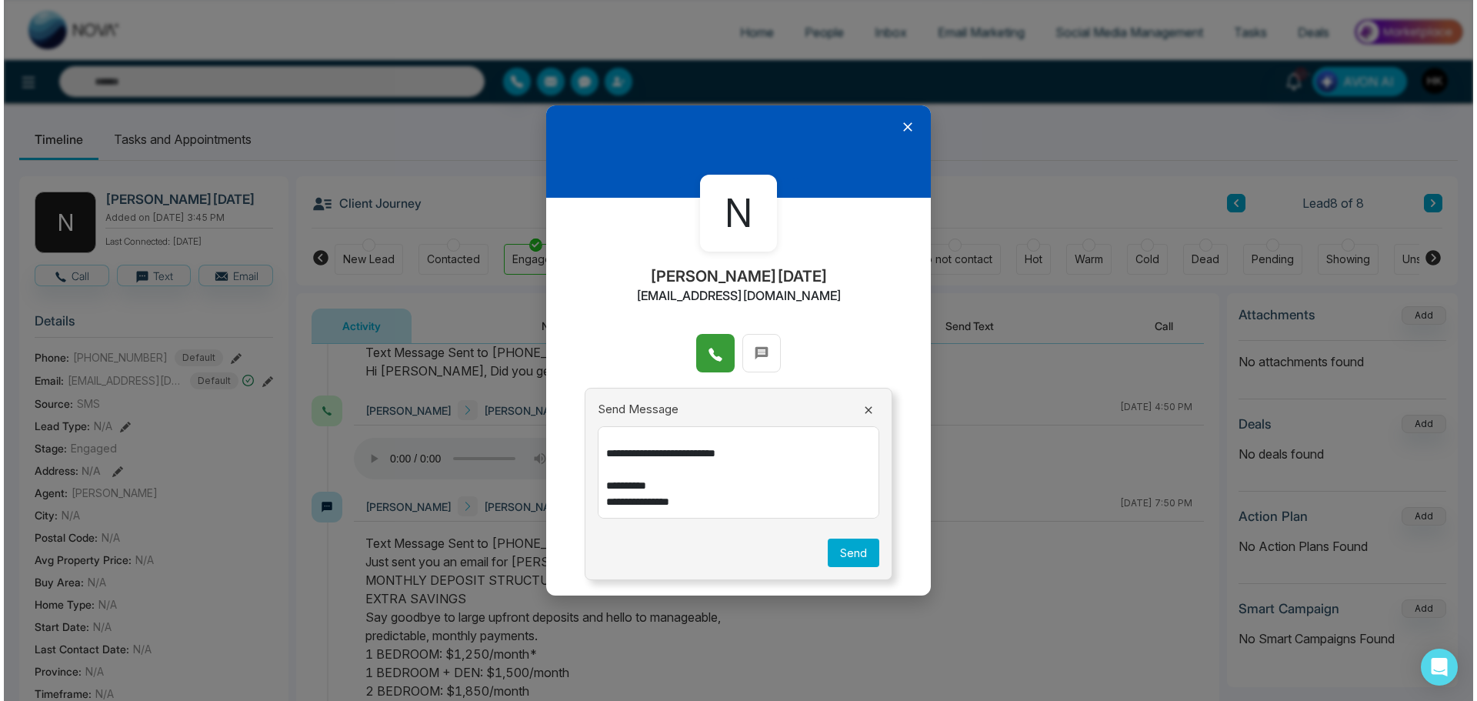
scroll to position [264, 0]
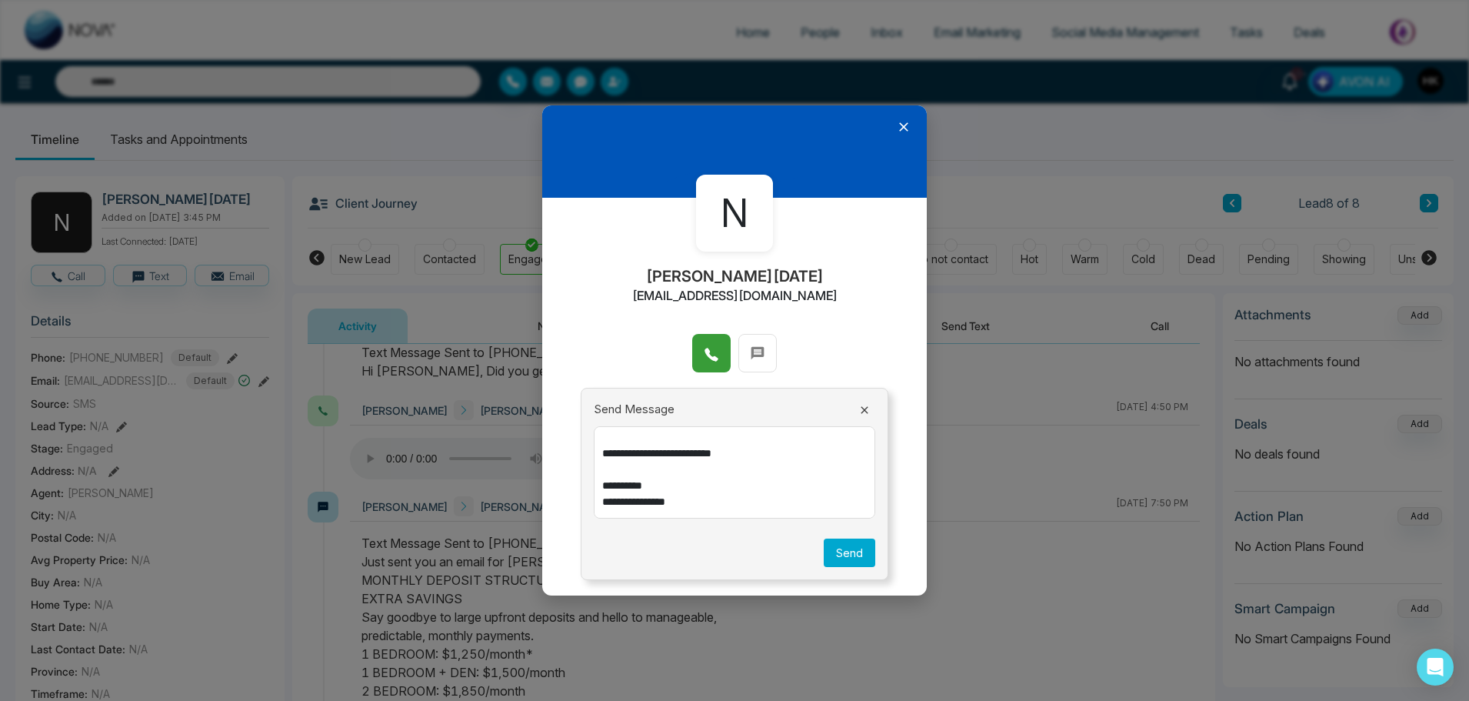
type textarea "**********"
click at [850, 551] on button "Send" at bounding box center [850, 552] width 52 height 28
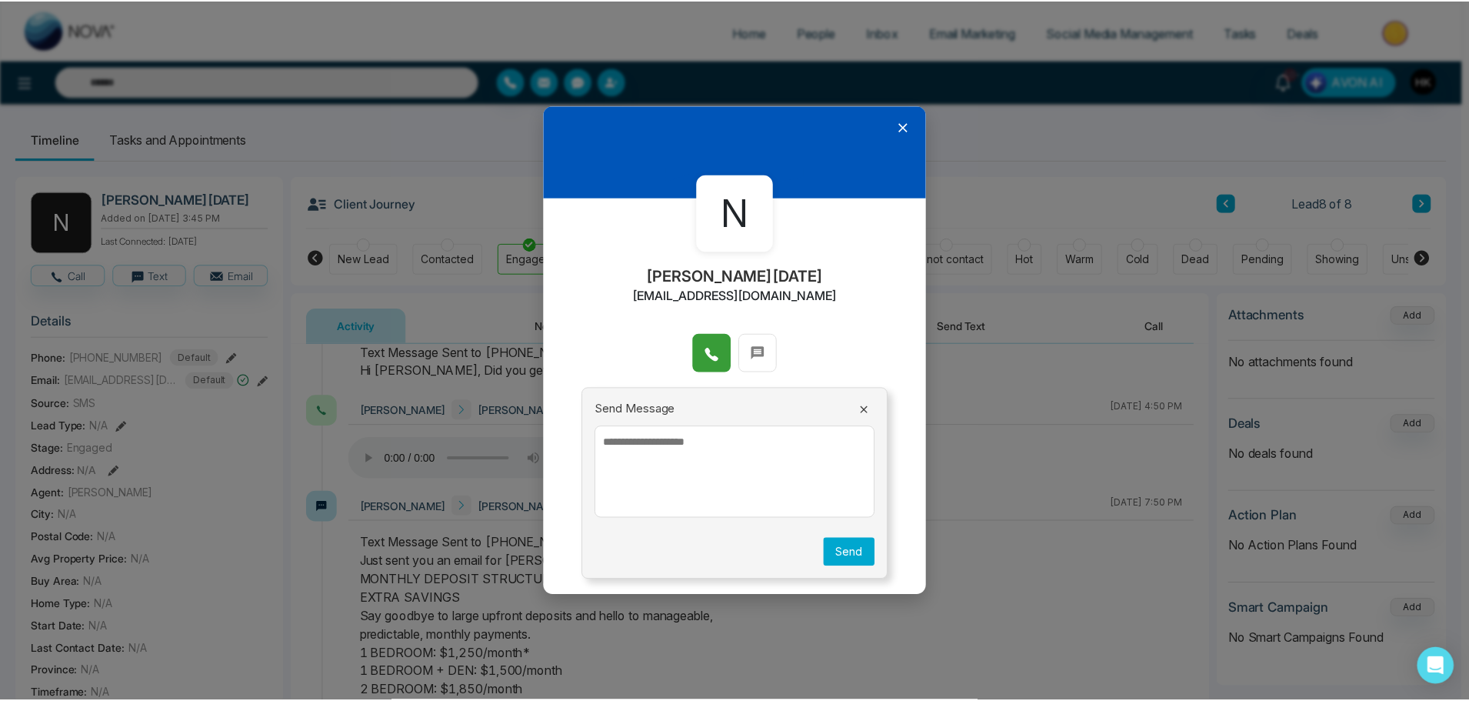
scroll to position [0, 0]
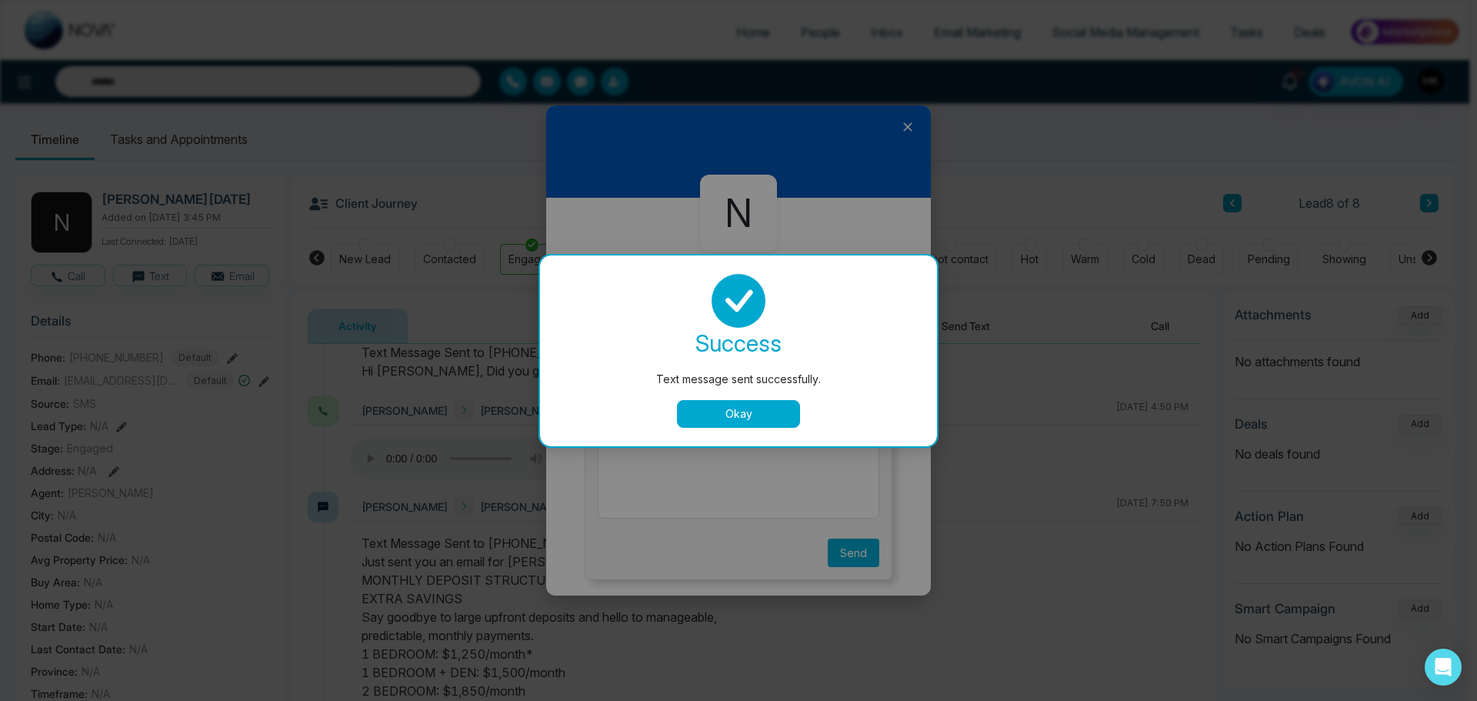
click at [714, 413] on button "Okay" at bounding box center [738, 414] width 123 height 28
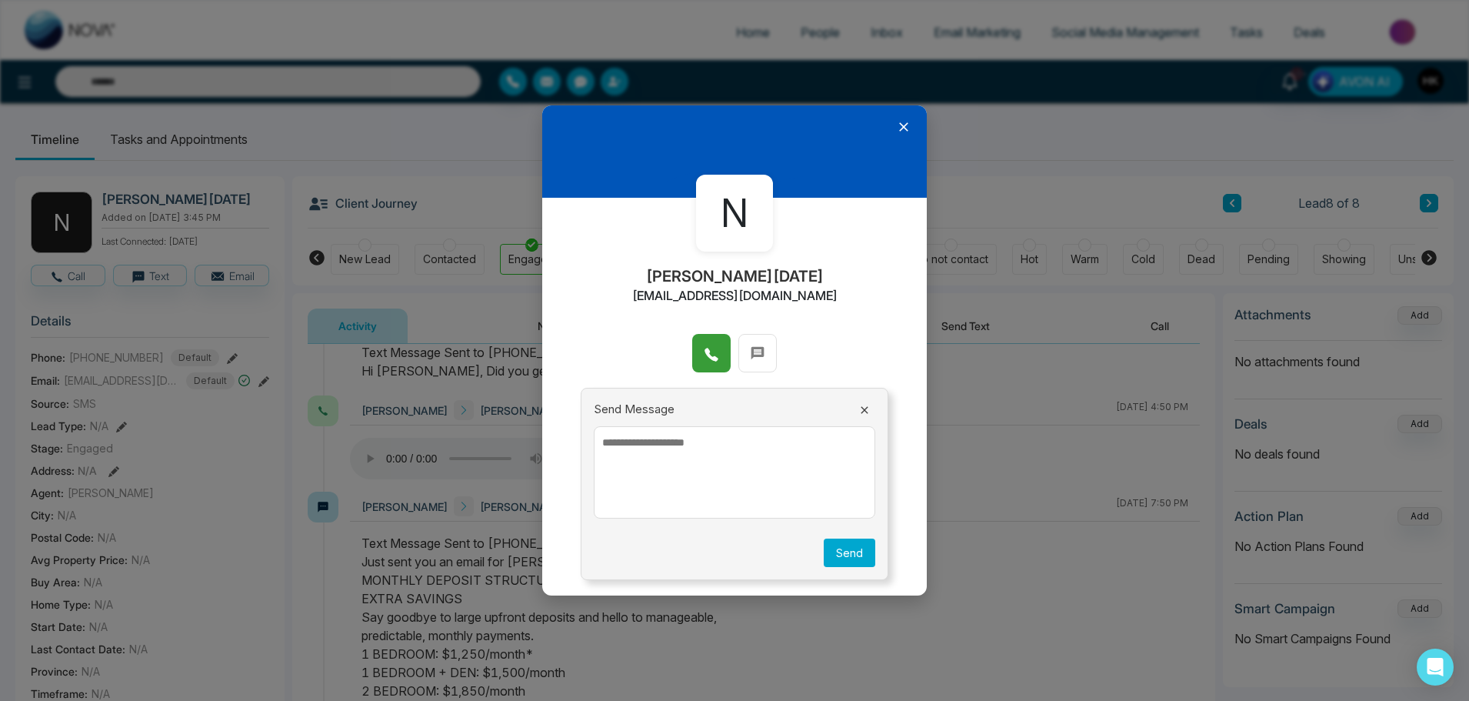
click at [910, 128] on icon at bounding box center [903, 126] width 15 height 15
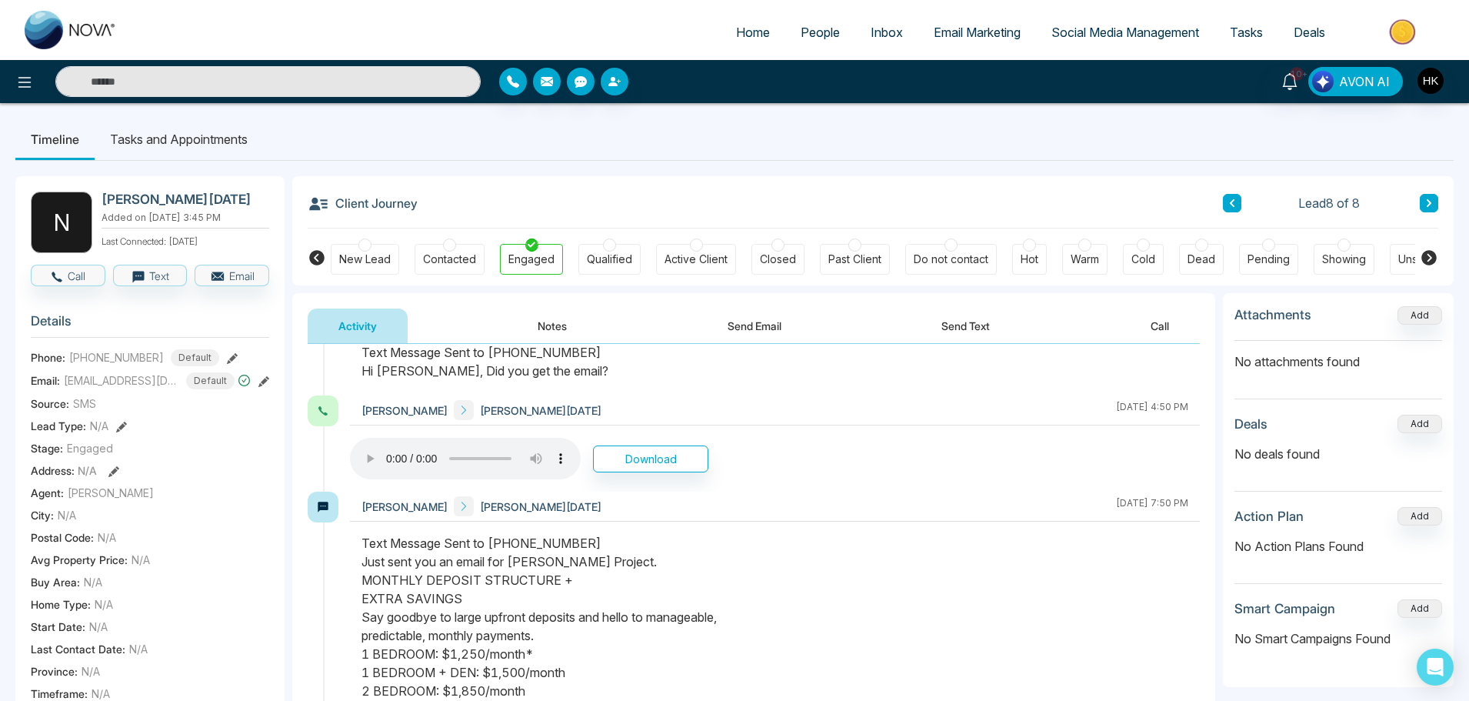
click at [1171, 148] on ul "Timeline Tasks and Appointments" at bounding box center [734, 139] width 1438 height 42
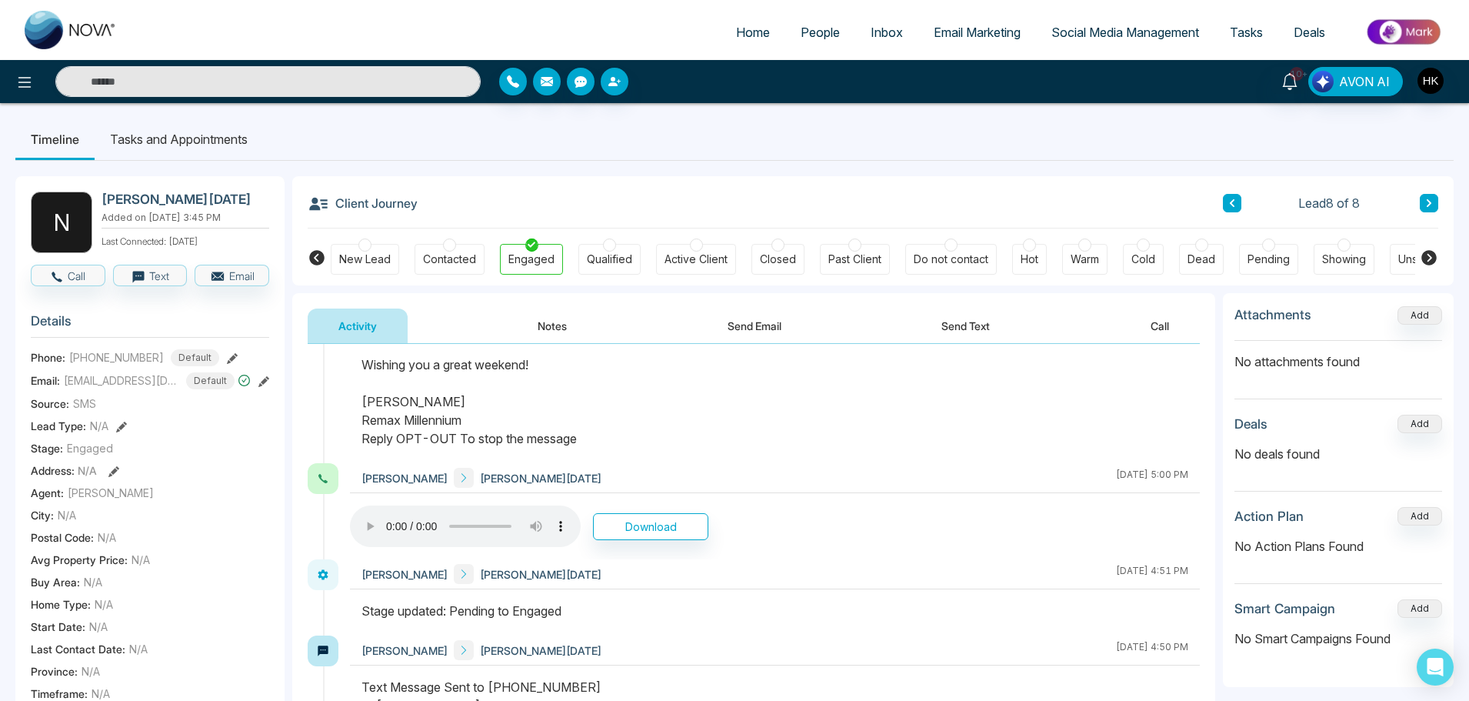
click at [803, 35] on span "People" at bounding box center [820, 32] width 39 height 15
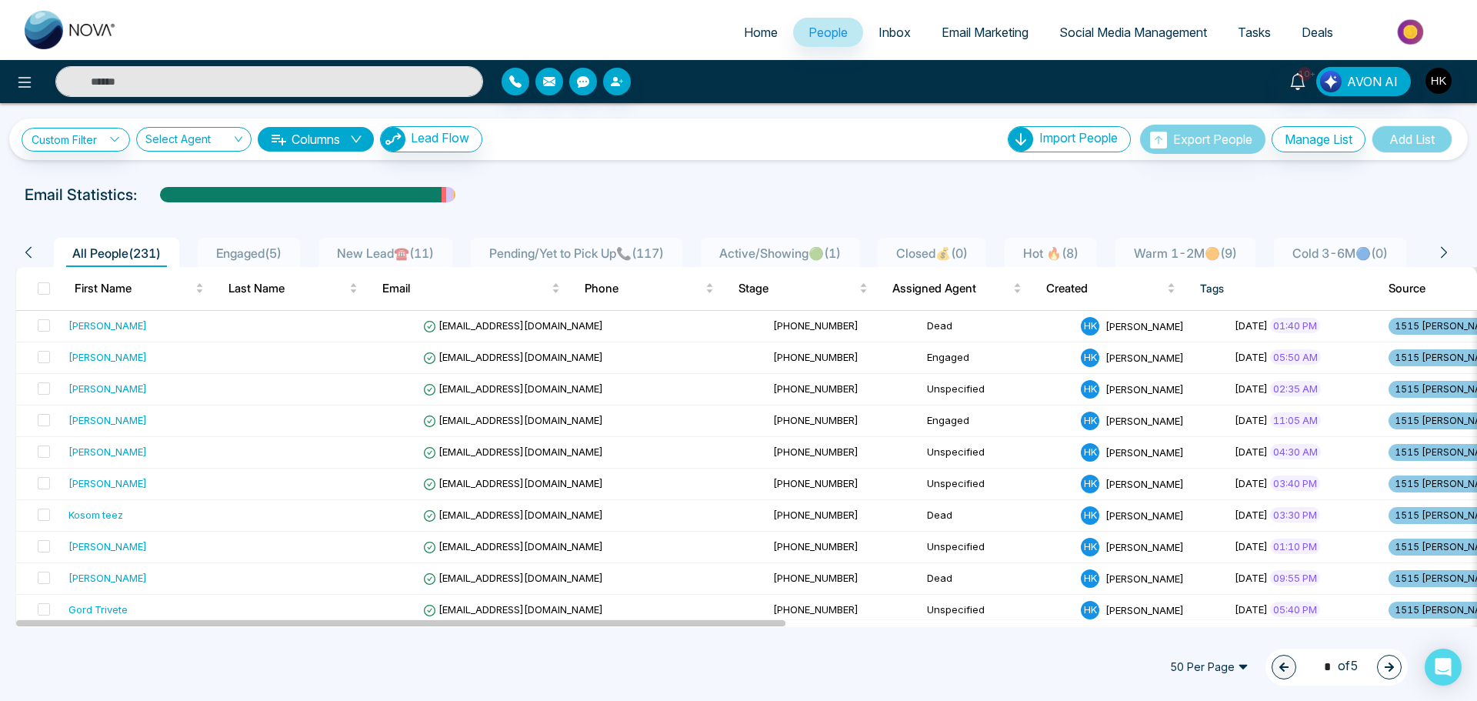
click at [746, 186] on div "Email Statistics:" at bounding box center [738, 194] width 1427 height 23
click at [1084, 251] on span "Hot 🔥 ( 8 )" at bounding box center [1051, 252] width 68 height 15
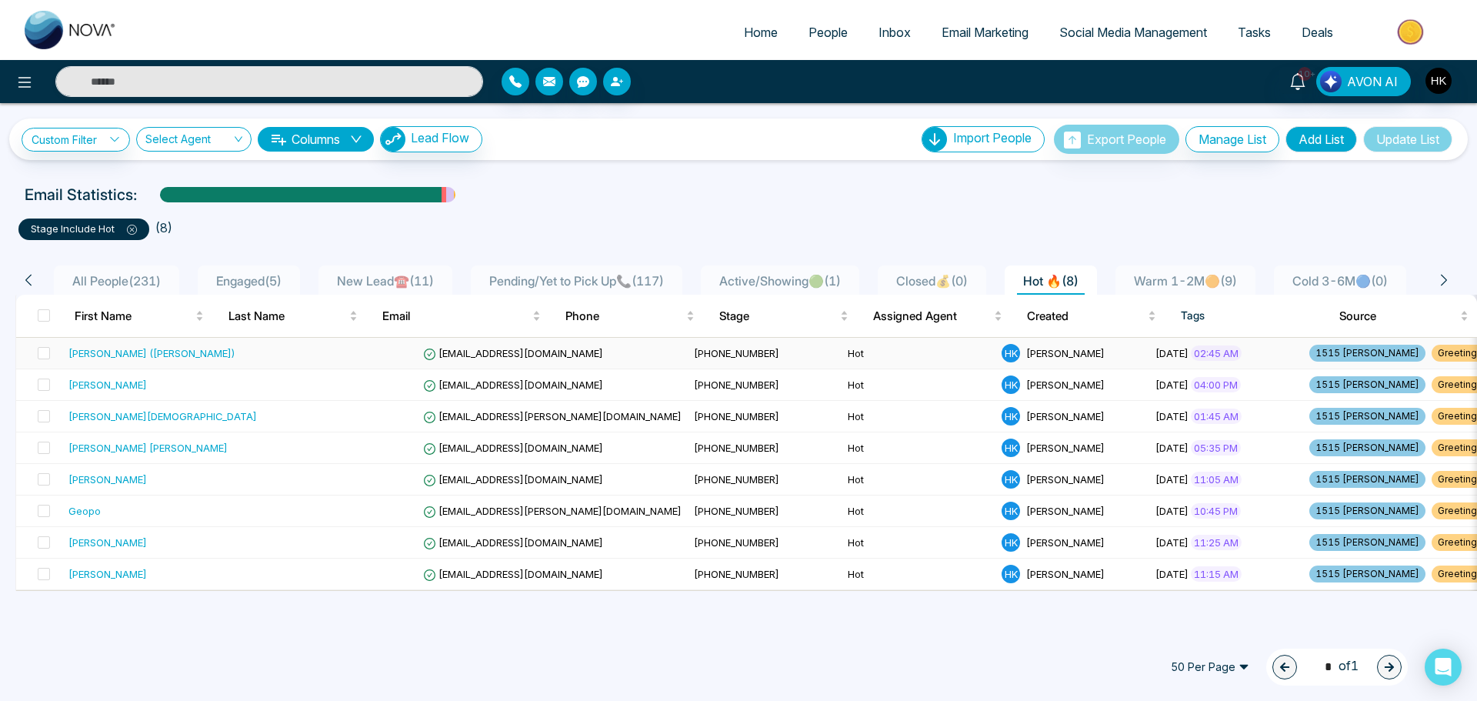
click at [109, 351] on div "[PERSON_NAME] ([PERSON_NAME])" at bounding box center [151, 352] width 167 height 15
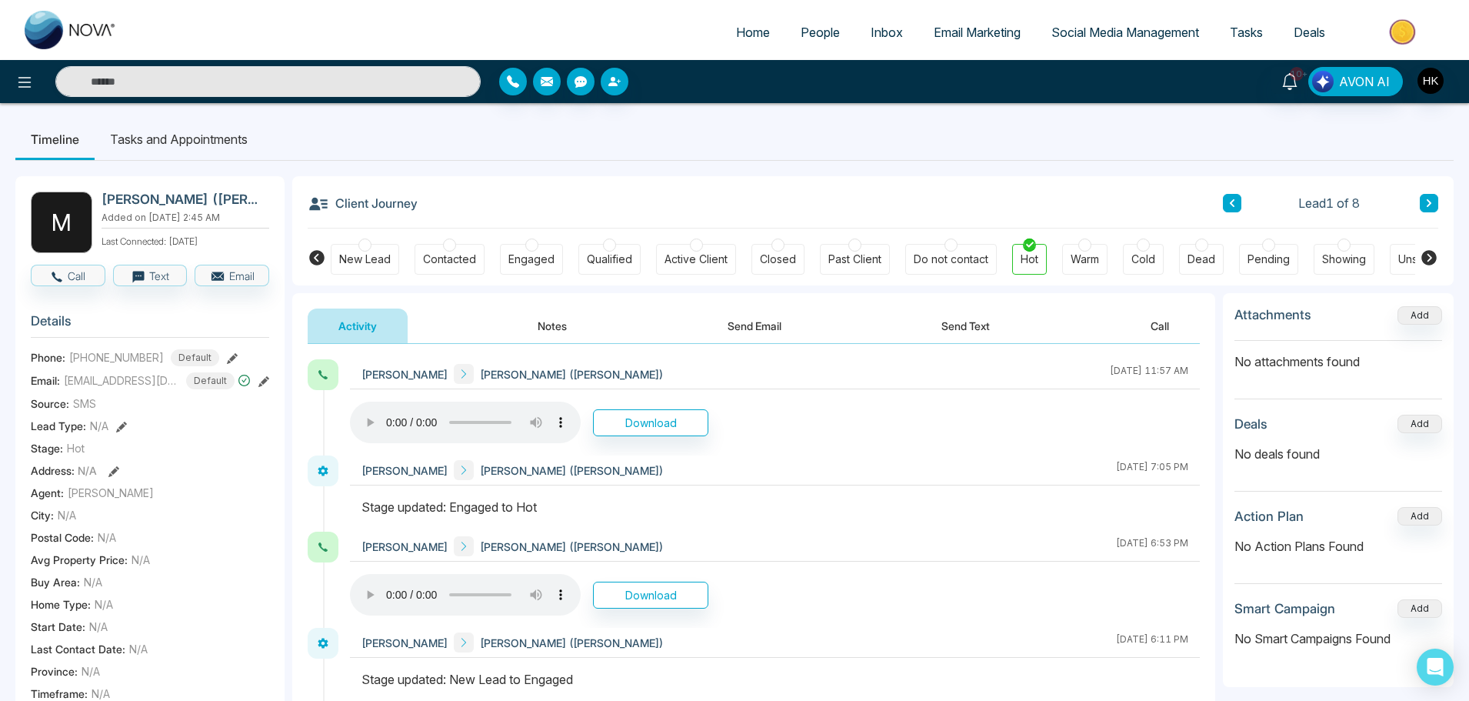
click at [564, 327] on button "Notes" at bounding box center [552, 325] width 91 height 35
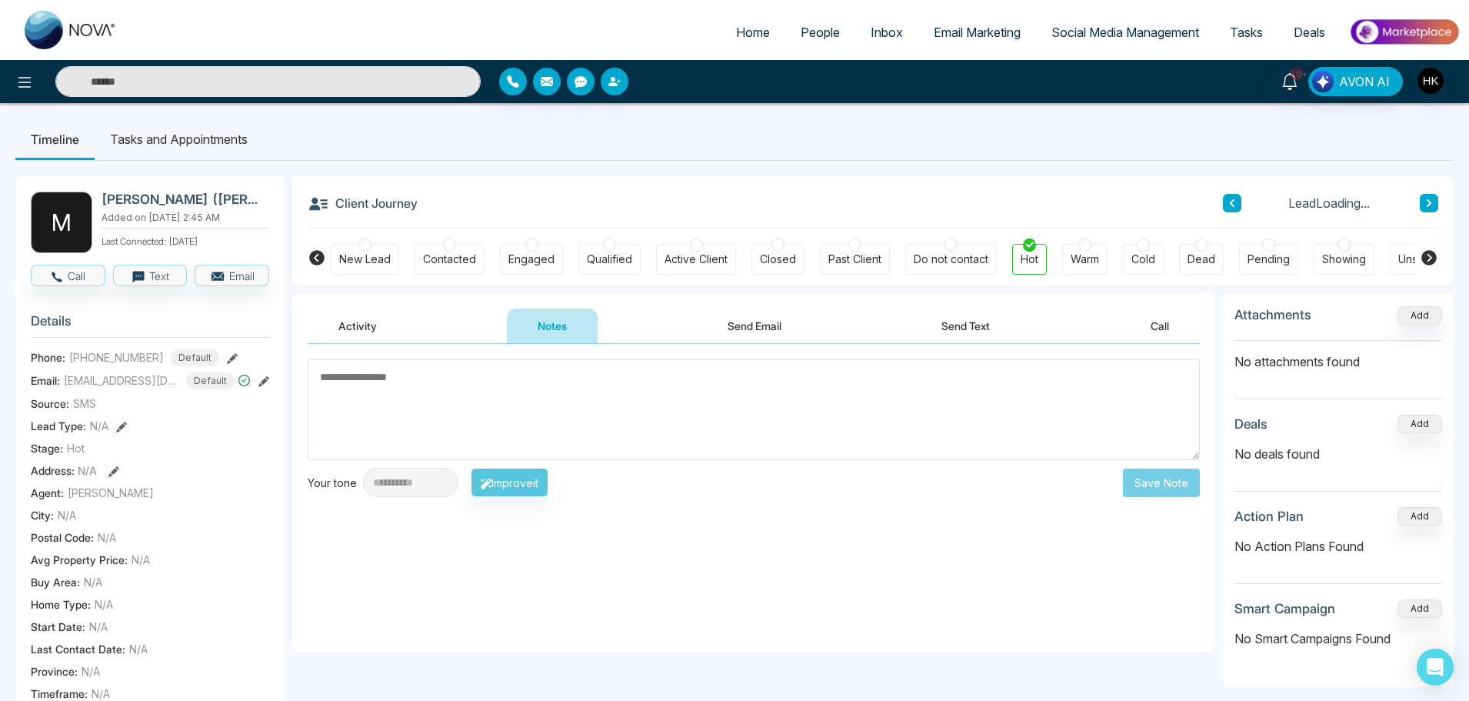
click at [456, 399] on textarea at bounding box center [754, 409] width 892 height 101
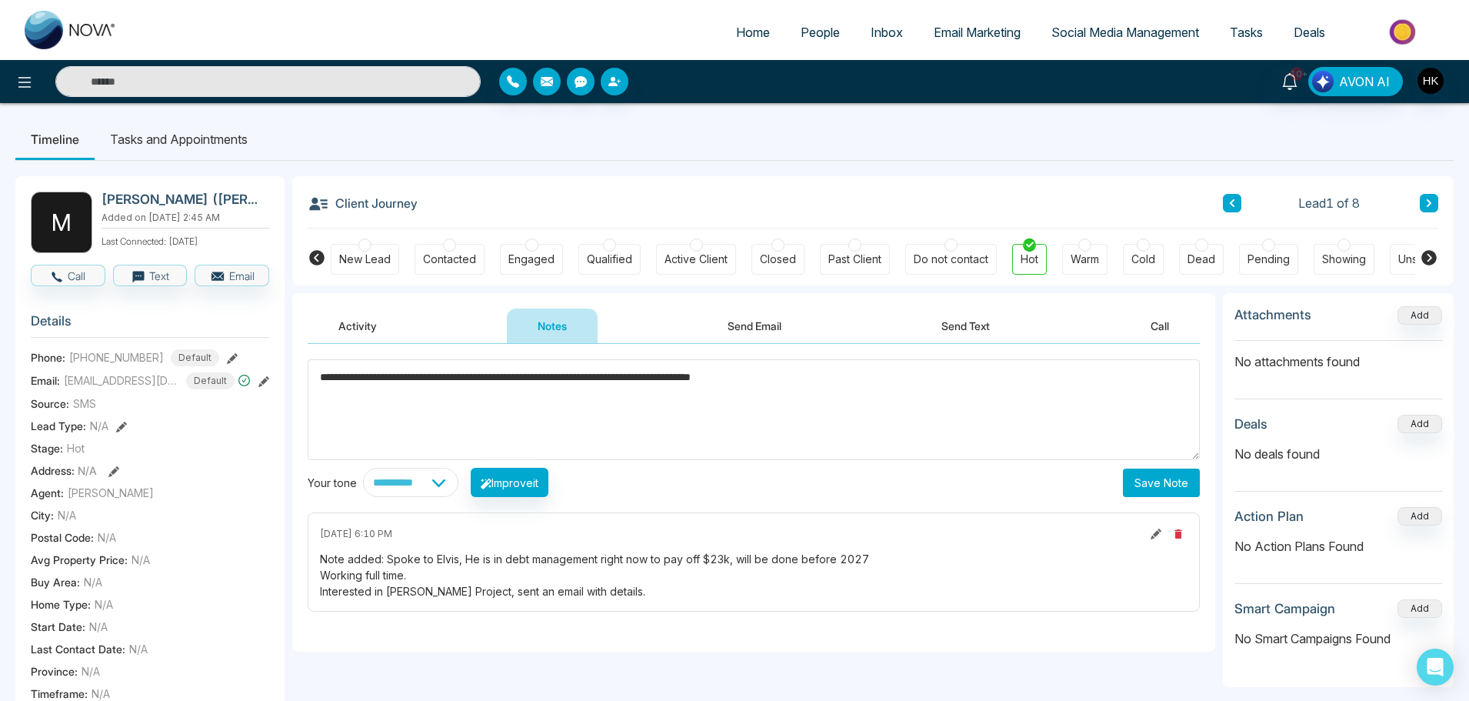
type textarea "**********"
click at [1167, 484] on button "Save Note" at bounding box center [1161, 482] width 77 height 28
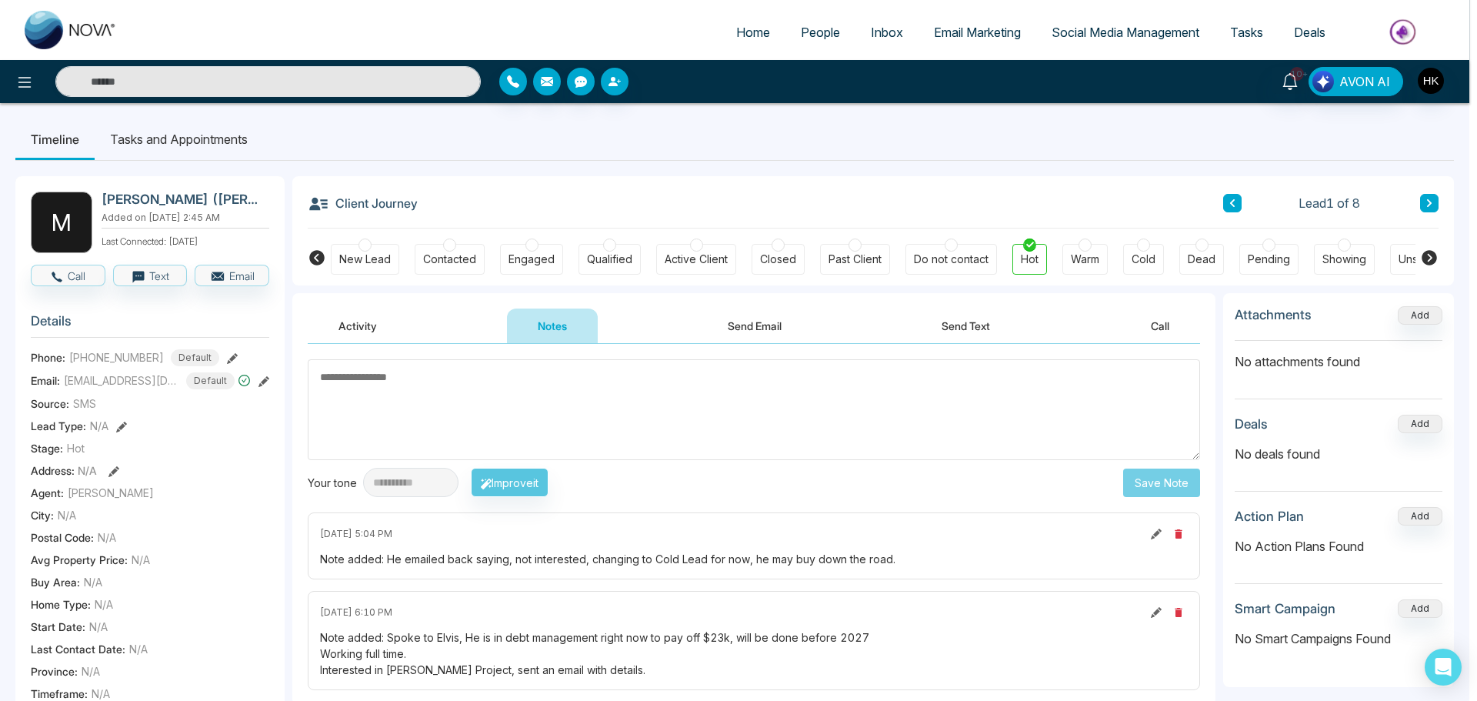
click at [1142, 246] on div "Note created successfully. success Note created successfully. Okay" at bounding box center [738, 350] width 1477 height 701
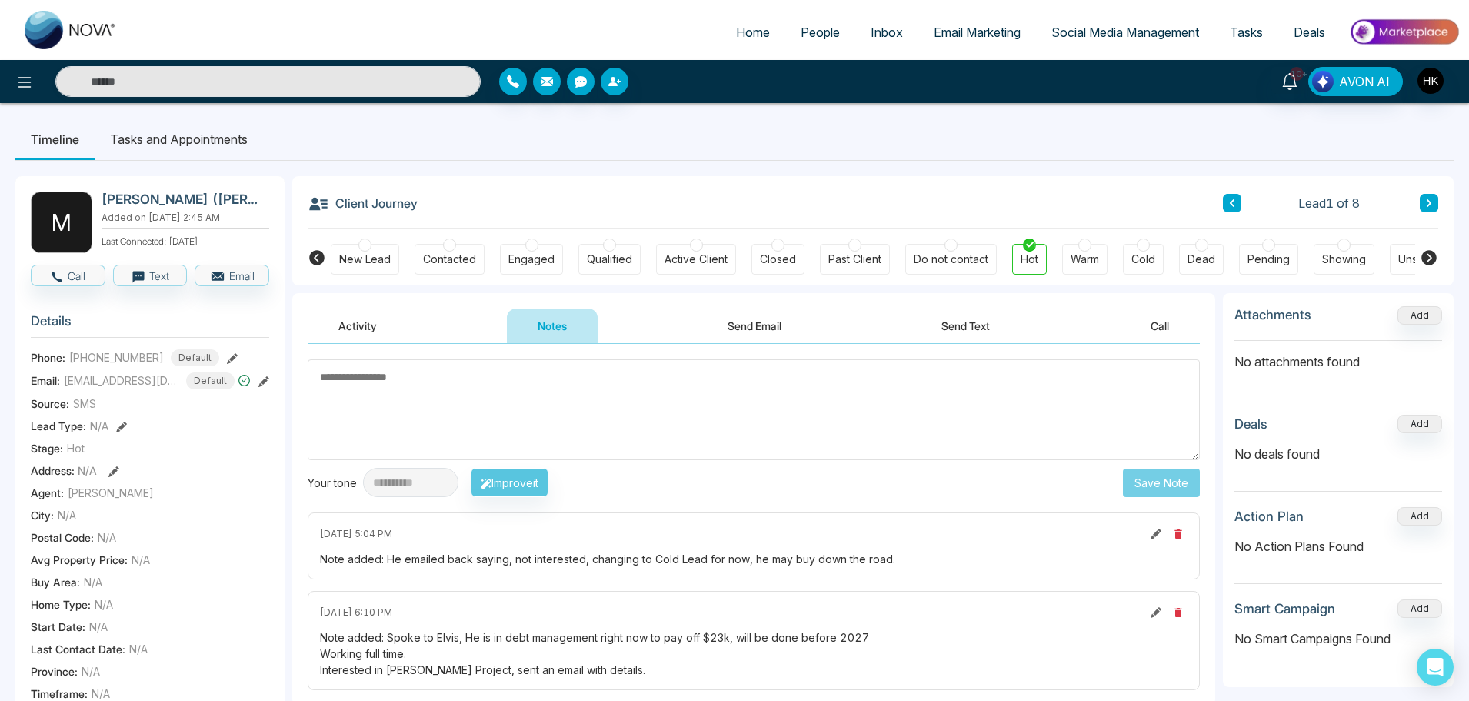
click at [1150, 242] on div at bounding box center [1143, 244] width 13 height 13
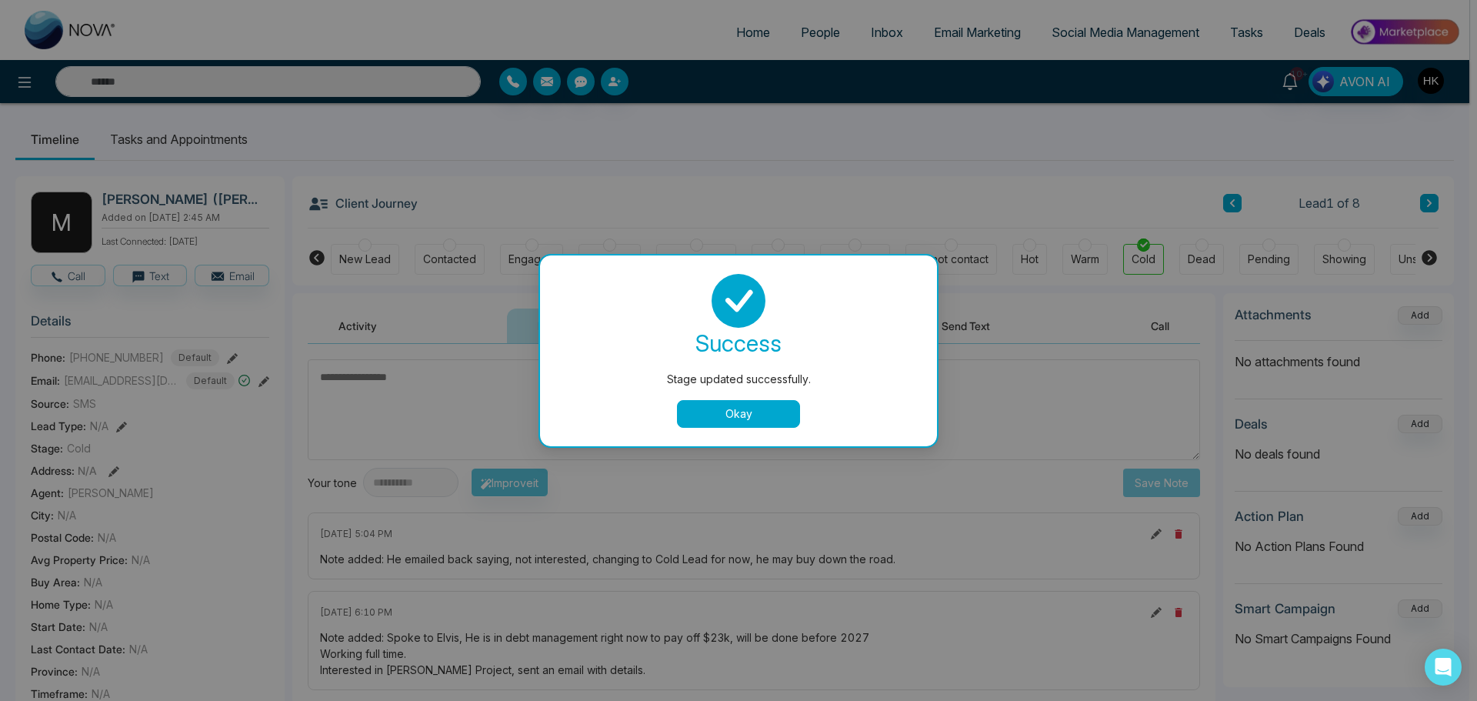
click at [751, 408] on button "Okay" at bounding box center [738, 414] width 123 height 28
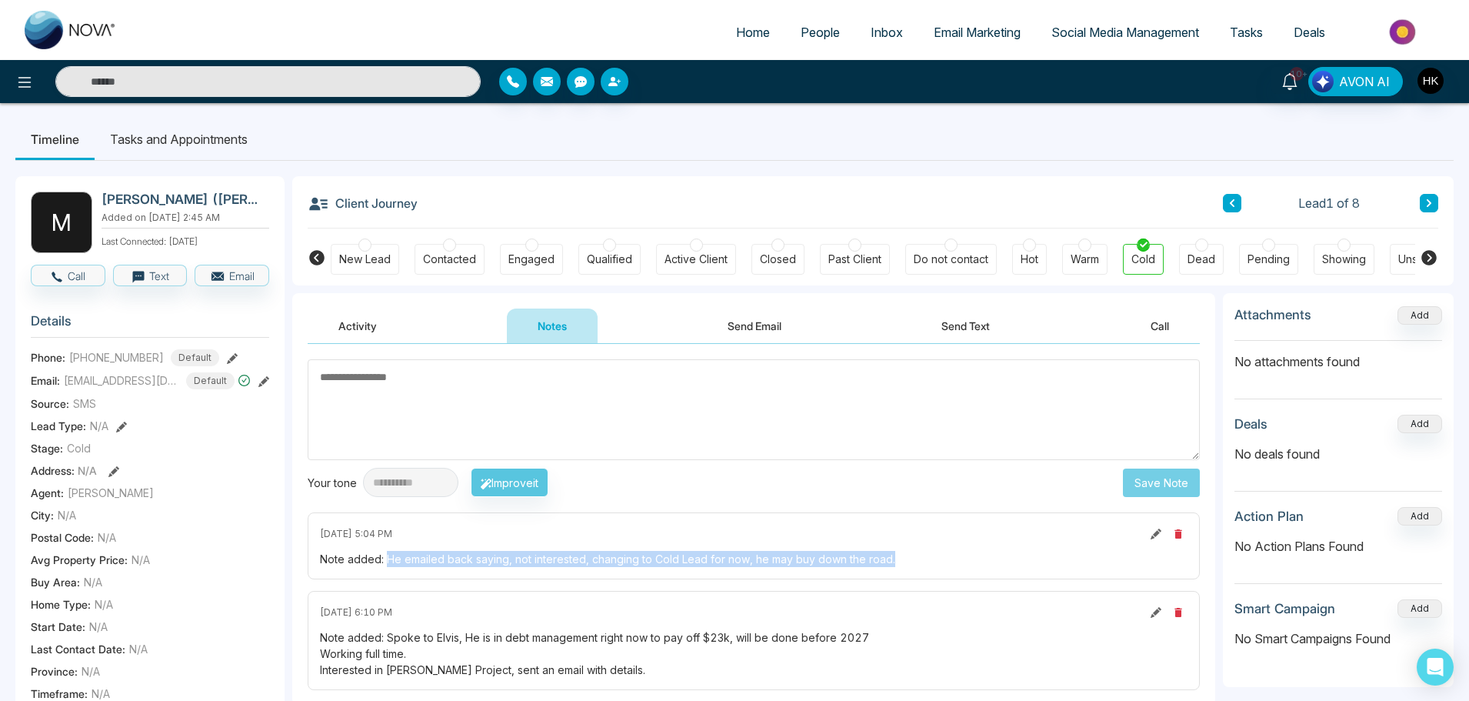
drag, startPoint x: 388, startPoint y: 560, endPoint x: 931, endPoint y: 547, distance: 543.1
click at [932, 549] on div "[DATE] 5:04 PM Note added: He emailed back saying, not interested, changing to …" at bounding box center [754, 545] width 892 height 67
click at [931, 547] on div "[DATE] 5:04 PM Note added: He emailed back saying, not interested, changing to …" at bounding box center [754, 545] width 892 height 67
click at [1427, 201] on icon at bounding box center [1429, 202] width 8 height 9
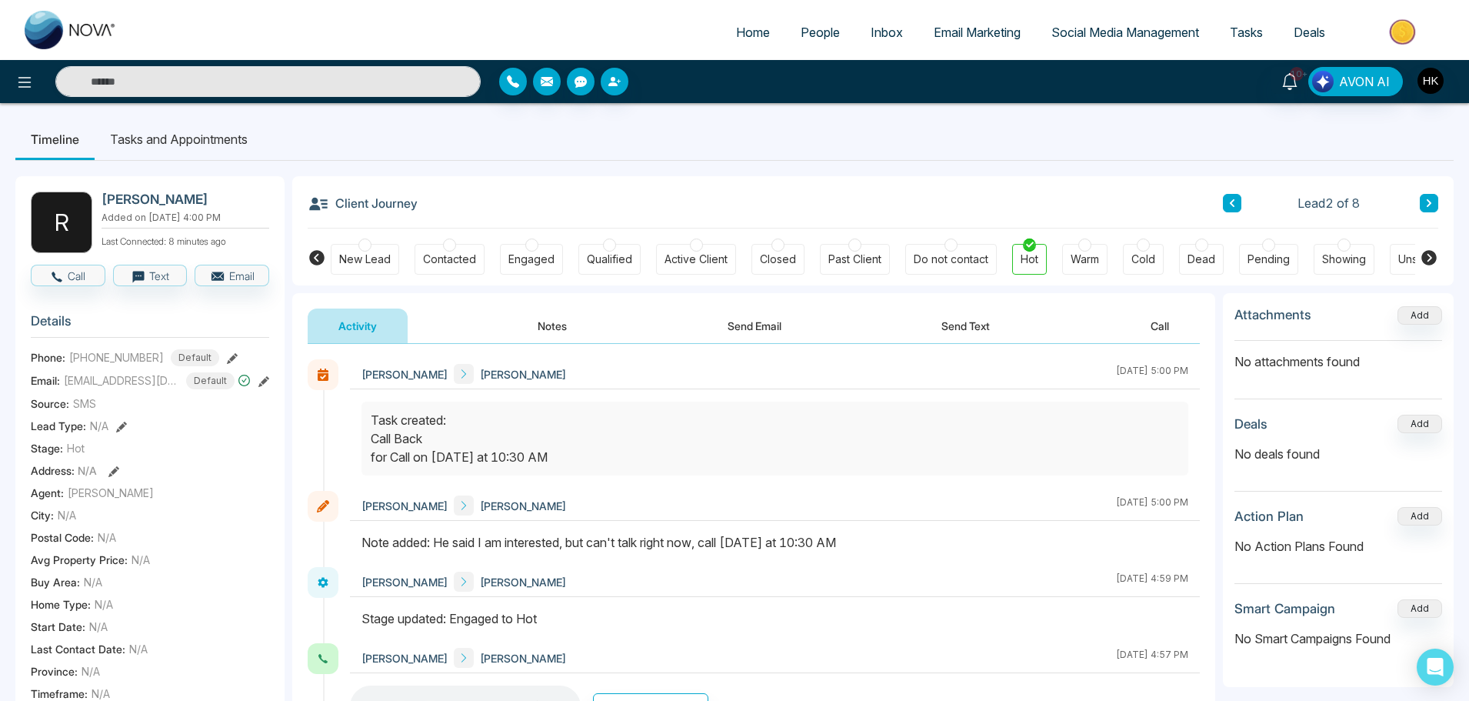
click at [1430, 200] on icon at bounding box center [1429, 202] width 8 height 9
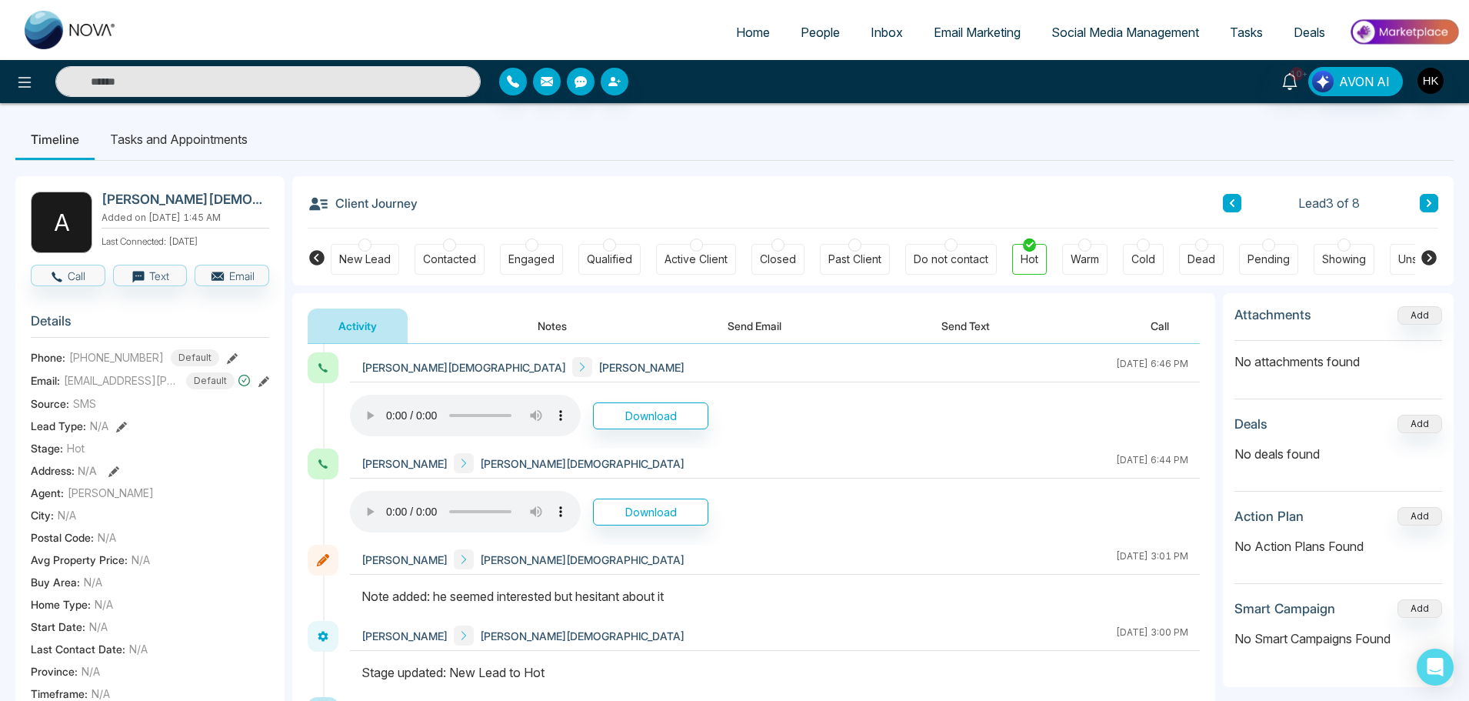
scroll to position [154, 0]
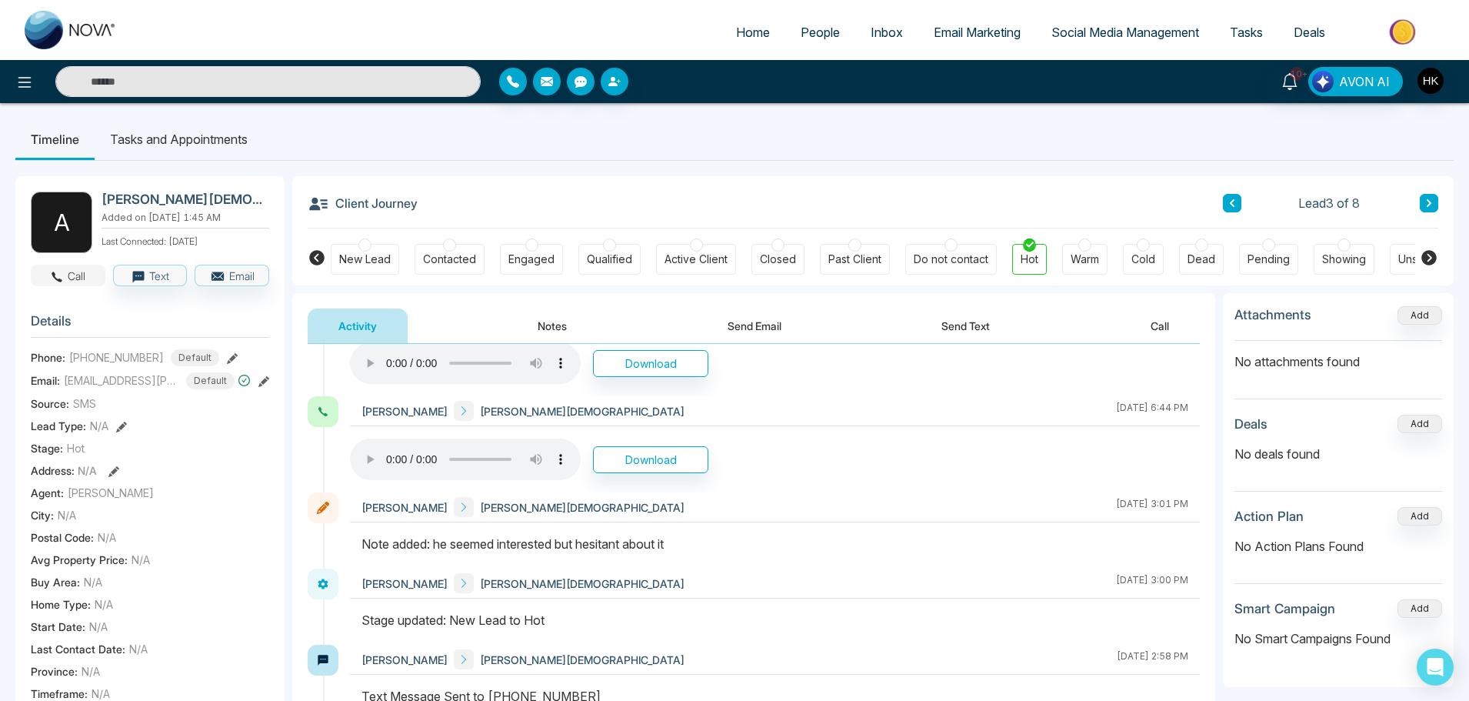
click at [62, 274] on icon "button" at bounding box center [57, 277] width 14 height 14
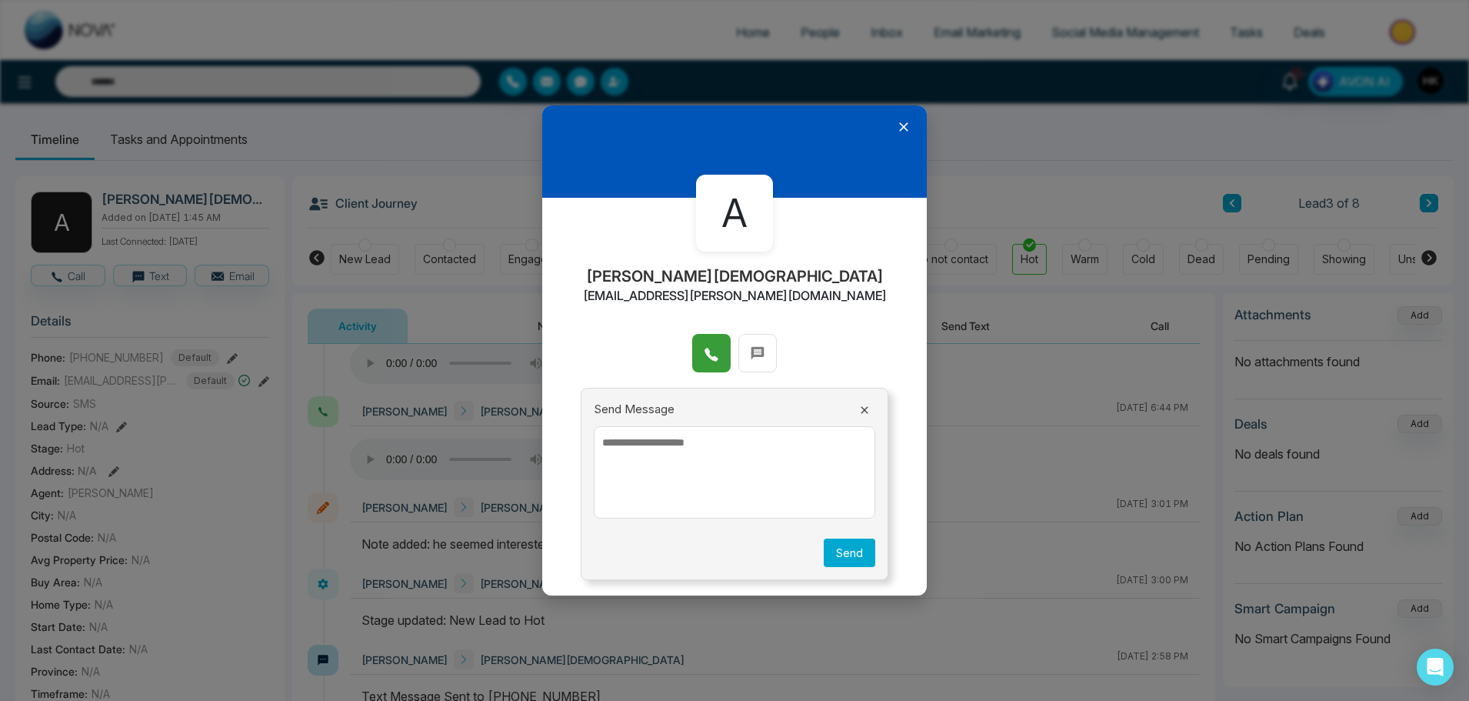
click at [713, 356] on icon at bounding box center [711, 354] width 15 height 15
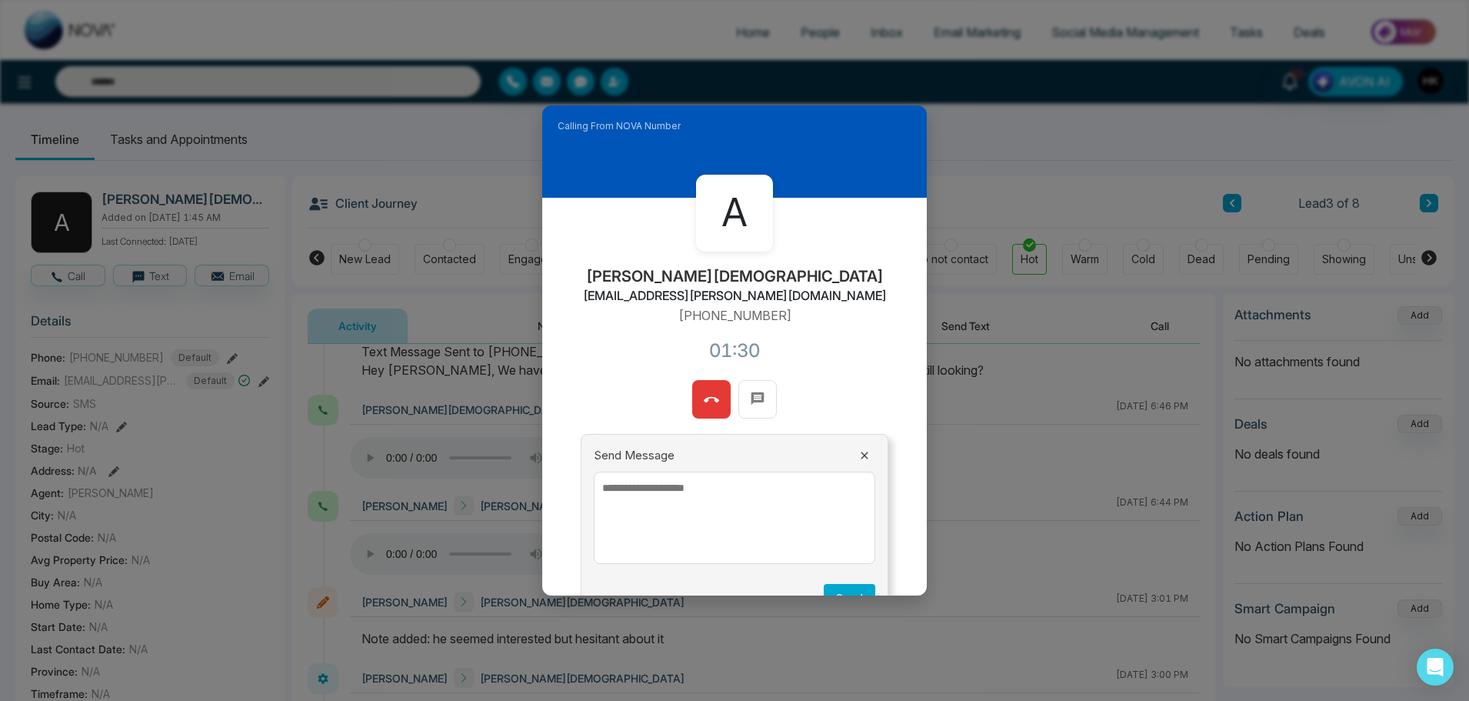
click at [712, 398] on icon at bounding box center [711, 399] width 15 height 5
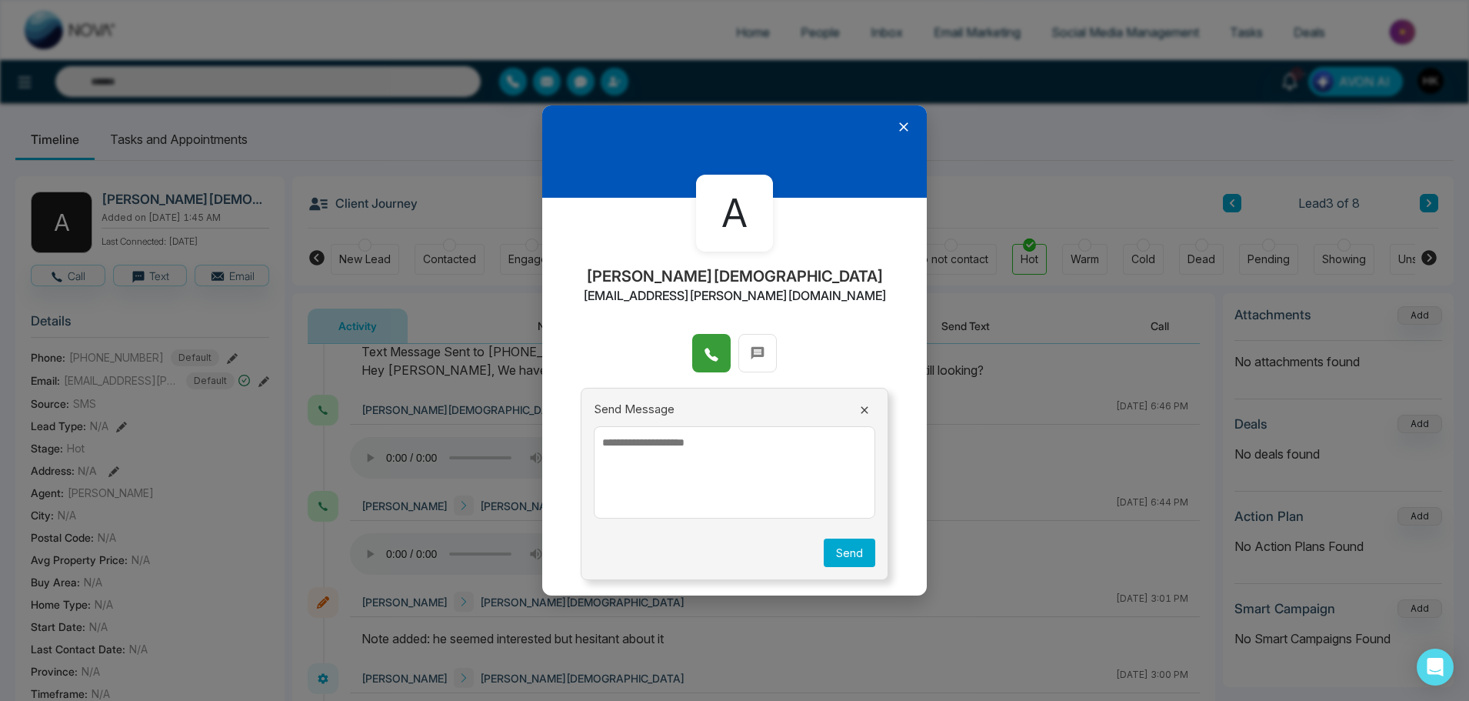
click at [863, 408] on icon at bounding box center [864, 409] width 7 height 7
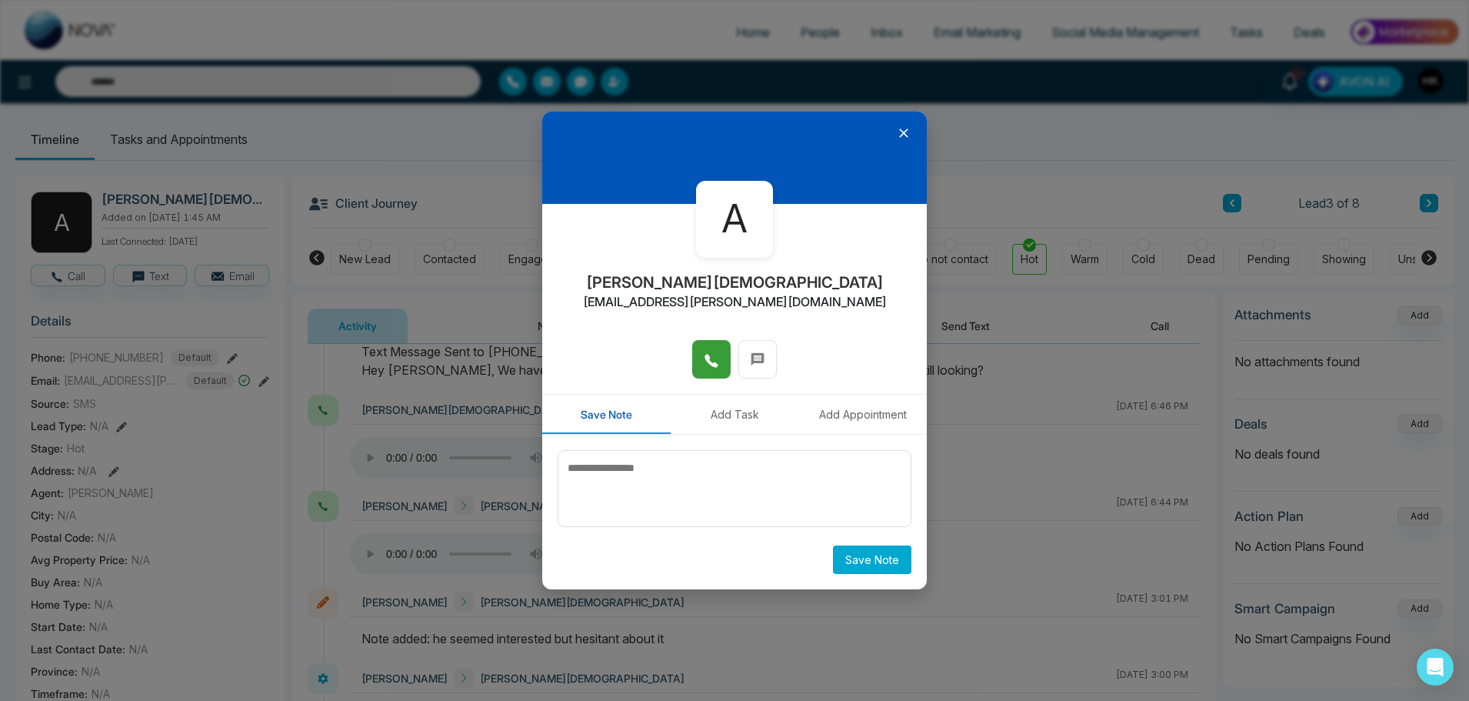
click at [904, 132] on icon at bounding box center [903, 132] width 9 height 9
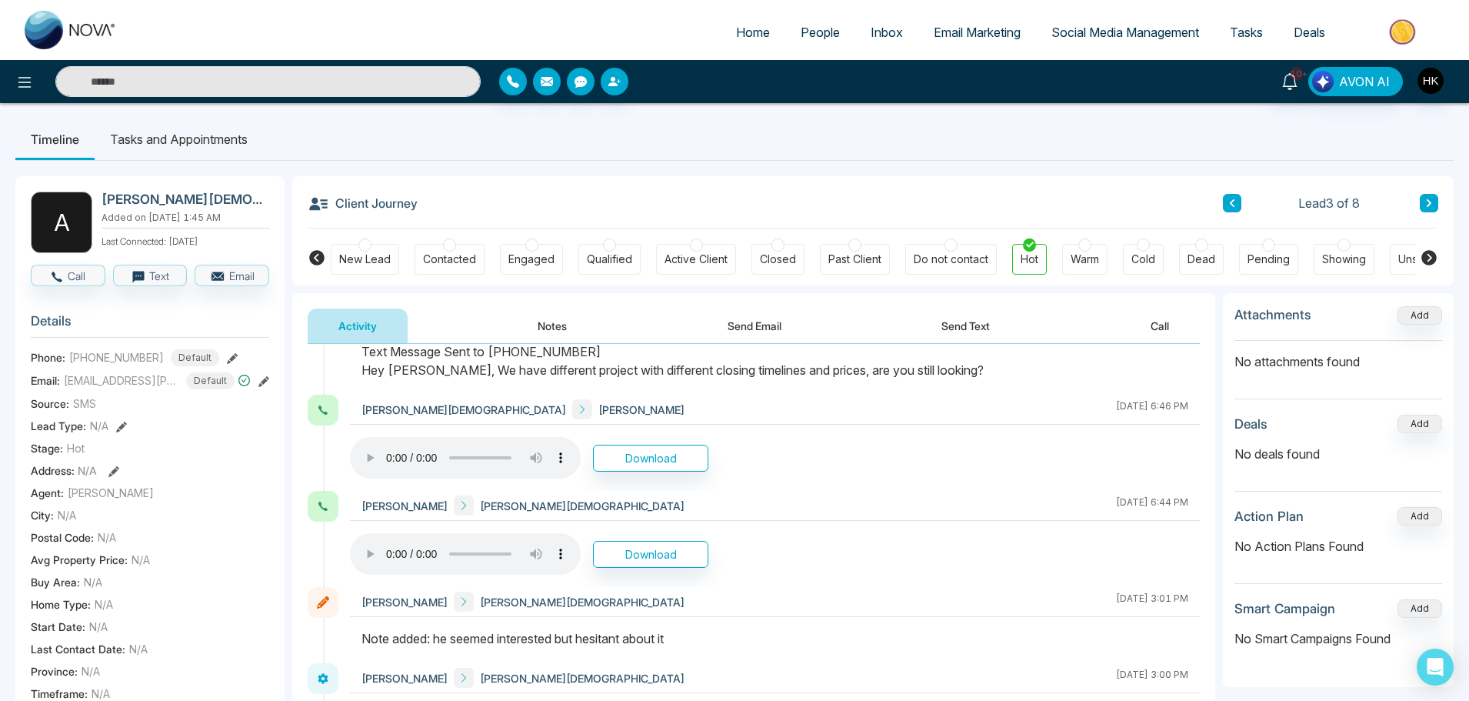
click at [558, 328] on button "Notes" at bounding box center [552, 325] width 91 height 35
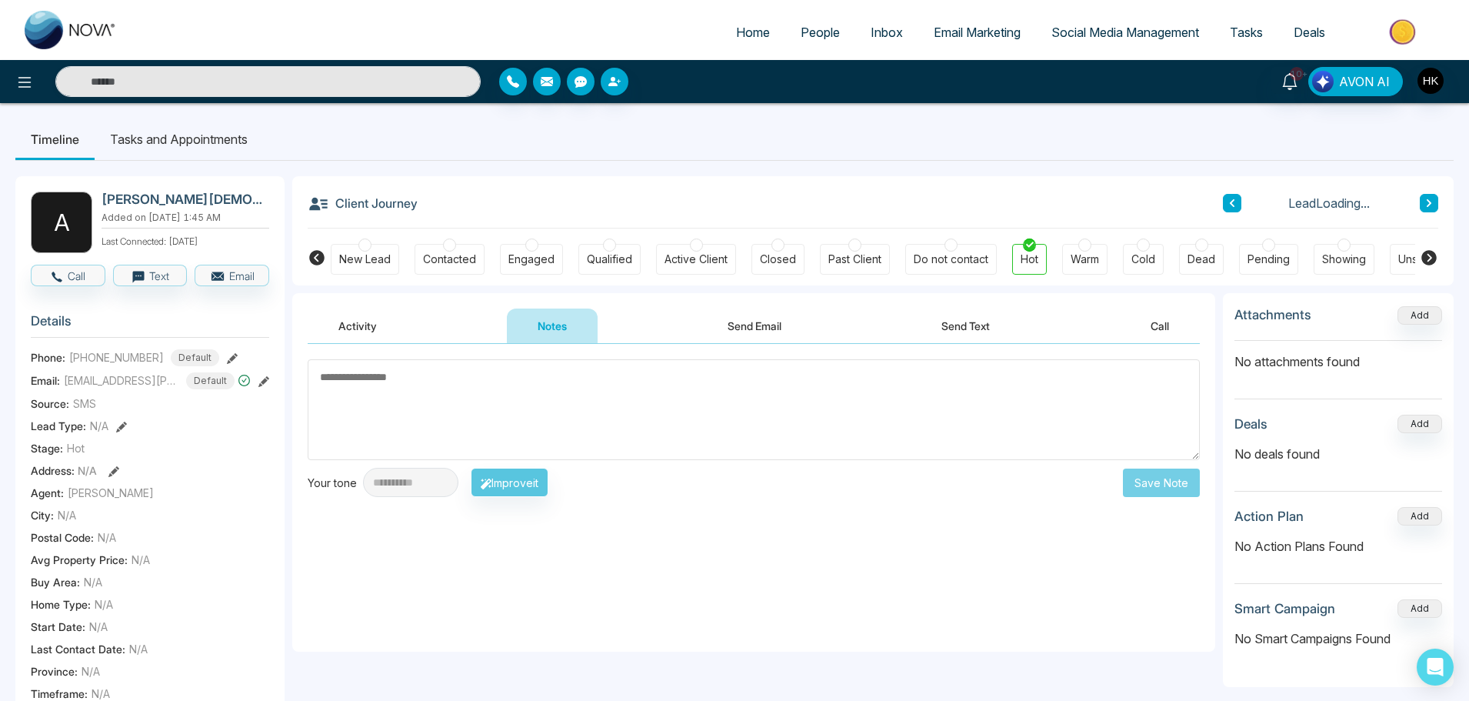
click at [490, 392] on textarea at bounding box center [754, 409] width 892 height 101
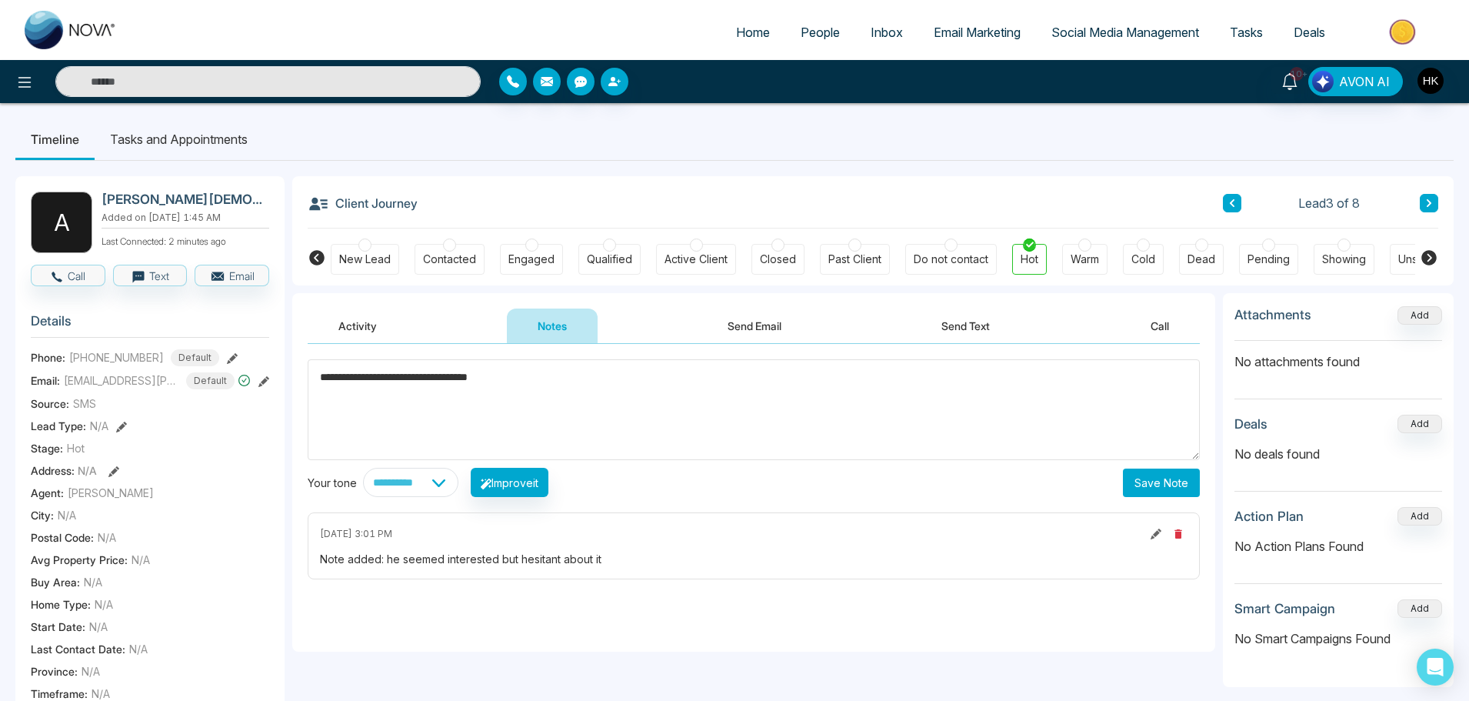
type textarea "**********"
click at [1163, 481] on button "Save Note" at bounding box center [1161, 482] width 77 height 28
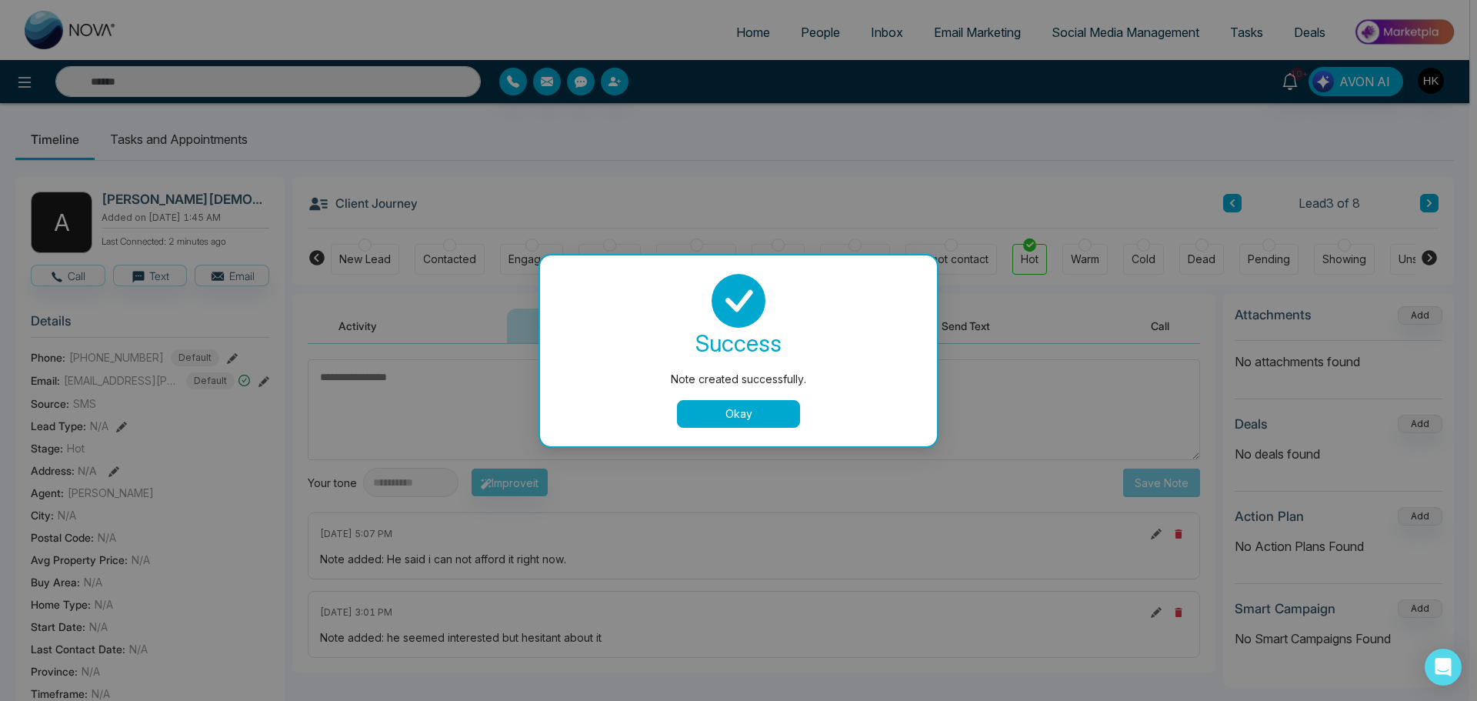
click at [747, 418] on button "Okay" at bounding box center [738, 414] width 123 height 28
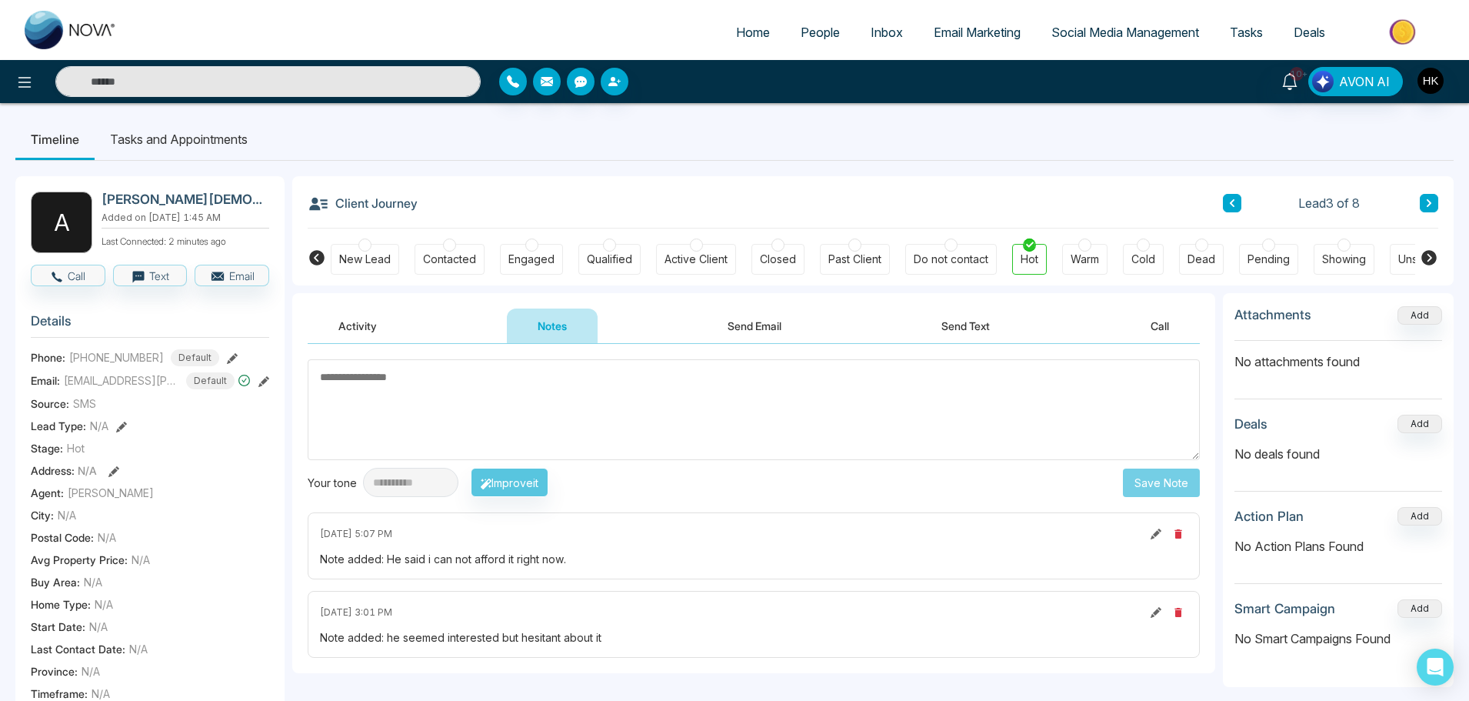
click at [1147, 245] on div at bounding box center [1143, 244] width 13 height 13
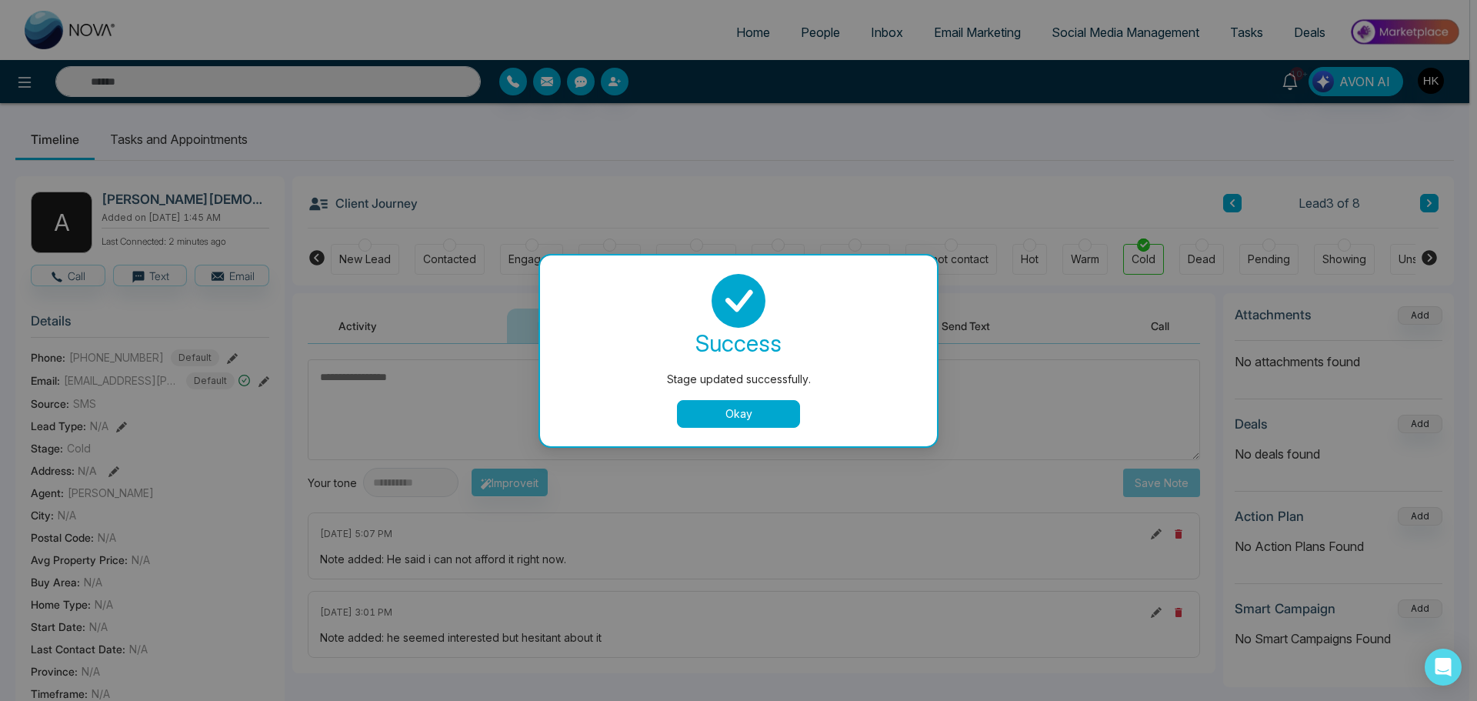
click at [754, 413] on button "Okay" at bounding box center [738, 414] width 123 height 28
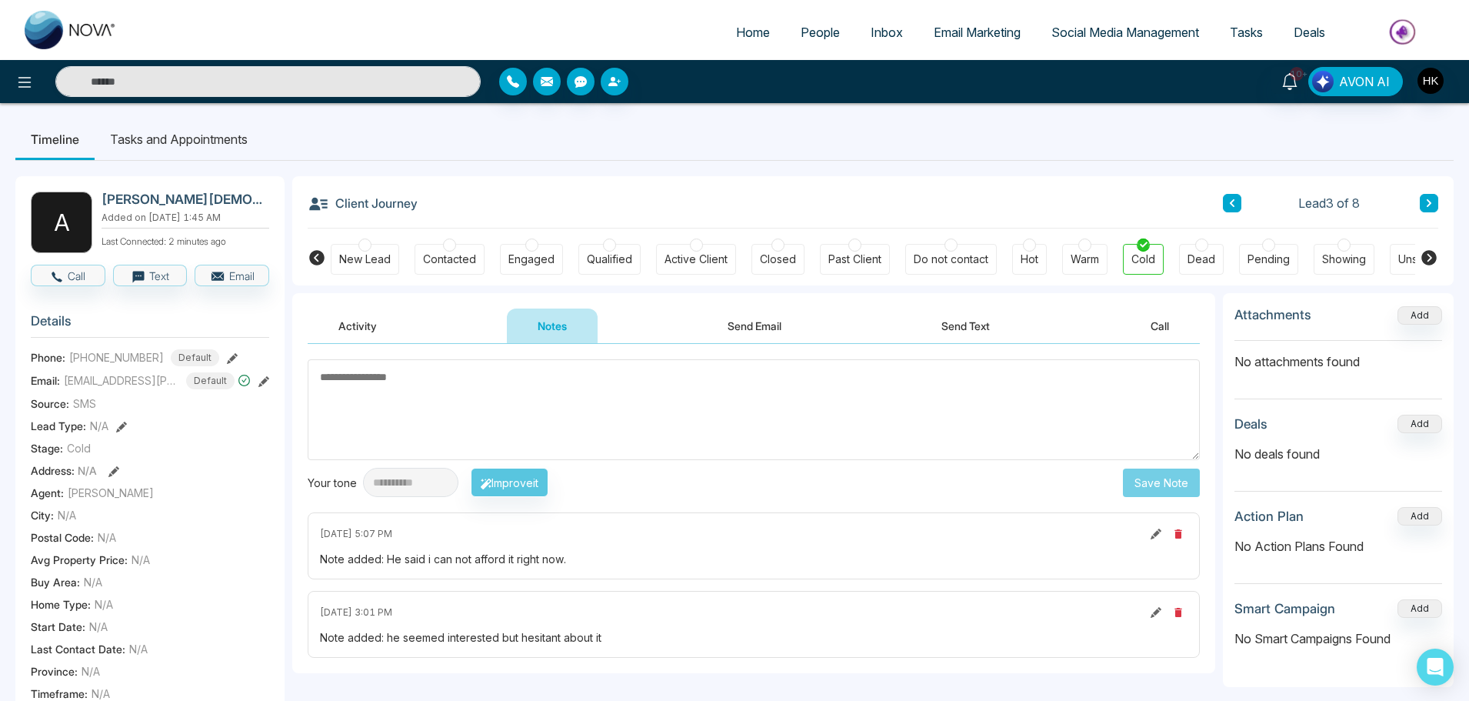
click at [1428, 205] on icon at bounding box center [1429, 203] width 5 height 8
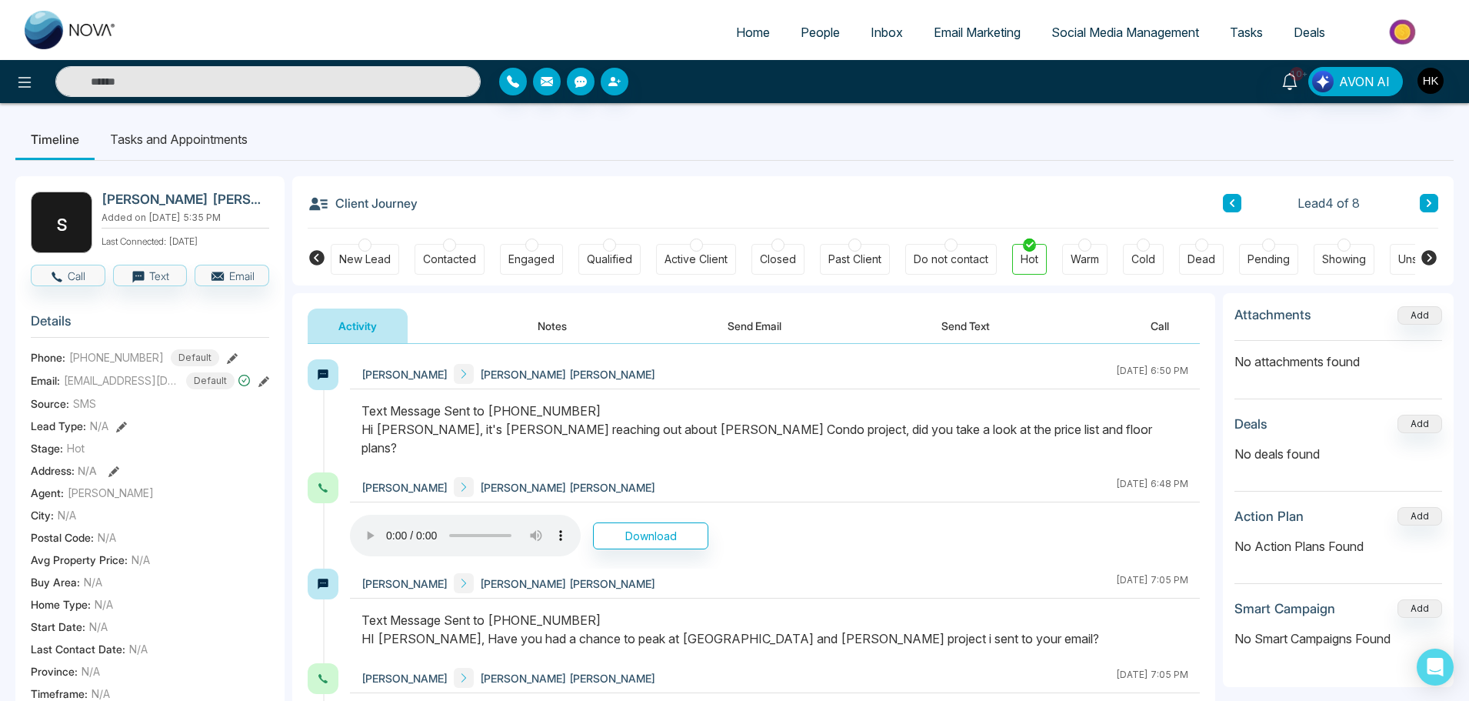
drag, startPoint x: 672, startPoint y: 426, endPoint x: 1115, endPoint y: 435, distance: 443.1
click at [1115, 435] on div "Text Message Sent to [PHONE_NUMBER] Hi [PERSON_NAME], it's [PERSON_NAME] reachi…" at bounding box center [774, 428] width 827 height 55
click at [1107, 423] on div "Text Message Sent to [PHONE_NUMBER] Hi [PERSON_NAME], it's [PERSON_NAME] reachi…" at bounding box center [774, 428] width 827 height 55
click at [72, 279] on button "Call" at bounding box center [68, 276] width 75 height 22
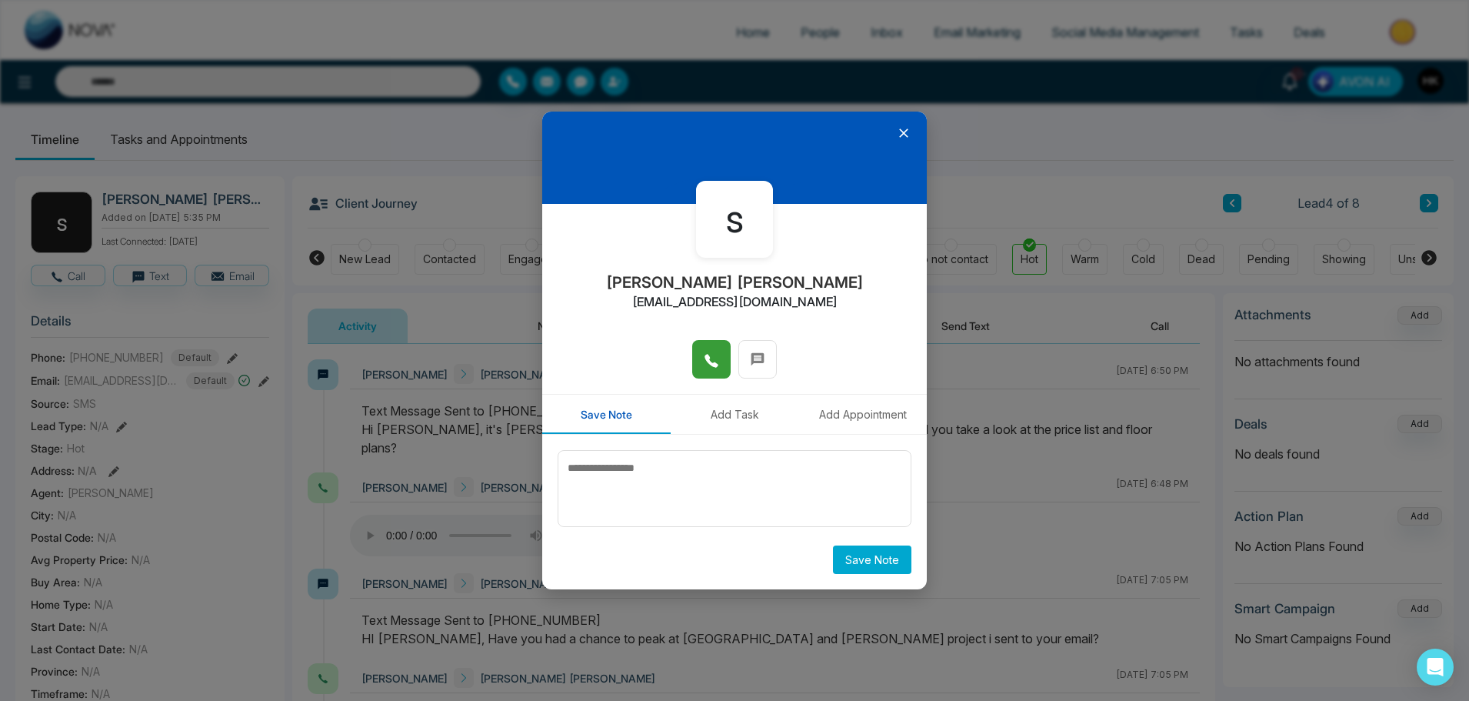
click at [717, 355] on icon at bounding box center [711, 360] width 15 height 15
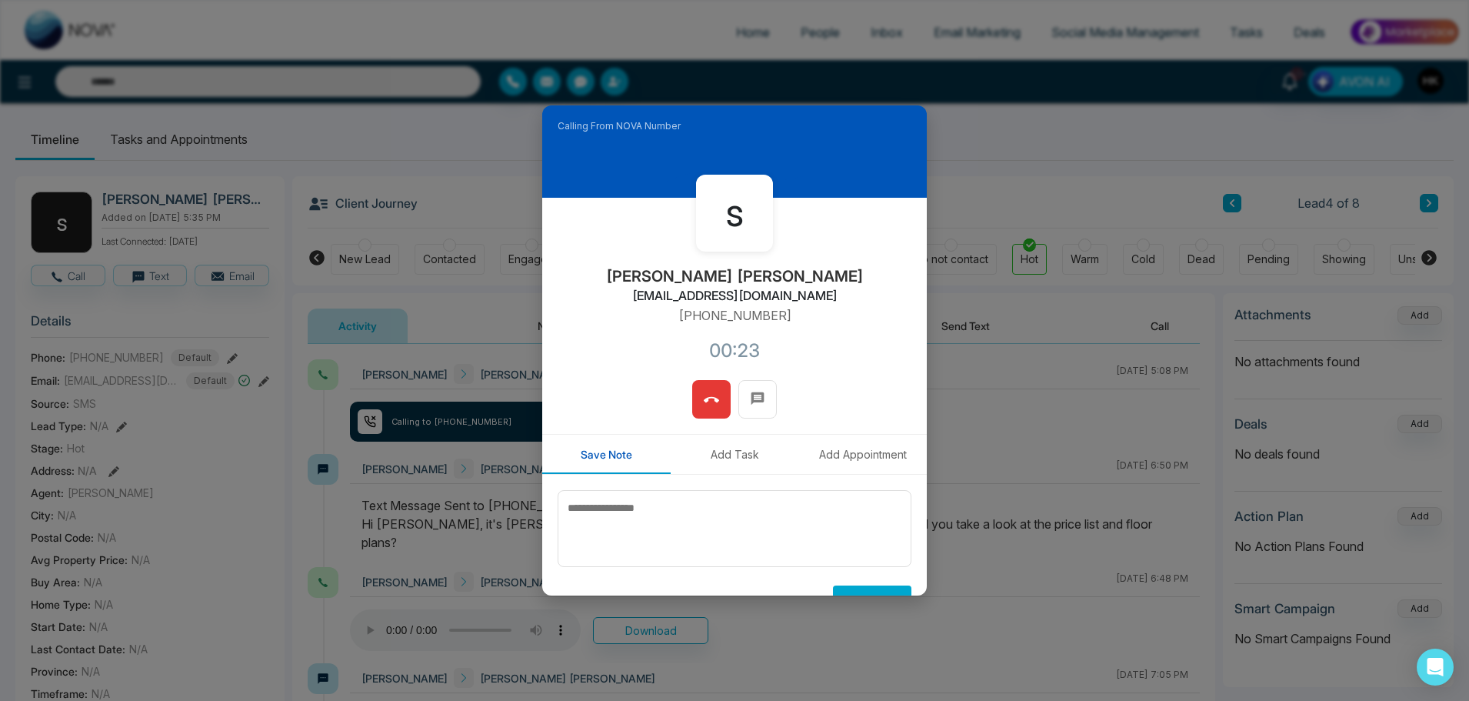
click at [708, 390] on span at bounding box center [711, 399] width 15 height 23
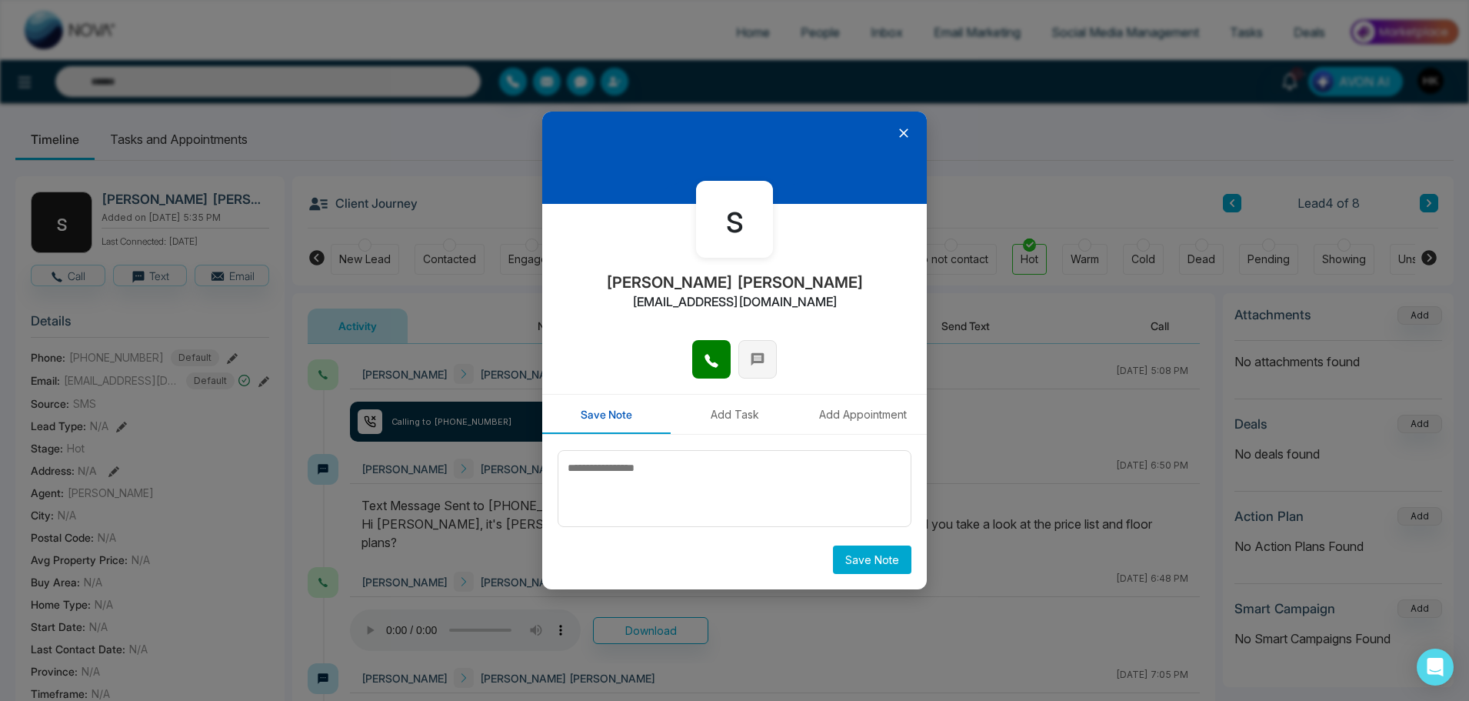
click at [759, 351] on icon at bounding box center [757, 358] width 15 height 15
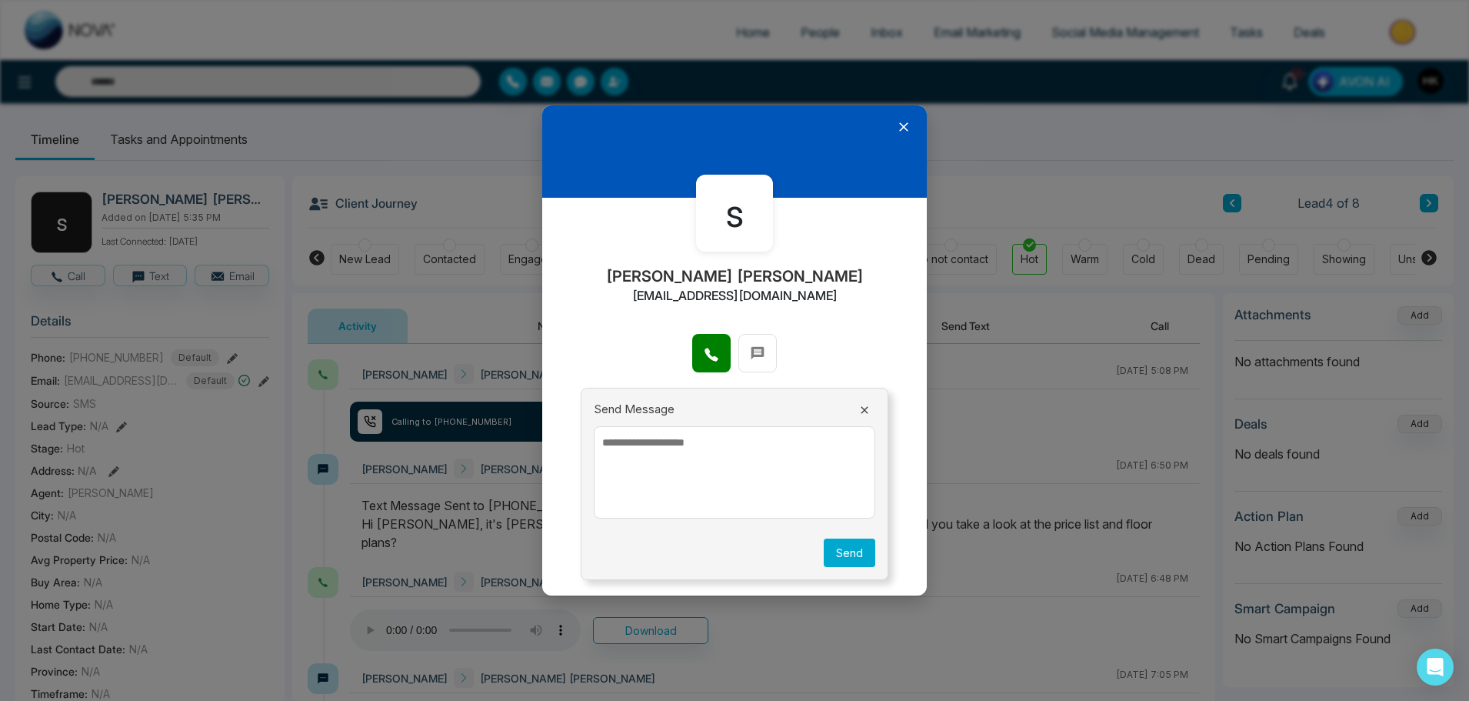
click at [690, 463] on textarea at bounding box center [734, 472] width 281 height 92
paste textarea "**********"
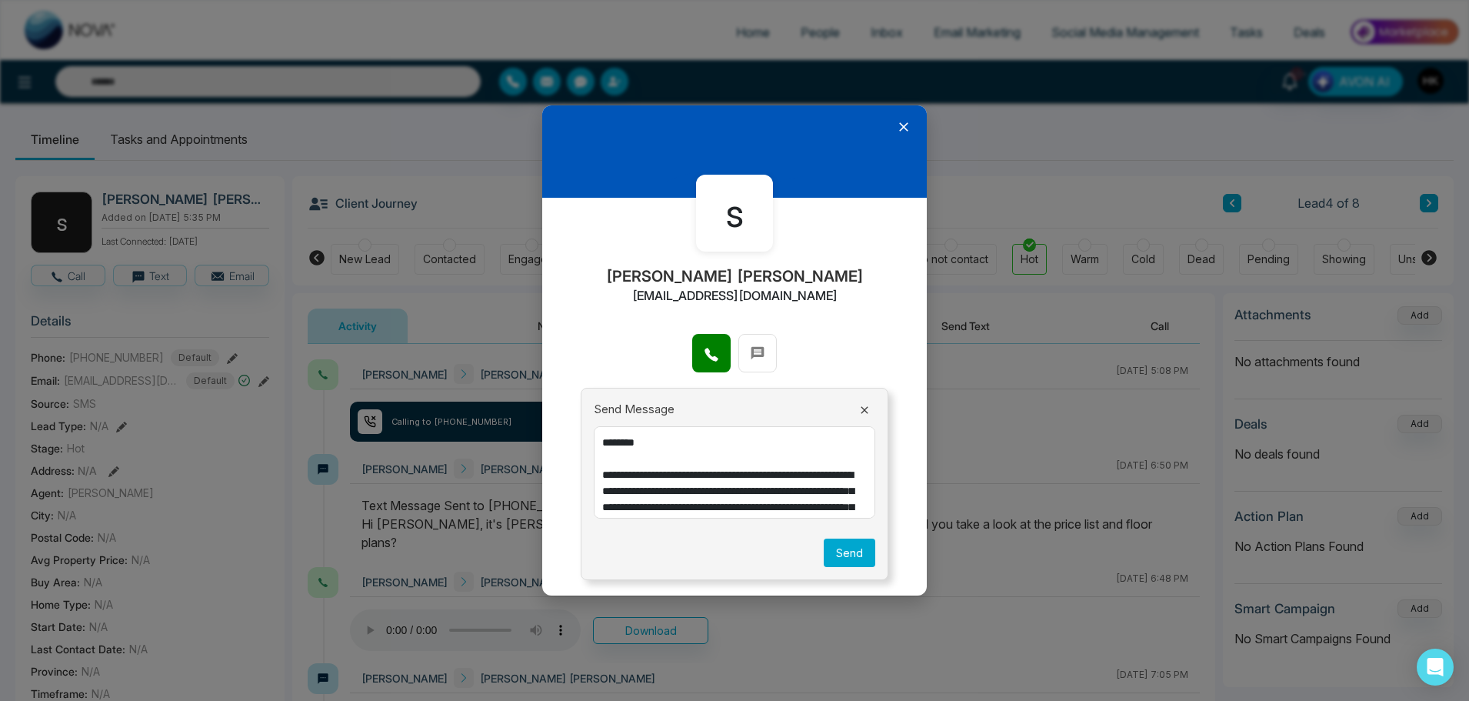
click at [633, 444] on textarea "**********" at bounding box center [734, 472] width 281 height 92
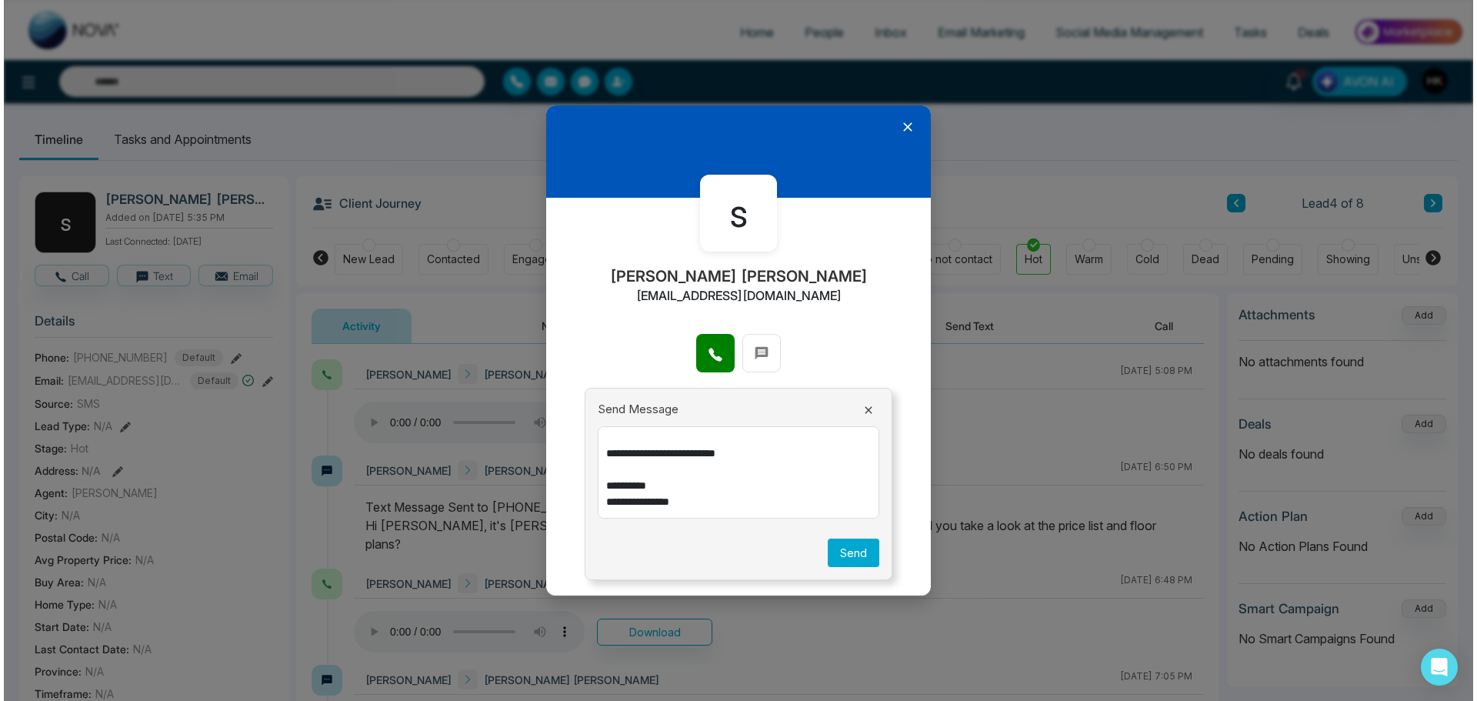
scroll to position [231, 0]
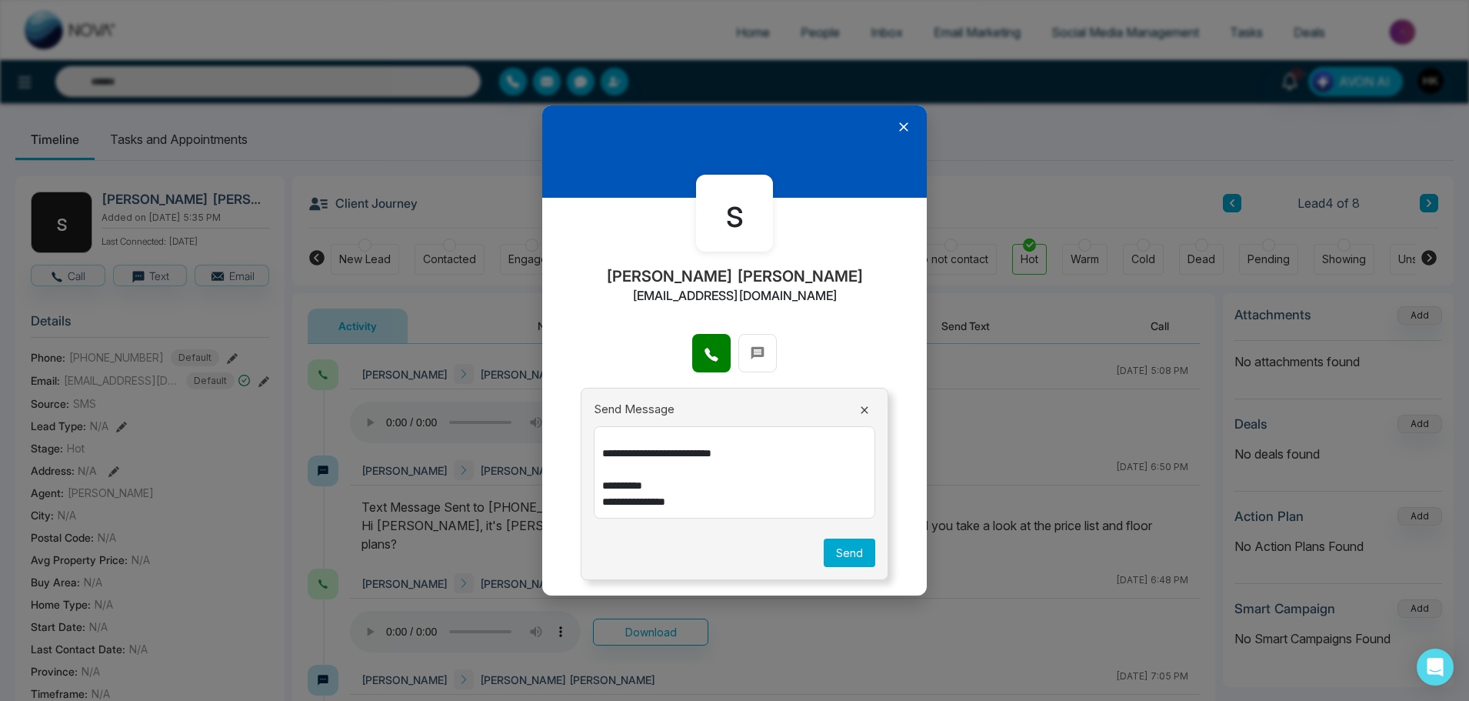
type textarea "**********"
click at [857, 550] on button "Send" at bounding box center [850, 552] width 52 height 28
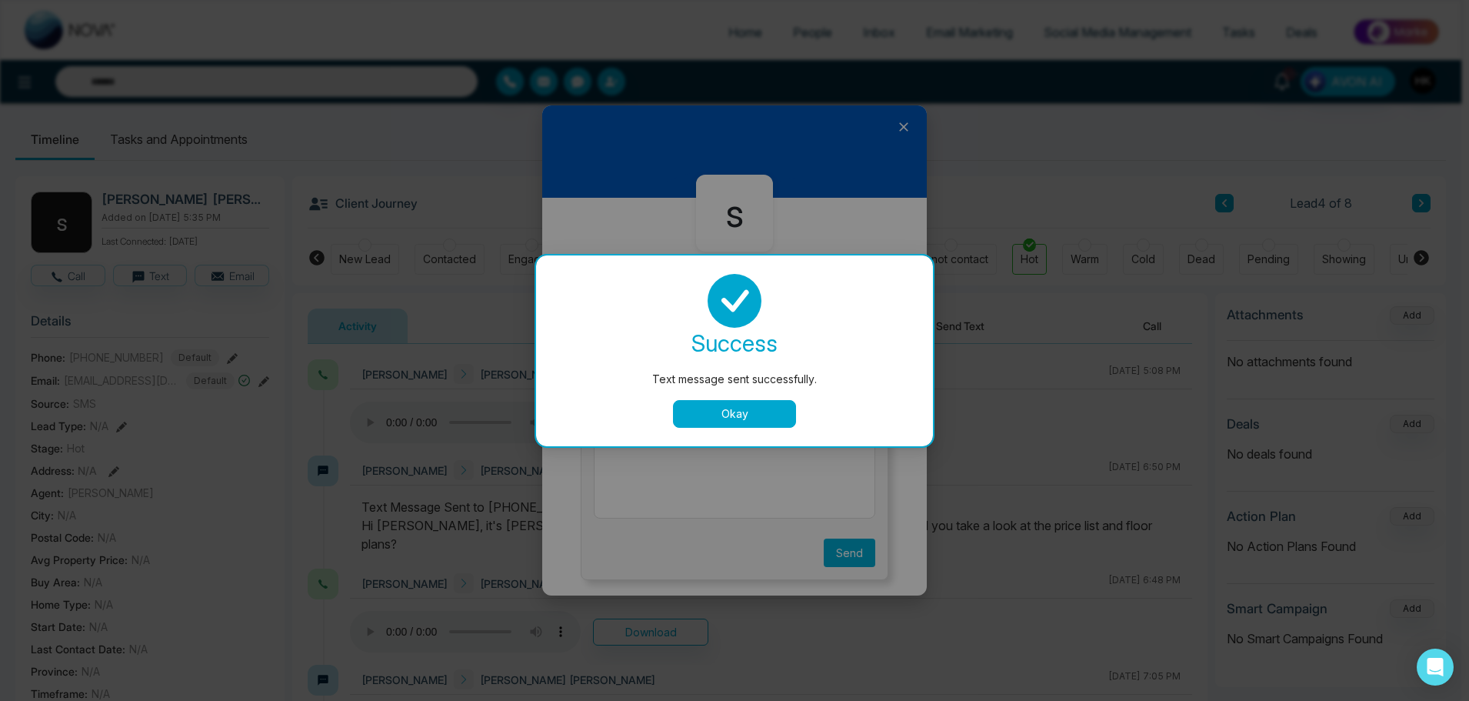
scroll to position [0, 0]
click at [766, 409] on button "Okay" at bounding box center [738, 414] width 123 height 28
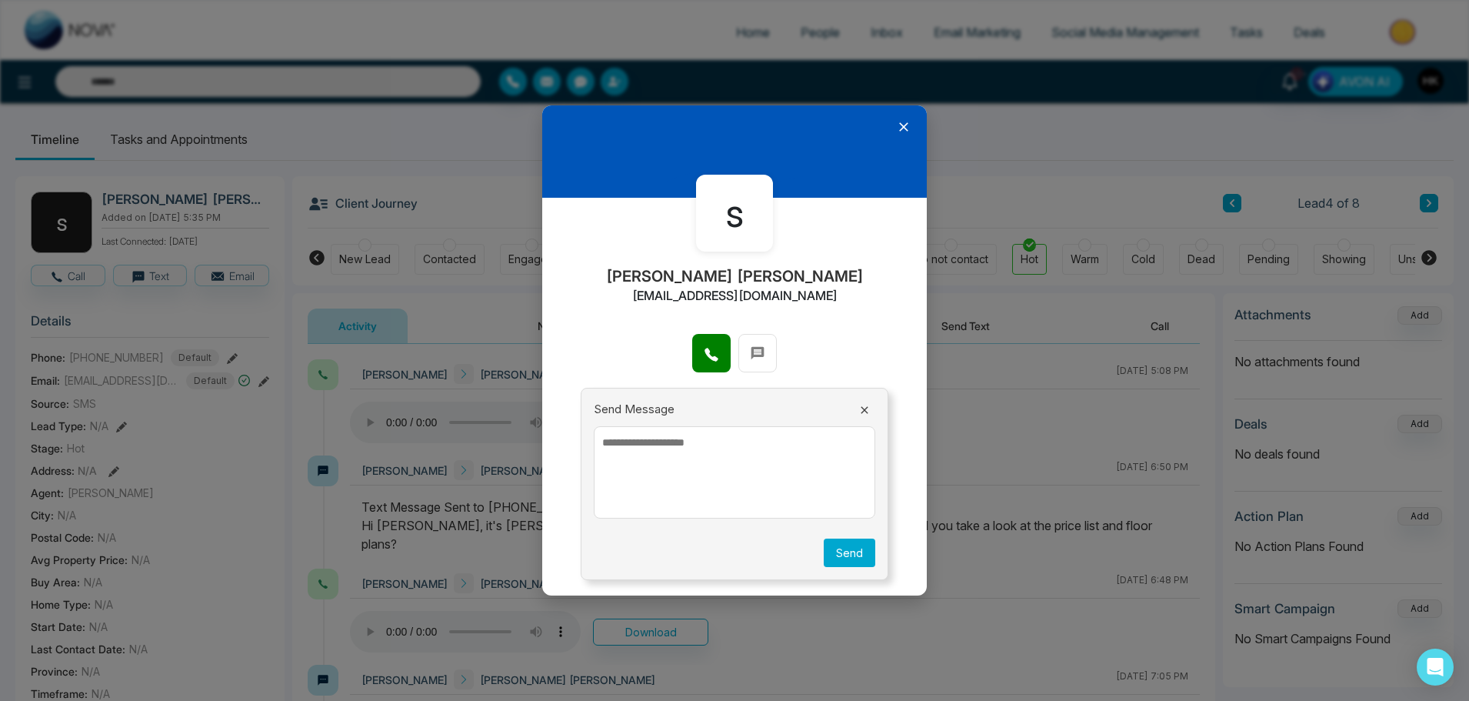
click at [905, 125] on icon at bounding box center [903, 126] width 9 height 9
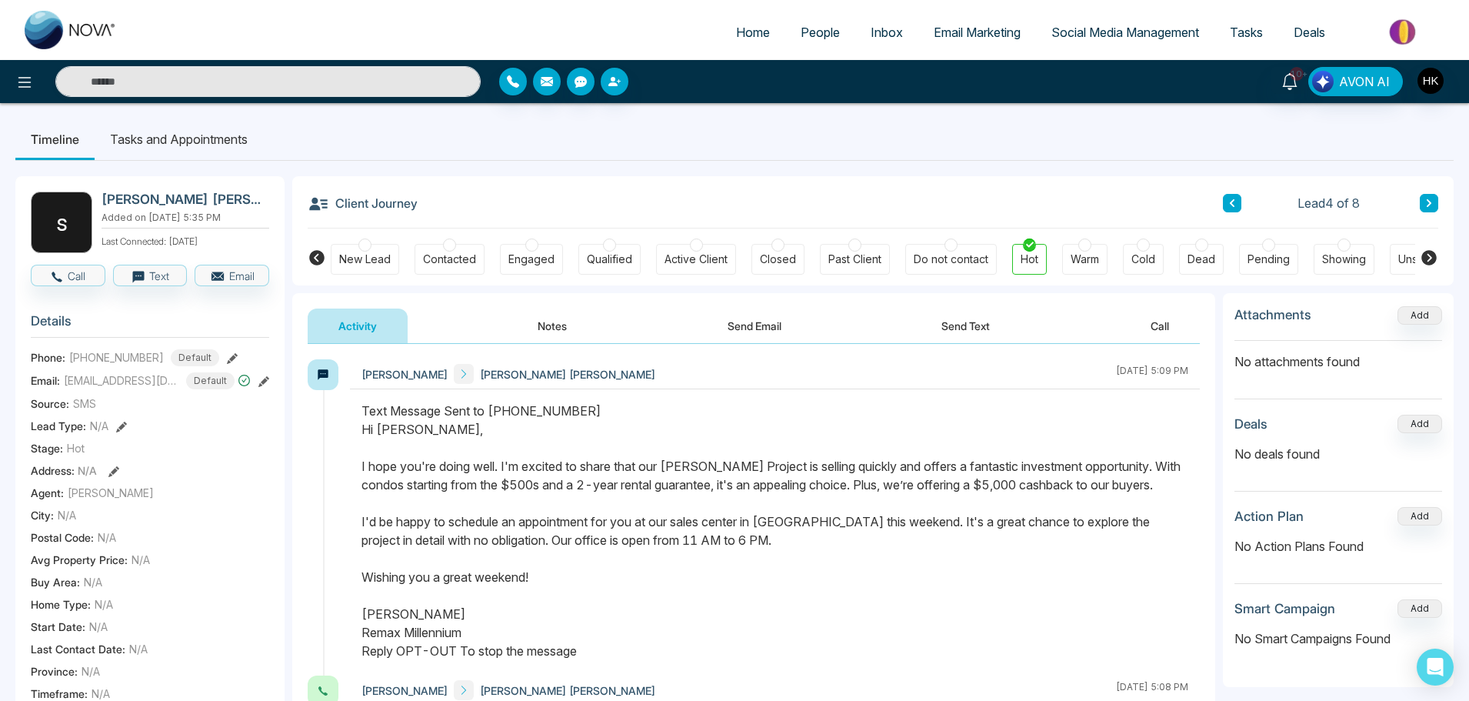
click at [1426, 198] on icon at bounding box center [1429, 202] width 8 height 9
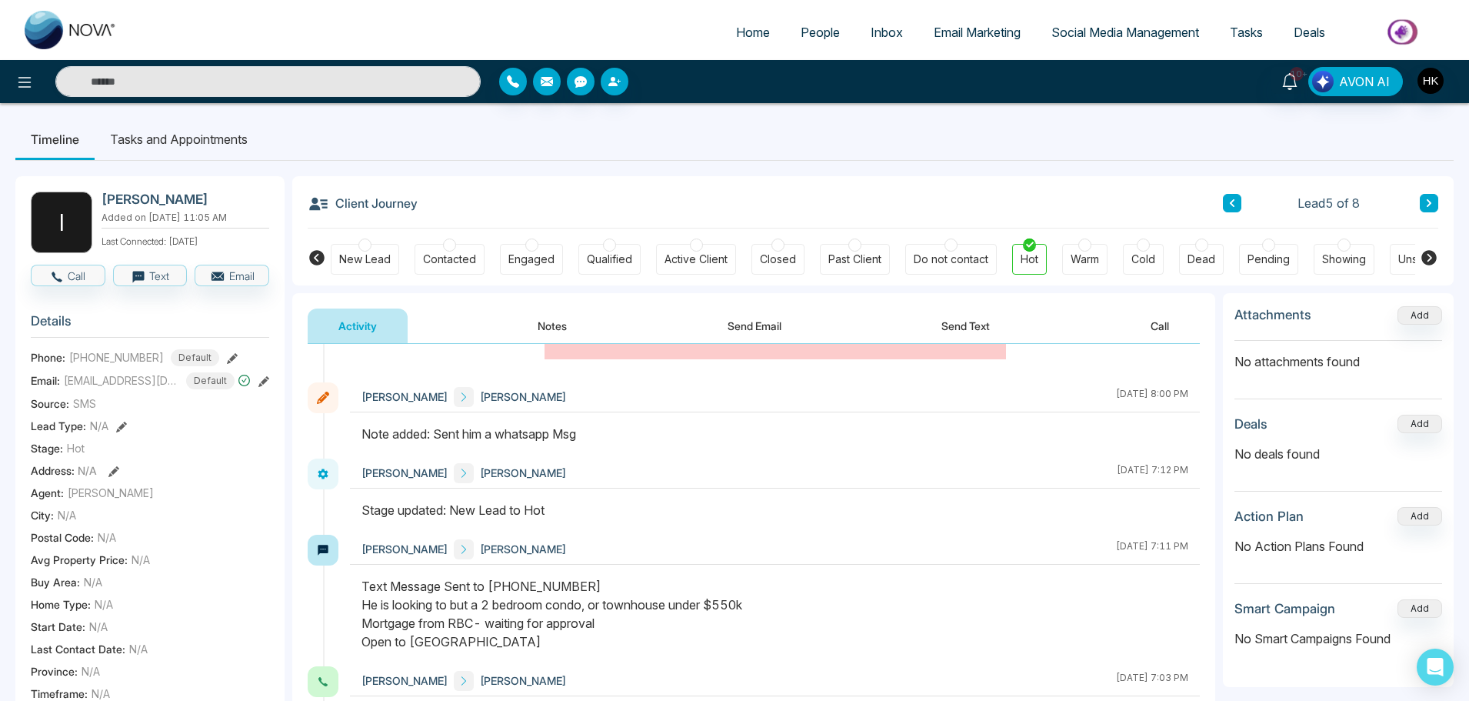
scroll to position [874, 0]
drag, startPoint x: 435, startPoint y: 431, endPoint x: 620, endPoint y: 431, distance: 185.3
click at [620, 431] on div "Note added: Sent him a whatsapp Msg" at bounding box center [774, 430] width 827 height 18
drag, startPoint x: 486, startPoint y: 340, endPoint x: 524, endPoint y: 325, distance: 41.1
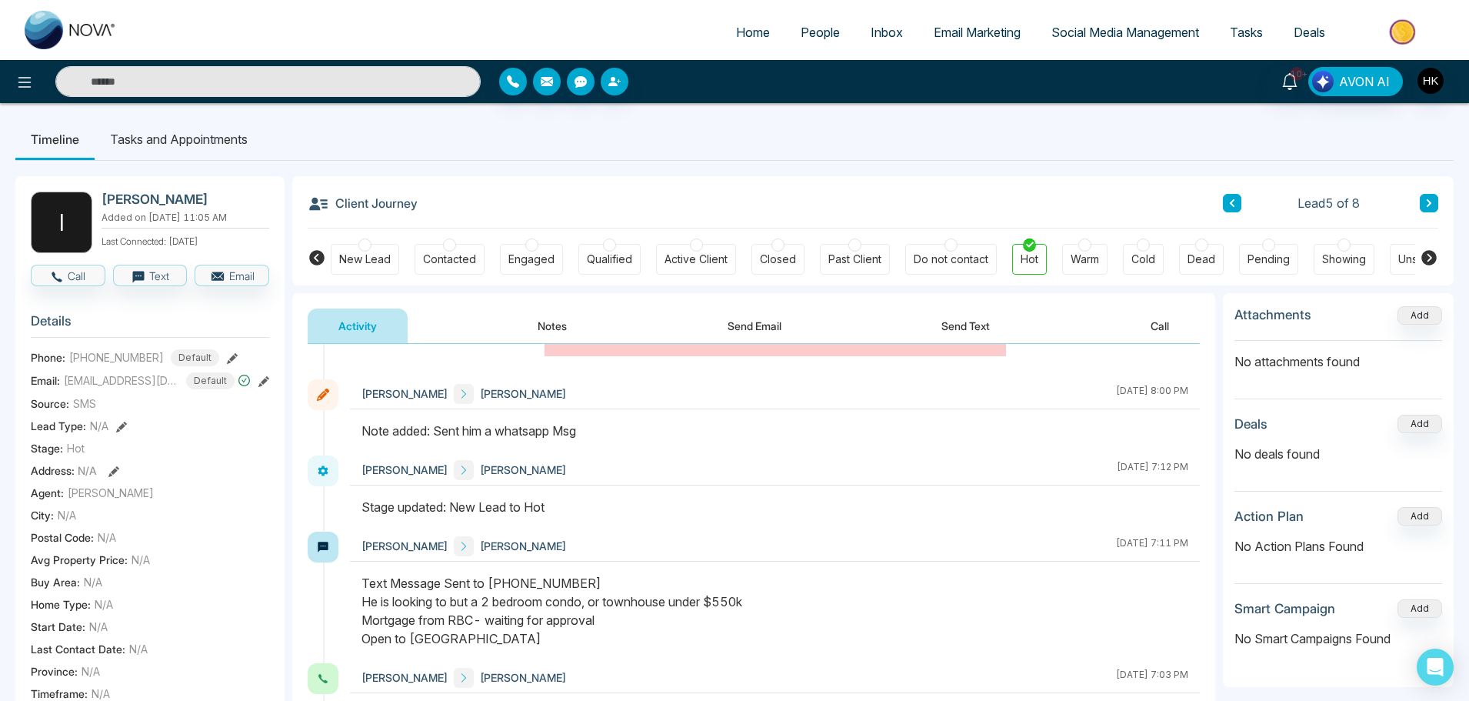
click at [488, 338] on div "Activity Notes Send Email Send Text Call" at bounding box center [754, 325] width 892 height 35
click at [529, 325] on button "Notes" at bounding box center [552, 325] width 91 height 35
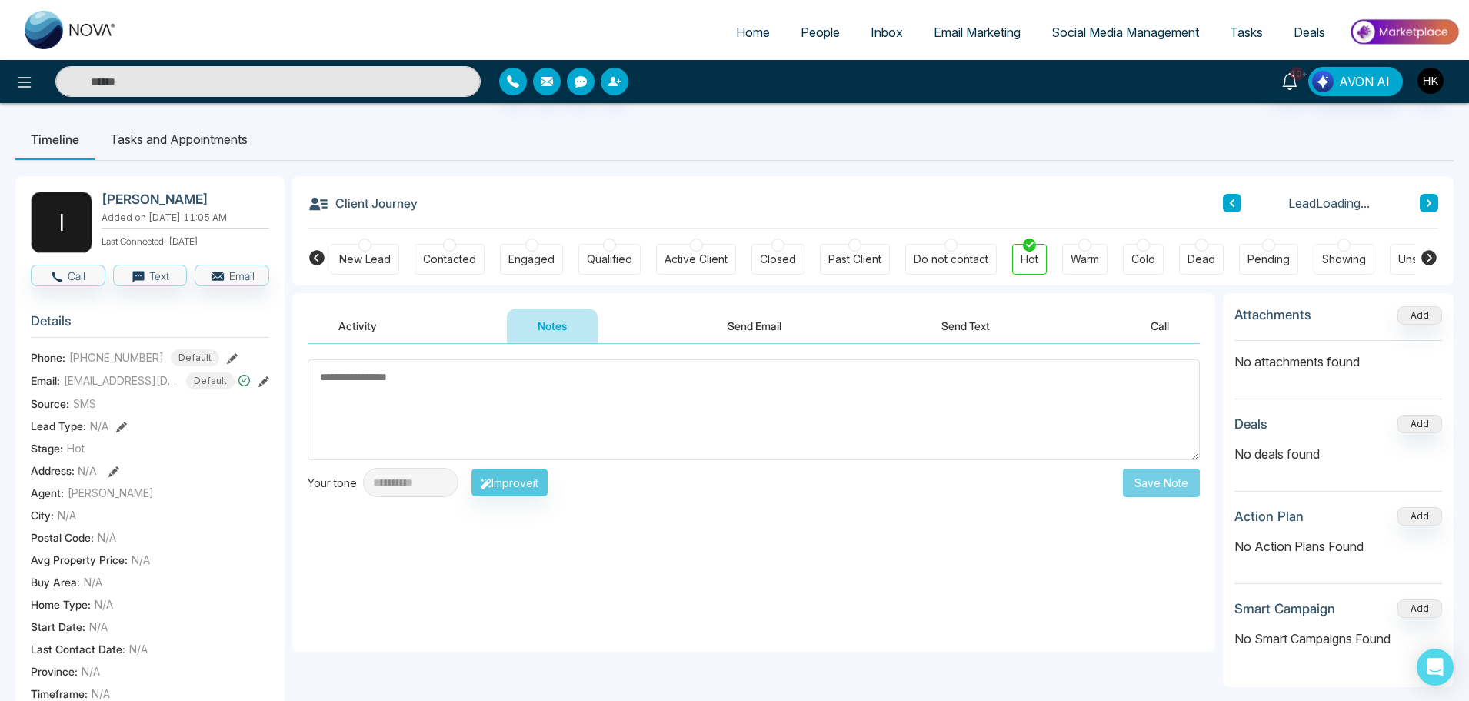
click at [440, 418] on textarea at bounding box center [754, 409] width 892 height 101
type textarea "*"
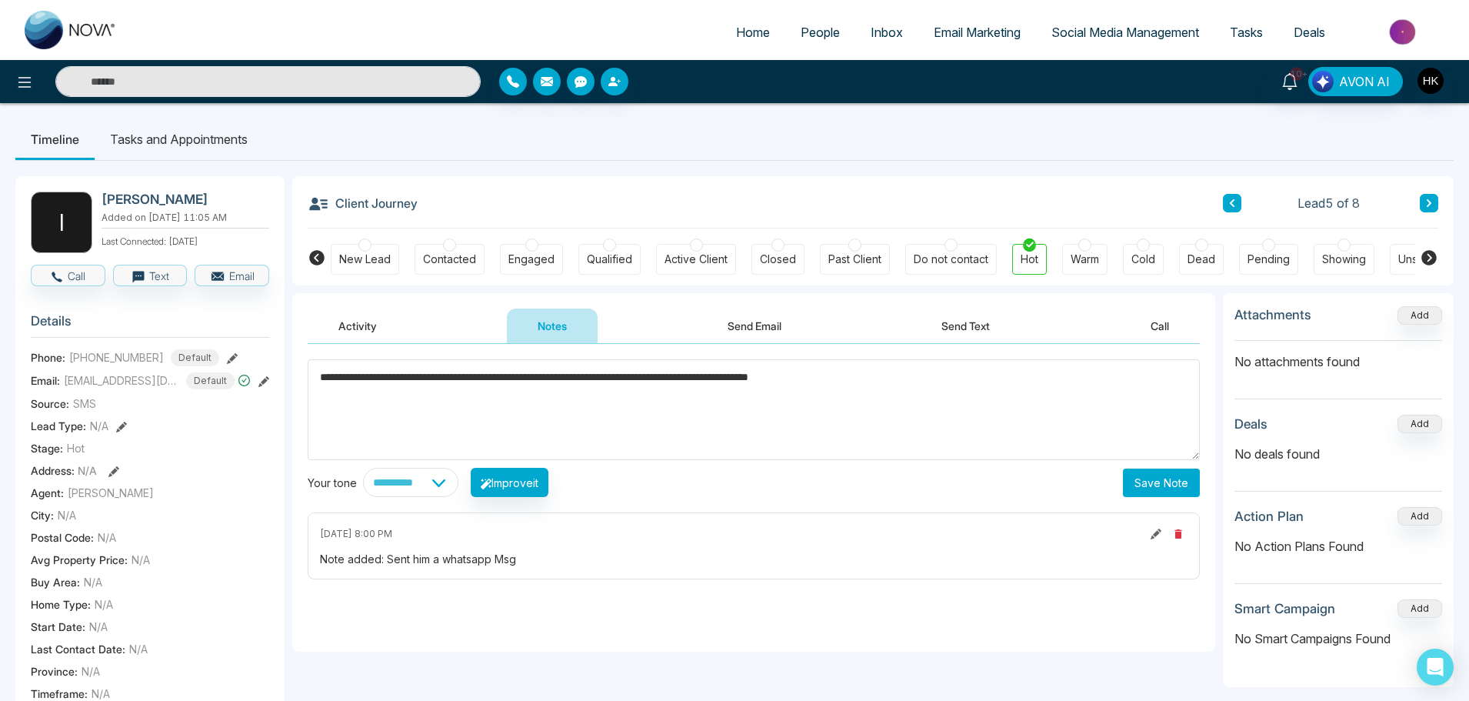
type textarea "**********"
click at [1164, 485] on button "Save Note" at bounding box center [1161, 482] width 77 height 28
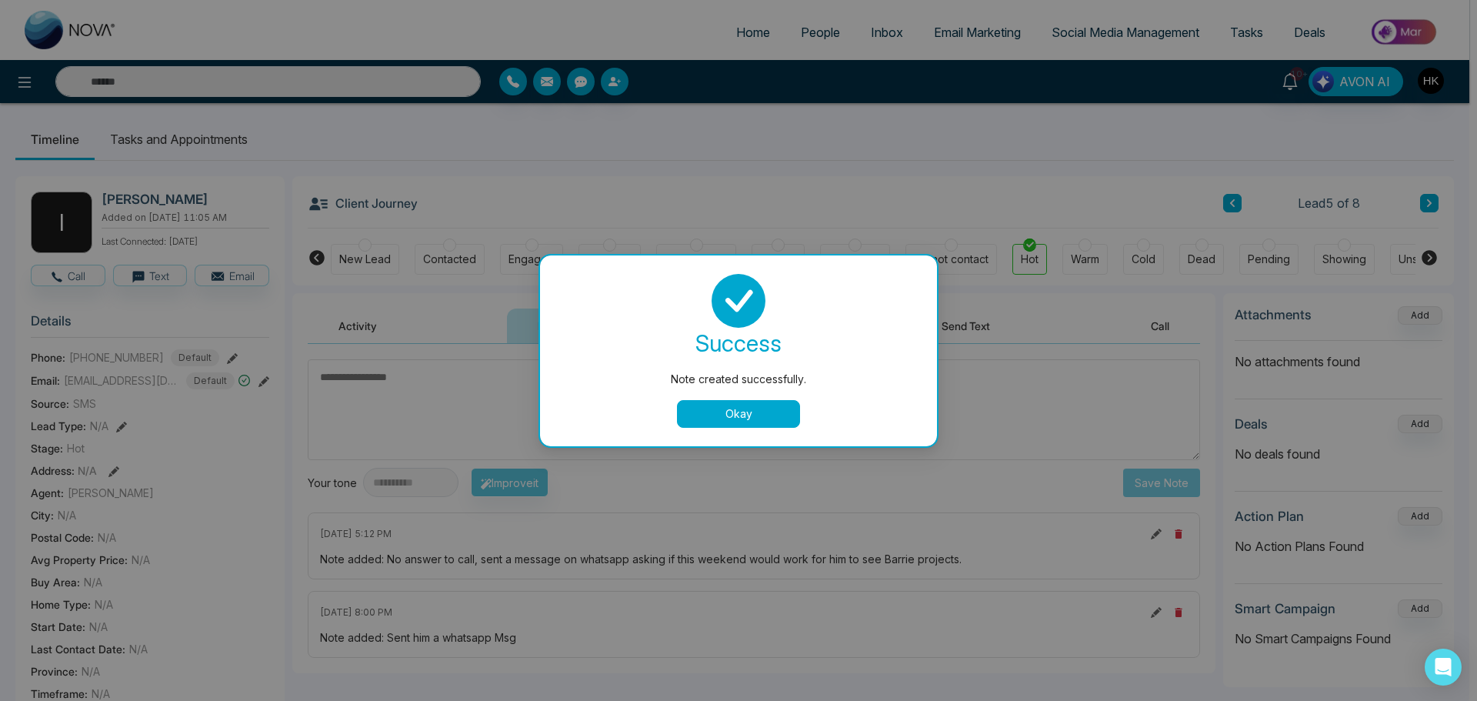
click at [745, 414] on button "Okay" at bounding box center [738, 414] width 123 height 28
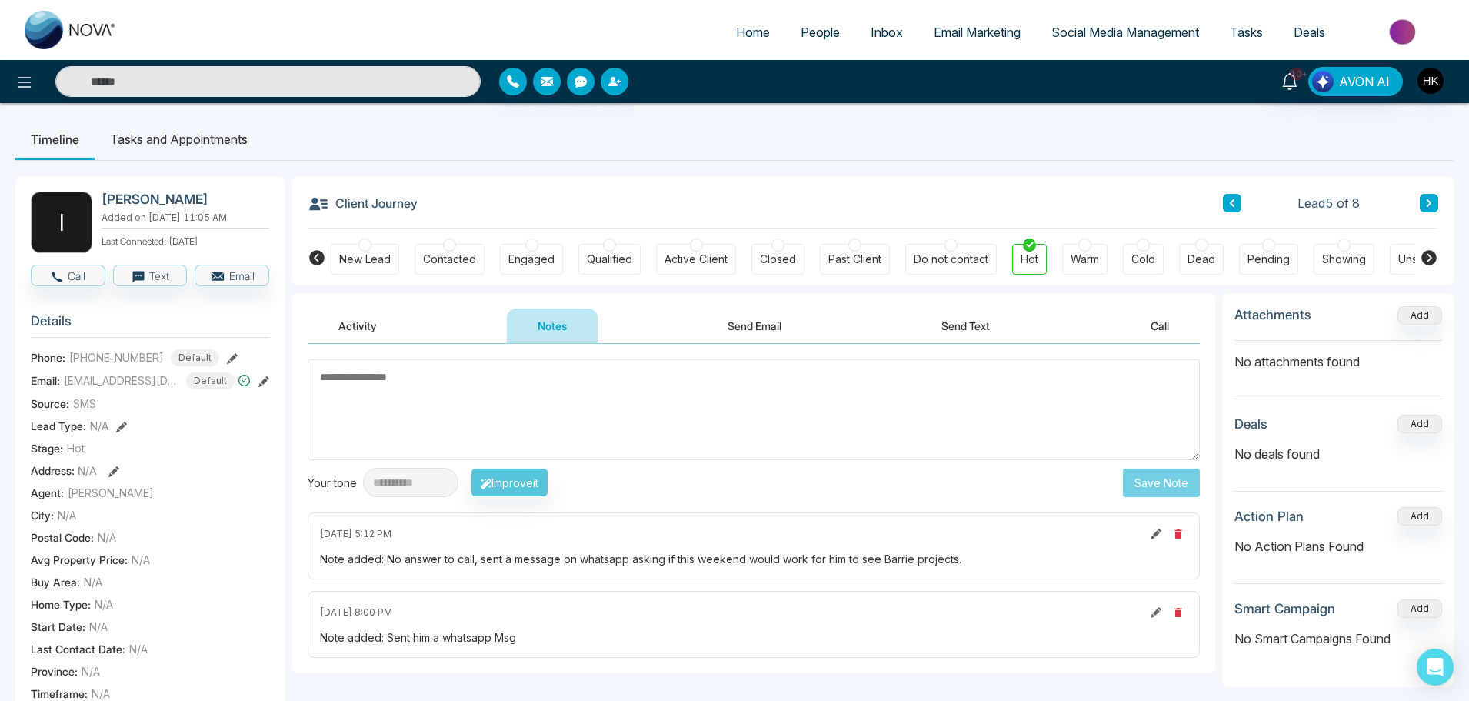
click at [1432, 201] on icon at bounding box center [1429, 202] width 8 height 9
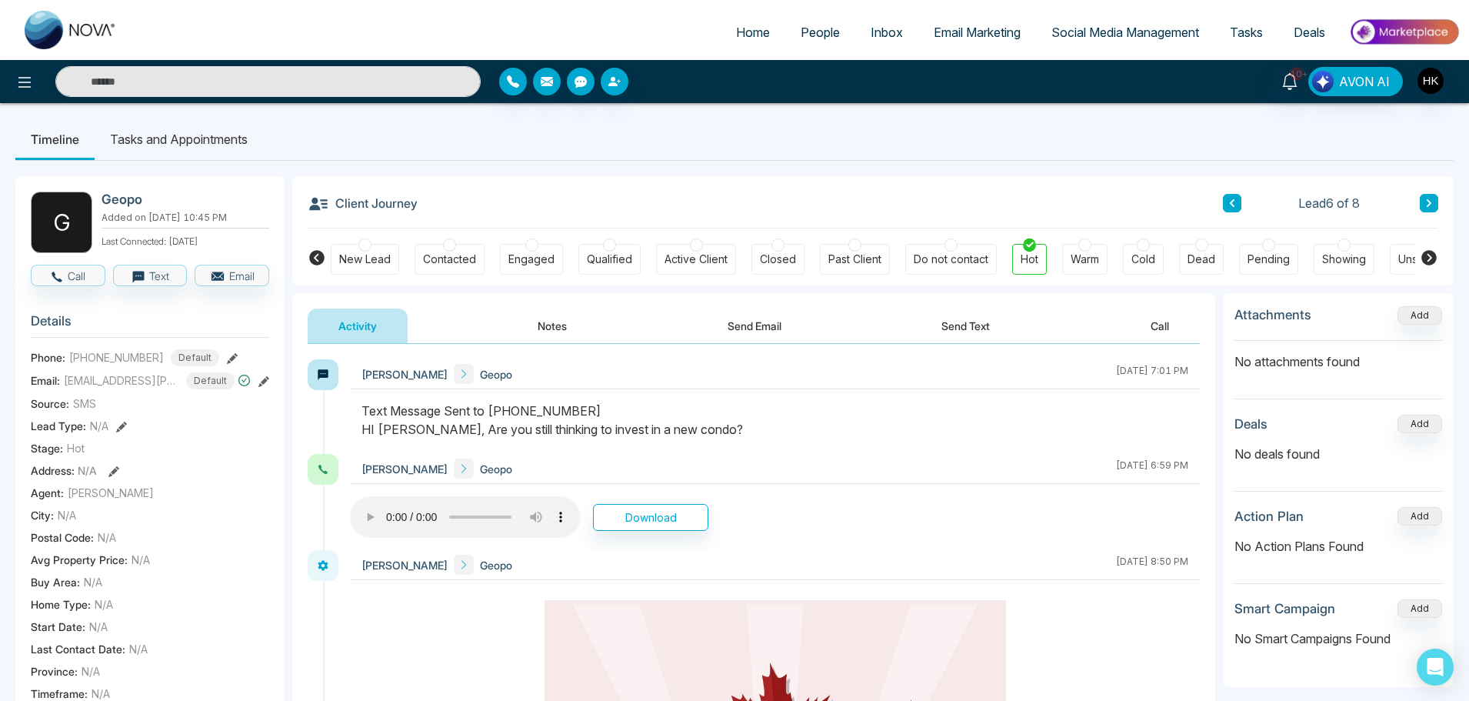
drag, startPoint x: 604, startPoint y: 424, endPoint x: 735, endPoint y: 424, distance: 131.5
click at [735, 424] on div "Text Message Sent to [PHONE_NUMBER] HI Geopo, Are you still thinking to invest …" at bounding box center [774, 419] width 827 height 37
click at [66, 281] on button "Call" at bounding box center [68, 276] width 75 height 22
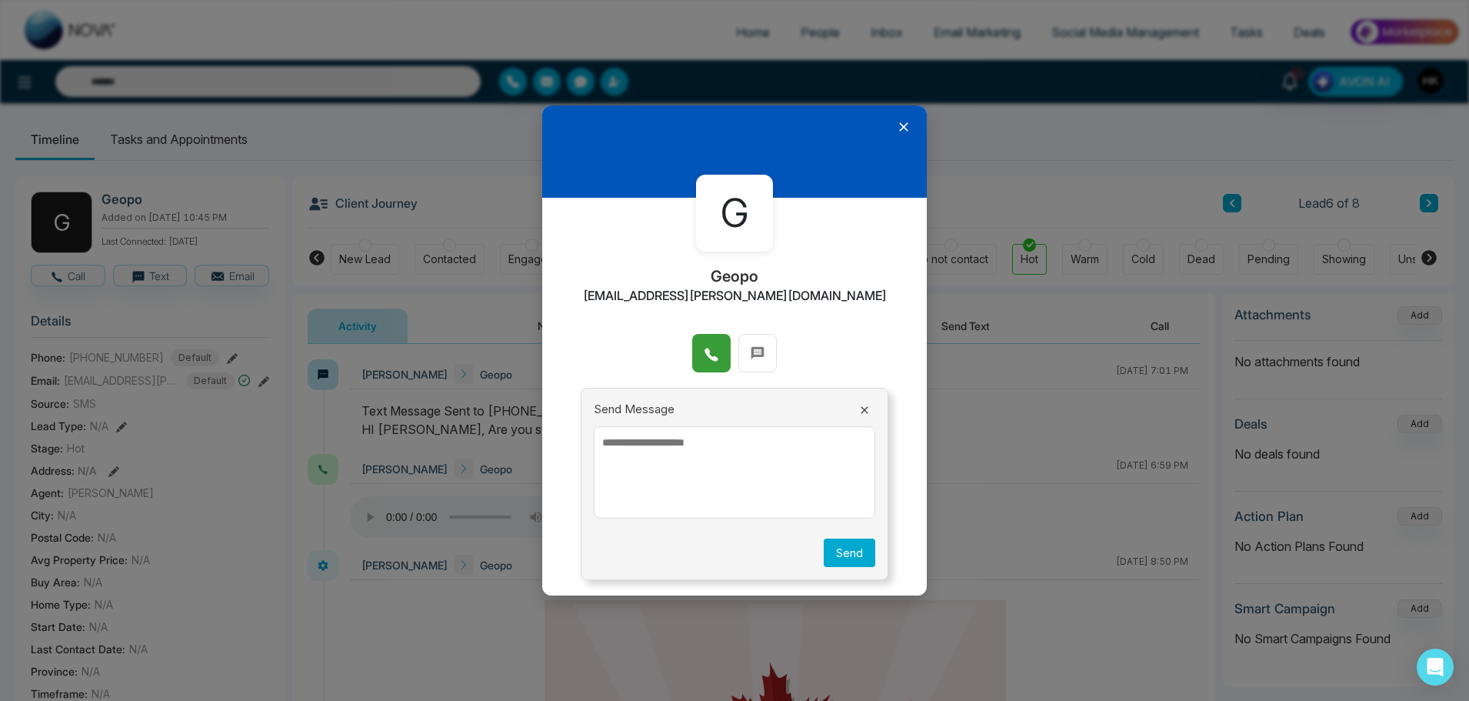
click at [709, 355] on icon at bounding box center [710, 354] width 13 height 13
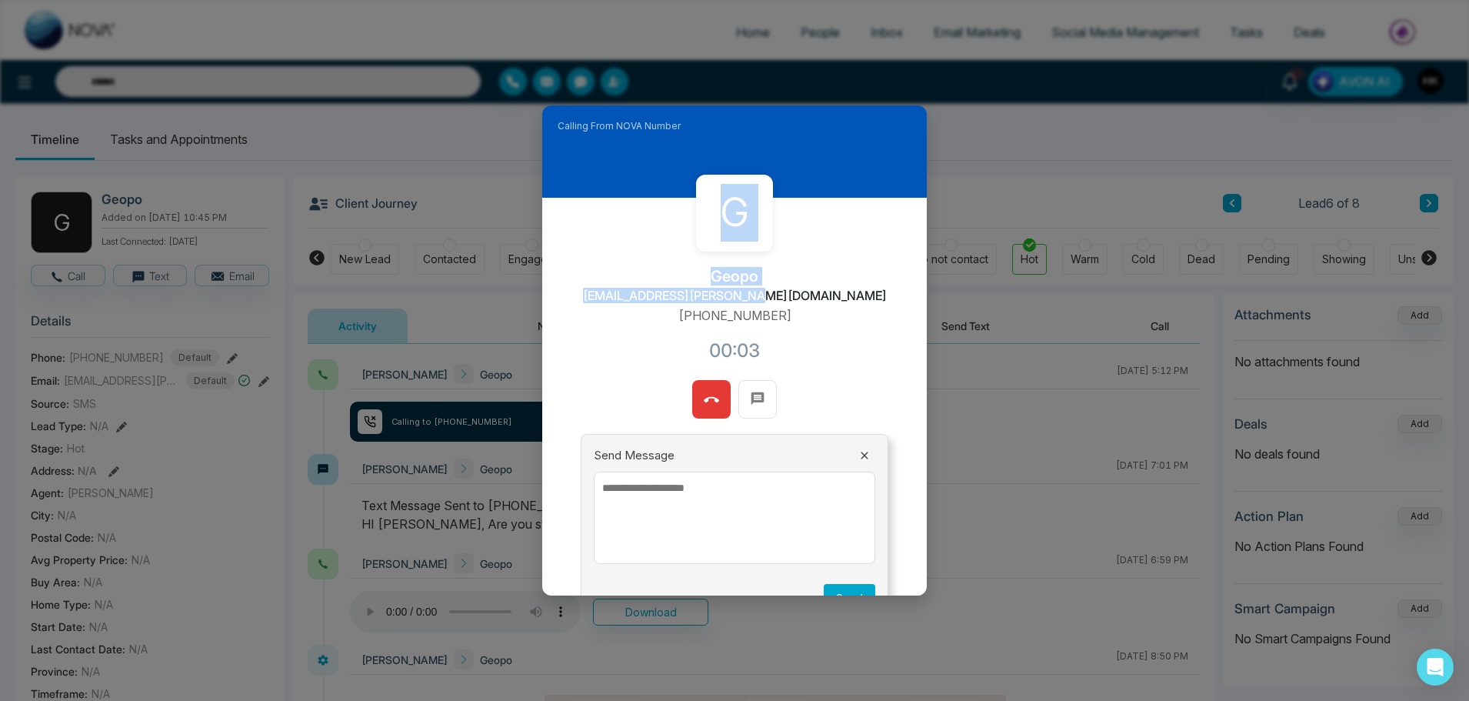
drag, startPoint x: 834, startPoint y: 231, endPoint x: 915, endPoint y: 241, distance: 82.0
click at [844, 236] on div "Calling From NOVA Number G Geopo [EMAIL_ADDRESS][PERSON_NAME][DOMAIN_NAME] [PHO…" at bounding box center [734, 350] width 385 height 491
click at [1054, 314] on div "Calling From NOVA Number G Geopo [EMAIL_ADDRESS][PERSON_NAME][DOMAIN_NAME] [PHO…" at bounding box center [734, 350] width 1469 height 701
click at [974, 328] on div "Calling From NOVA Number G Geopo [EMAIL_ADDRESS][PERSON_NAME][DOMAIN_NAME] [PHO…" at bounding box center [734, 350] width 1469 height 701
click at [709, 397] on icon at bounding box center [711, 399] width 15 height 15
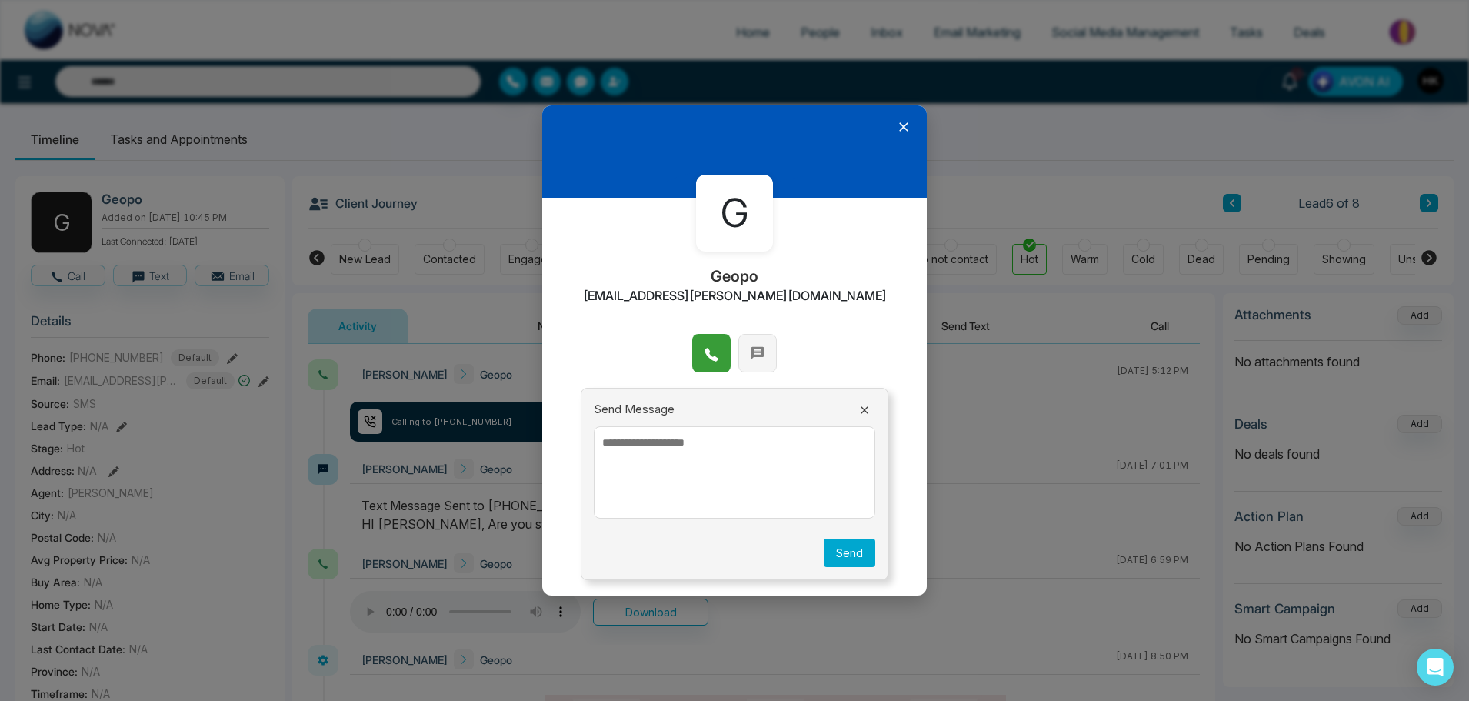
click at [754, 355] on icon at bounding box center [757, 353] width 13 height 13
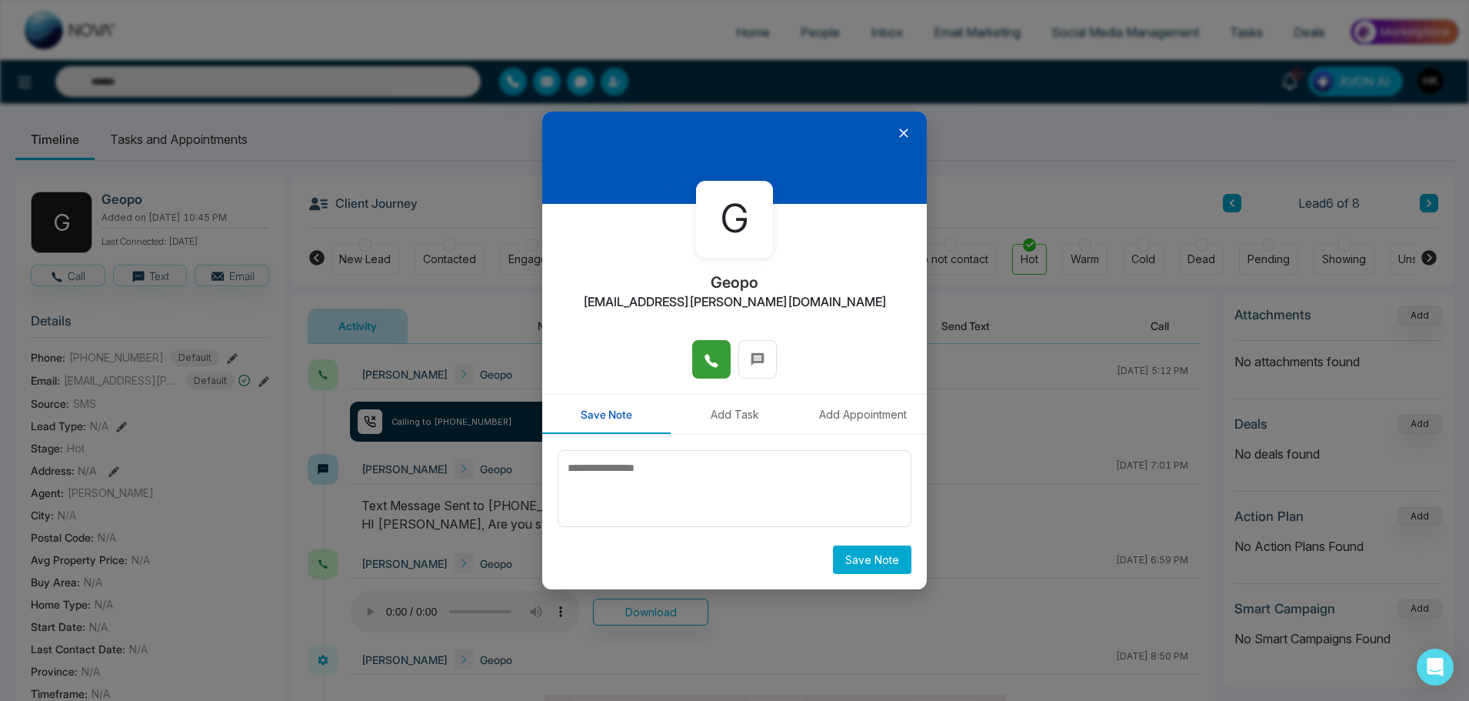
click at [905, 129] on icon at bounding box center [903, 132] width 15 height 15
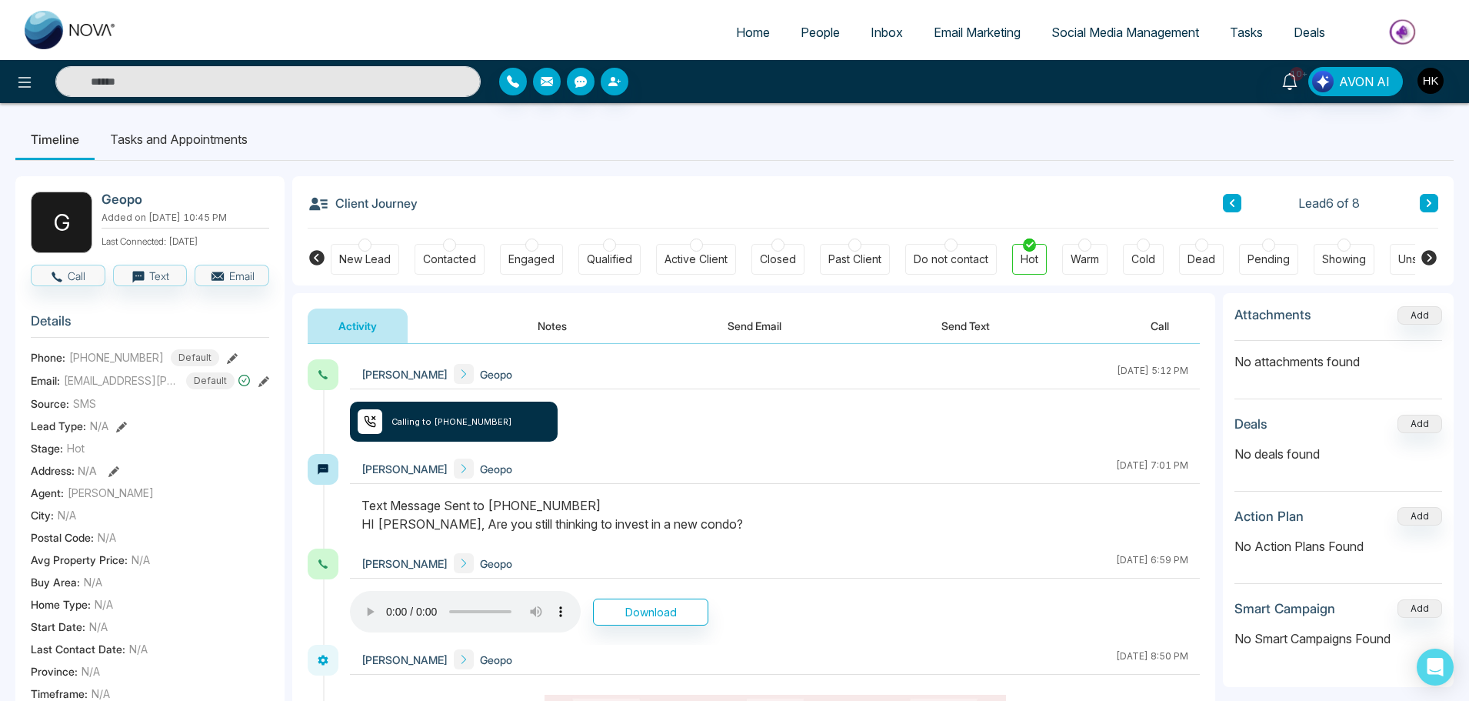
click at [500, 335] on div "Activity Notes Send Email Send Text Call" at bounding box center [754, 325] width 892 height 35
click at [558, 330] on button "Notes" at bounding box center [552, 325] width 91 height 35
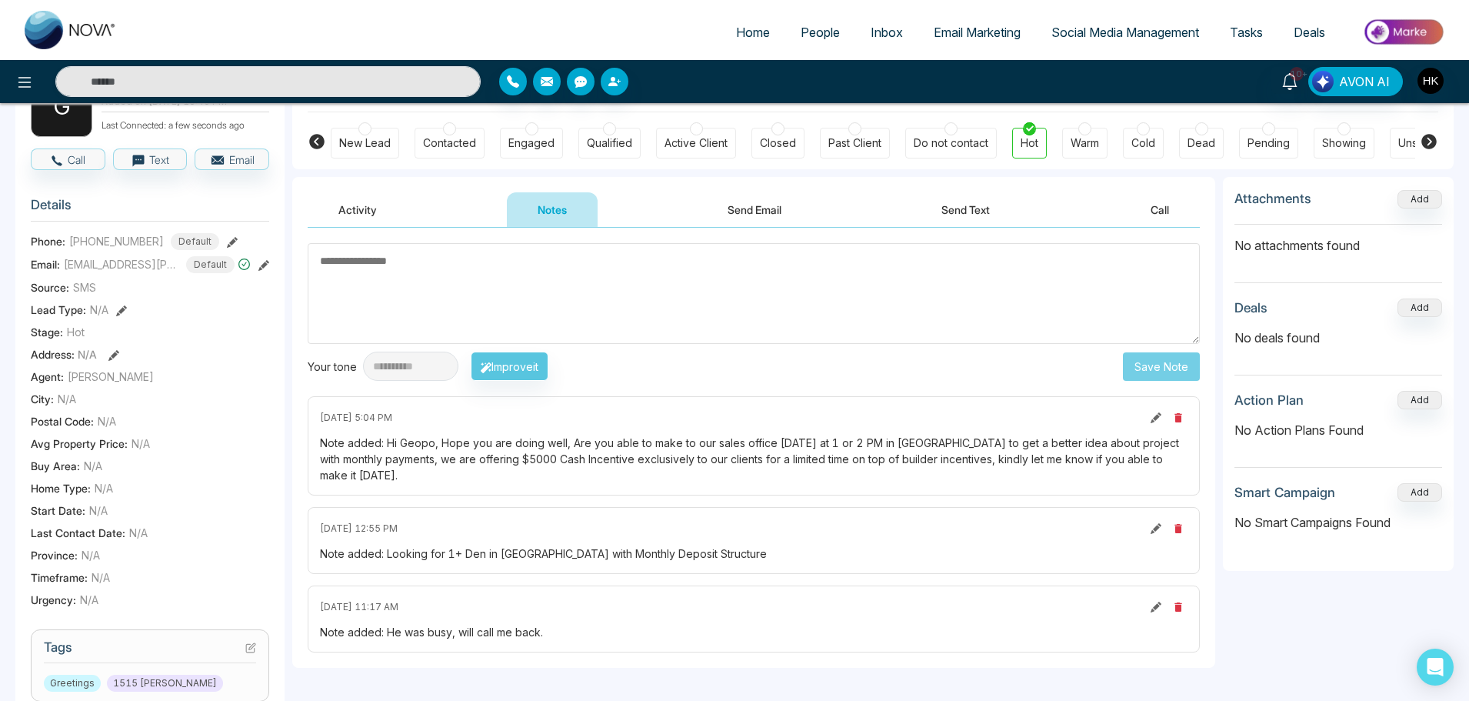
scroll to position [154, 0]
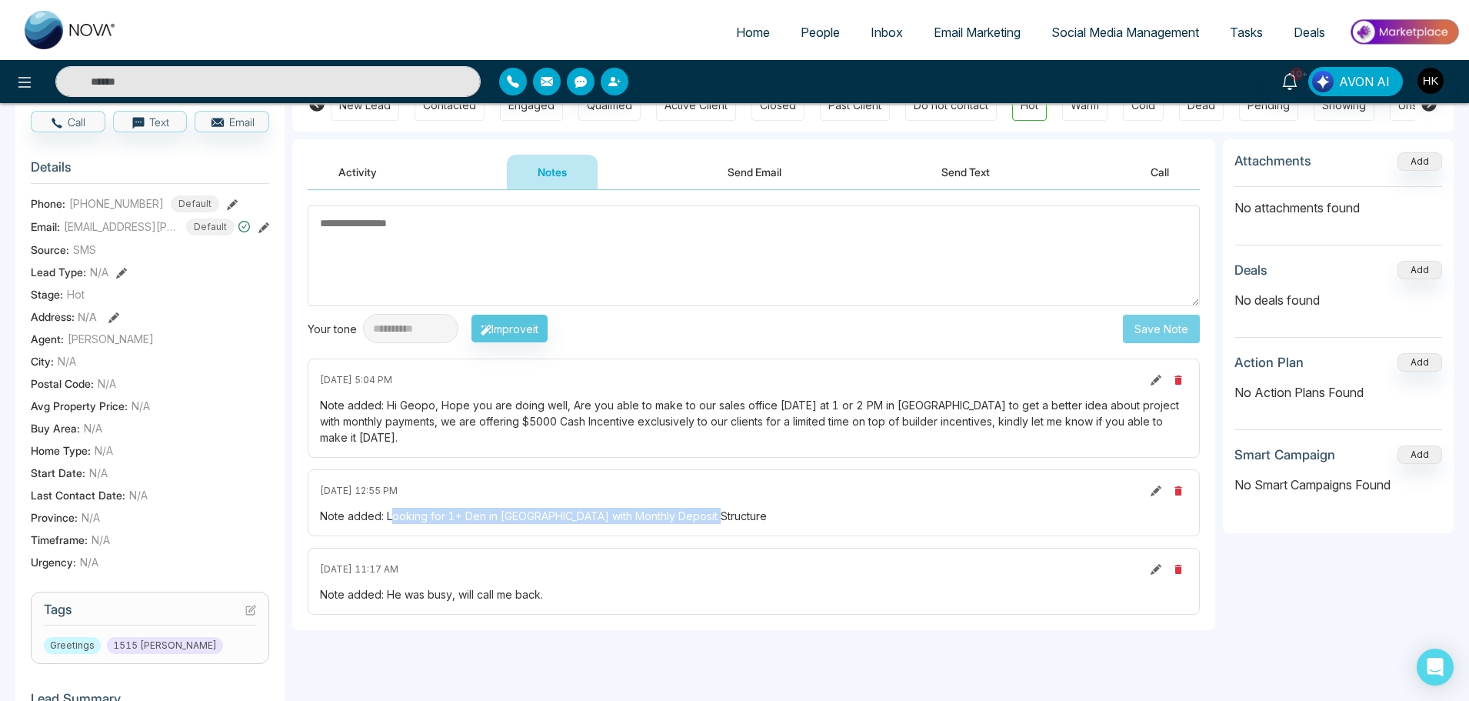
drag, startPoint x: 394, startPoint y: 495, endPoint x: 725, endPoint y: 484, distance: 331.6
click at [725, 484] on div "[DATE] 12:55 PM Note added: Looking for 1+ Den in [GEOGRAPHIC_DATA] with Monthl…" at bounding box center [754, 502] width 892 height 67
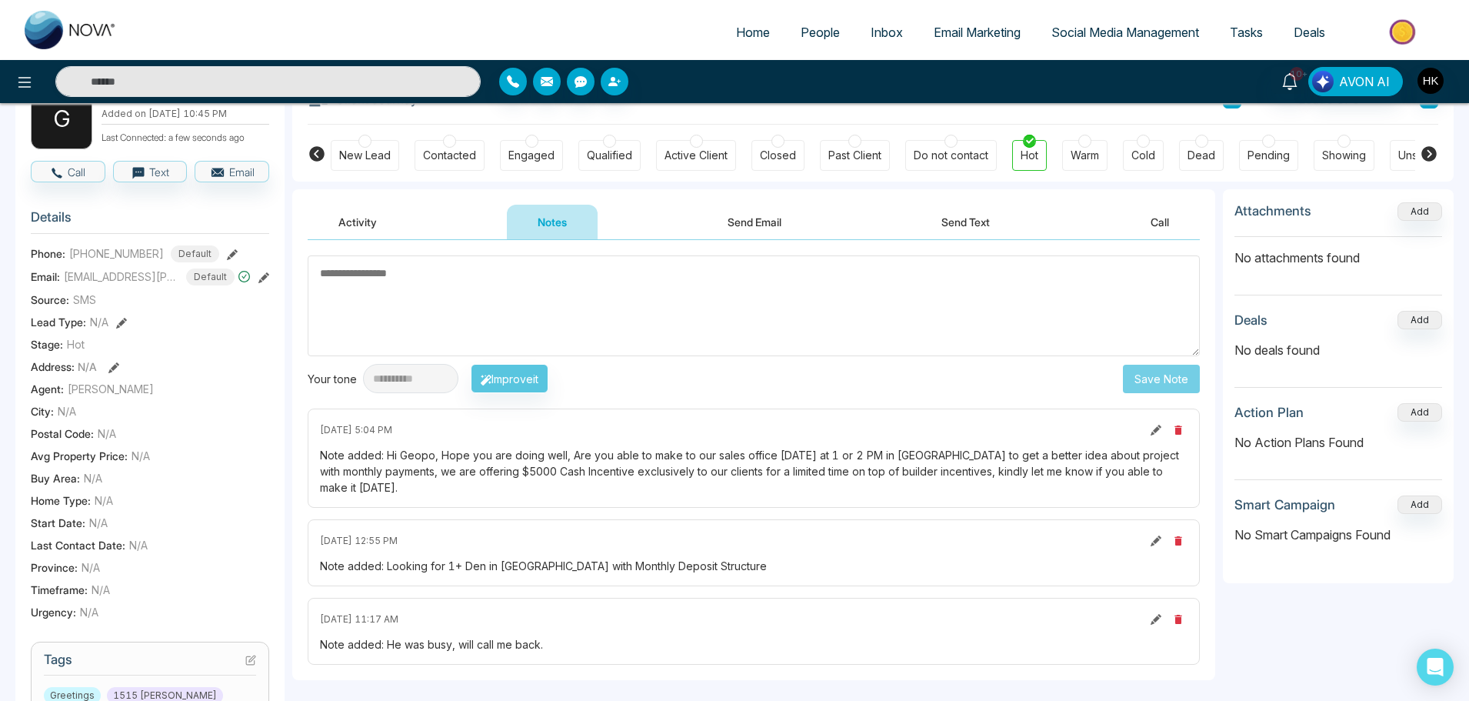
scroll to position [0, 0]
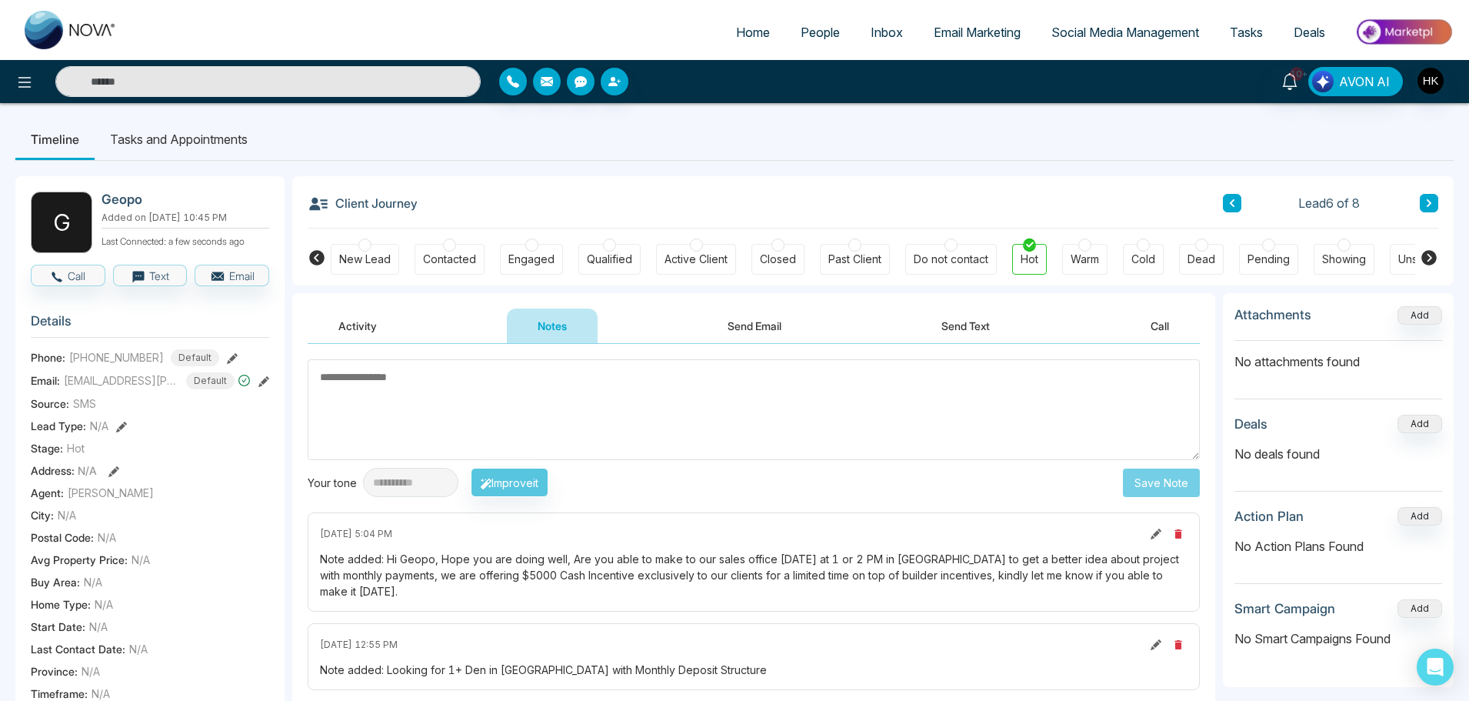
click at [943, 325] on button "Send Text" at bounding box center [966, 325] width 110 height 35
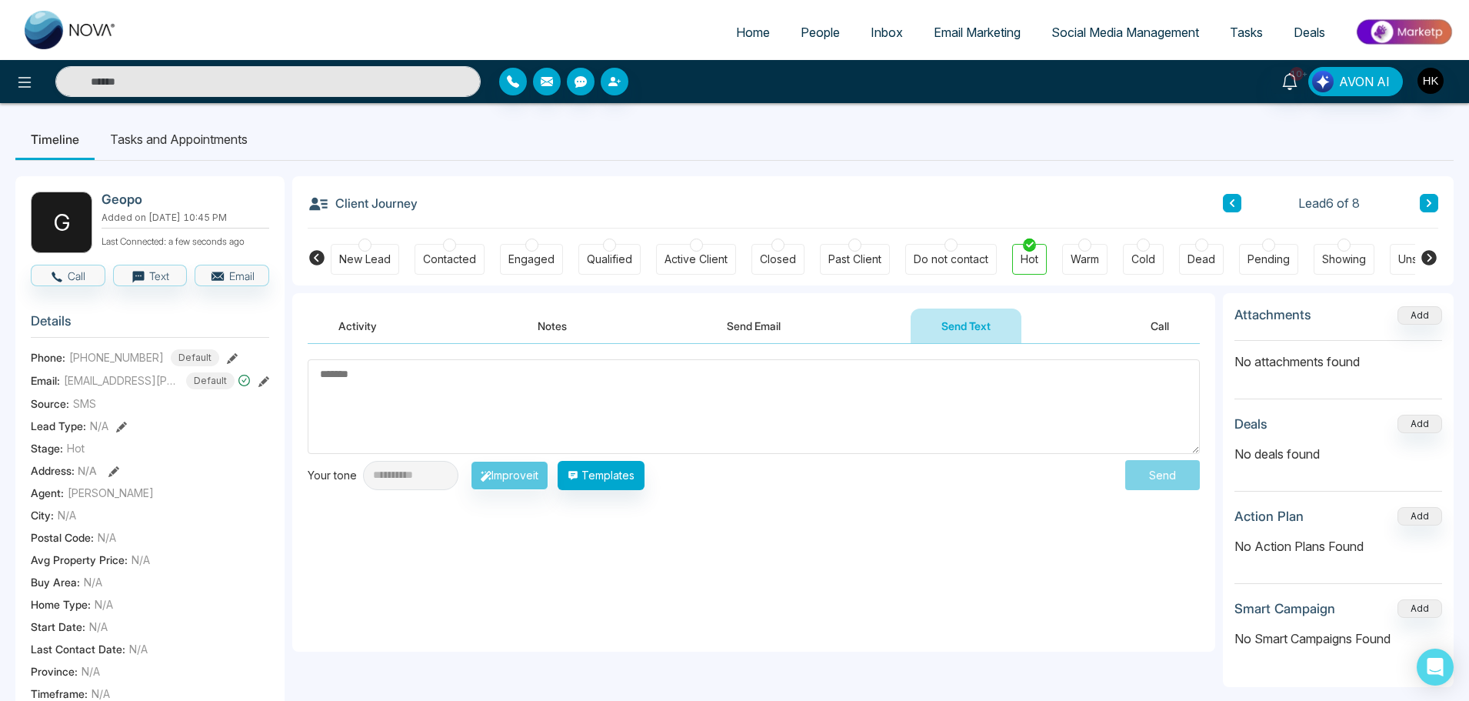
click at [398, 371] on textarea at bounding box center [754, 406] width 892 height 95
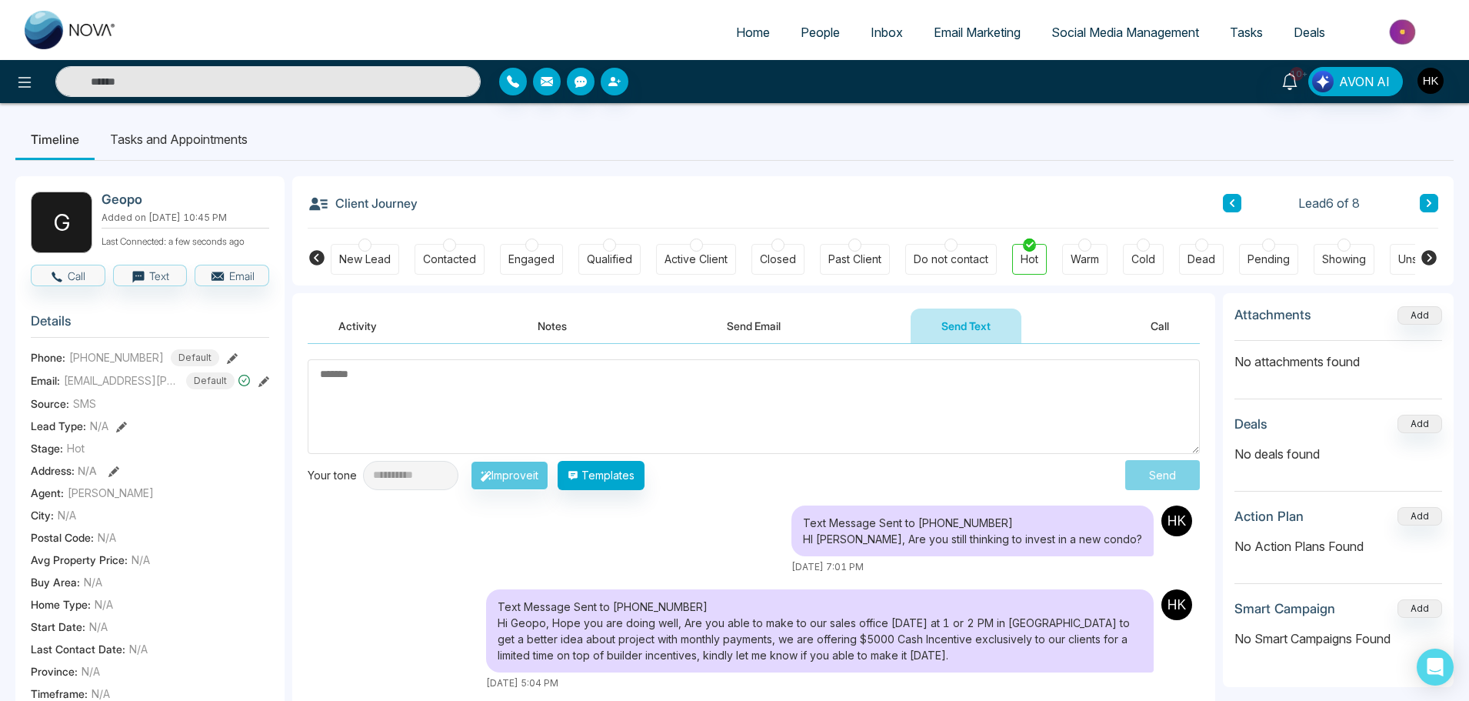
type textarea "**********"
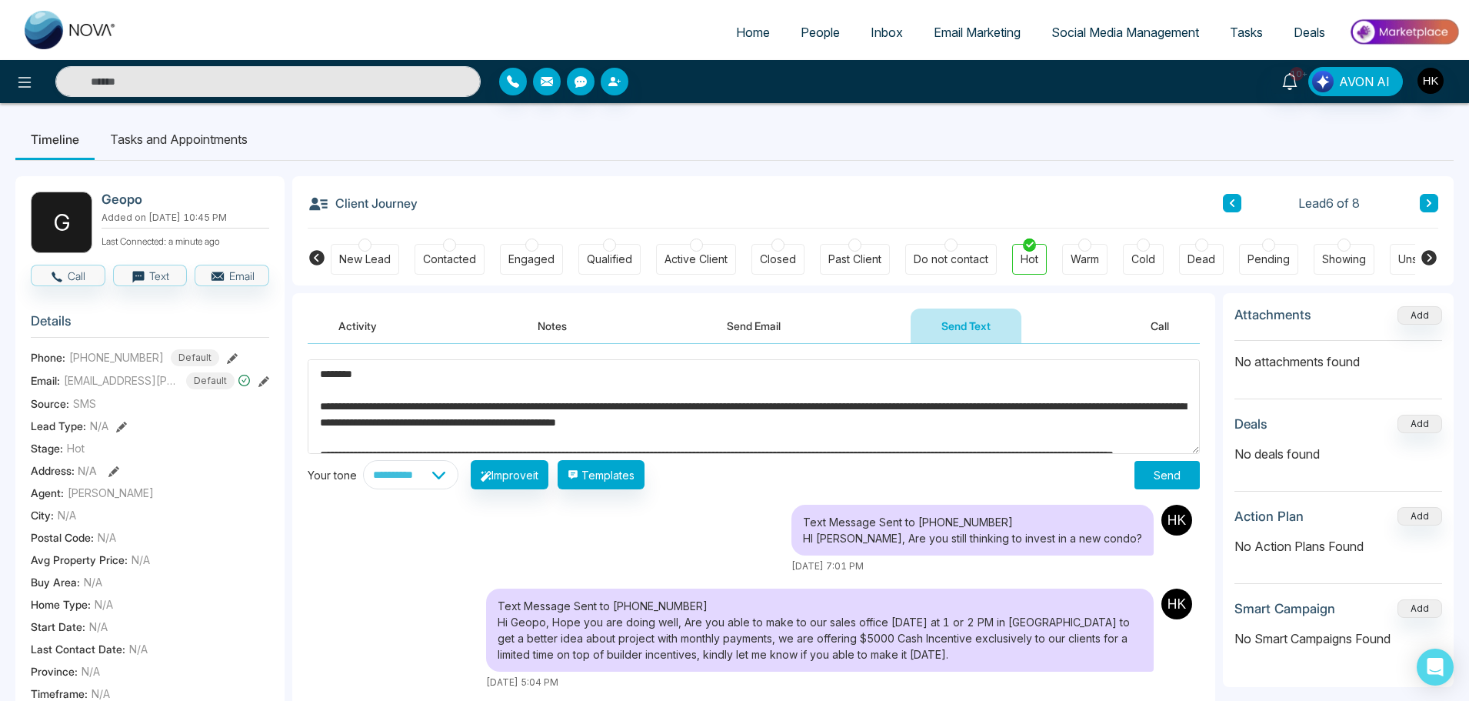
drag, startPoint x: 441, startPoint y: 441, endPoint x: 270, endPoint y: 335, distance: 201.7
click at [270, 335] on div "**********" at bounding box center [734, 671] width 1438 height 1021
click at [480, 369] on textarea "**********" at bounding box center [754, 406] width 892 height 95
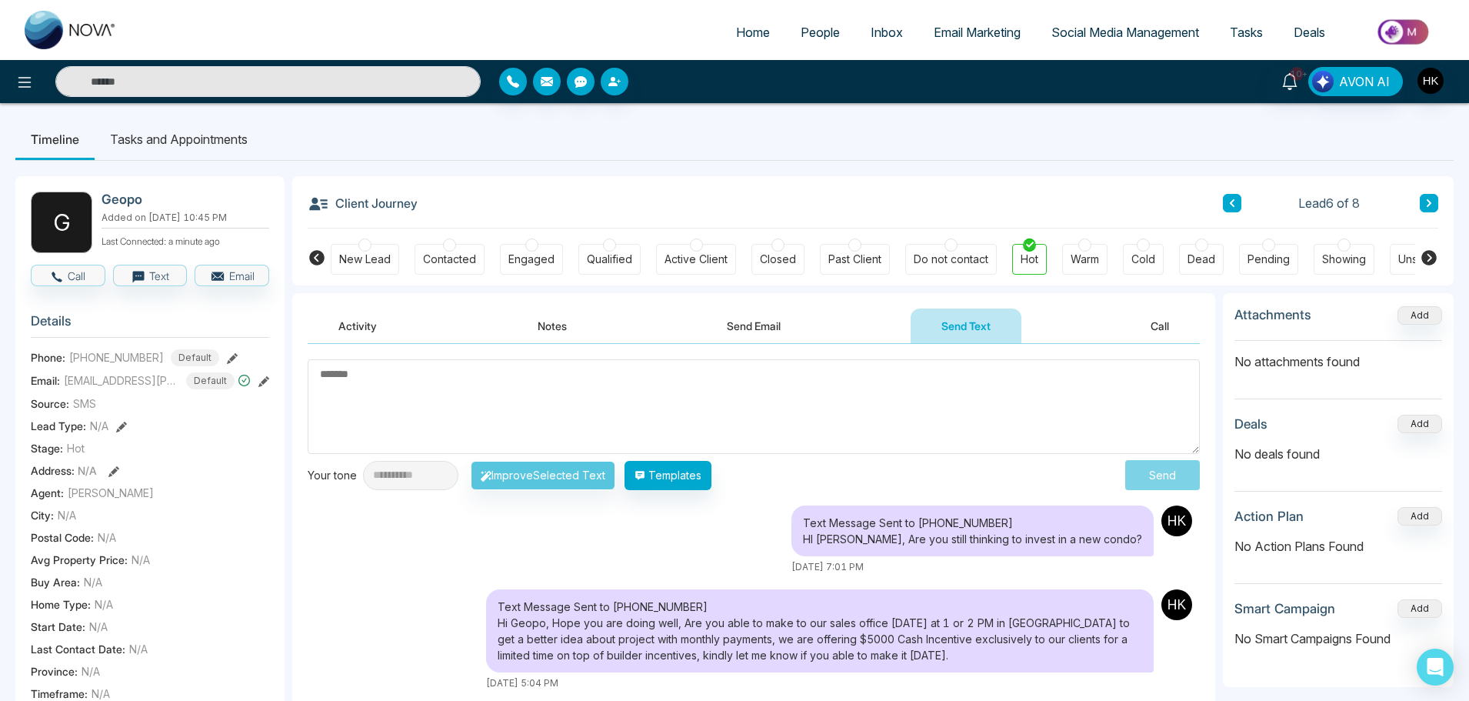
click at [1125, 184] on div "Client Journey Lead 6 of 8" at bounding box center [873, 202] width 1130 height 52
click at [554, 319] on button "Notes" at bounding box center [552, 325] width 91 height 35
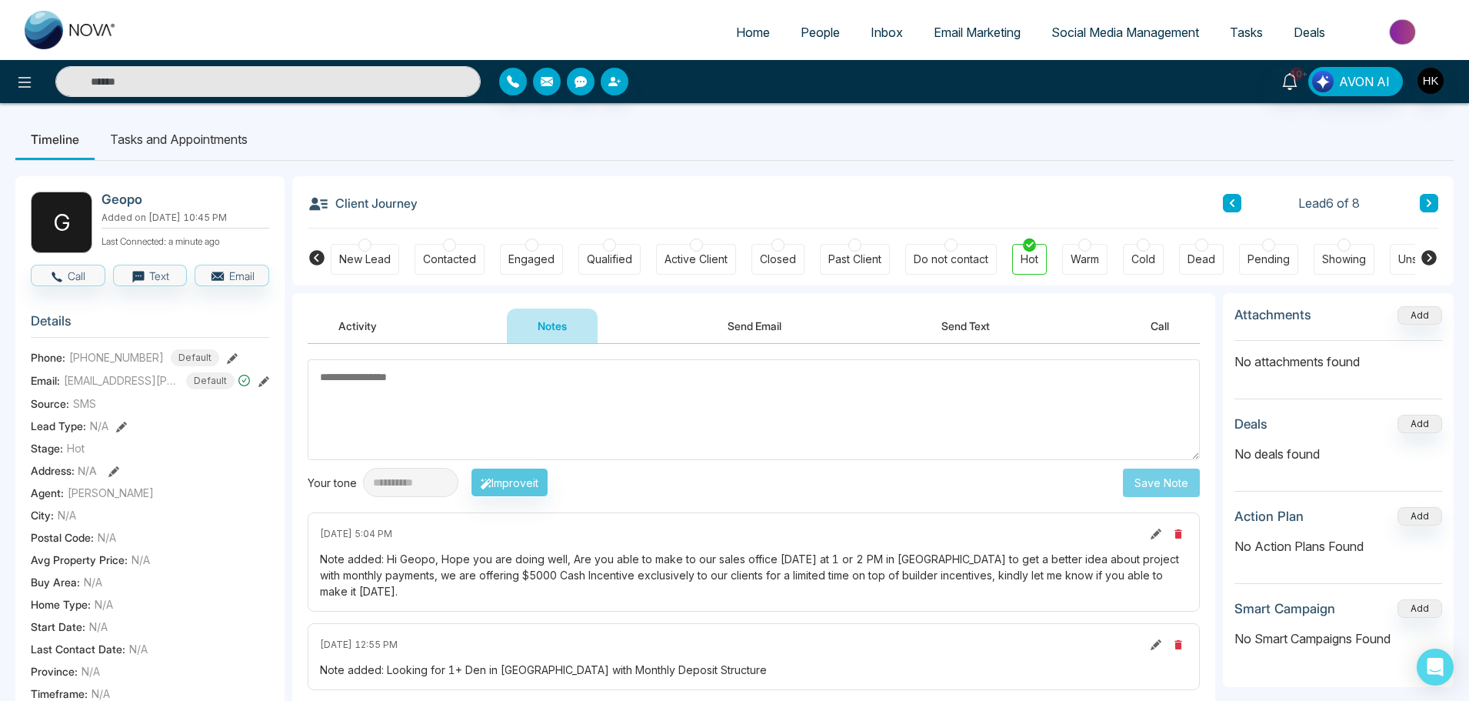
click at [871, 410] on textarea at bounding box center [754, 409] width 892 height 101
click at [358, 378] on textarea "*********" at bounding box center [754, 409] width 892 height 101
click at [356, 378] on textarea "*********" at bounding box center [754, 409] width 892 height 101
type textarea "*********"
click at [1135, 474] on button "Save Note" at bounding box center [1161, 482] width 77 height 28
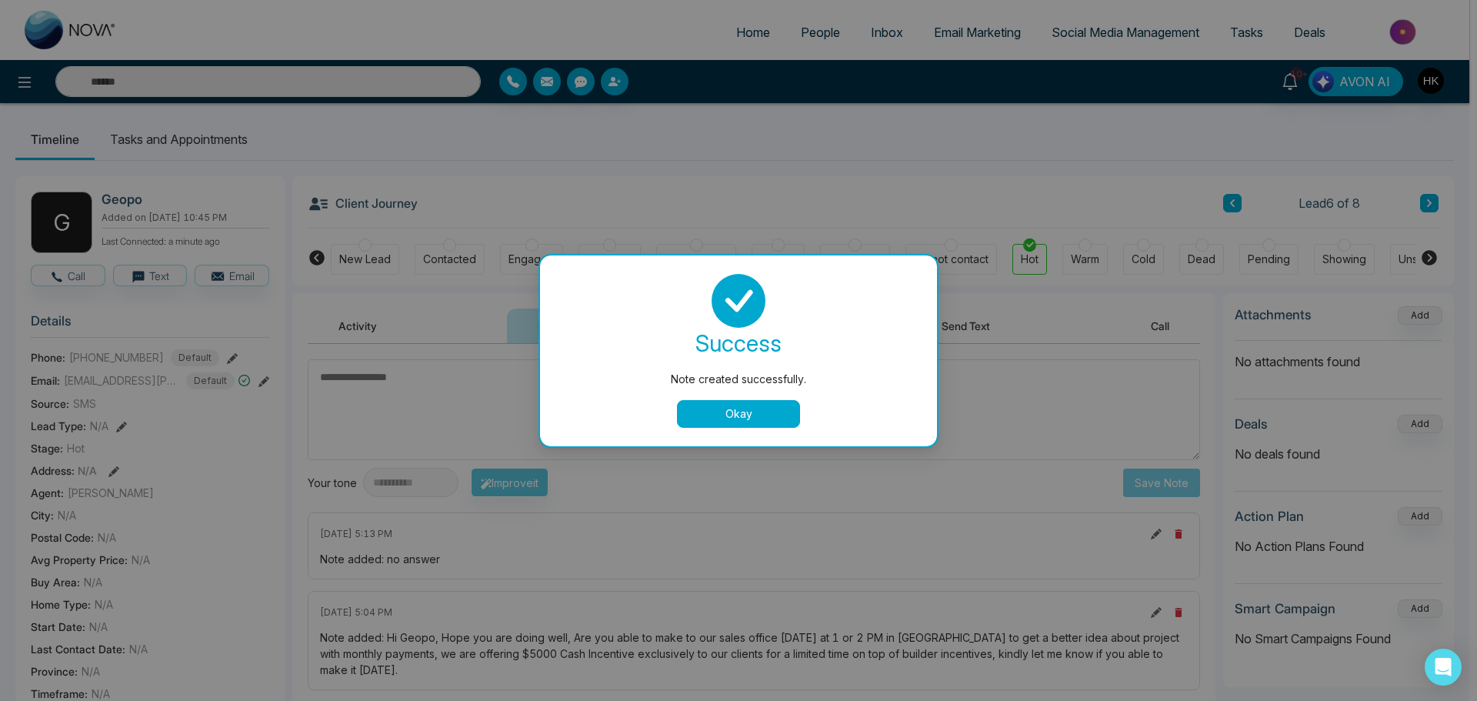
click at [760, 411] on button "Okay" at bounding box center [738, 414] width 123 height 28
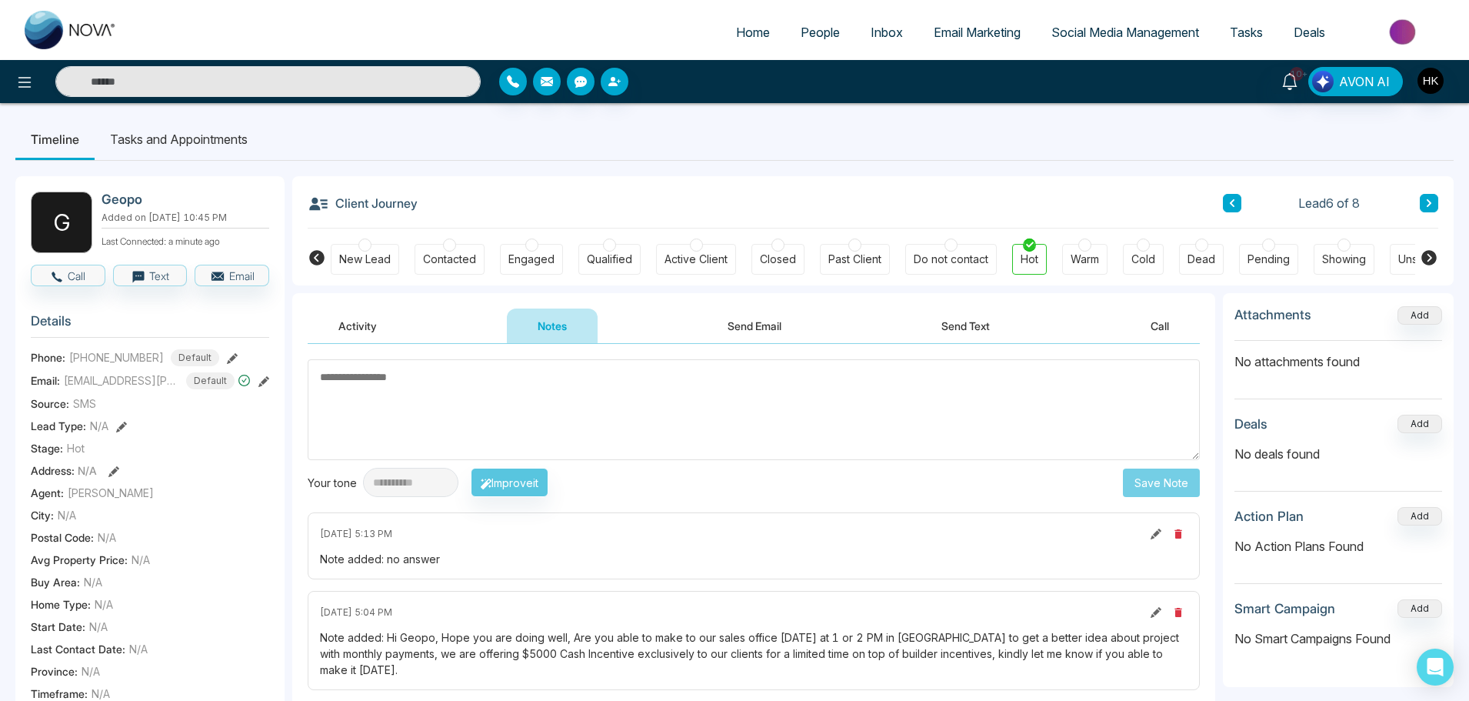
click at [983, 151] on ul "Timeline Tasks and Appointments" at bounding box center [734, 139] width 1438 height 42
click at [1427, 201] on icon at bounding box center [1429, 202] width 8 height 9
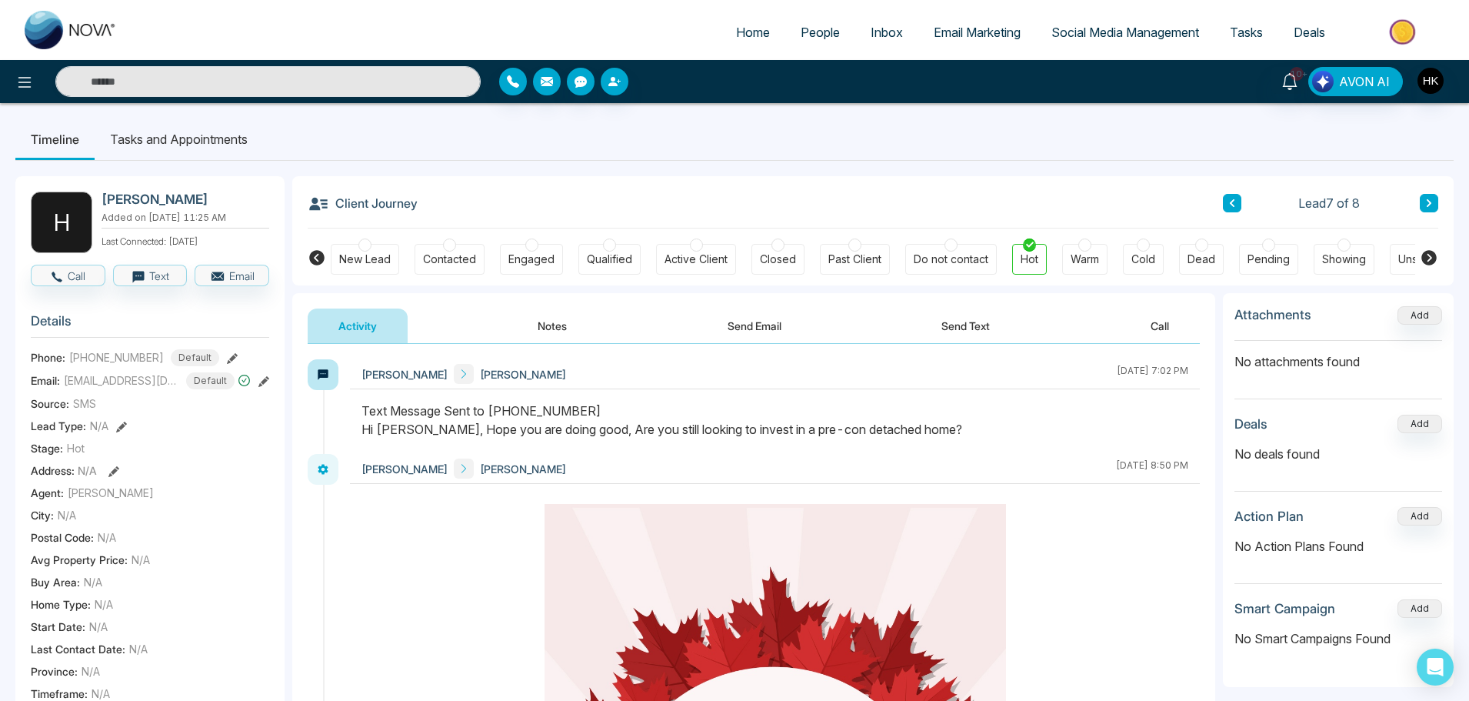
drag, startPoint x: 484, startPoint y: 421, endPoint x: 1017, endPoint y: 421, distance: 532.9
click at [1017, 421] on div "Text Message Sent to [PHONE_NUMBER] Hi [PERSON_NAME], Hope you are doing good, …" at bounding box center [774, 419] width 827 height 37
click at [1018, 421] on div "Text Message Sent to [PHONE_NUMBER] Hi [PERSON_NAME], Hope you are doing good, …" at bounding box center [774, 419] width 827 height 37
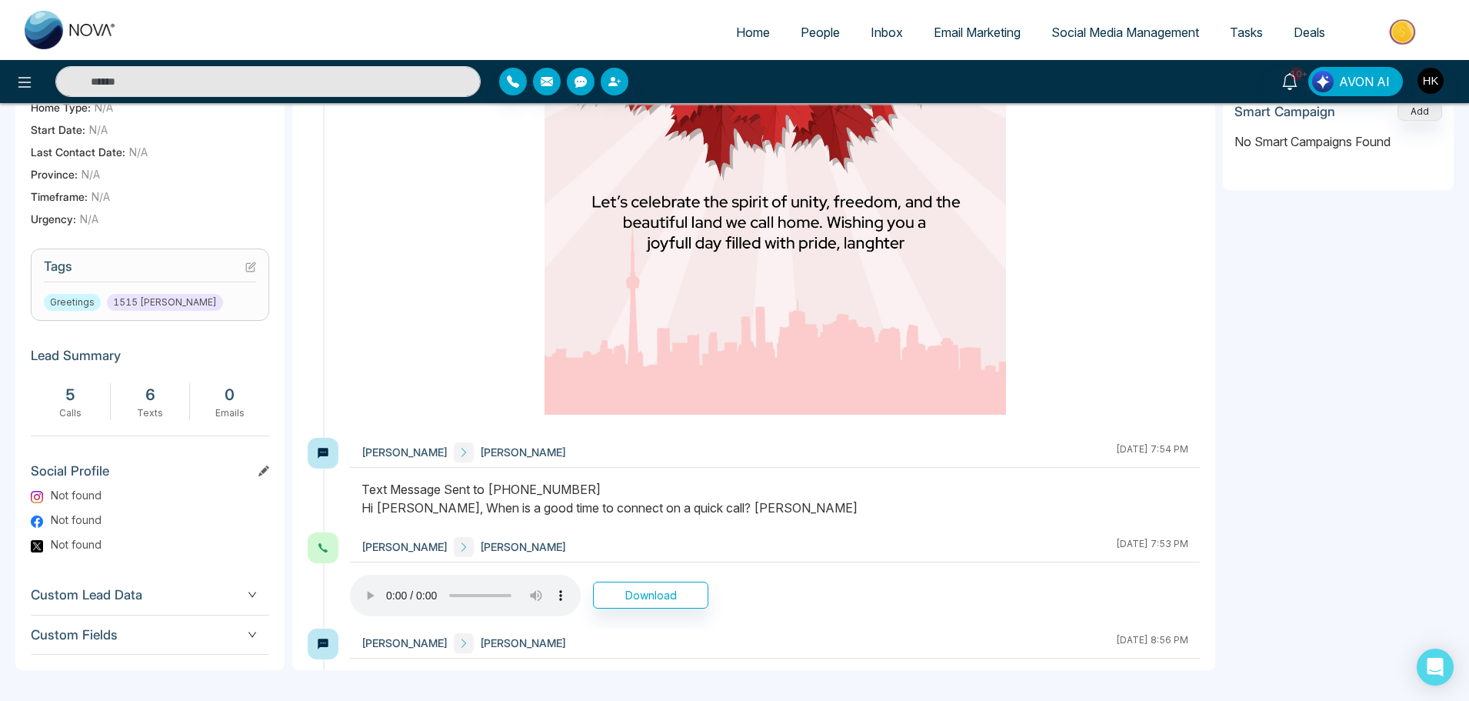
scroll to position [692, 0]
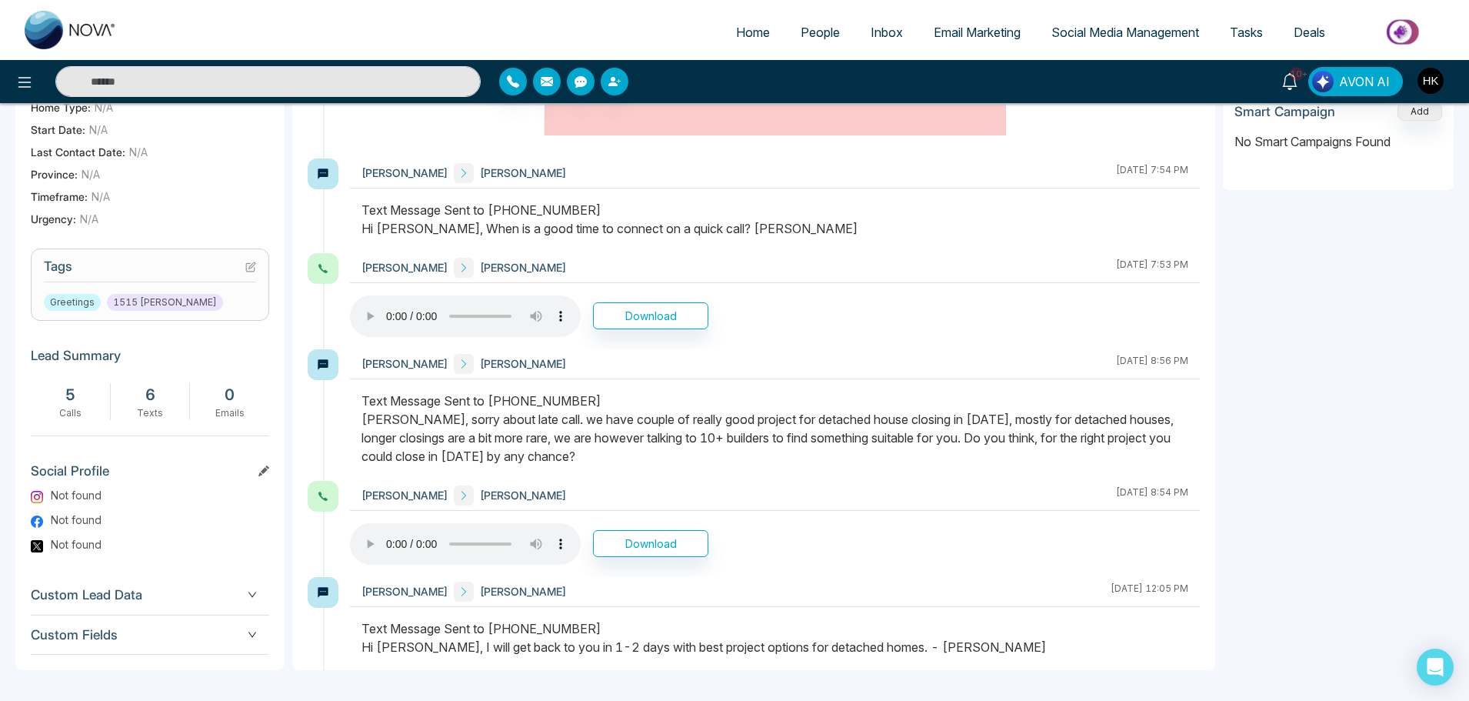
drag, startPoint x: 612, startPoint y: 421, endPoint x: 681, endPoint y: 461, distance: 79.9
click at [681, 461] on div "Text Message Sent to [PHONE_NUMBER] [PERSON_NAME], sorry about late call. we ha…" at bounding box center [774, 428] width 827 height 74
click at [690, 458] on div "Text Message Sent to [PHONE_NUMBER] [PERSON_NAME], sorry about late call. we ha…" at bounding box center [774, 428] width 827 height 74
drag, startPoint x: 912, startPoint y: 416, endPoint x: 977, endPoint y: 454, distance: 75.2
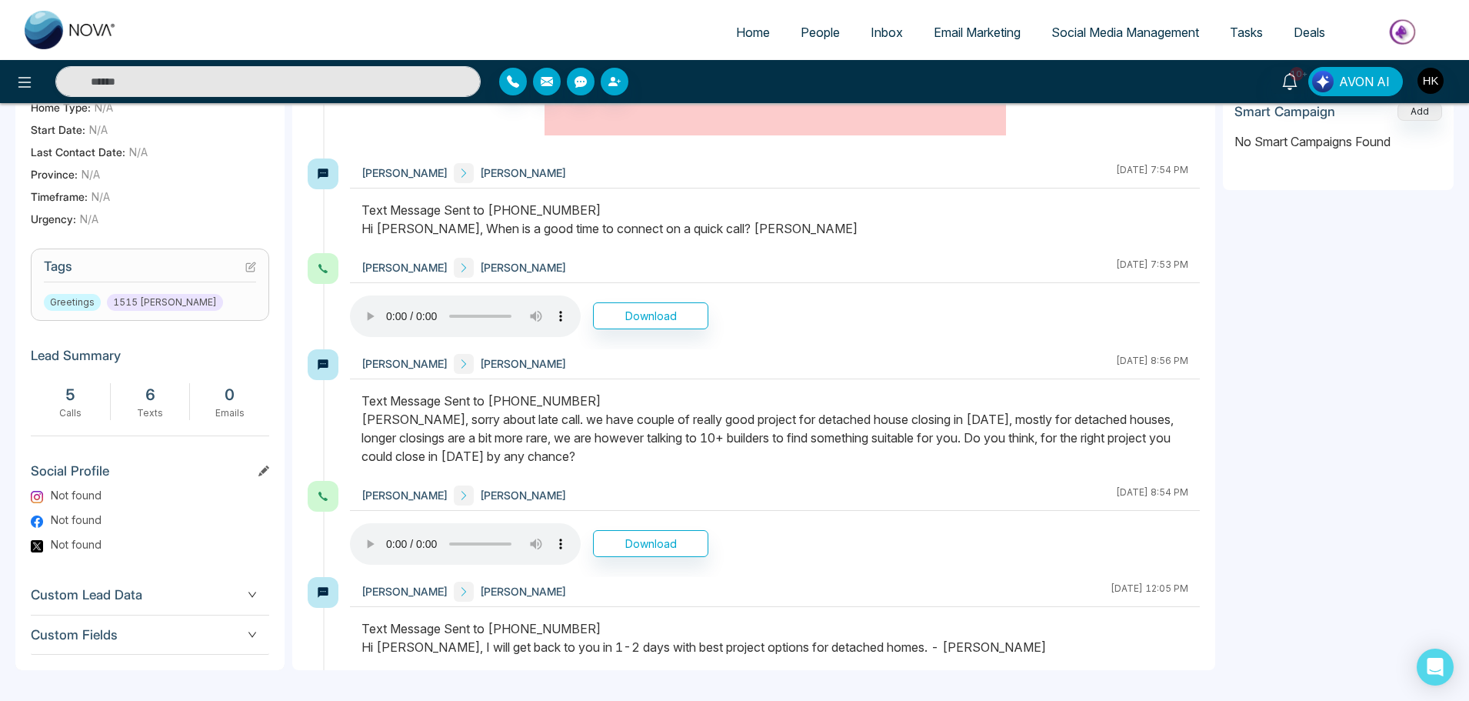
click at [977, 454] on div "Text Message Sent to [PHONE_NUMBER] [PERSON_NAME], sorry about late call. we ha…" at bounding box center [774, 428] width 827 height 74
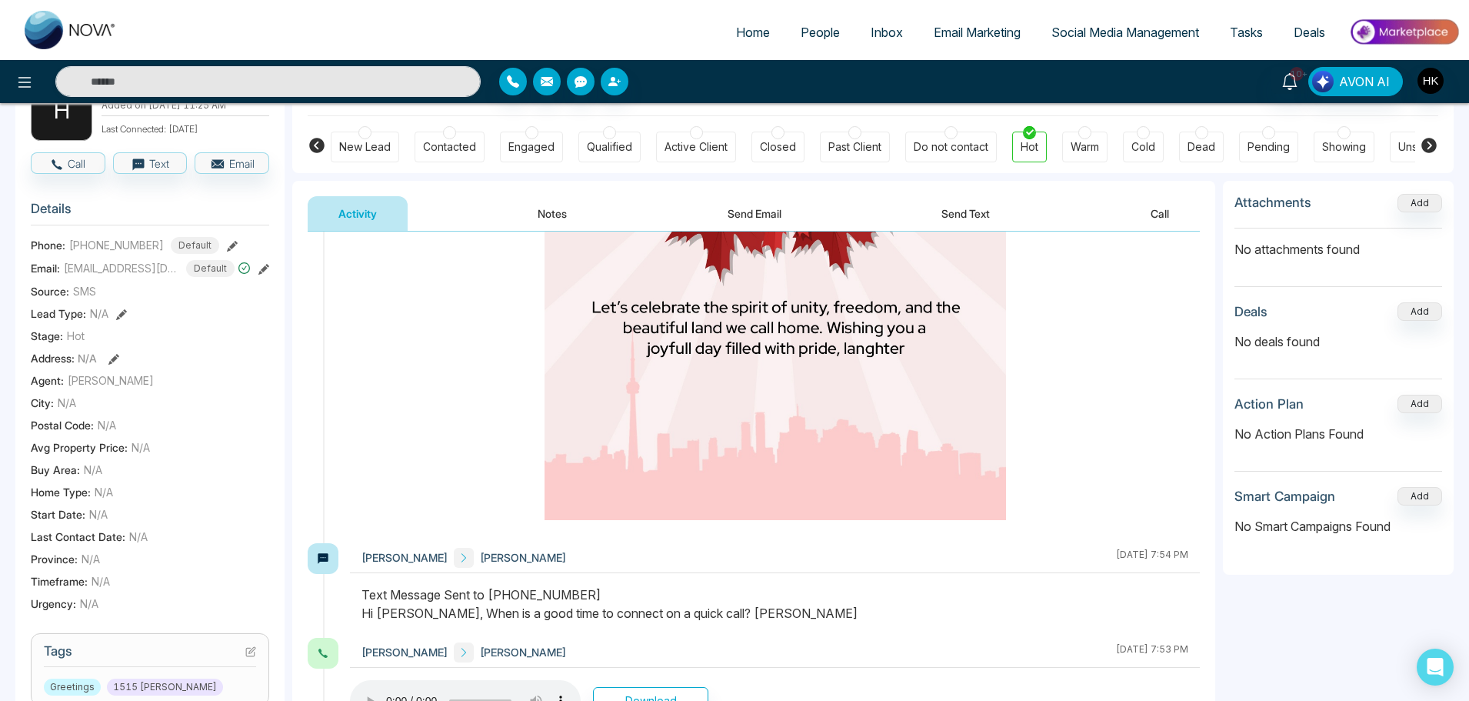
scroll to position [0, 0]
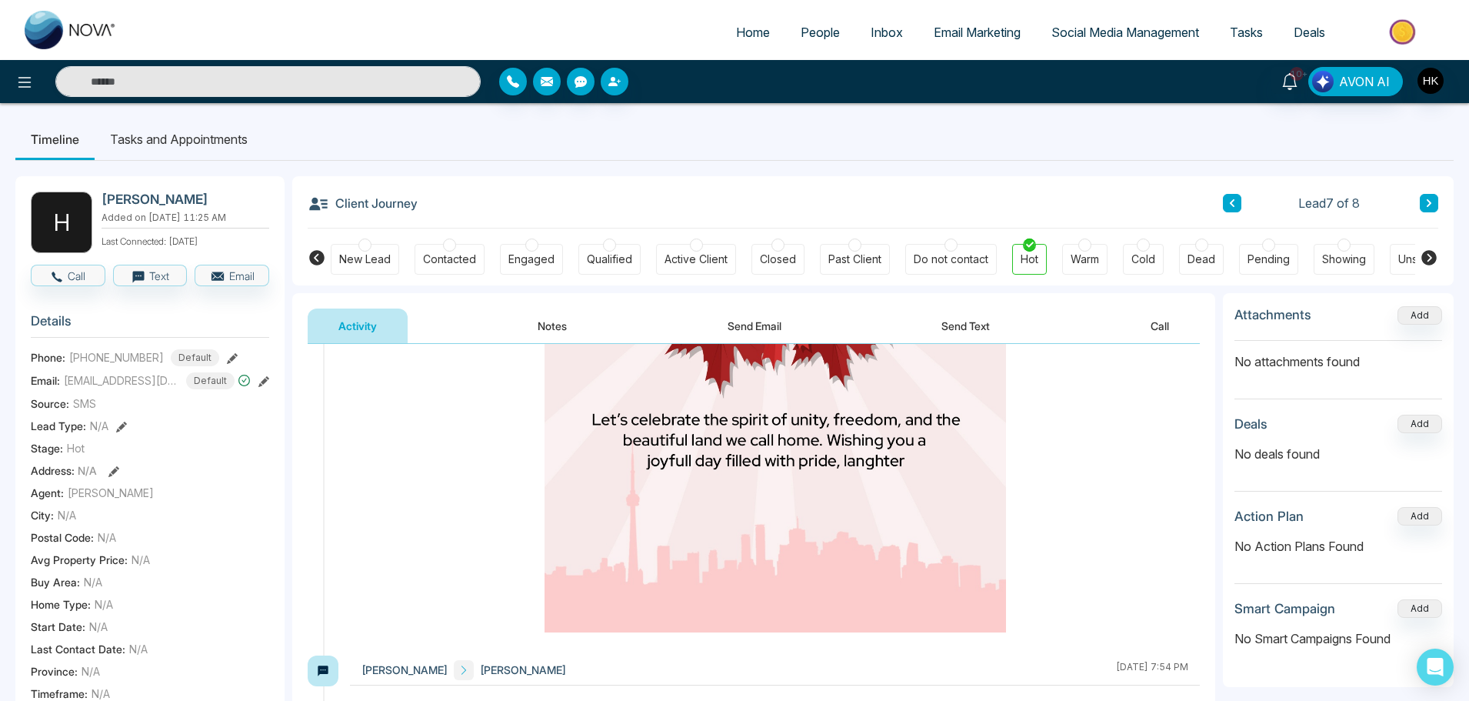
click at [544, 331] on button "Notes" at bounding box center [552, 325] width 91 height 35
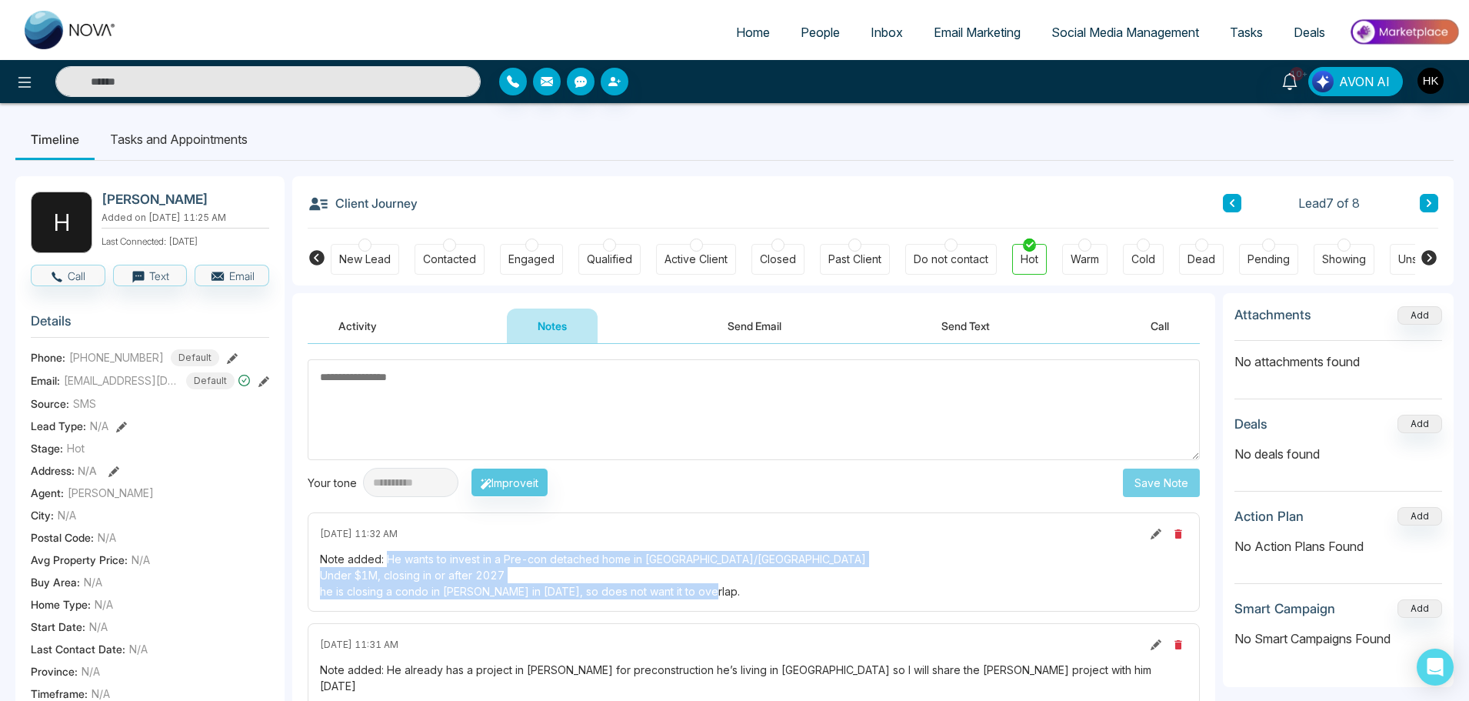
drag, startPoint x: 387, startPoint y: 558, endPoint x: 860, endPoint y: 596, distance: 474.5
click at [860, 596] on div "Note added: He wants to invest in a Pre-con detached home in [GEOGRAPHIC_DATA]/…" at bounding box center [753, 575] width 867 height 48
click at [861, 594] on div "Note added: He wants to invest in a Pre-con detached home in [GEOGRAPHIC_DATA]/…" at bounding box center [753, 575] width 867 height 48
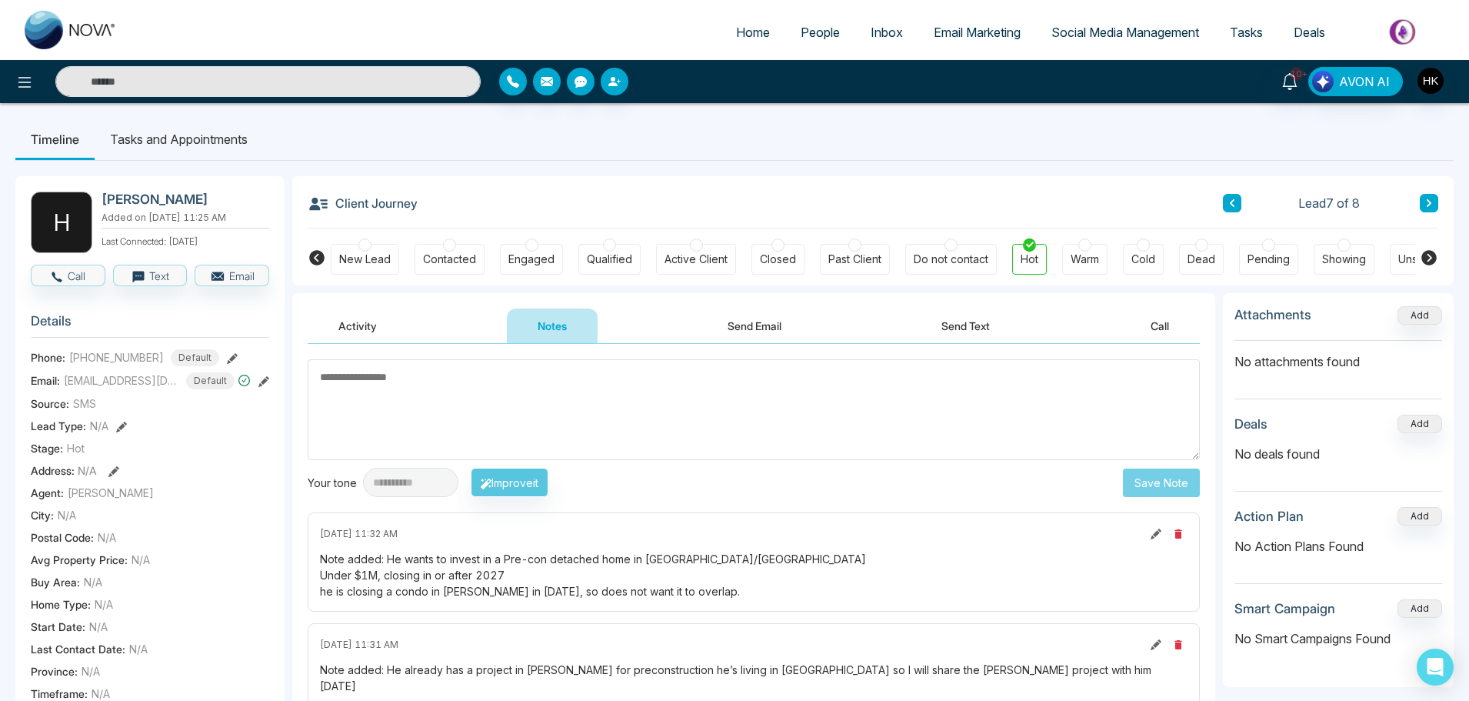
click at [1162, 75] on div "10+ AVON AI" at bounding box center [1163, 81] width 594 height 29
click at [1069, 144] on ul "Timeline Tasks and Appointments" at bounding box center [734, 139] width 1438 height 42
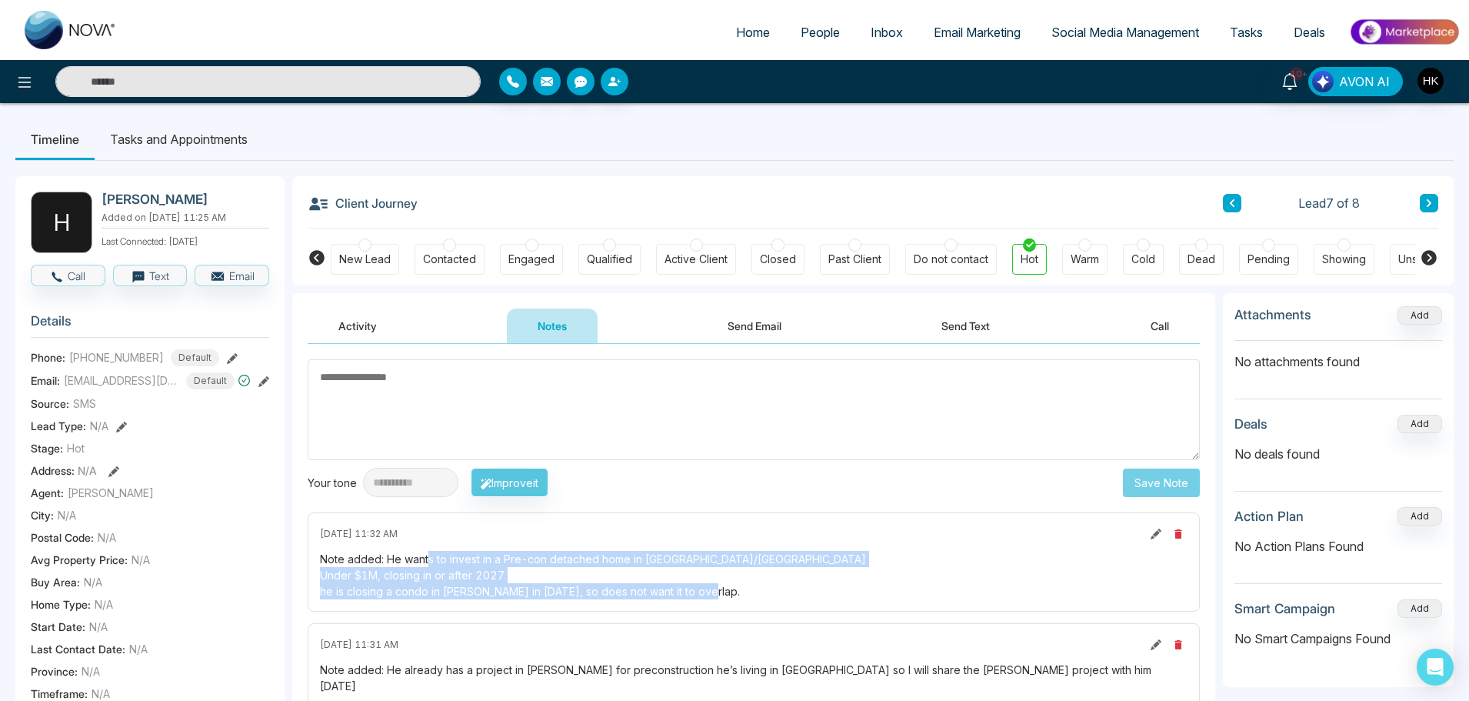
drag, startPoint x: 435, startPoint y: 558, endPoint x: 777, endPoint y: 589, distance: 343.7
click at [777, 589] on div "Note added: He wants to invest in a Pre-con detached home in [GEOGRAPHIC_DATA]/…" at bounding box center [753, 575] width 867 height 48
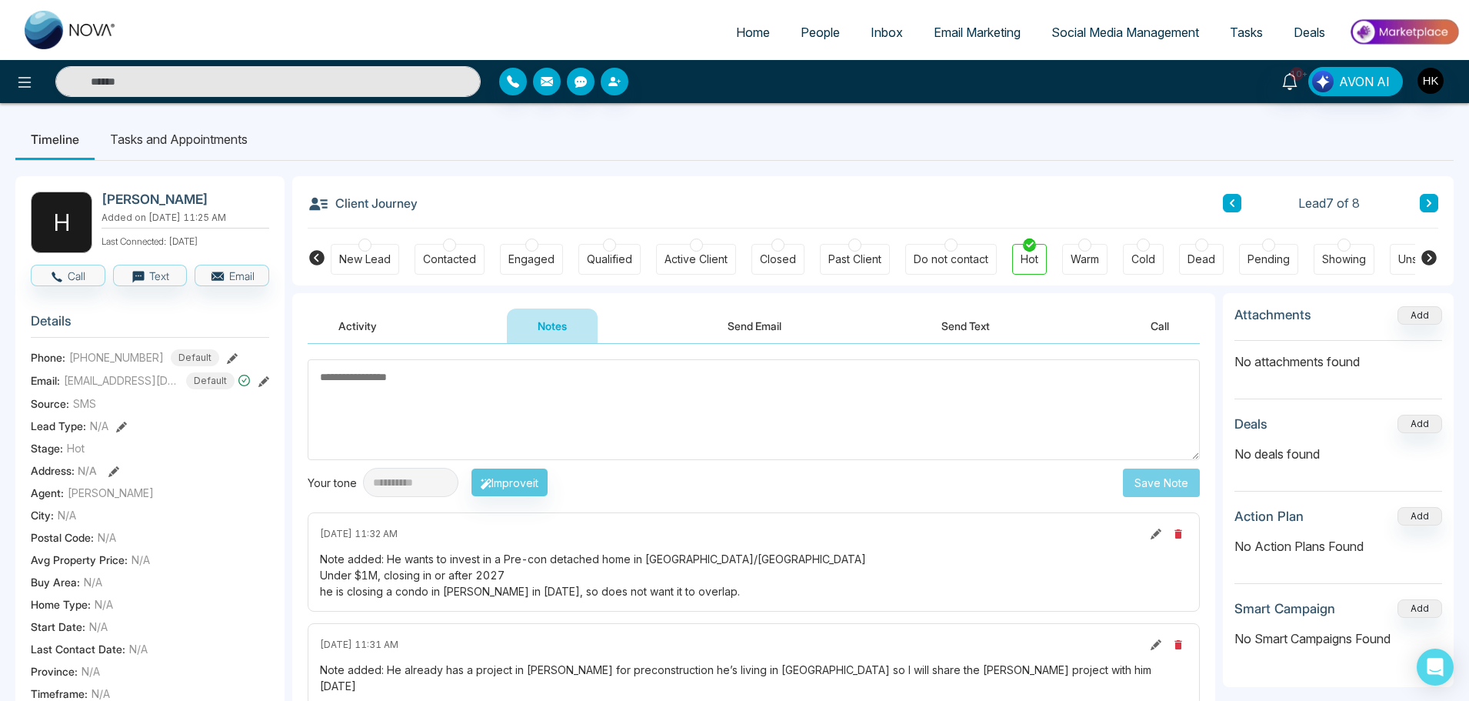
click at [1010, 319] on button "Send Text" at bounding box center [966, 325] width 110 height 35
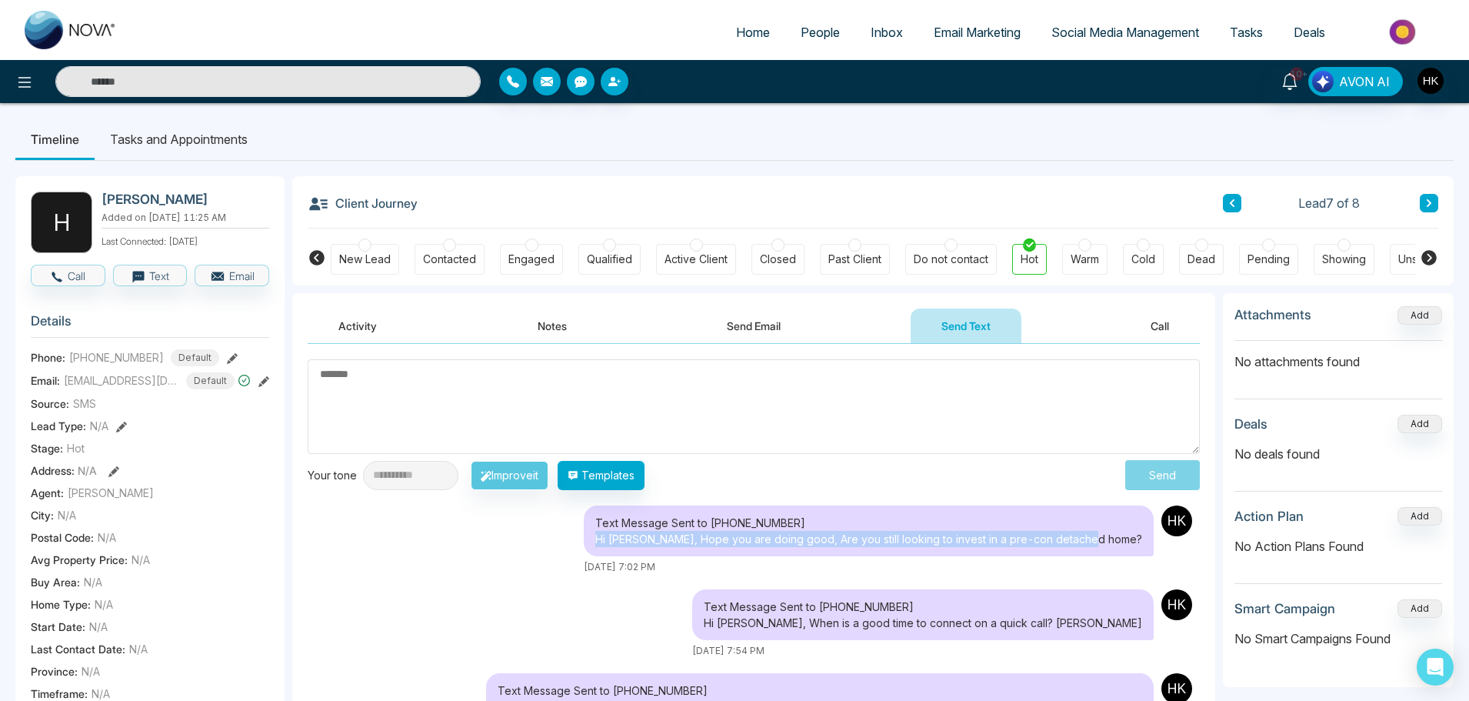
drag, startPoint x: 646, startPoint y: 541, endPoint x: 1137, endPoint y: 541, distance: 490.6
click at [1137, 541] on div "Text Message Sent to [PHONE_NUMBER] Hi [PERSON_NAME], Hope you are doing good, …" at bounding box center [869, 530] width 570 height 51
click at [972, 440] on textarea at bounding box center [754, 406] width 892 height 95
click at [1204, 244] on div at bounding box center [1201, 244] width 13 height 13
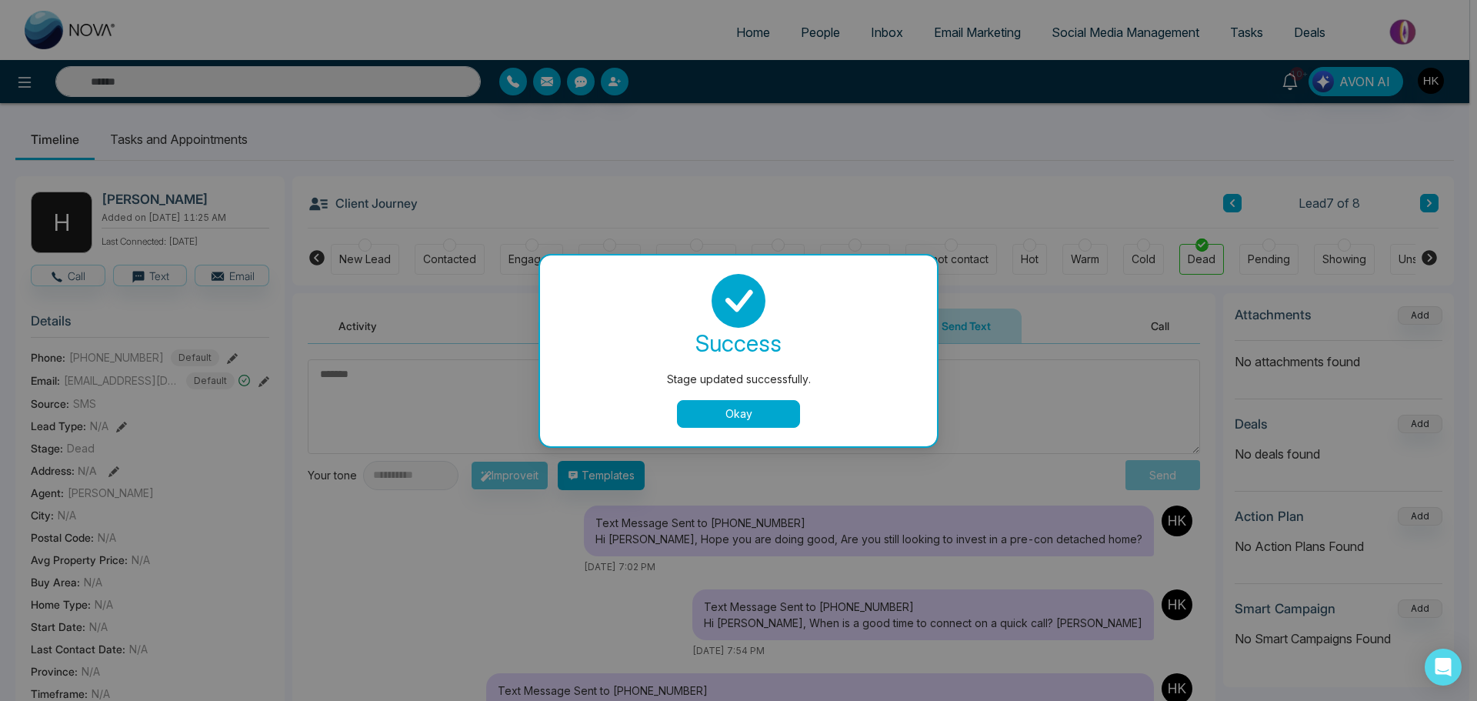
click at [718, 411] on button "Okay" at bounding box center [738, 414] width 123 height 28
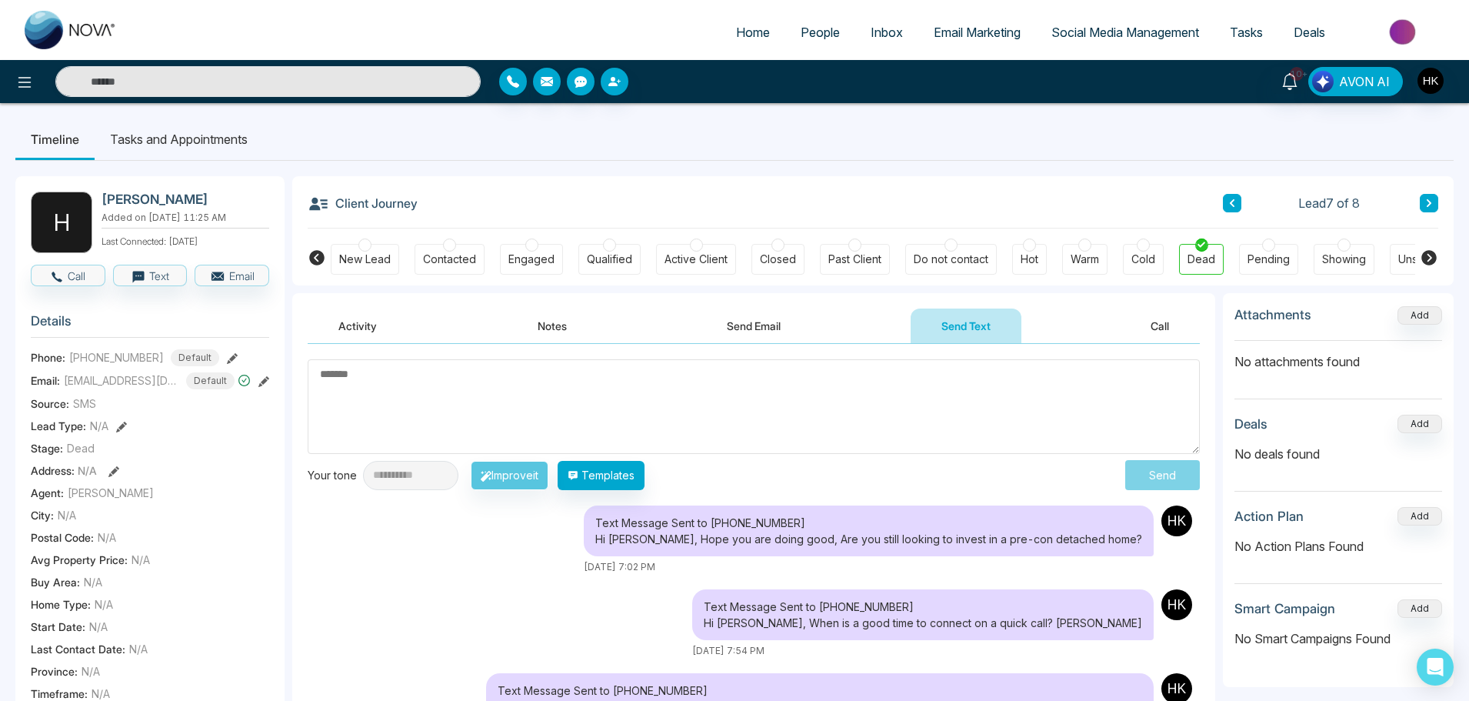
click at [1427, 200] on icon at bounding box center [1429, 203] width 5 height 8
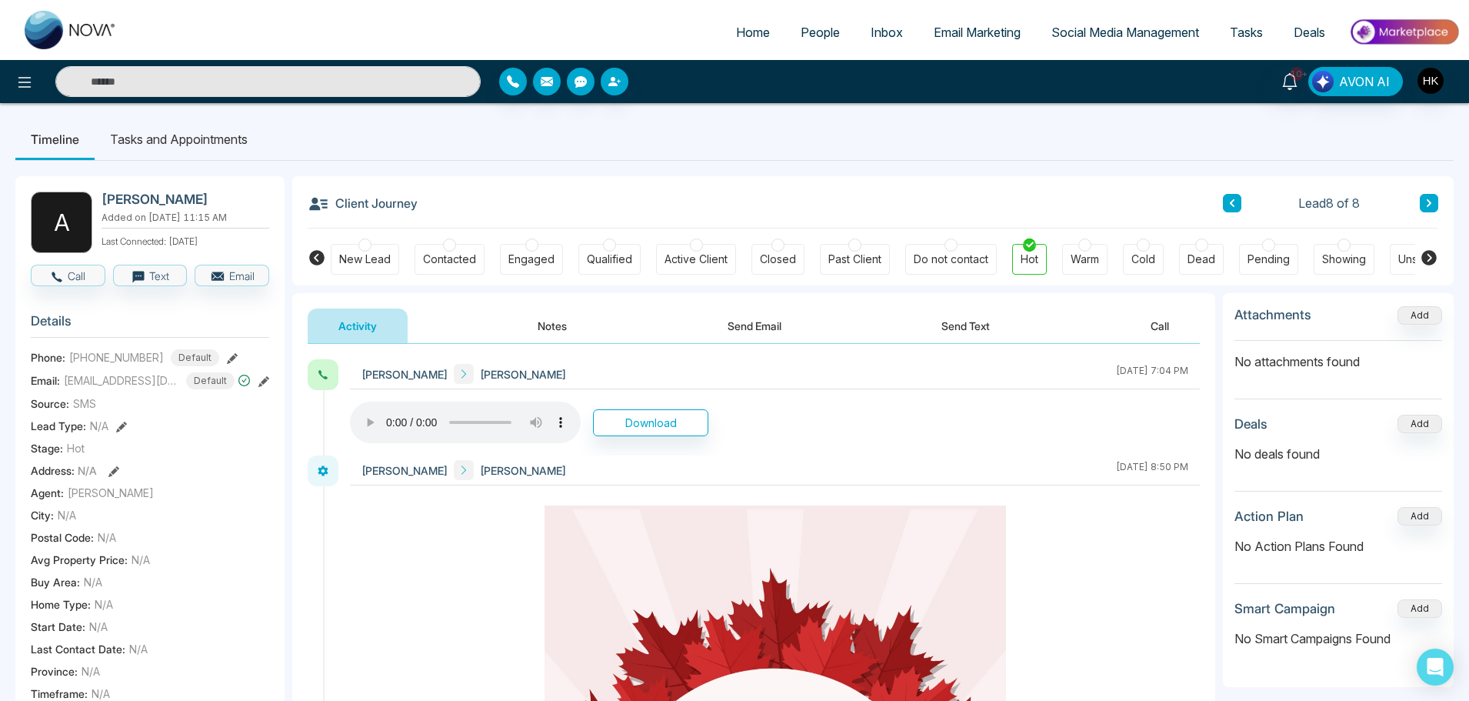
click at [1204, 248] on div at bounding box center [1201, 244] width 13 height 13
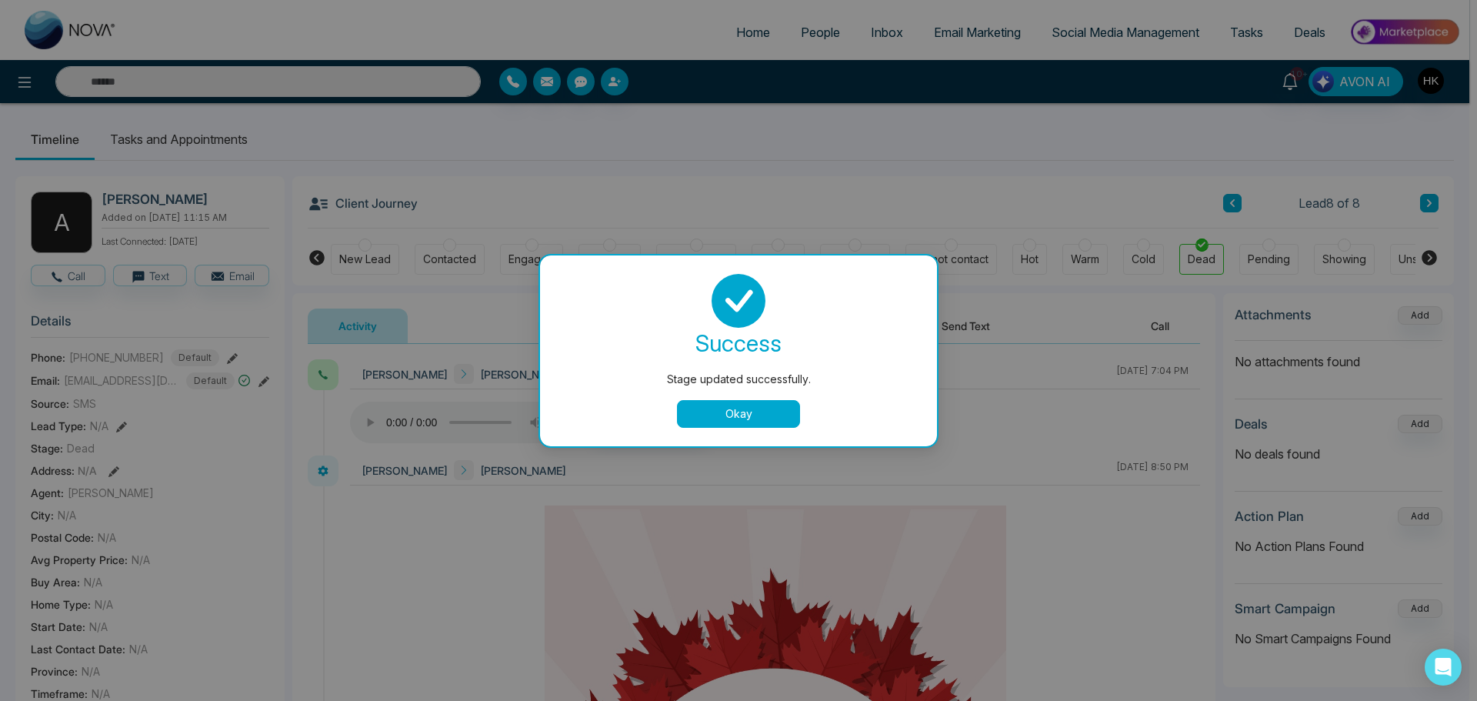
click at [728, 416] on button "Okay" at bounding box center [738, 414] width 123 height 28
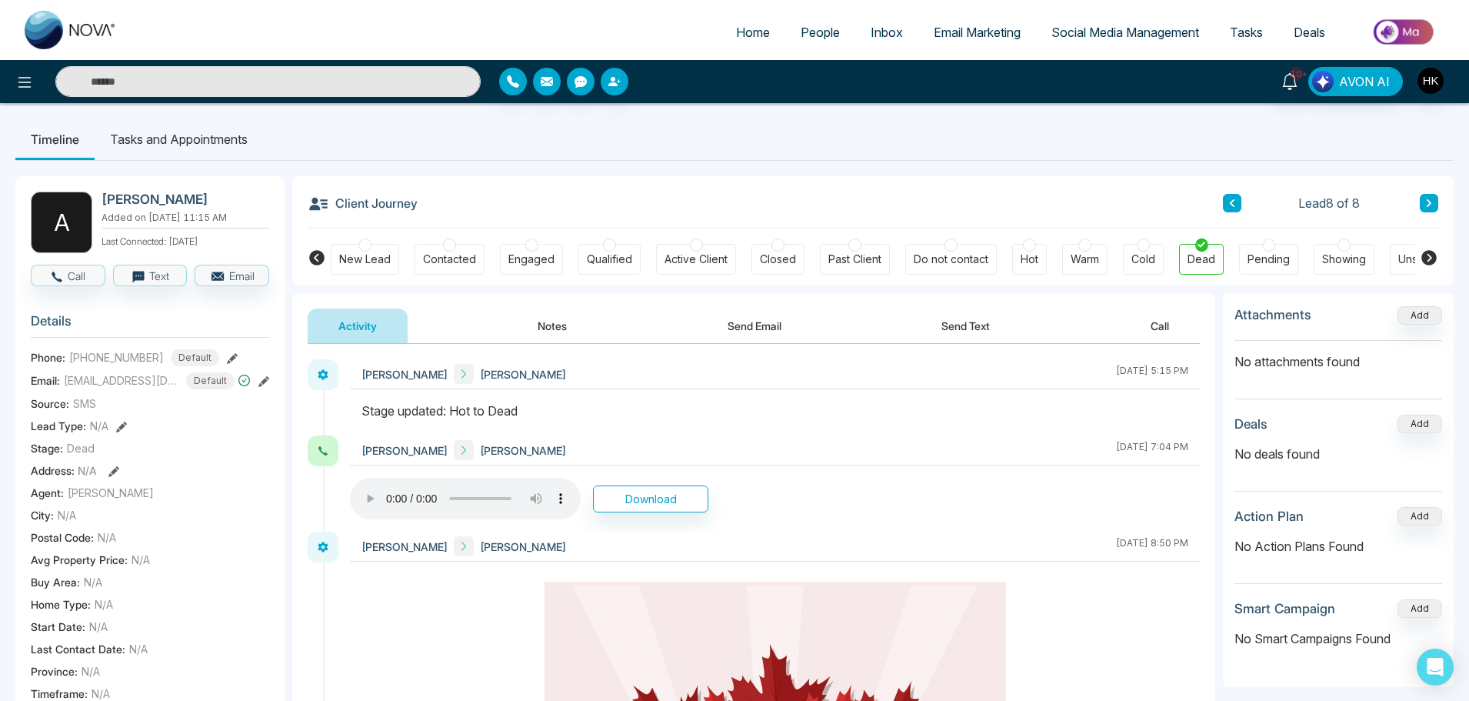
click at [808, 35] on span "People" at bounding box center [820, 32] width 39 height 15
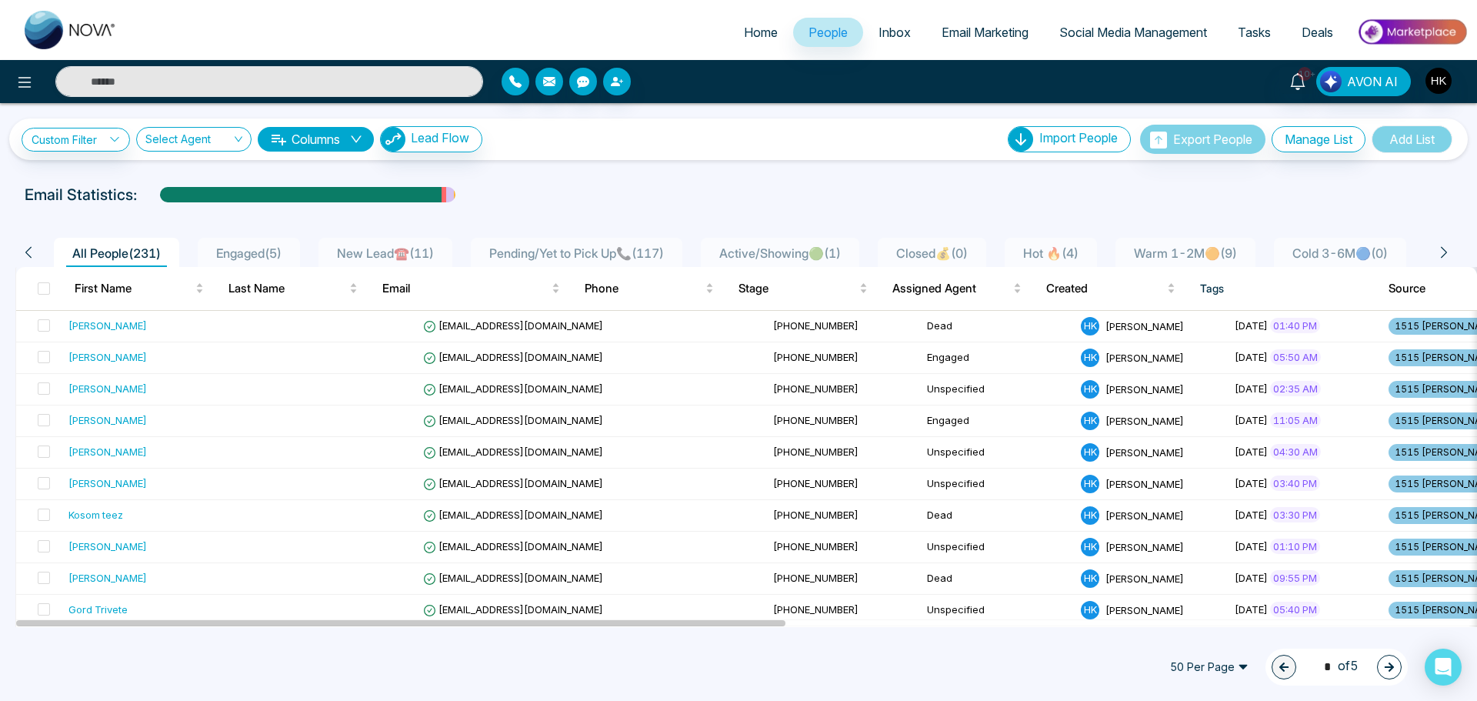
click at [1243, 251] on span "Warm 1-2M🟠 ( 9 )" at bounding box center [1184, 252] width 115 height 15
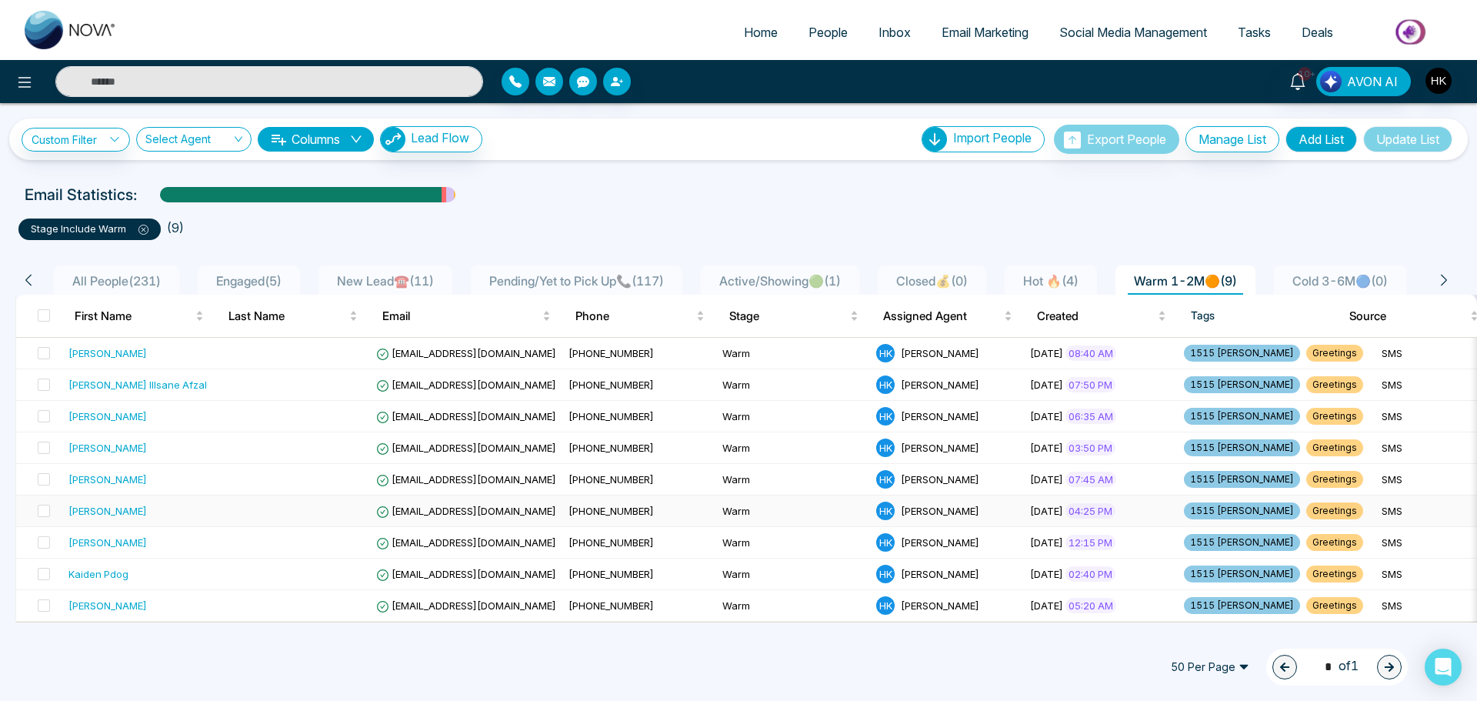
scroll to position [3, 0]
click at [141, 348] on div "[PERSON_NAME]" at bounding box center [107, 352] width 78 height 15
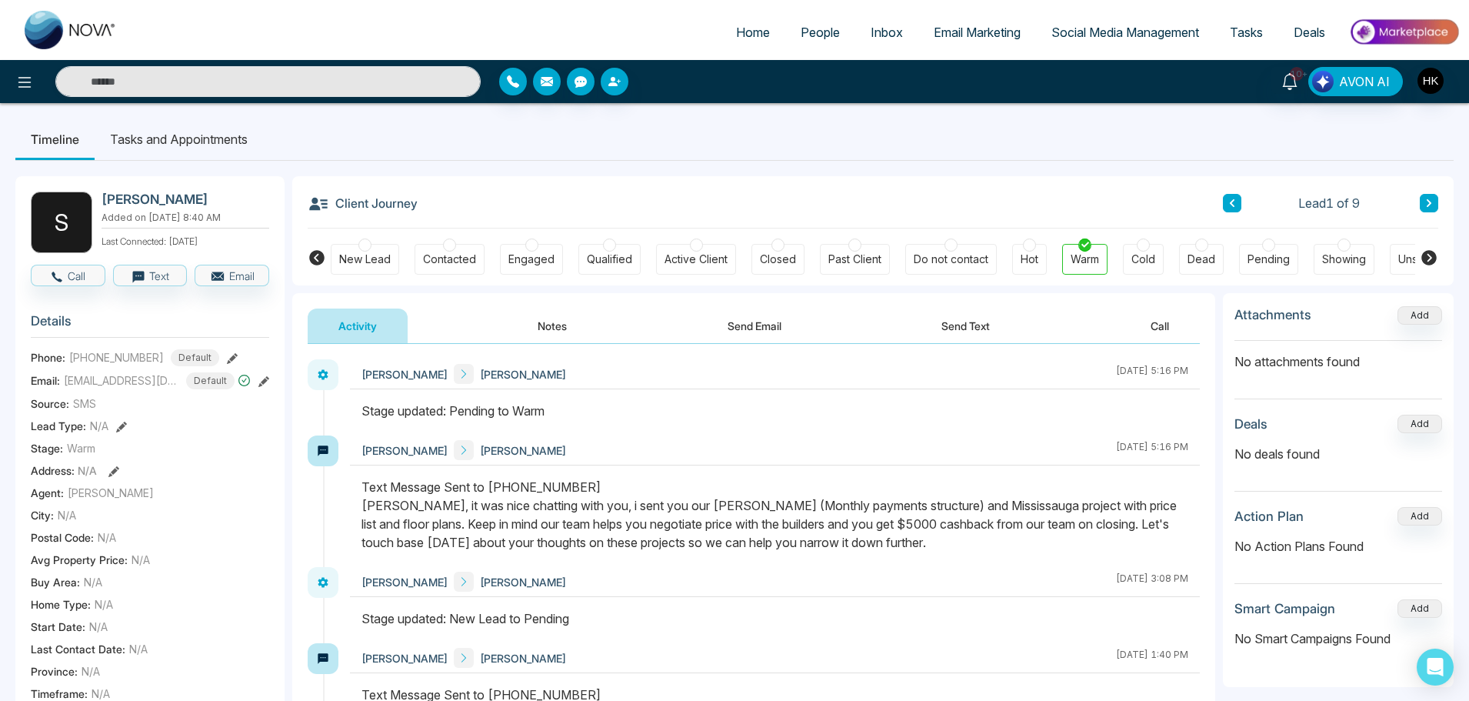
drag, startPoint x: 385, startPoint y: 513, endPoint x: 1073, endPoint y: 540, distance: 688.0
click at [1073, 540] on div "Text Message Sent to [PHONE_NUMBER] [PERSON_NAME], it was nice chatting with yo…" at bounding box center [774, 515] width 827 height 74
click at [1072, 540] on div "Text Message Sent to [PHONE_NUMBER] [PERSON_NAME], it was nice chatting with yo…" at bounding box center [774, 515] width 827 height 74
drag, startPoint x: 878, startPoint y: 526, endPoint x: 948, endPoint y: 536, distance: 70.7
click at [948, 536] on div "Text Message Sent to [PHONE_NUMBER] [PERSON_NAME], it was nice chatting with yo…" at bounding box center [774, 515] width 827 height 74
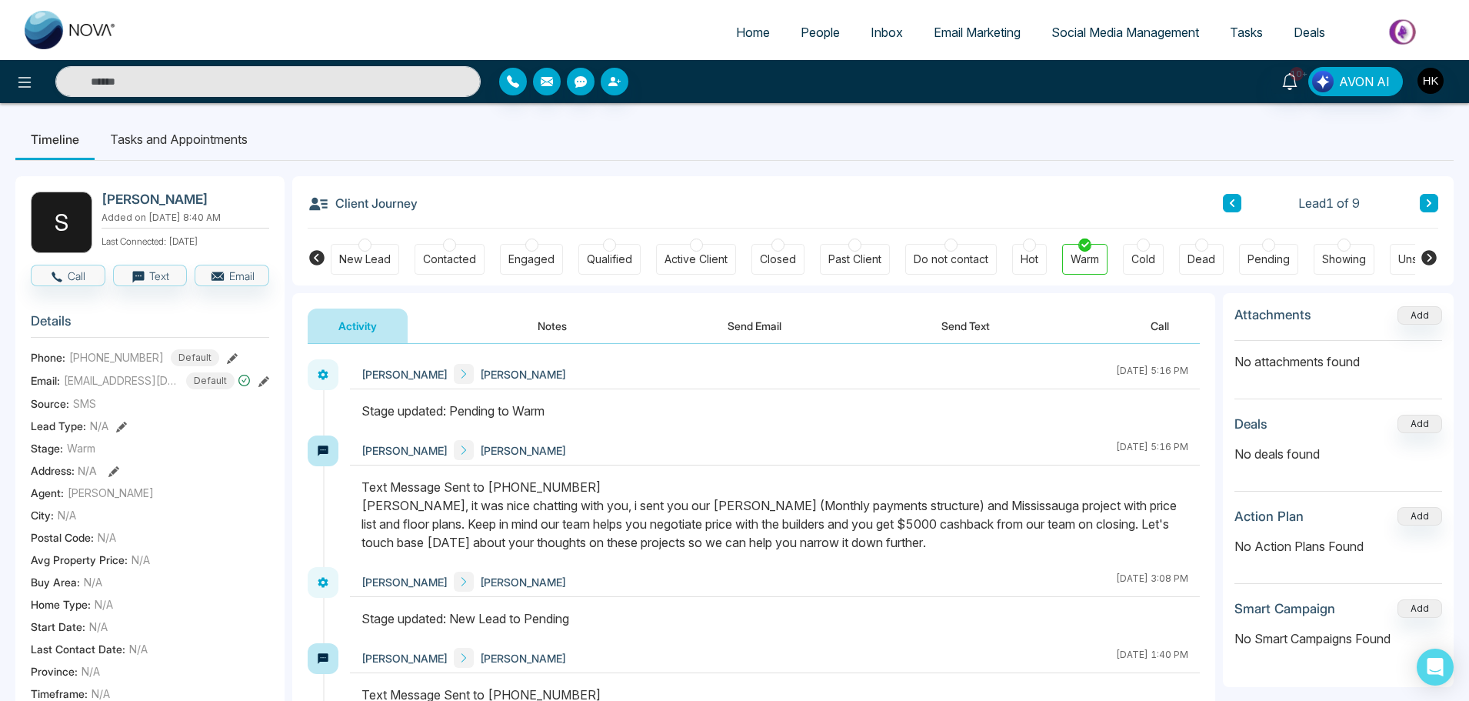
click at [948, 536] on div "Text Message Sent to [PHONE_NUMBER] [PERSON_NAME], it was nice chatting with yo…" at bounding box center [774, 515] width 827 height 74
click at [83, 275] on button "Call" at bounding box center [68, 276] width 75 height 22
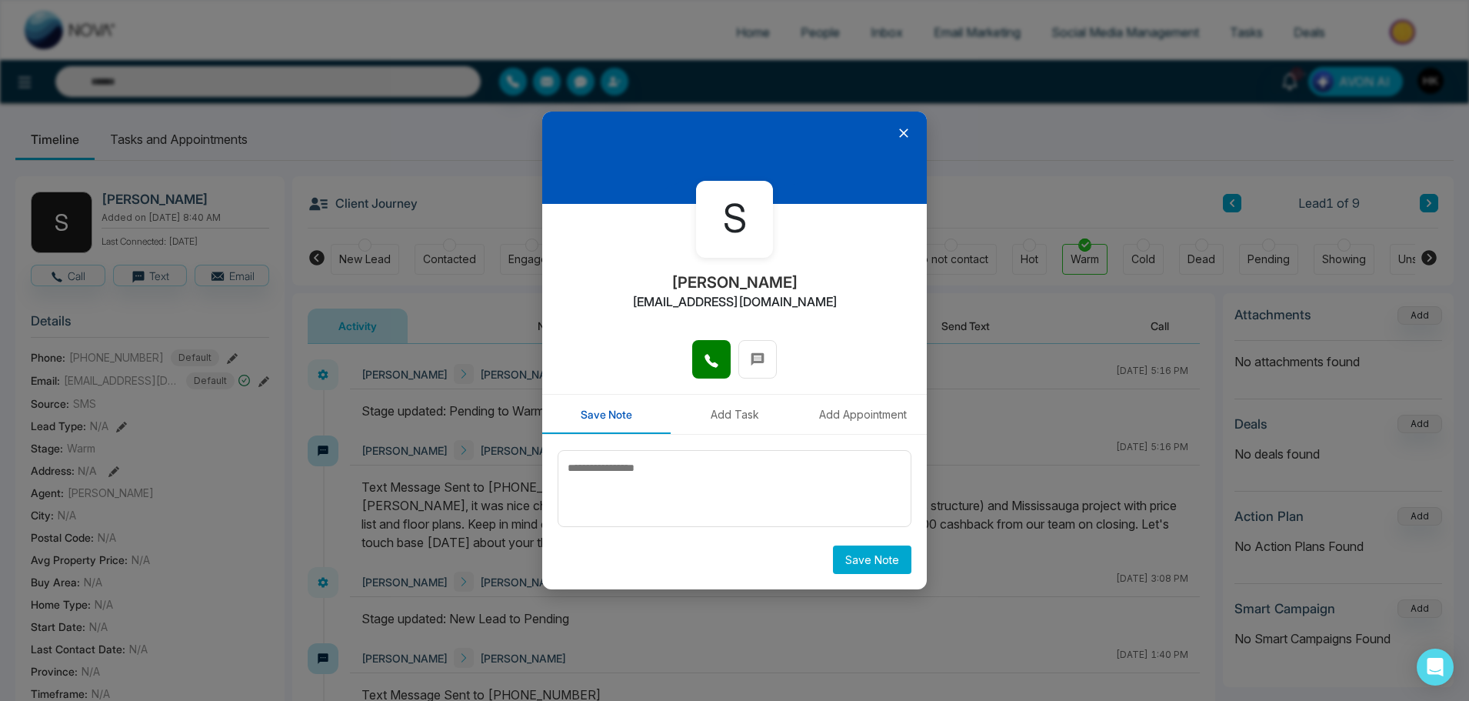
click at [901, 134] on icon at bounding box center [903, 132] width 15 height 15
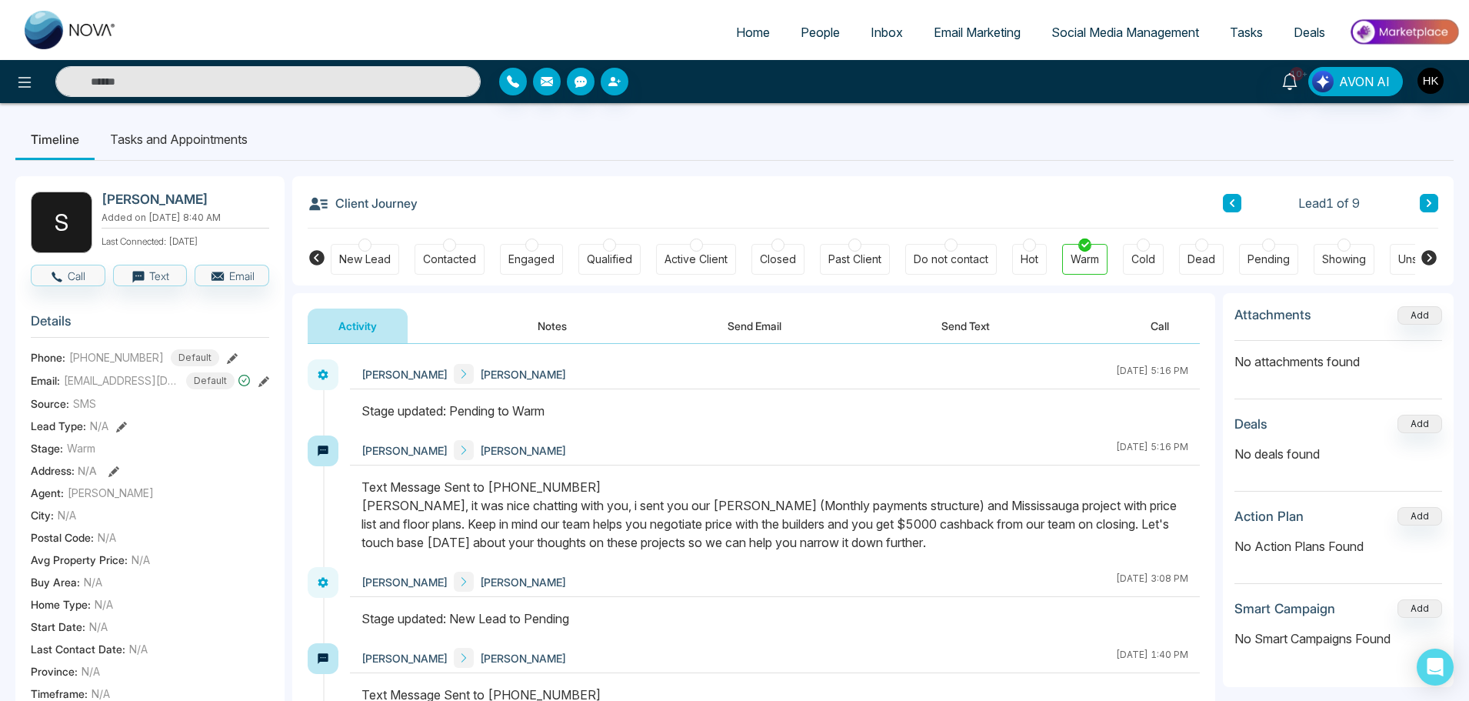
click at [808, 33] on span "People" at bounding box center [820, 32] width 39 height 15
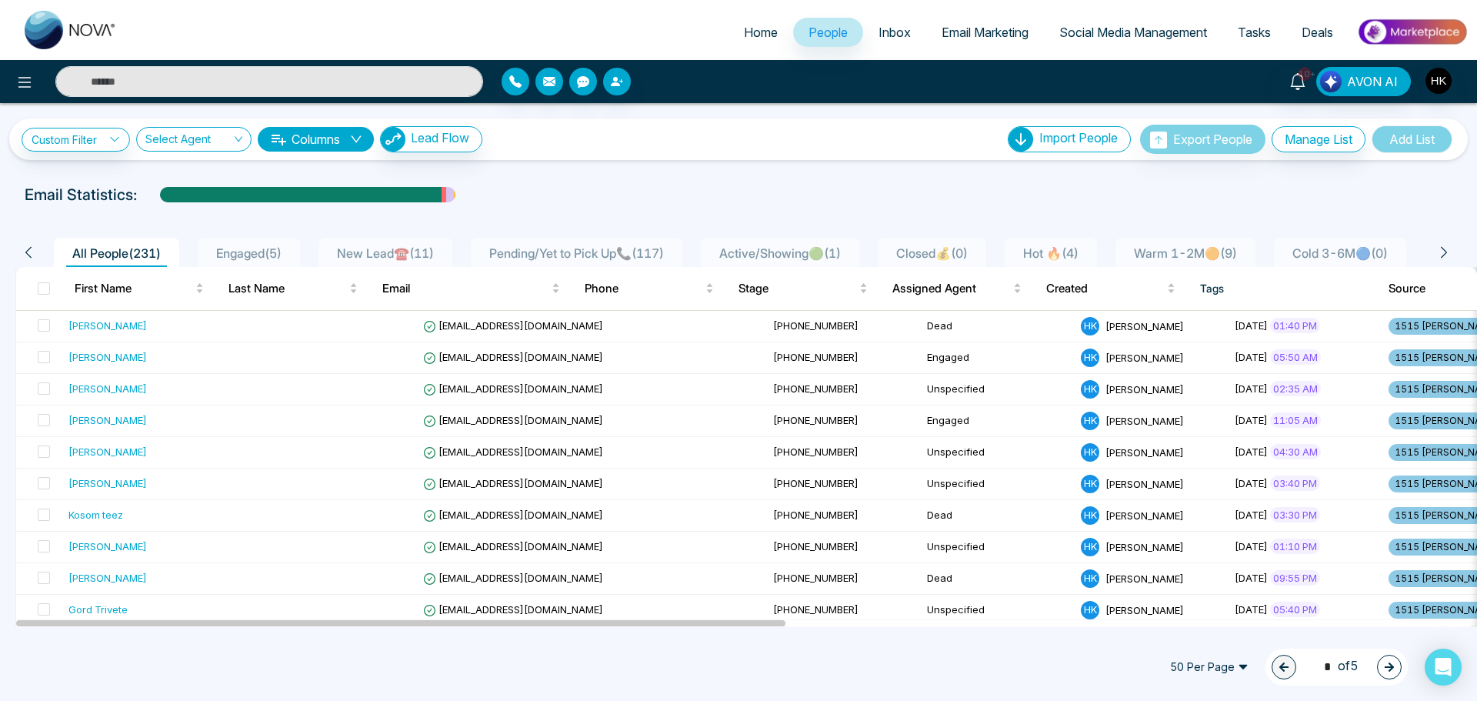
click at [1084, 251] on span "Hot 🔥 ( 4 )" at bounding box center [1051, 252] width 68 height 15
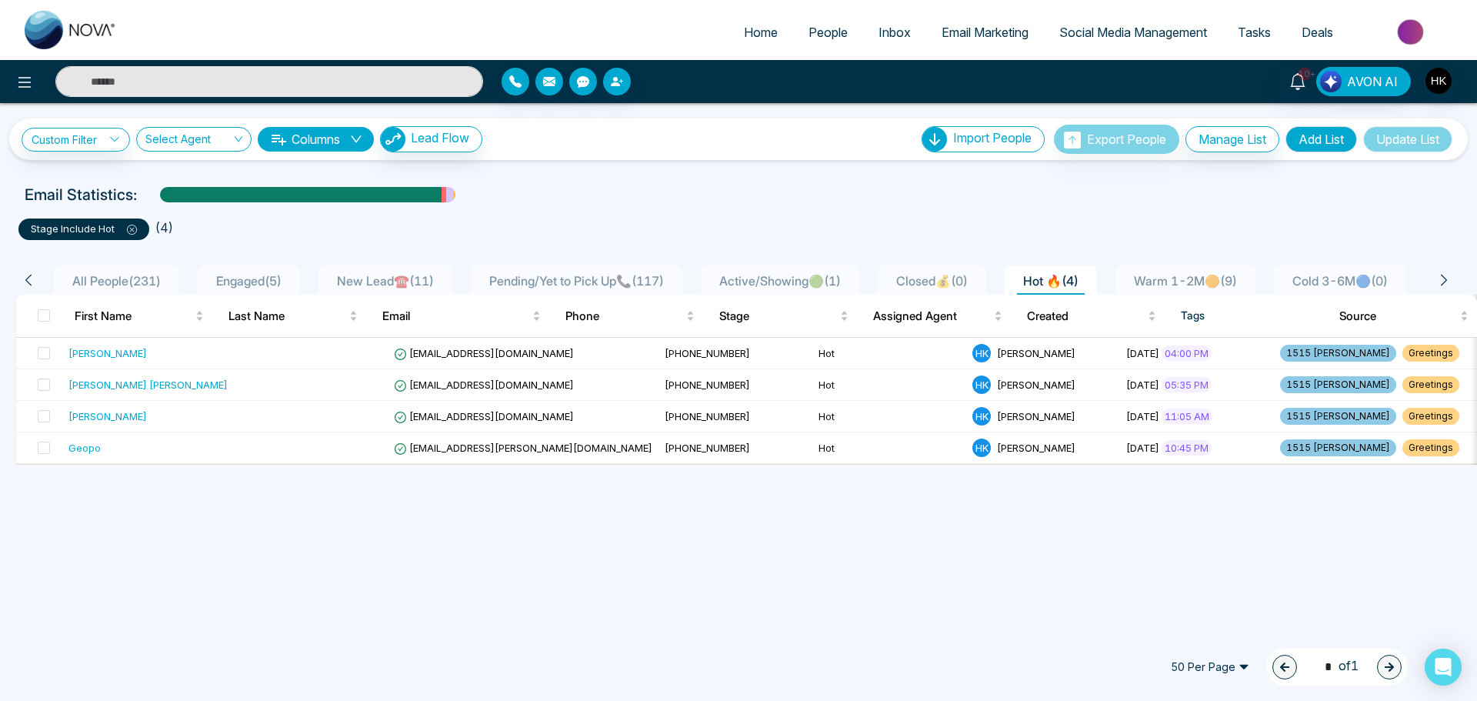
click at [1222, 272] on div "Warm 1-2M🟠 ( 9 )" at bounding box center [1184, 280] width 115 height 18
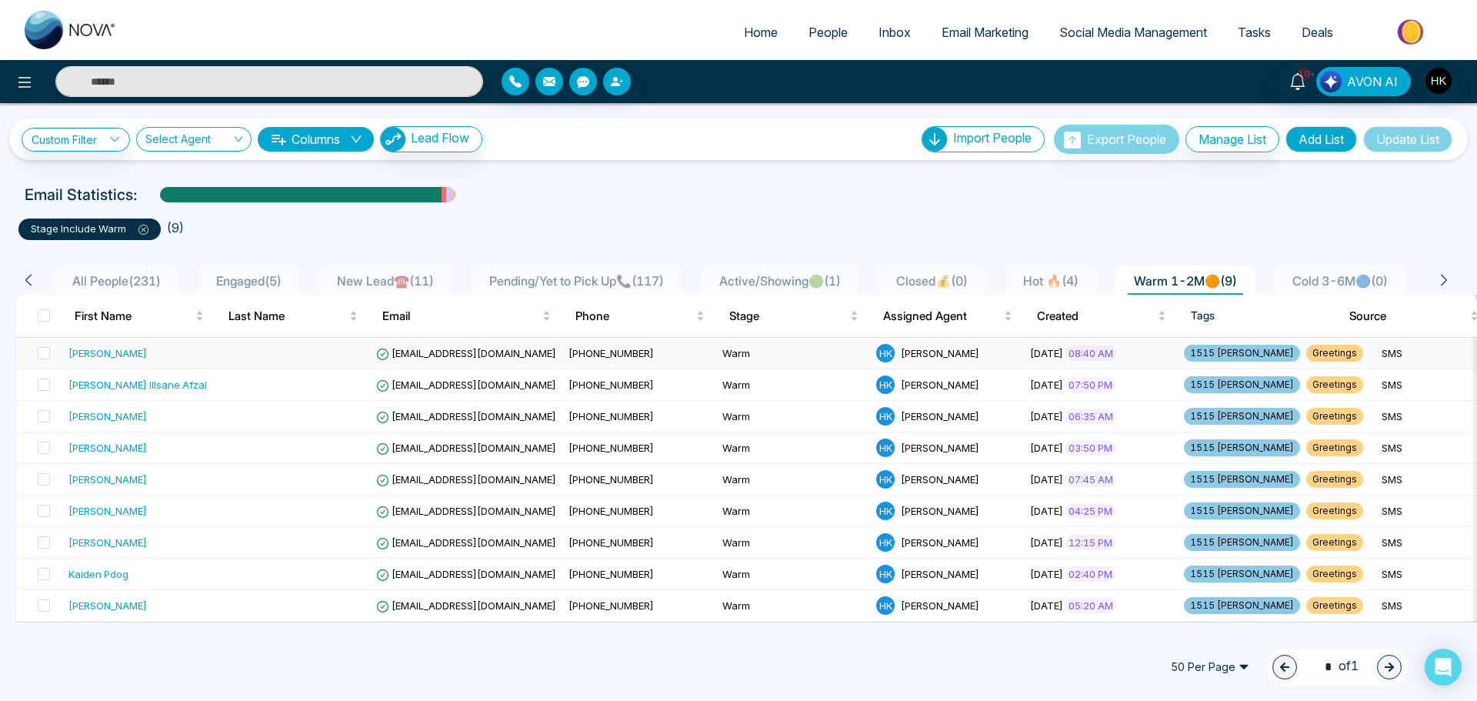
click at [102, 349] on div "[PERSON_NAME]" at bounding box center [107, 352] width 78 height 15
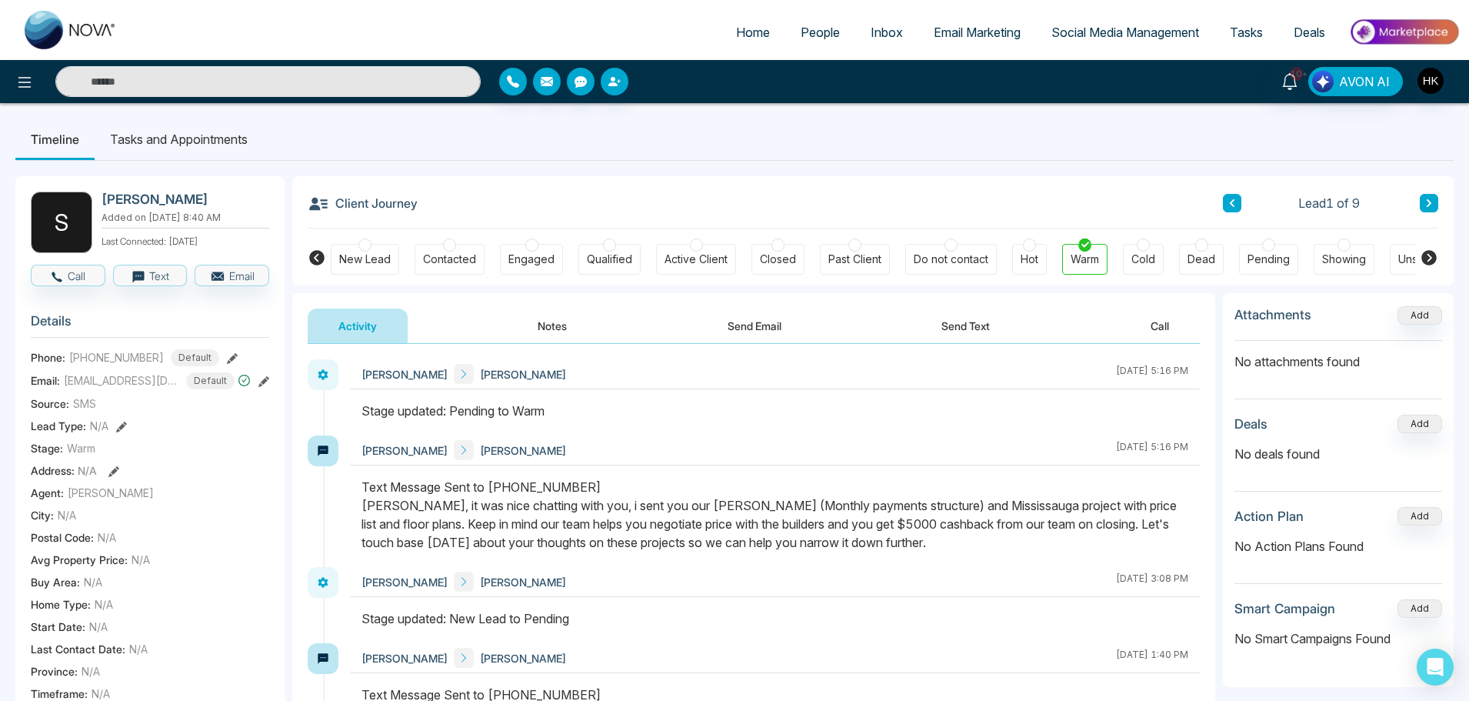
drag, startPoint x: 801, startPoint y: 508, endPoint x: 923, endPoint y: 546, distance: 127.4
click at [923, 546] on div "Text Message Sent to [PHONE_NUMBER] [PERSON_NAME], it was nice chatting with yo…" at bounding box center [774, 515] width 827 height 74
click at [72, 274] on button "Call" at bounding box center [68, 276] width 75 height 22
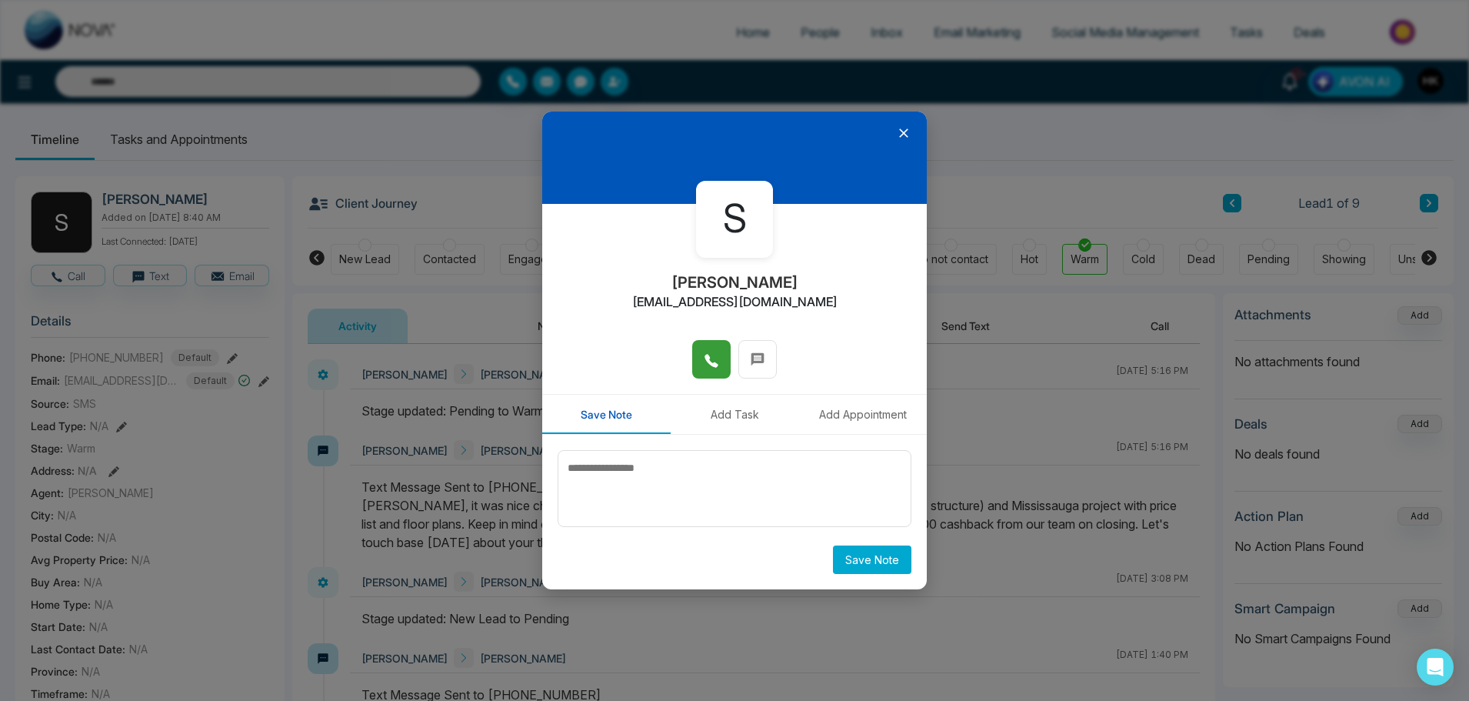
click at [716, 355] on icon at bounding box center [711, 360] width 15 height 15
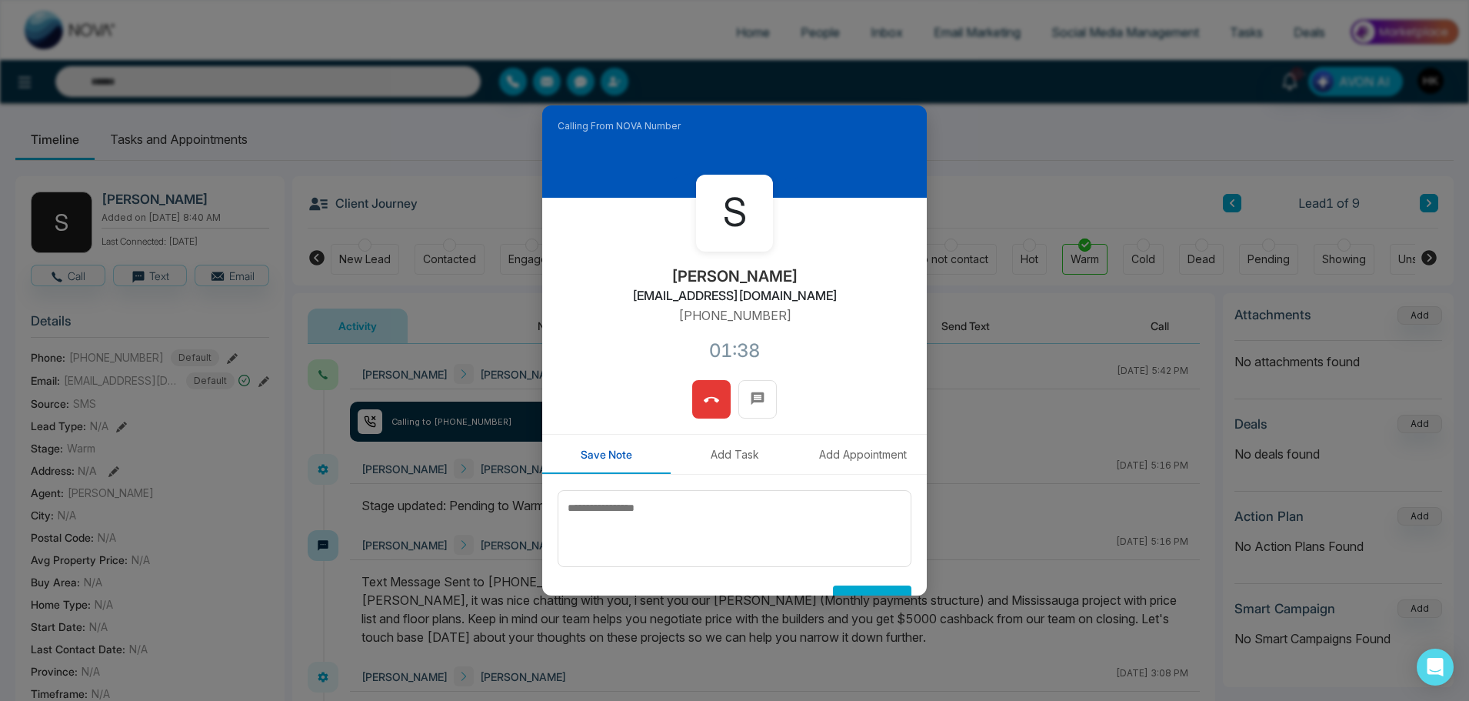
click at [712, 398] on icon at bounding box center [711, 399] width 15 height 5
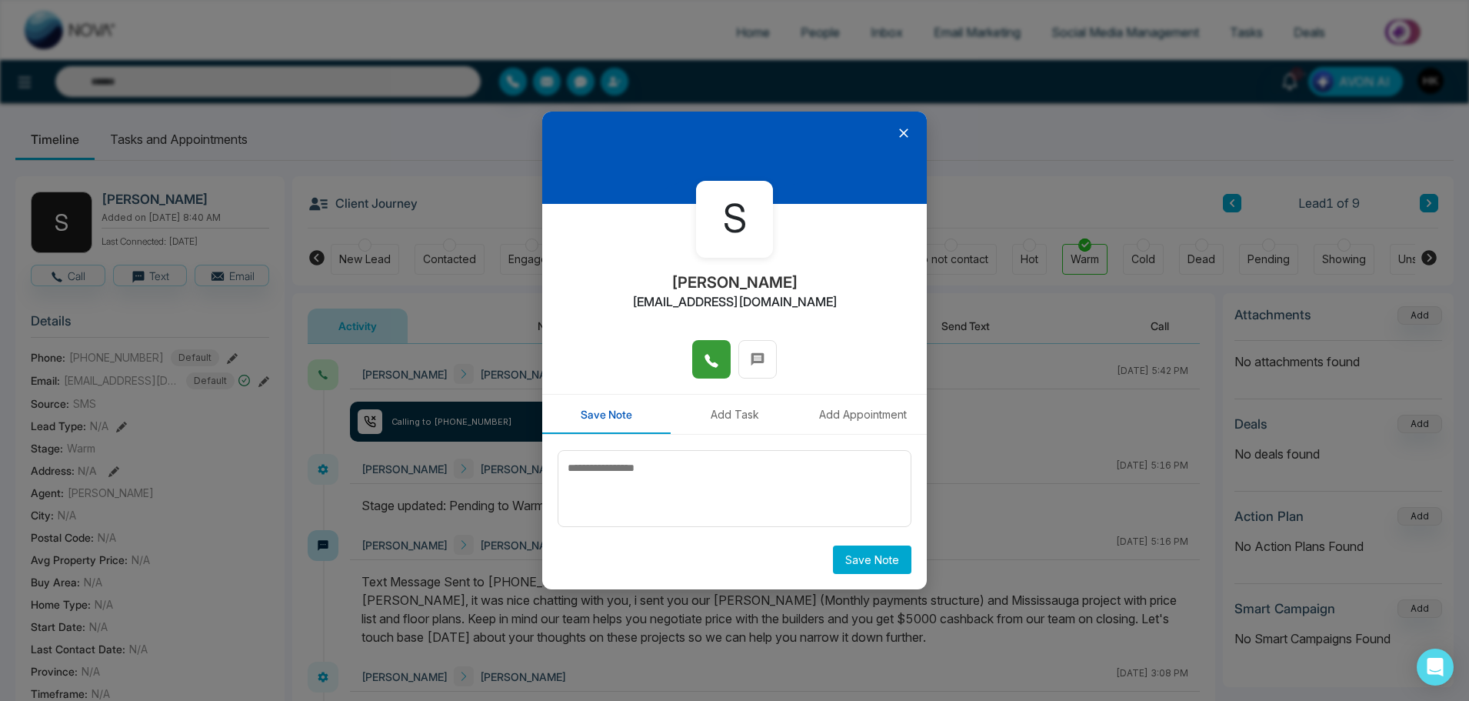
click at [903, 128] on icon at bounding box center [903, 132] width 15 height 15
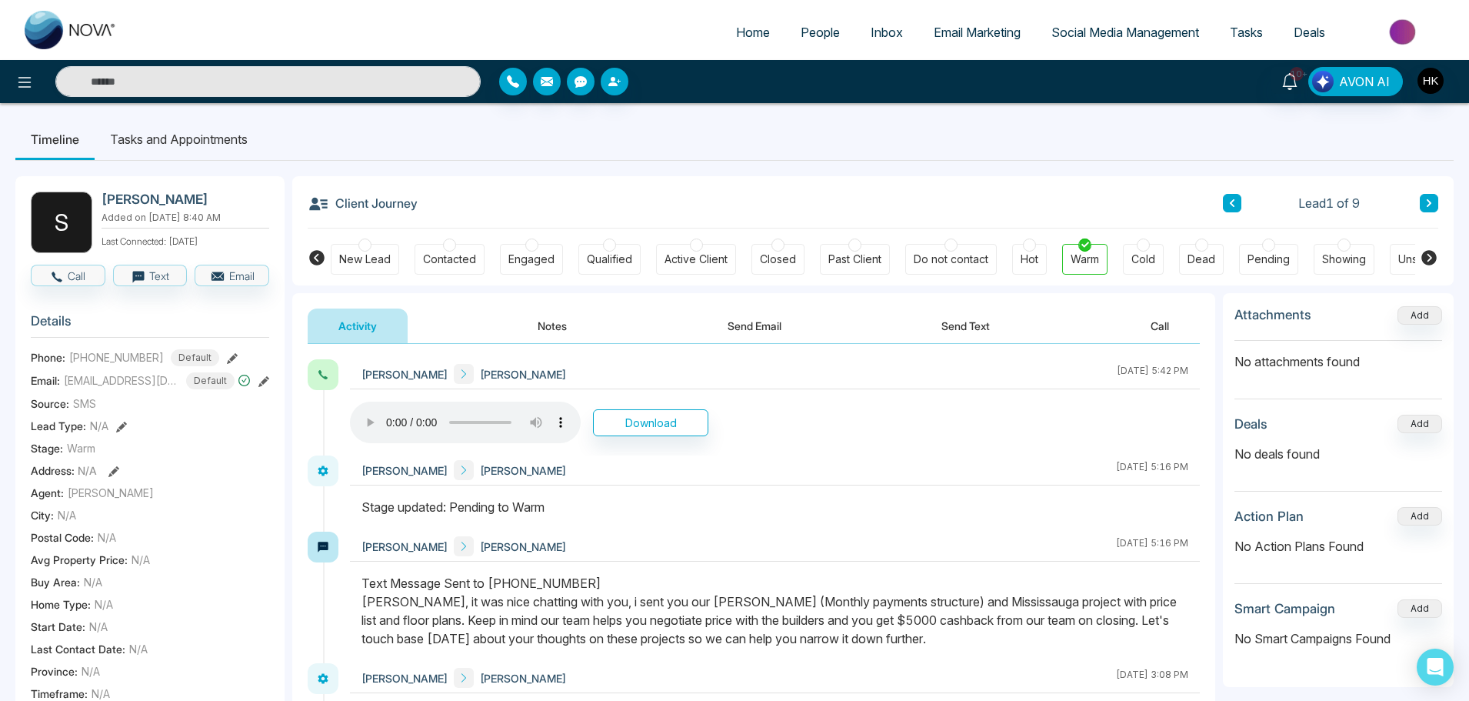
click at [1041, 151] on ul "Timeline Tasks and Appointments" at bounding box center [734, 139] width 1438 height 42
click at [821, 26] on span "People" at bounding box center [820, 32] width 39 height 15
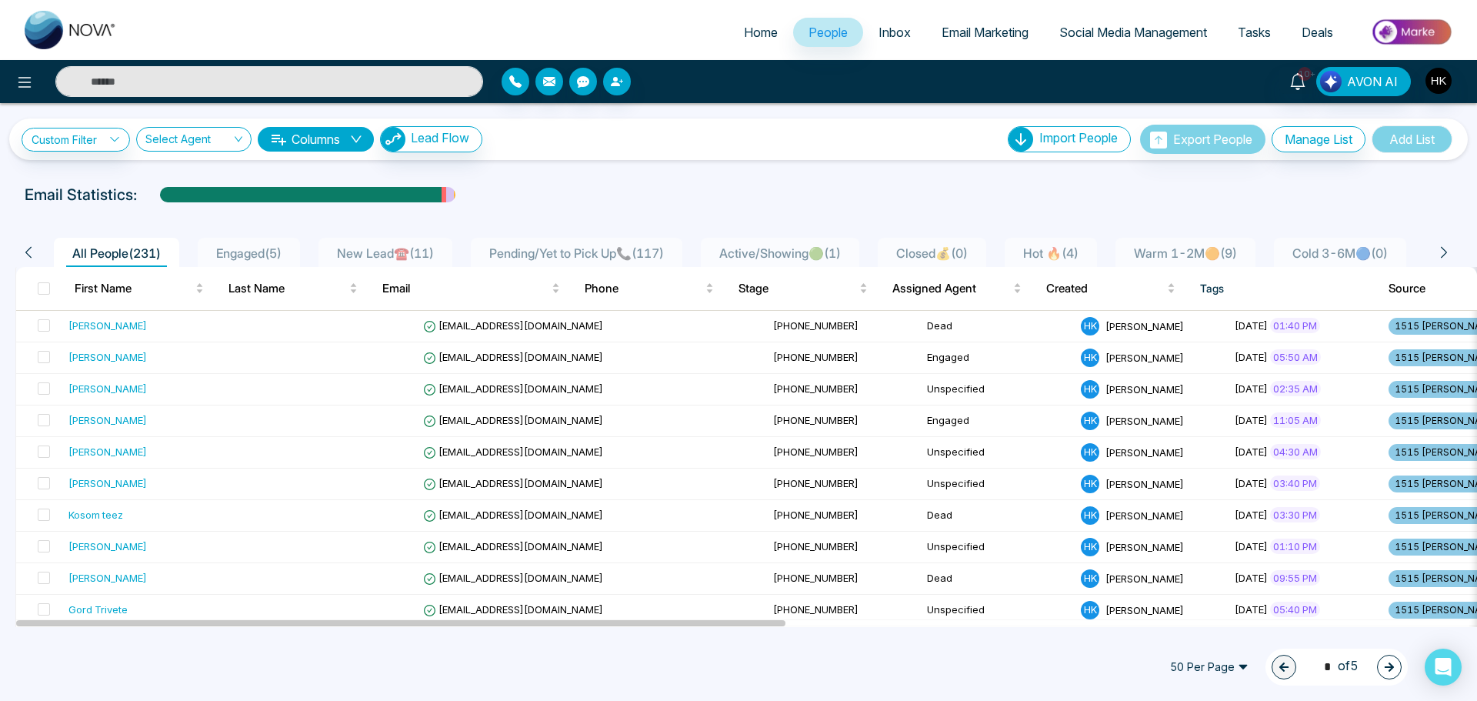
click at [296, 88] on input "text" at bounding box center [269, 81] width 428 height 31
type input "*******"
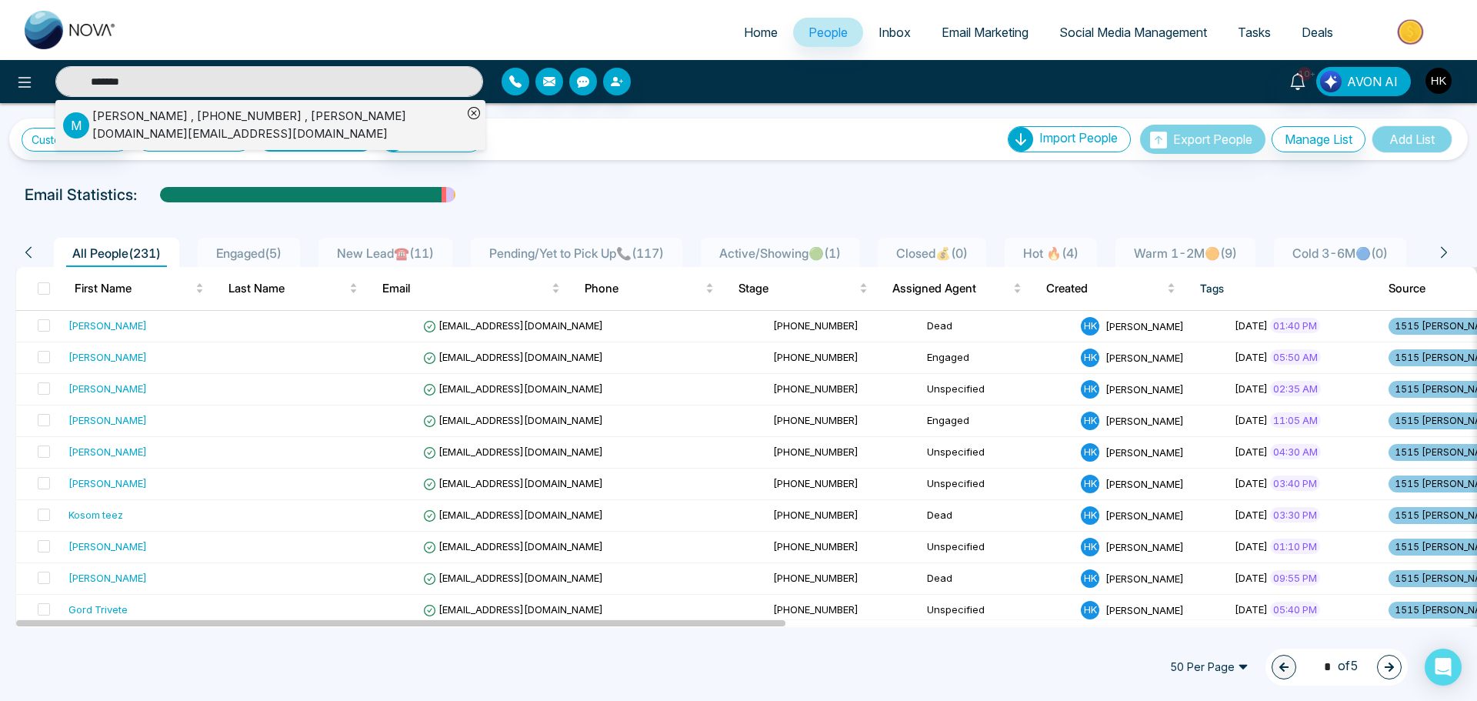
click at [293, 117] on div "[PERSON_NAME] , [PHONE_NUMBER] , [PERSON_NAME][DOMAIN_NAME][EMAIL_ADDRESS][DOMA…" at bounding box center [277, 125] width 370 height 35
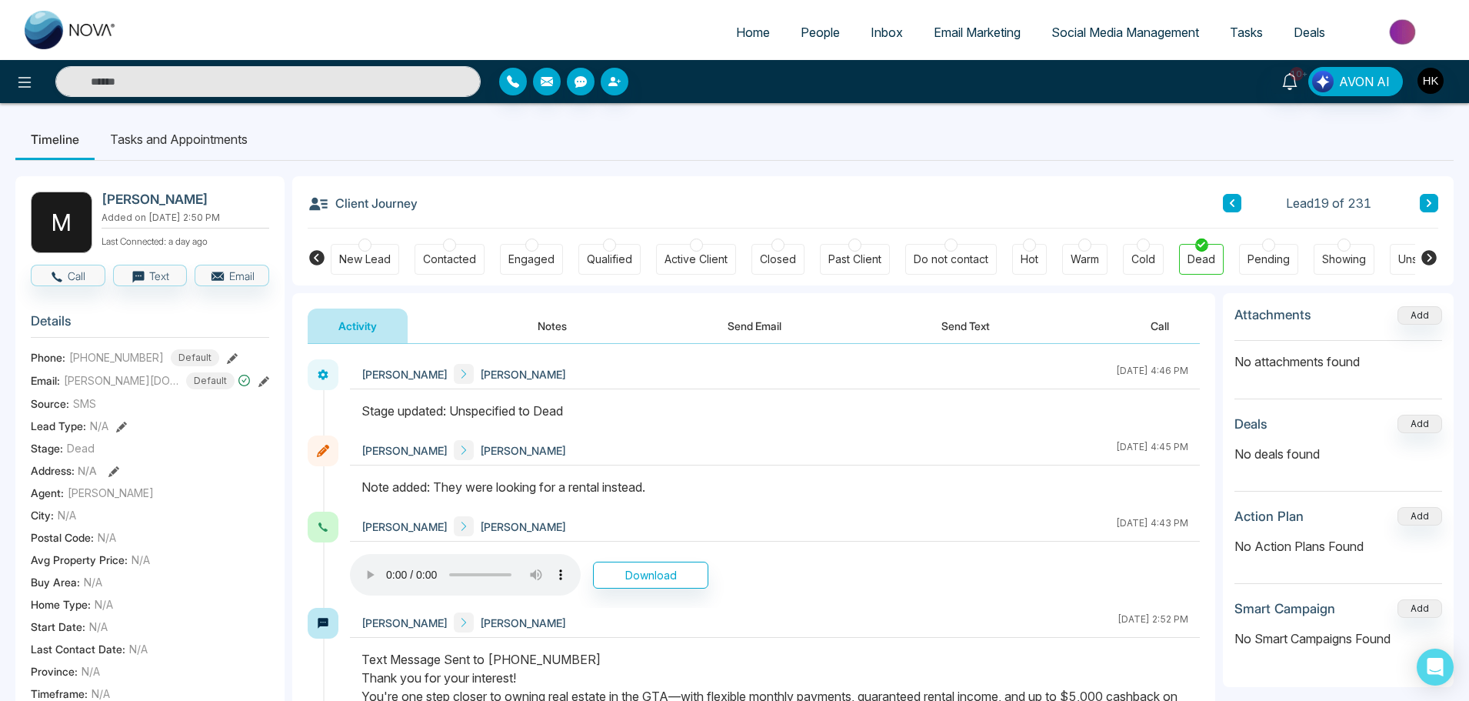
click at [817, 27] on span "People" at bounding box center [820, 32] width 39 height 15
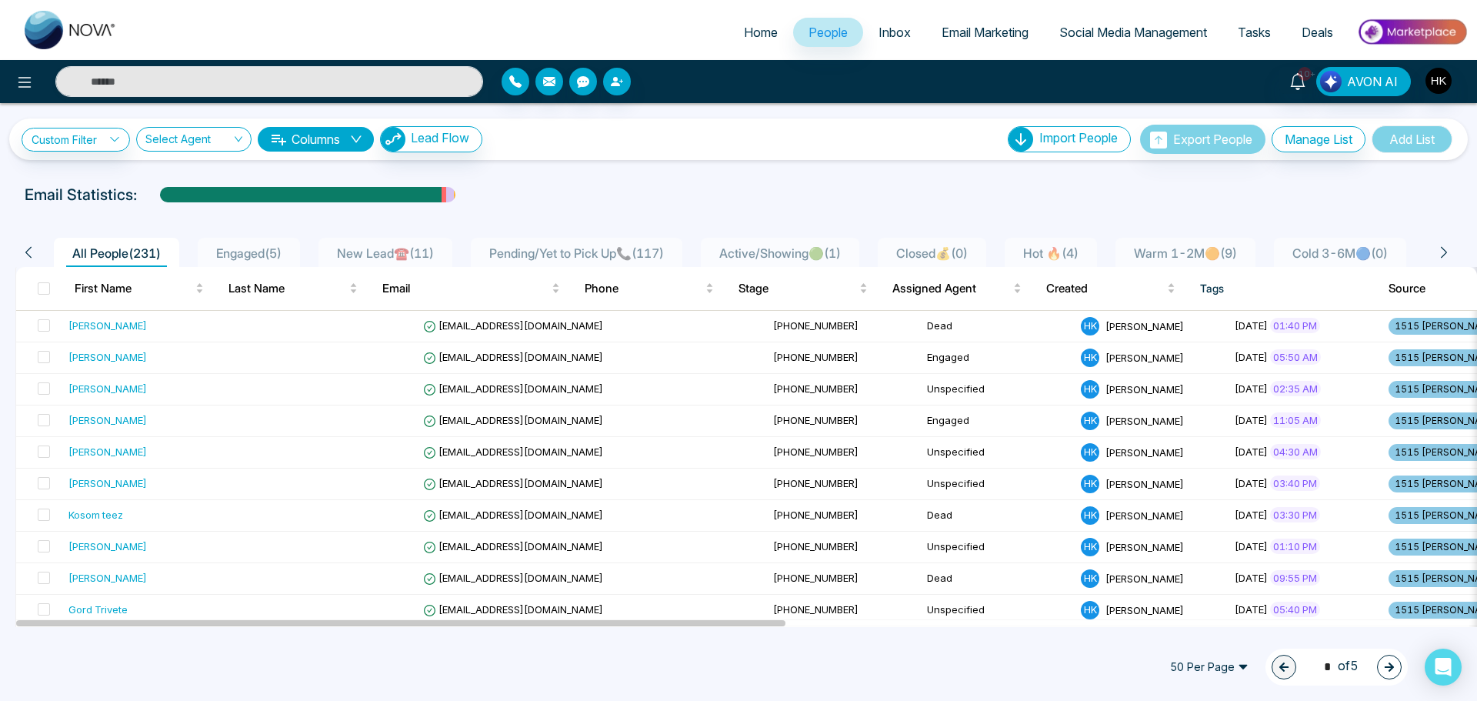
click at [1227, 251] on span "Warm 1-2M🟠 ( 9 )" at bounding box center [1184, 252] width 115 height 15
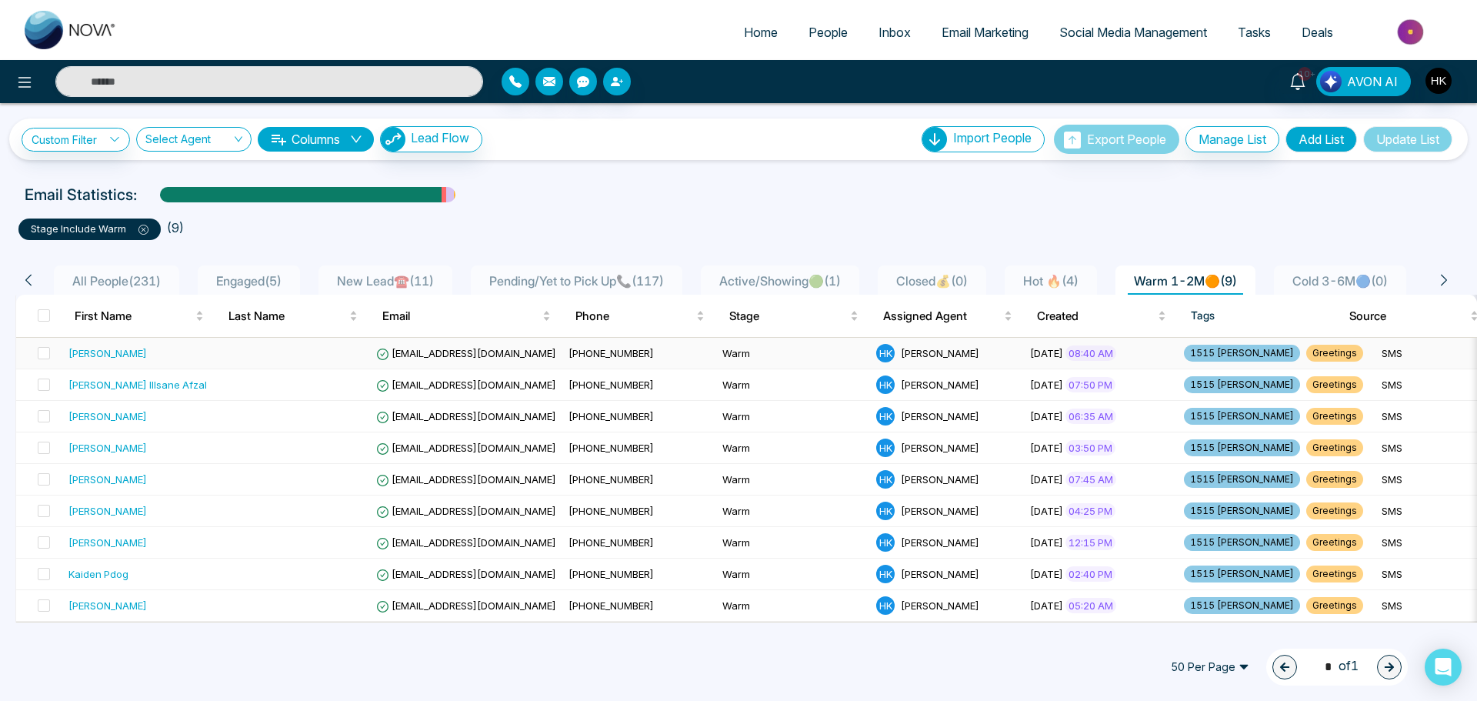
click at [135, 356] on div "[PERSON_NAME]" at bounding box center [107, 352] width 78 height 15
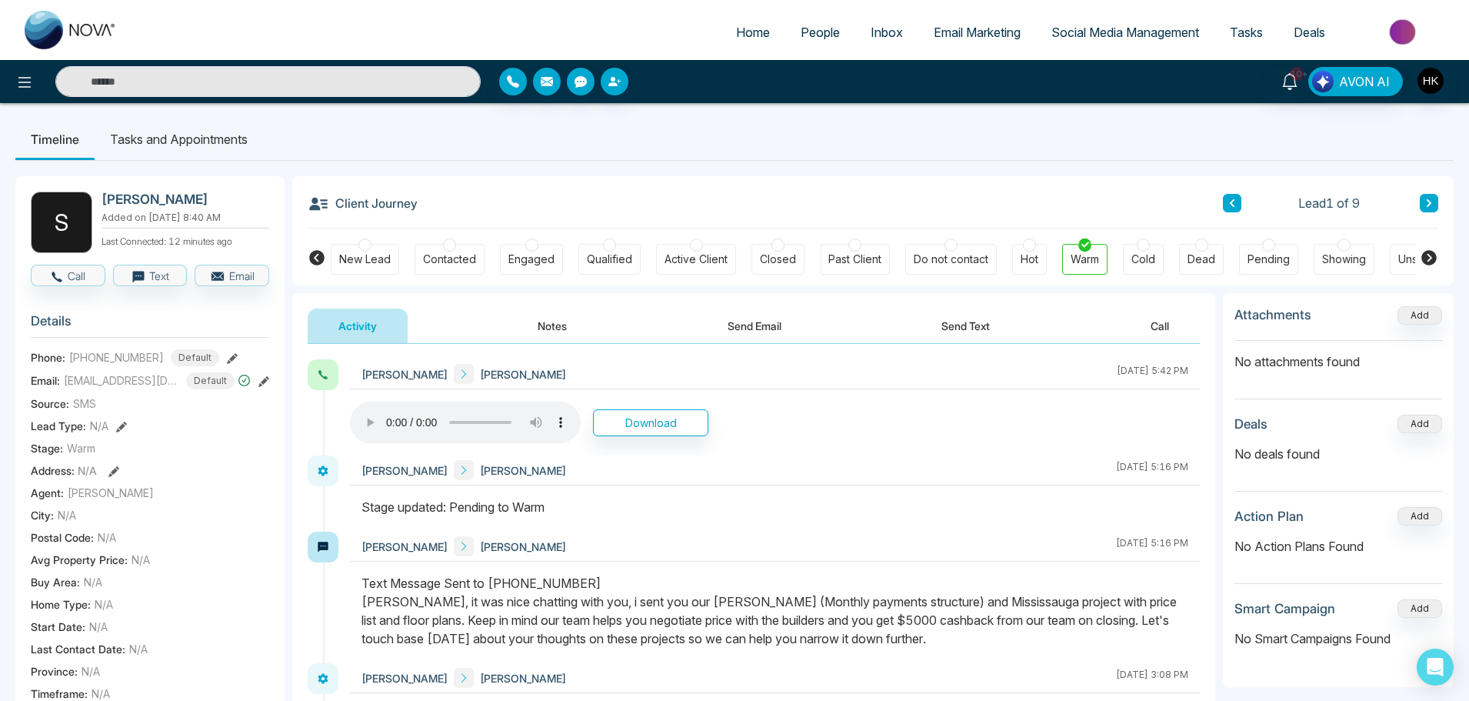
click at [1080, 199] on div "Client Journey Lead 1 of 9" at bounding box center [873, 202] width 1130 height 52
click at [538, 324] on button "Notes" at bounding box center [552, 325] width 91 height 35
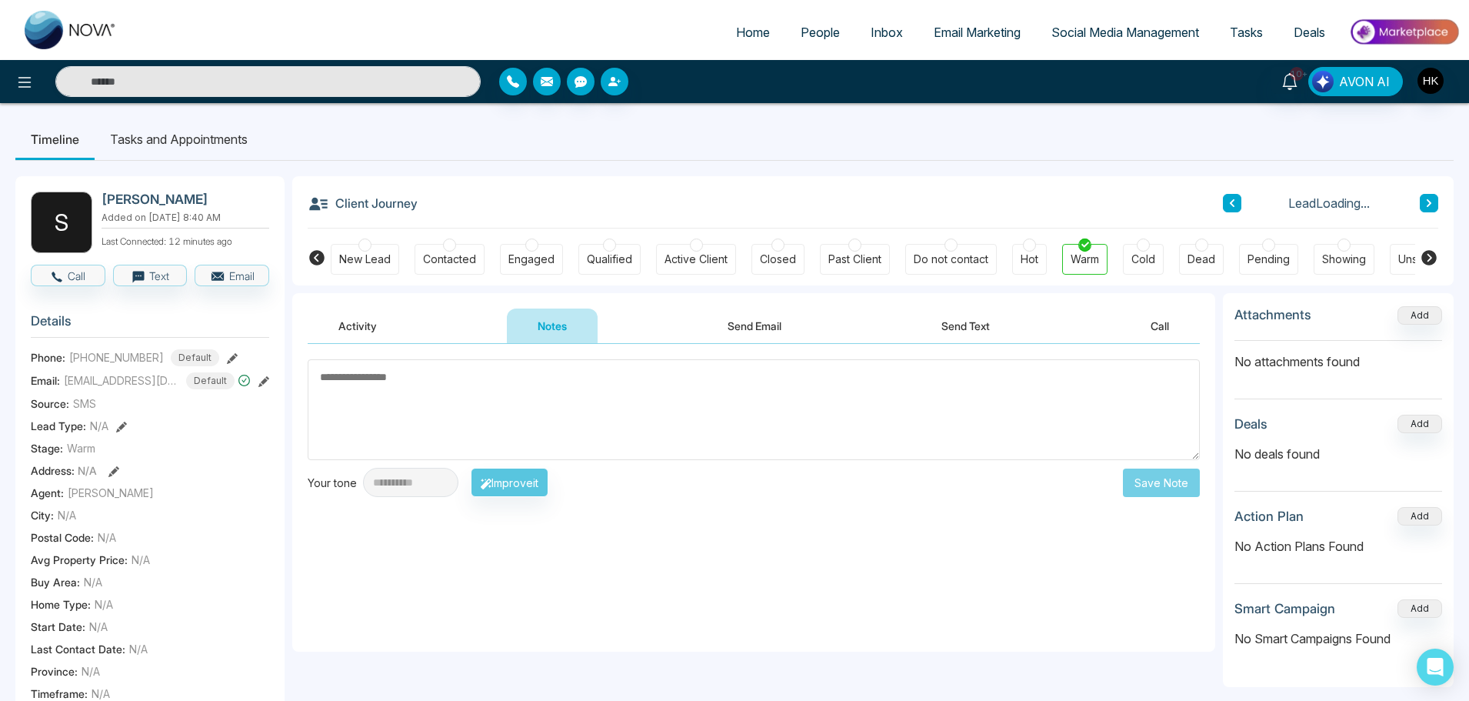
click at [521, 401] on textarea at bounding box center [754, 409] width 892 height 101
click at [431, 394] on textarea at bounding box center [754, 409] width 892 height 101
paste textarea "**********"
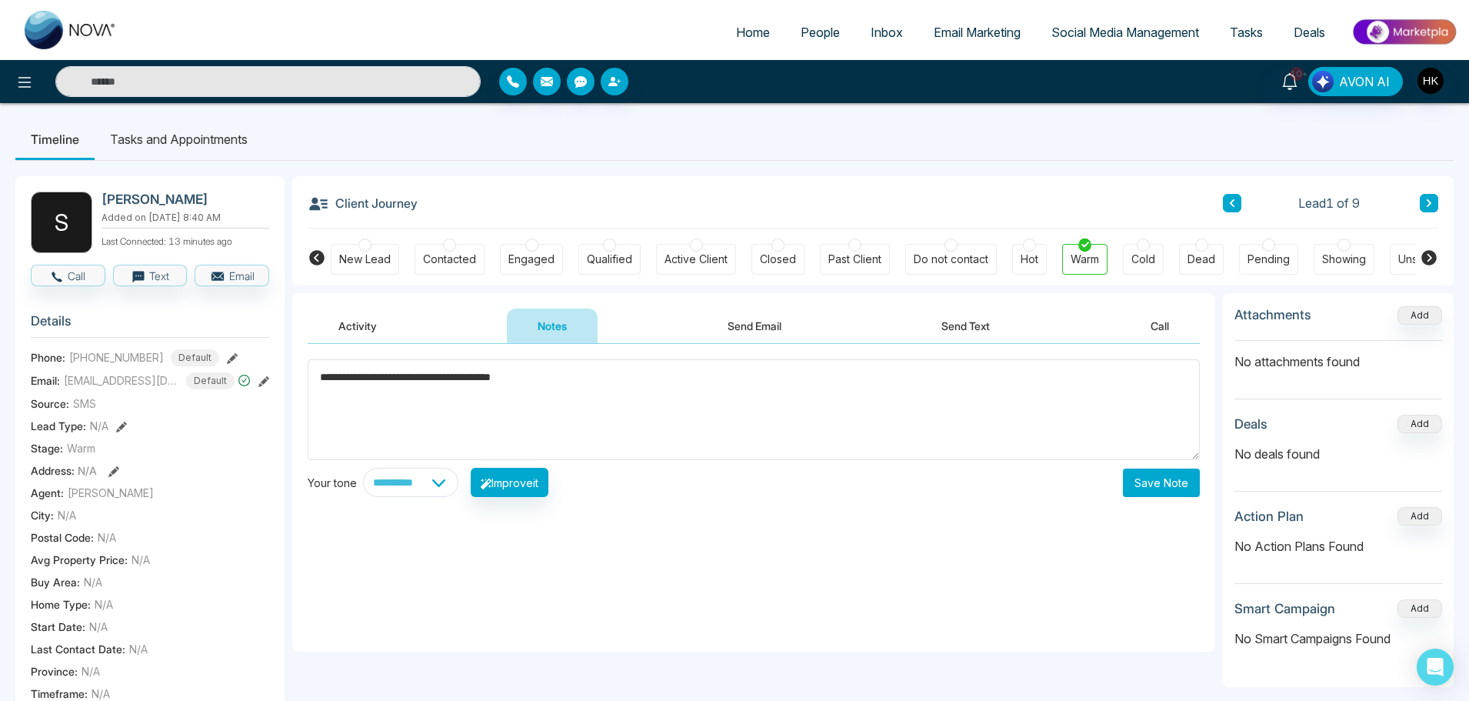
type textarea "**********"
click at [1181, 482] on button "Save Note" at bounding box center [1161, 482] width 77 height 28
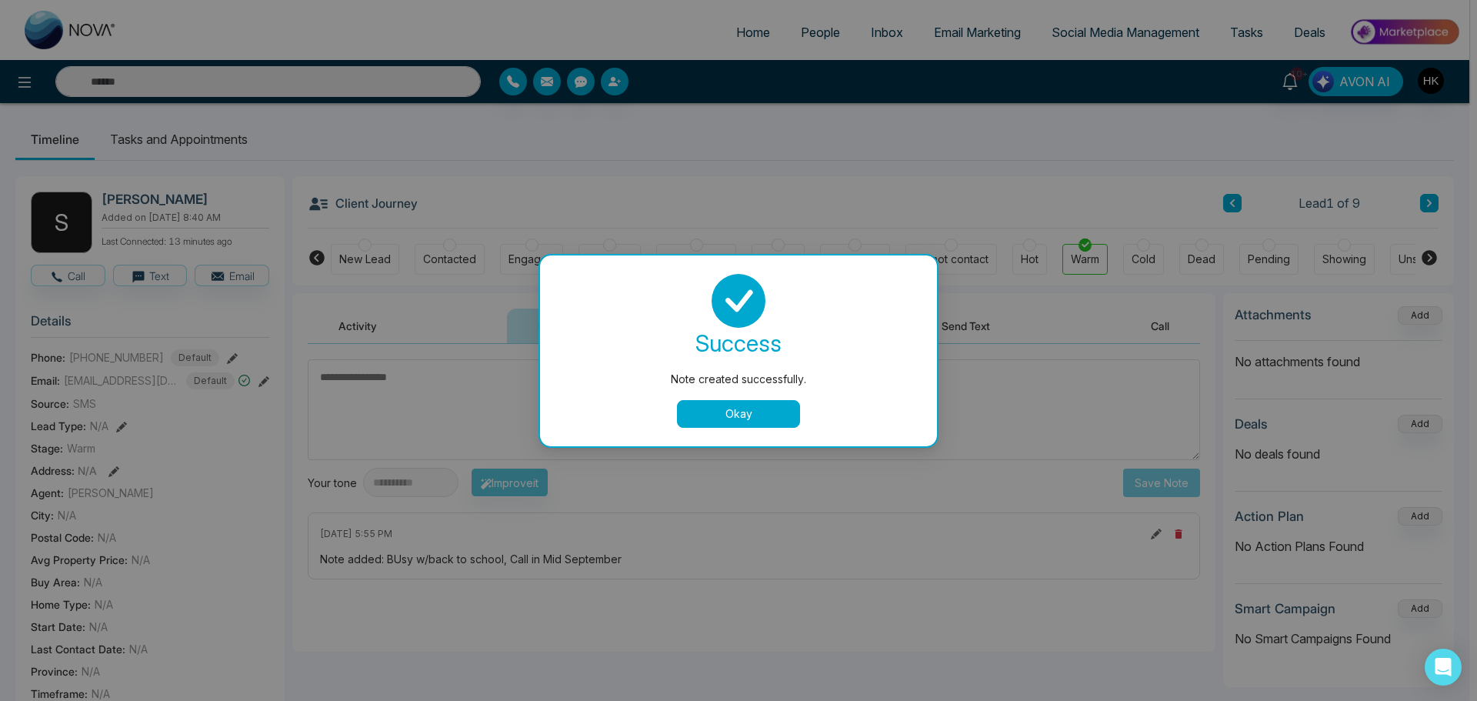
click at [754, 416] on button "Okay" at bounding box center [738, 414] width 123 height 28
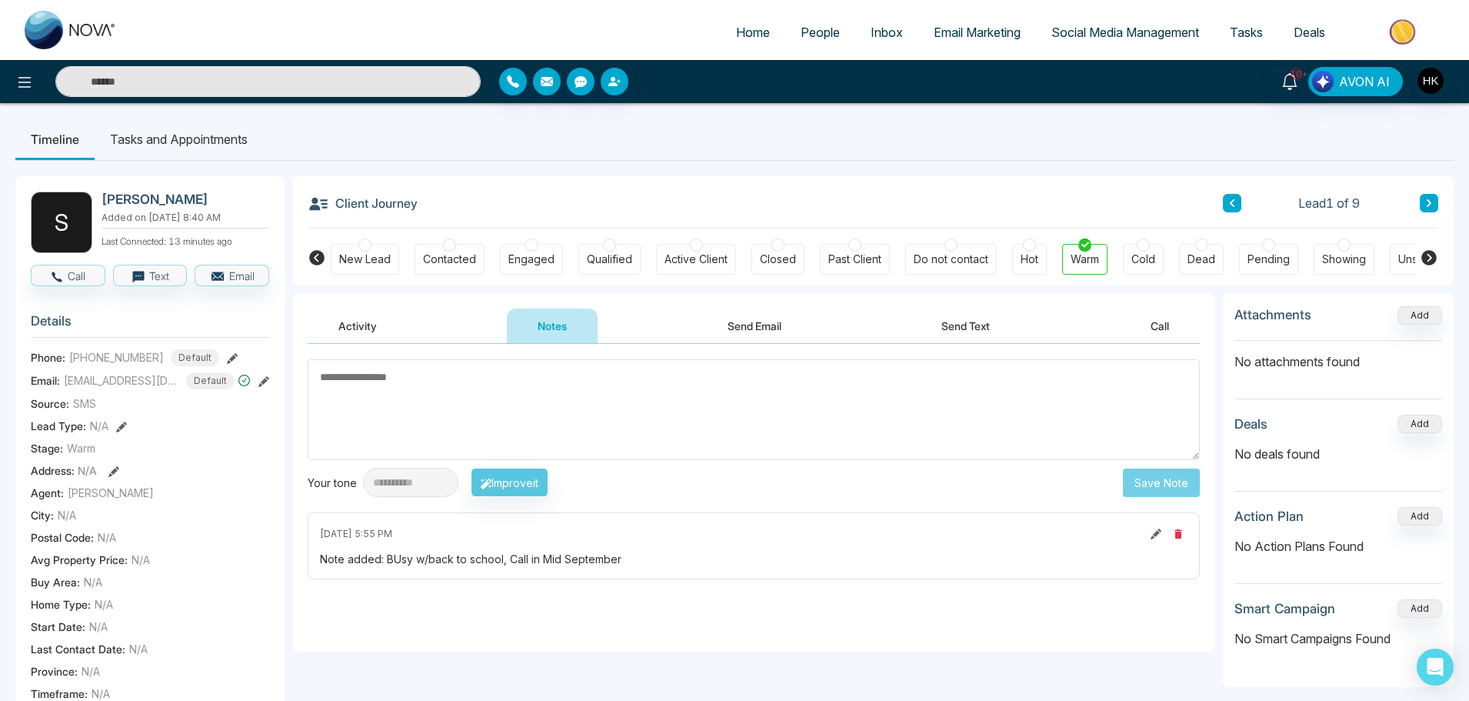
click at [163, 138] on li "Tasks and Appointments" at bounding box center [179, 139] width 168 height 42
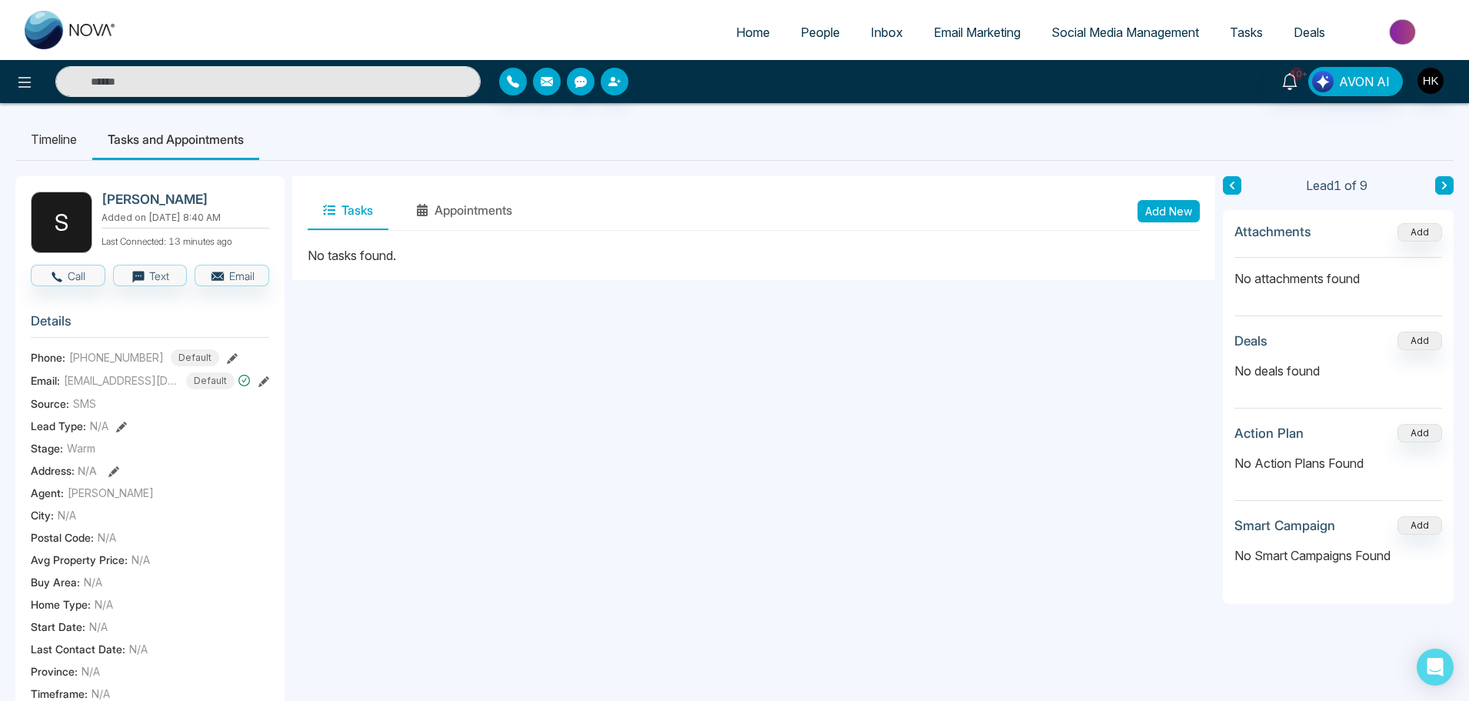
click at [1160, 204] on button "Add New" at bounding box center [1168, 211] width 62 height 22
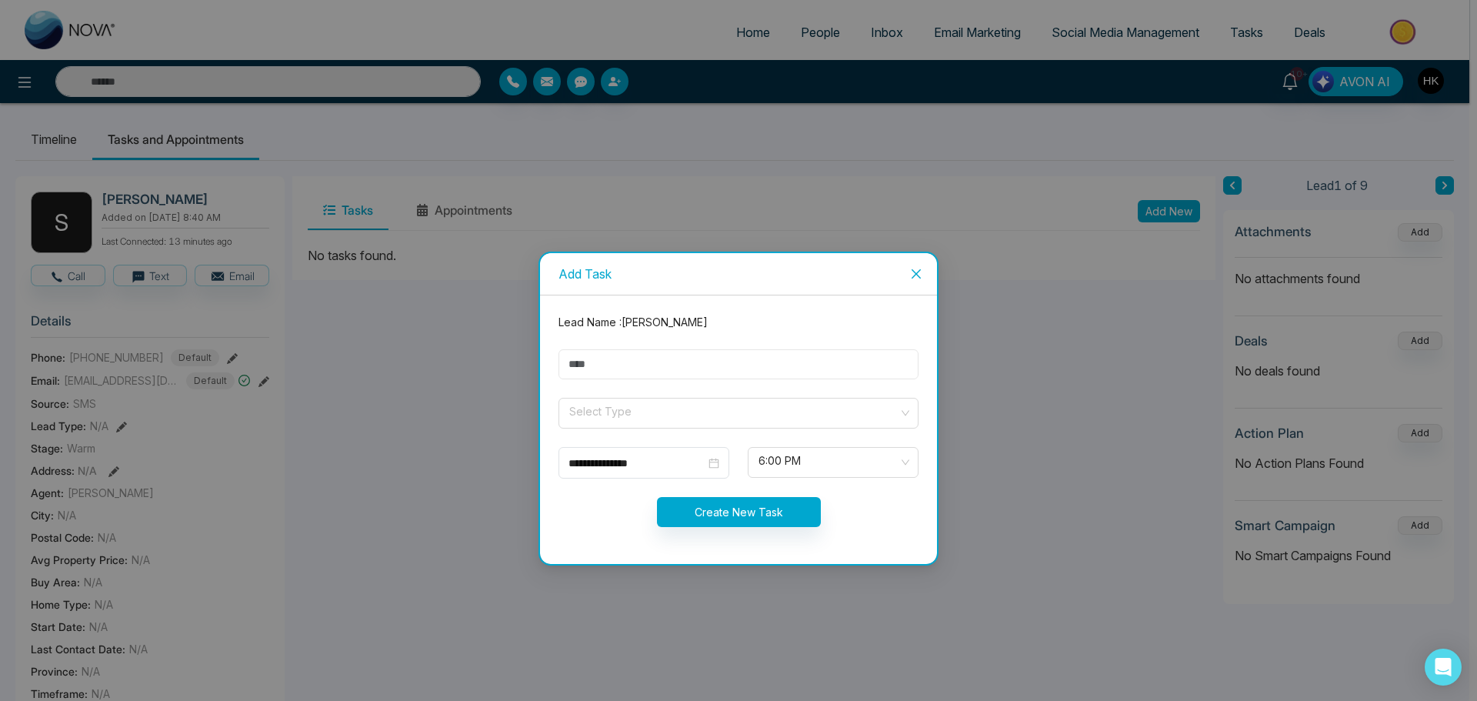
click at [608, 362] on input "text" at bounding box center [738, 364] width 360 height 30
type input "*********"
click at [634, 420] on input "search" at bounding box center [733, 409] width 331 height 23
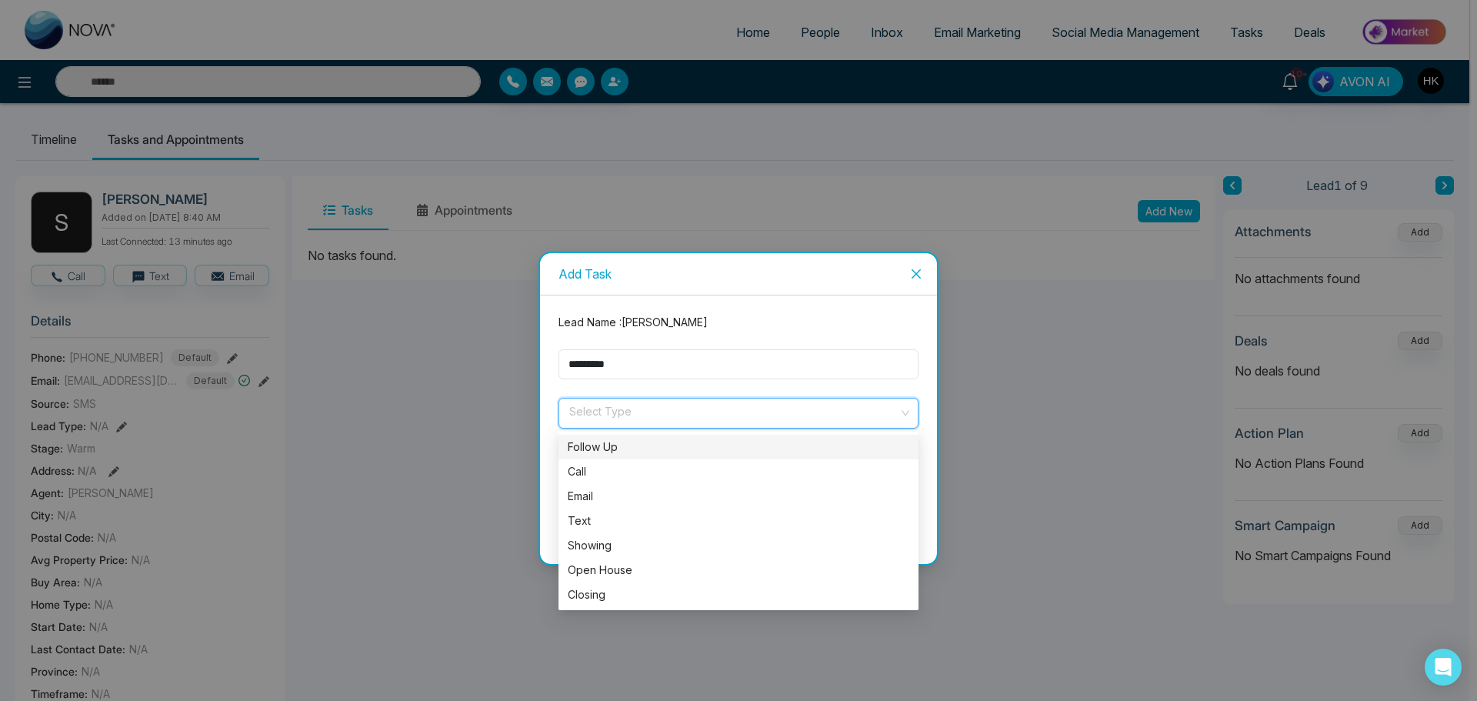
click at [608, 455] on div "Follow Up" at bounding box center [738, 447] width 360 height 25
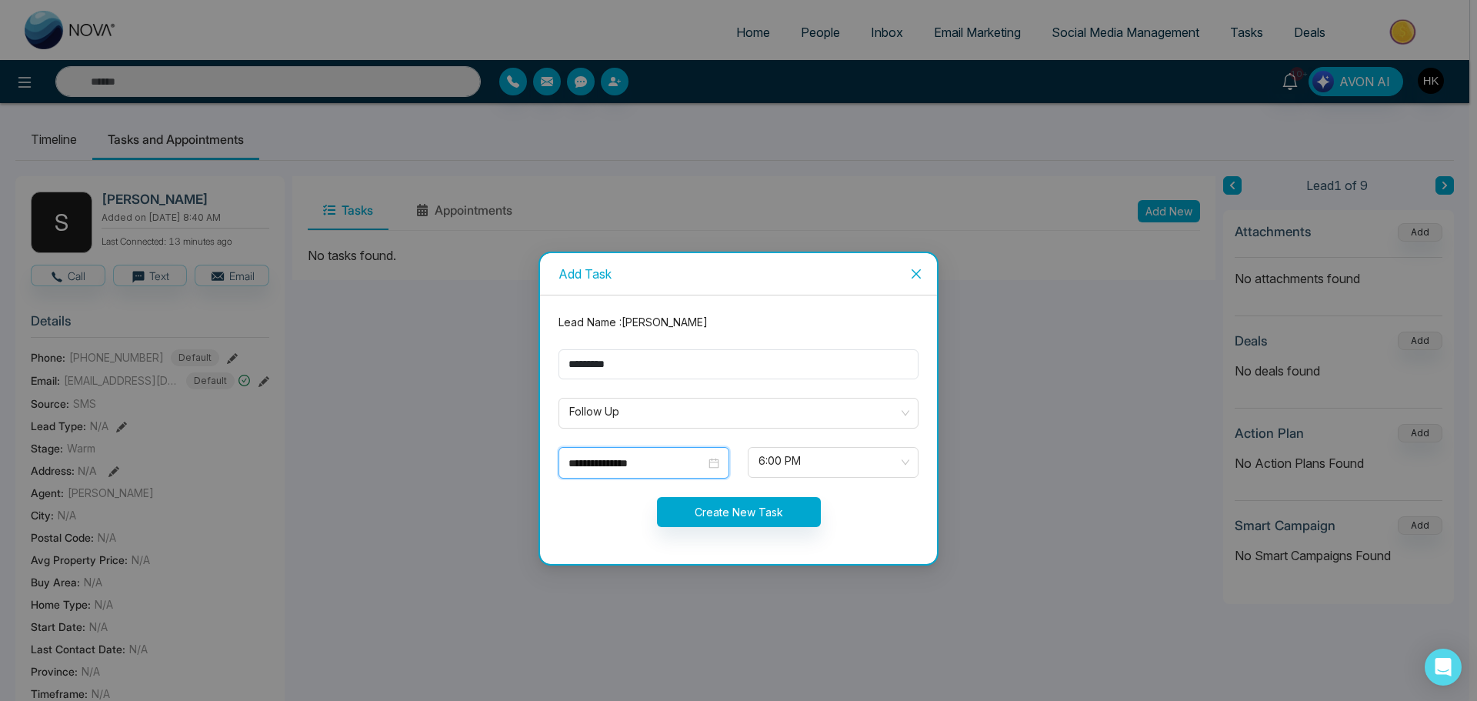
click at [633, 455] on input "**********" at bounding box center [636, 462] width 137 height 17
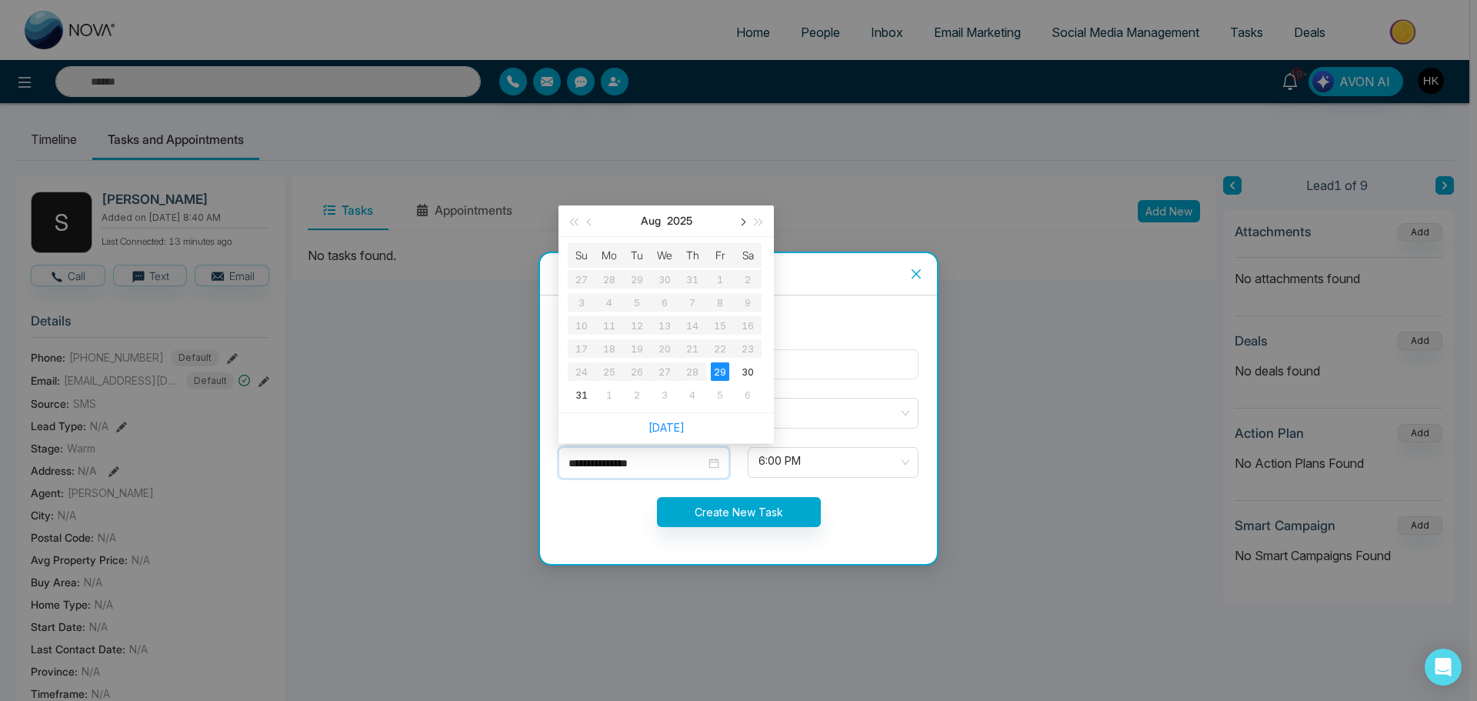
click at [742, 222] on span "button" at bounding box center [742, 222] width 8 height 8
type input "**********"
click at [664, 303] on div "10" at bounding box center [664, 302] width 18 height 18
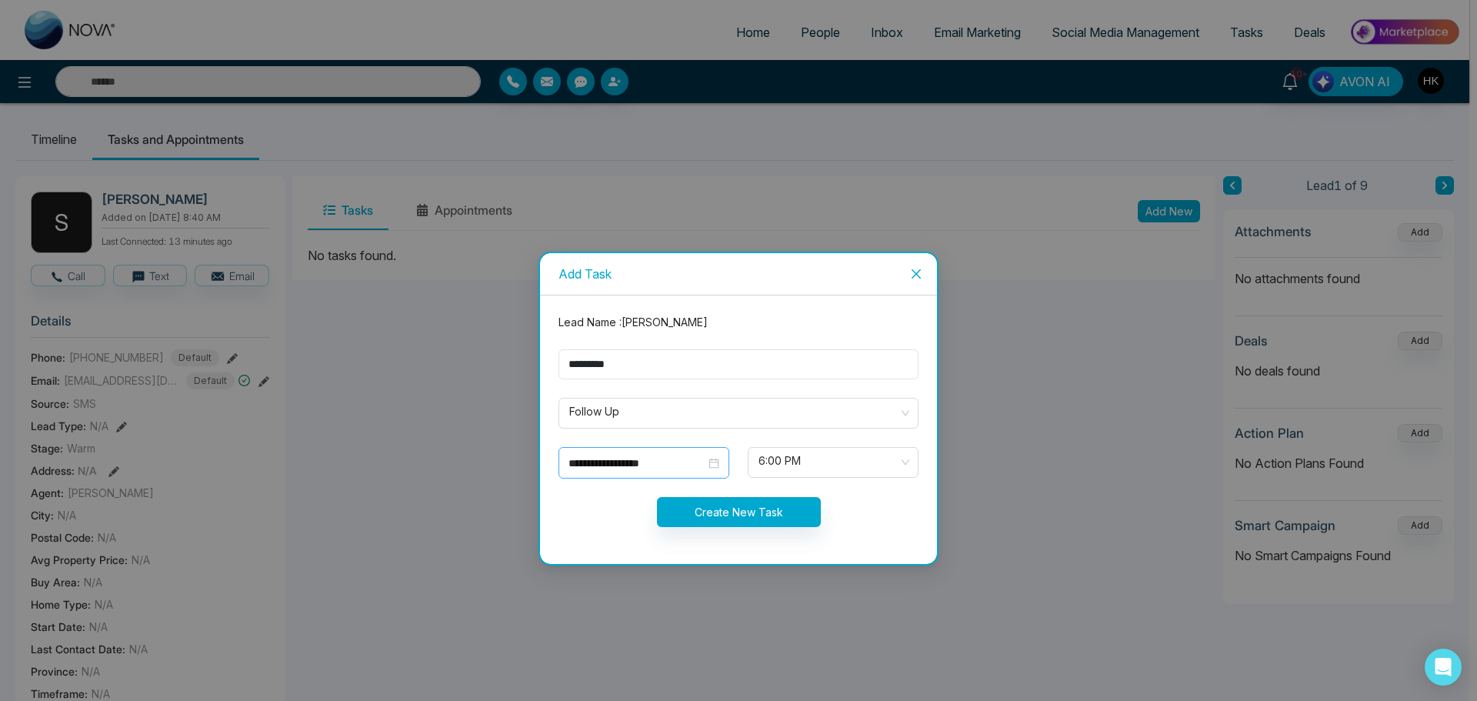
click at [714, 467] on div "**********" at bounding box center [643, 462] width 151 height 17
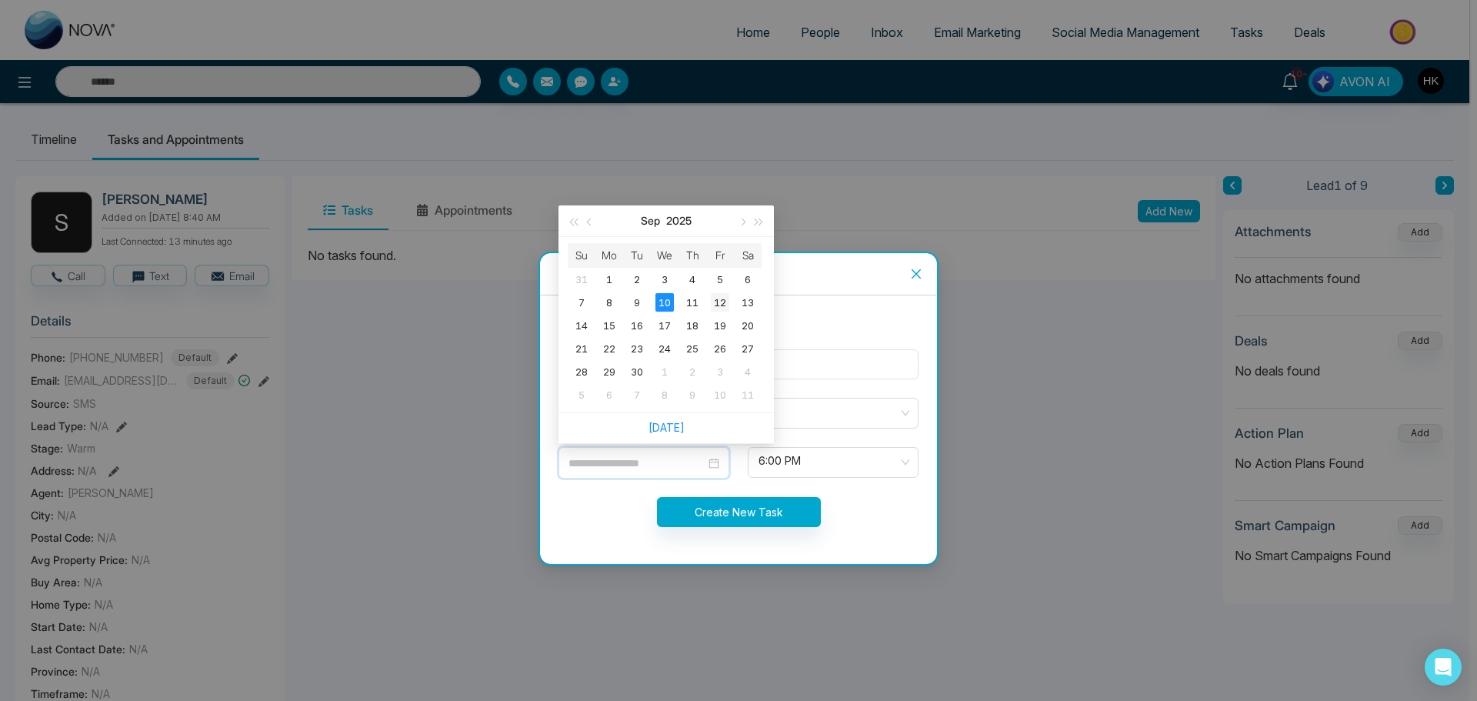
type input "**********"
click at [727, 300] on div "12" at bounding box center [720, 302] width 18 height 18
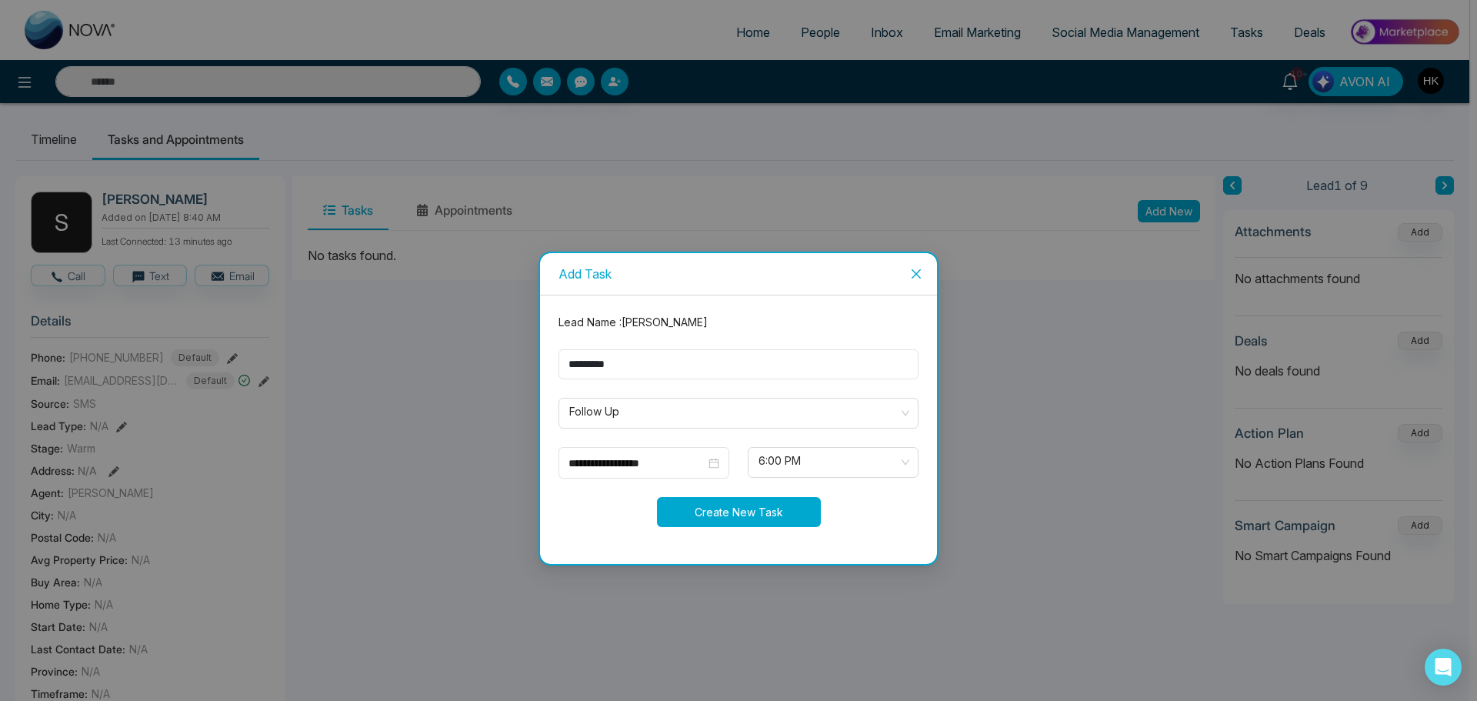
click at [766, 510] on button "Create New Task" at bounding box center [739, 512] width 164 height 30
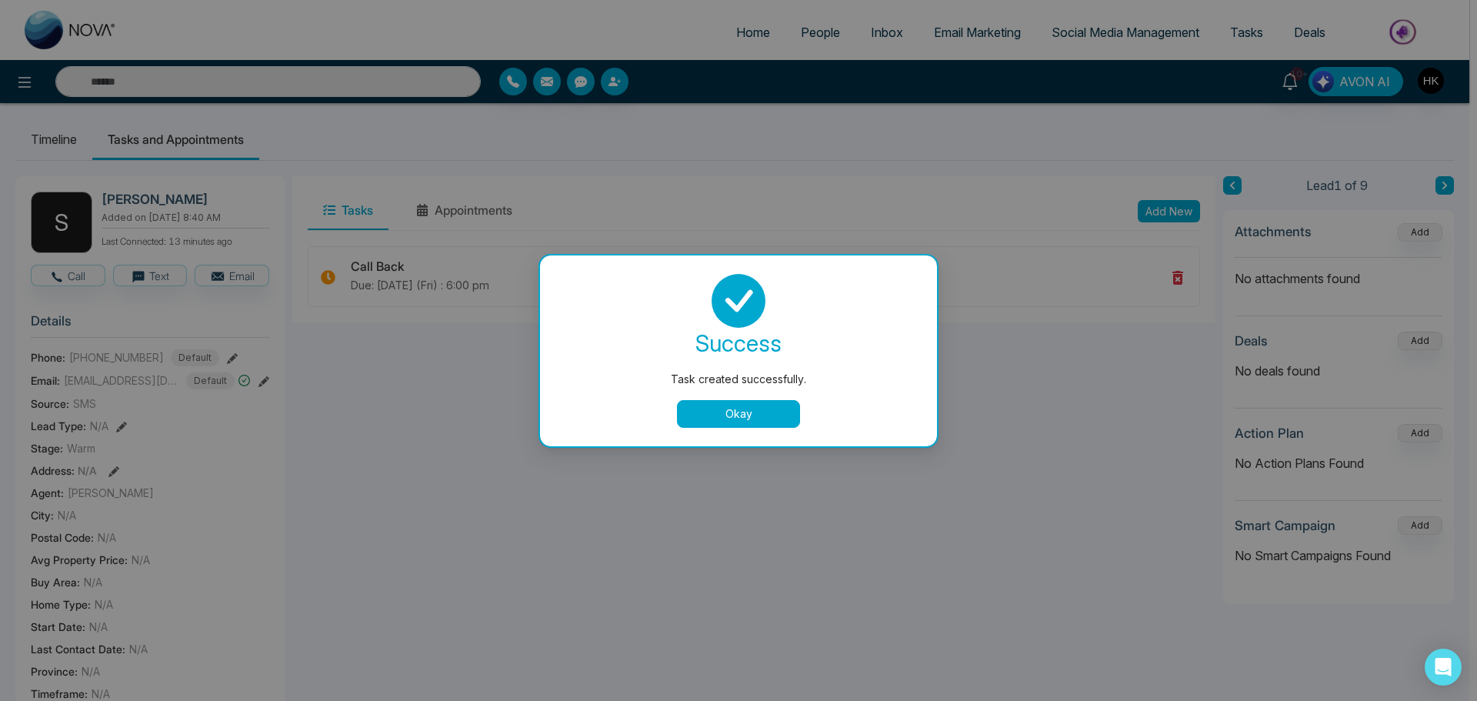
click at [768, 408] on button "Okay" at bounding box center [738, 414] width 123 height 28
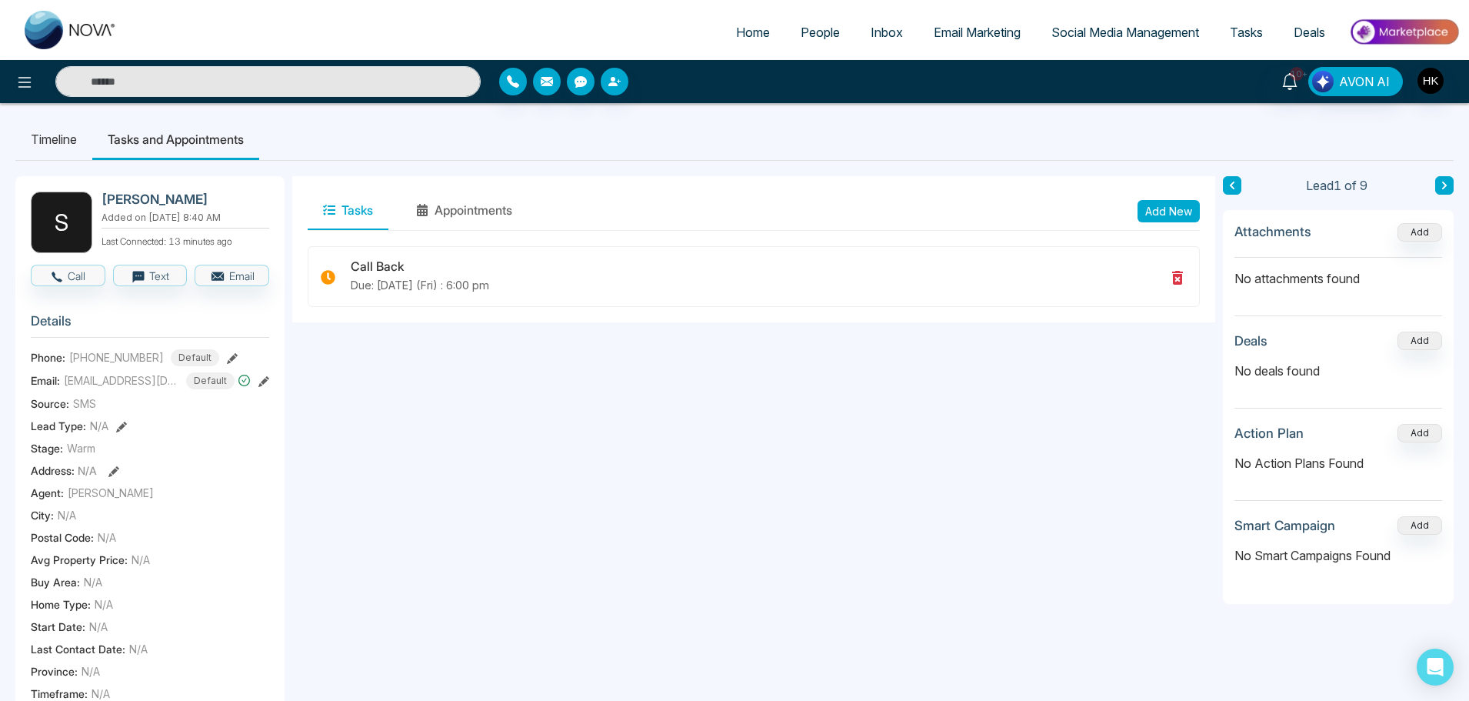
click at [820, 42] on link "People" at bounding box center [820, 32] width 70 height 29
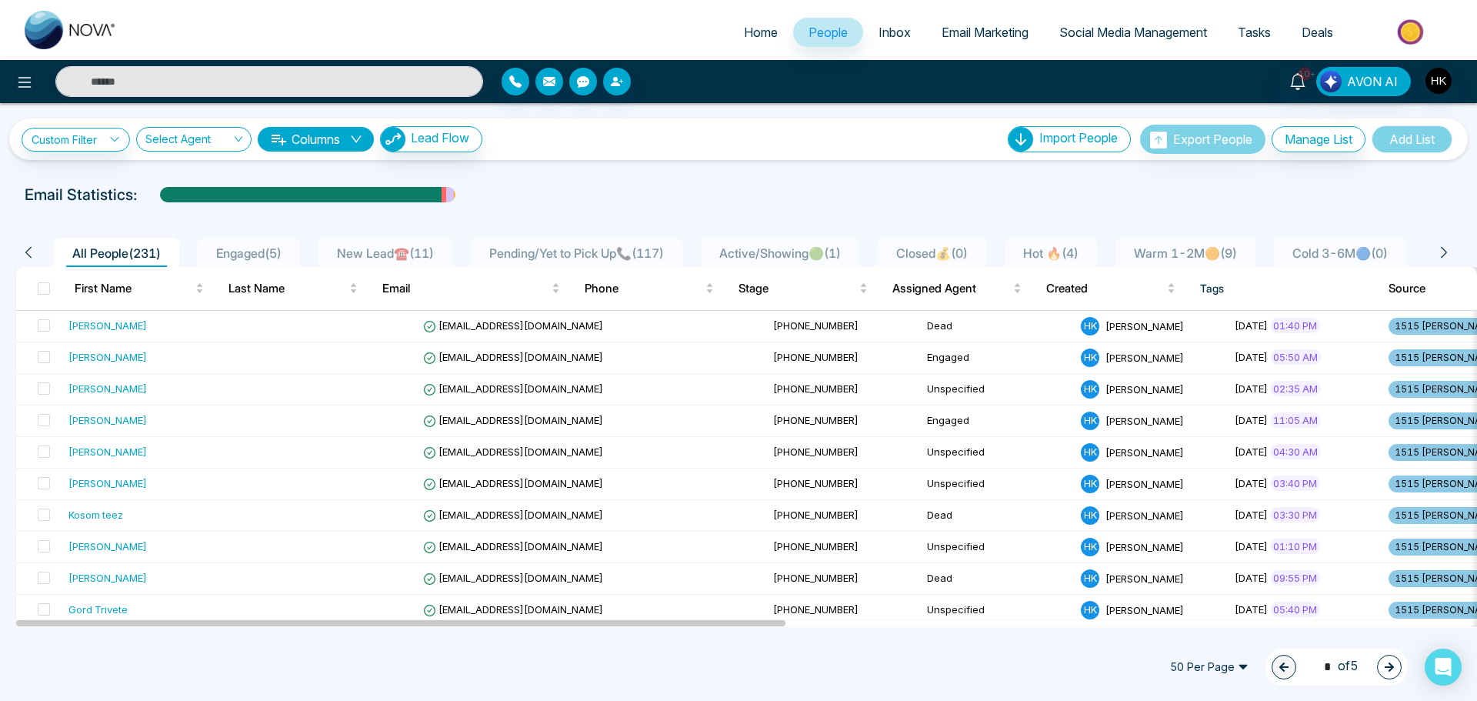
click at [1243, 259] on span "Warm 1-2M🟠 ( 9 )" at bounding box center [1184, 252] width 115 height 15
